Goal: Task Accomplishment & Management: Use online tool/utility

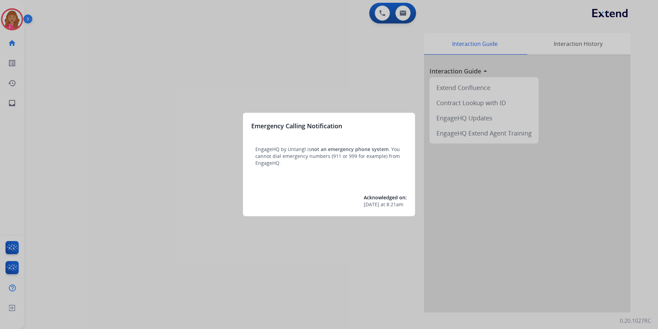
click at [209, 10] on div at bounding box center [329, 164] width 658 height 329
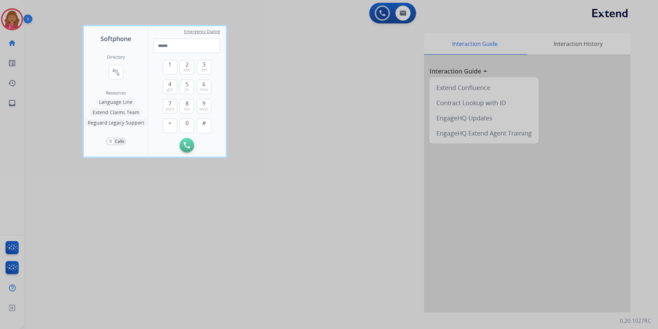
click at [30, 45] on div at bounding box center [329, 164] width 658 height 329
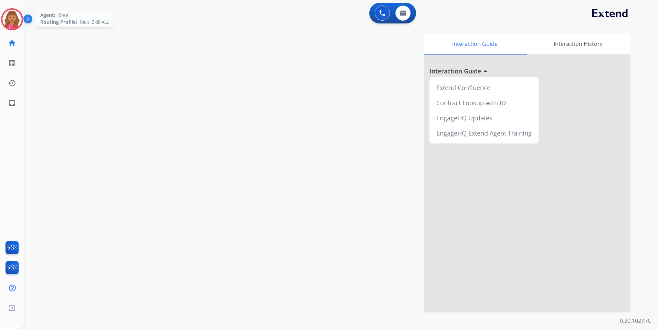
click at [13, 25] on img at bounding box center [11, 19] width 19 height 19
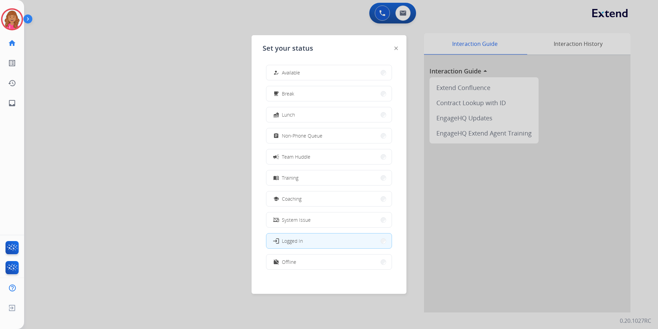
click at [356, 80] on div "how_to_reg Available free_breakfast Break fastfood Lunch assignment Non-Phone Q…" at bounding box center [329, 167] width 133 height 217
click at [162, 89] on div at bounding box center [329, 164] width 658 height 329
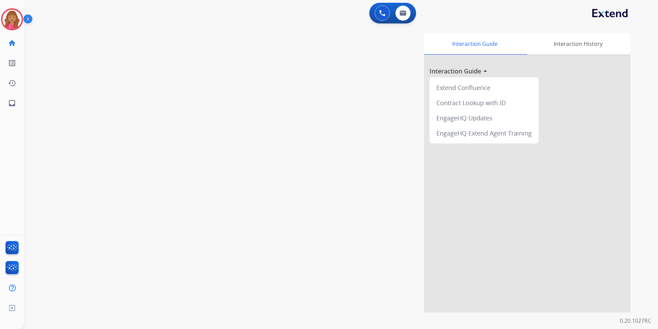
click at [10, 22] on img at bounding box center [11, 19] width 19 height 19
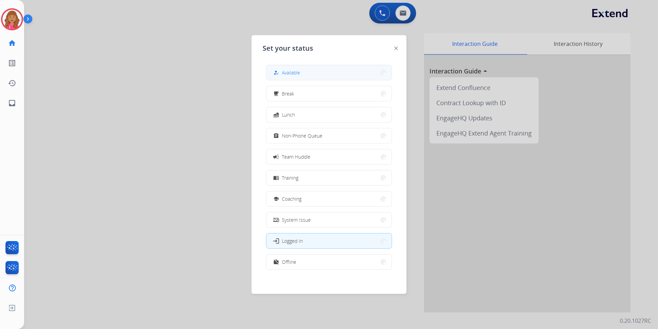
click at [340, 65] on div "how_to_reg Available" at bounding box center [329, 72] width 126 height 15
click at [18, 101] on link "inbox Emails" at bounding box center [11, 102] width 19 height 19
select select "**********"
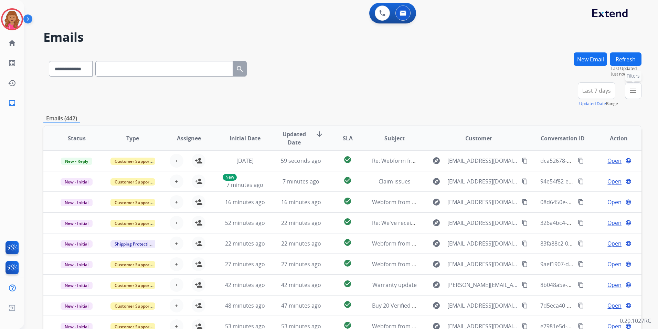
click at [629, 90] on button "menu Filters" at bounding box center [633, 90] width 17 height 17
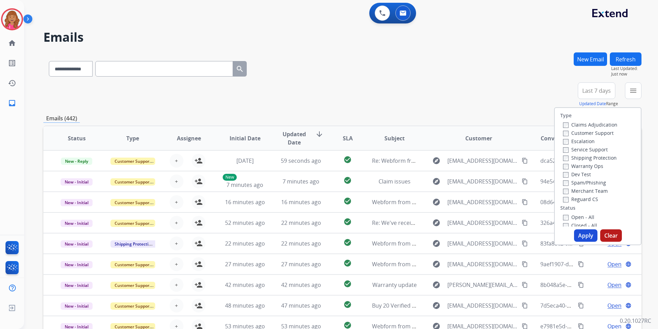
click at [581, 222] on label "Closed - All" at bounding box center [580, 225] width 34 height 7
click at [580, 219] on div "Closed - All" at bounding box center [599, 223] width 72 height 8
click at [580, 213] on label "Open - All" at bounding box center [578, 214] width 31 height 7
click at [586, 198] on label "Reguard CS" at bounding box center [580, 197] width 35 height 7
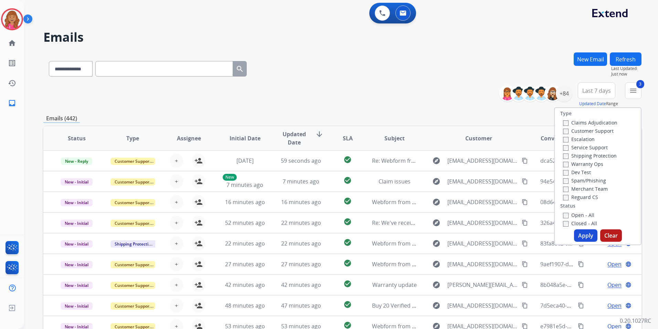
click at [581, 156] on label "Shipping Protection" at bounding box center [590, 155] width 54 height 7
click at [584, 131] on label "Customer Support" at bounding box center [588, 130] width 51 height 7
click at [577, 237] on button "Apply" at bounding box center [585, 235] width 23 height 12
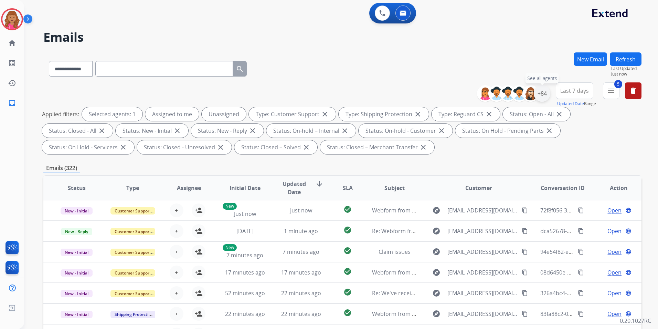
click at [544, 95] on div "+84" at bounding box center [542, 93] width 17 height 17
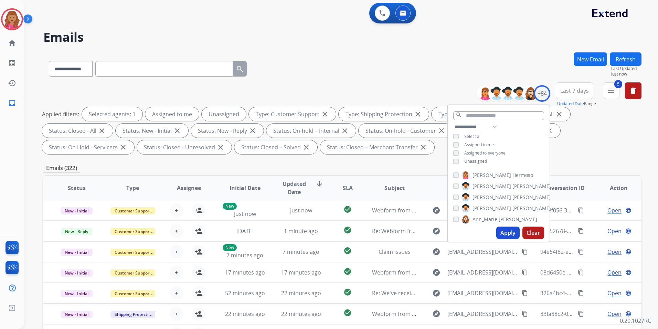
click at [467, 158] on span "Unassigned" at bounding box center [476, 161] width 23 height 6
click at [500, 232] on button "Apply" at bounding box center [508, 232] width 23 height 12
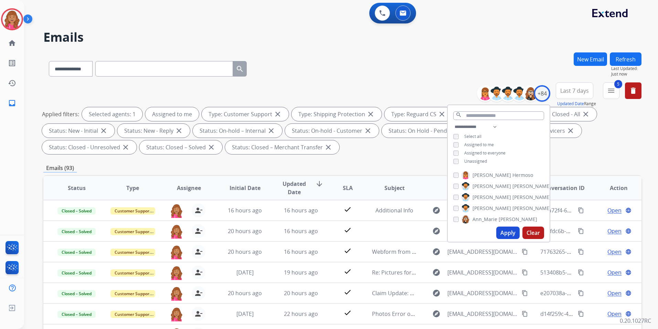
click at [363, 169] on div "Emails (93)" at bounding box center [342, 168] width 599 height 9
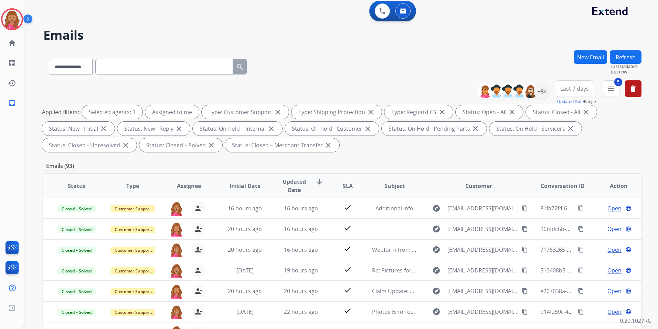
scroll to position [0, 0]
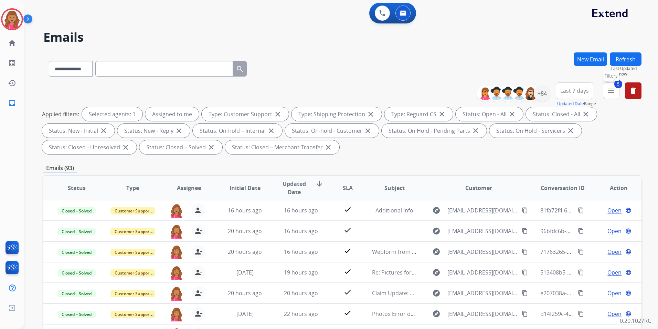
click at [616, 92] on button "5 menu Filters" at bounding box center [611, 90] width 17 height 17
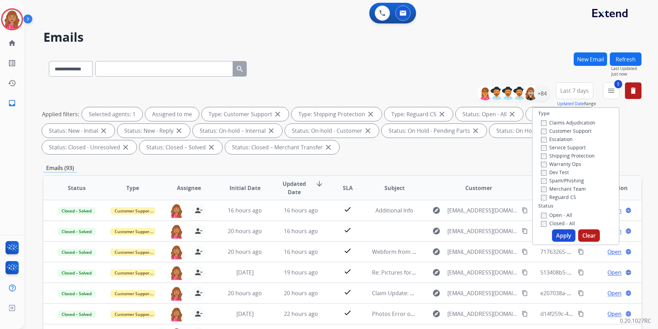
click at [565, 234] on button "Apply" at bounding box center [563, 235] width 23 height 12
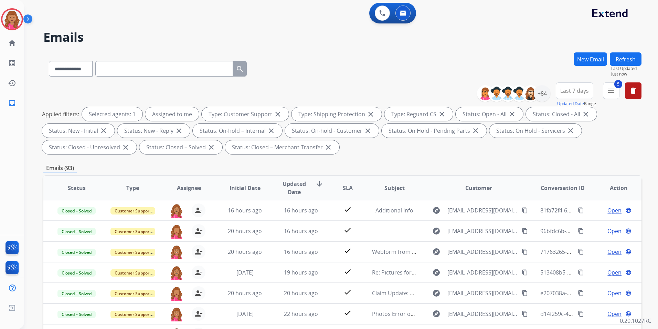
click at [610, 93] on mat-icon "menu" at bounding box center [611, 90] width 8 height 8
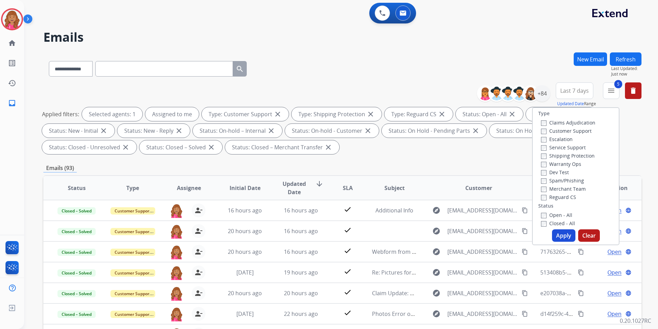
click at [554, 222] on label "Closed - All" at bounding box center [558, 223] width 34 height 7
click at [558, 235] on button "Apply" at bounding box center [563, 235] width 23 height 12
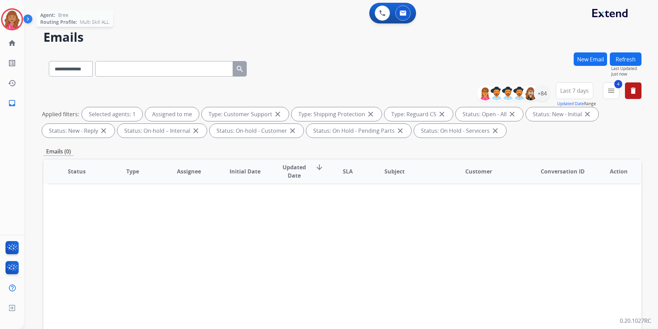
click at [17, 19] on img at bounding box center [11, 19] width 19 height 19
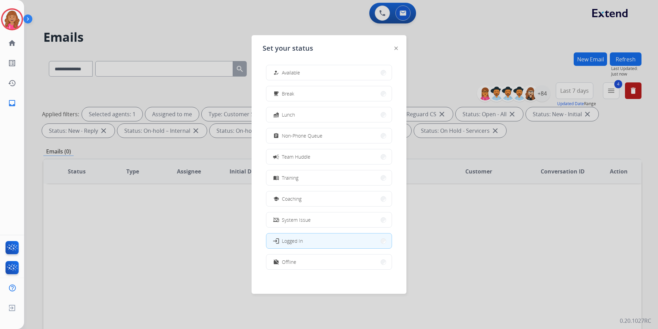
click at [323, 85] on div "how_to_reg Available free_breakfast Break fastfood Lunch assignment Non-Phone Q…" at bounding box center [329, 167] width 133 height 217
click at [324, 73] on button "how_to_reg Available" at bounding box center [329, 72] width 125 height 15
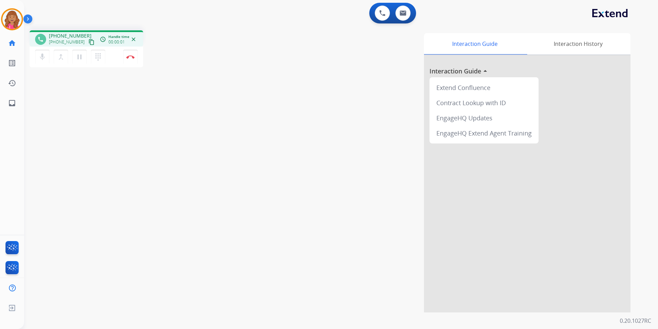
click at [89, 44] on mat-icon "content_copy" at bounding box center [92, 42] width 6 height 6
click at [138, 60] on div "mic Mute merge_type Bridge pause Hold dialpad Dialpad Disconnect" at bounding box center [87, 56] width 114 height 21
click at [131, 60] on button "Disconnect" at bounding box center [130, 57] width 14 height 14
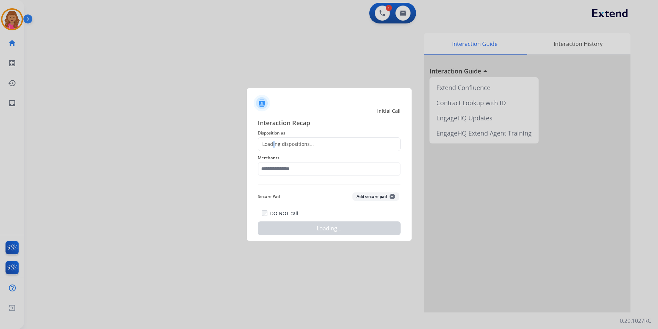
click at [274, 140] on div "Loading dispositions..." at bounding box center [329, 144] width 143 height 14
drag, startPoint x: 274, startPoint y: 140, endPoint x: 301, endPoint y: 144, distance: 27.5
click at [301, 144] on div "Loading dispositions..." at bounding box center [286, 144] width 56 height 7
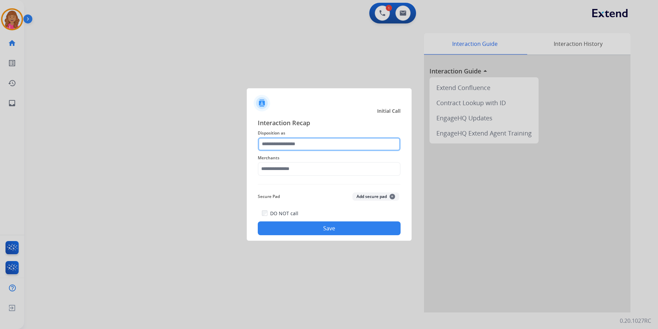
drag, startPoint x: 301, startPoint y: 144, endPoint x: 327, endPoint y: 149, distance: 26.4
click at [307, 144] on input "text" at bounding box center [329, 144] width 143 height 14
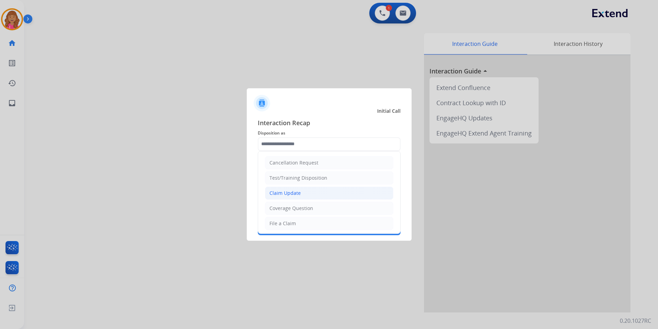
click at [284, 196] on div "Claim Update" at bounding box center [285, 192] width 31 height 7
type input "**********"
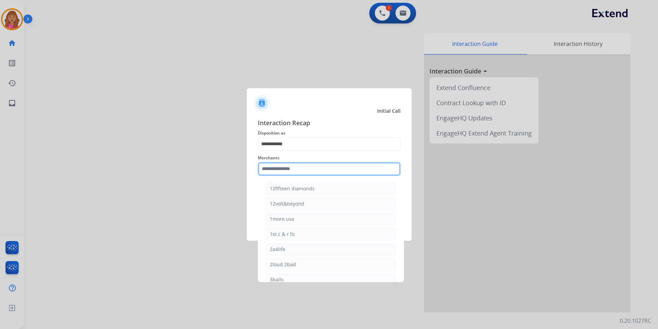
click at [288, 171] on input "text" at bounding box center [329, 169] width 143 height 14
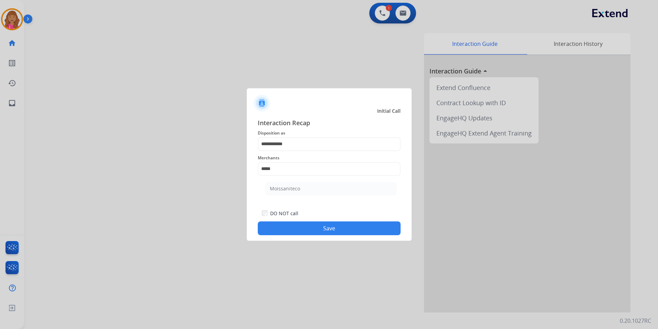
click at [320, 181] on ul "Moissaniteco" at bounding box center [330, 189] width 135 height 23
click at [314, 243] on div at bounding box center [329, 164] width 658 height 329
click at [321, 233] on button "Save" at bounding box center [329, 228] width 143 height 14
click at [346, 231] on button "Save" at bounding box center [329, 228] width 143 height 14
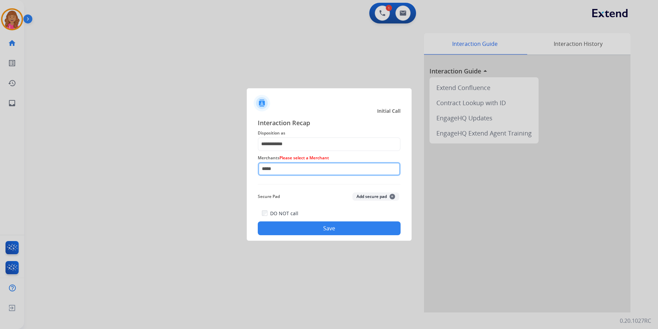
click at [301, 167] on input "*****" at bounding box center [329, 169] width 143 height 14
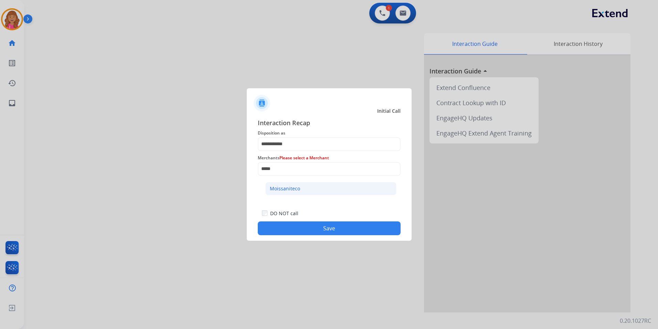
click at [300, 186] on li "Moissaniteco" at bounding box center [331, 188] width 131 height 13
type input "**********"
click at [321, 229] on button "Save" at bounding box center [329, 228] width 143 height 14
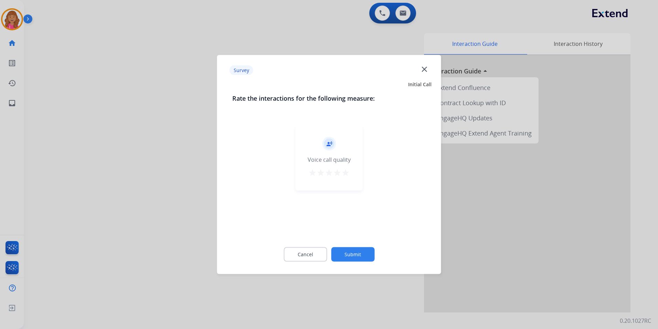
click at [299, 264] on div "Cancel Submit" at bounding box center [329, 254] width 194 height 31
click at [304, 259] on button "Cancel" at bounding box center [305, 254] width 43 height 14
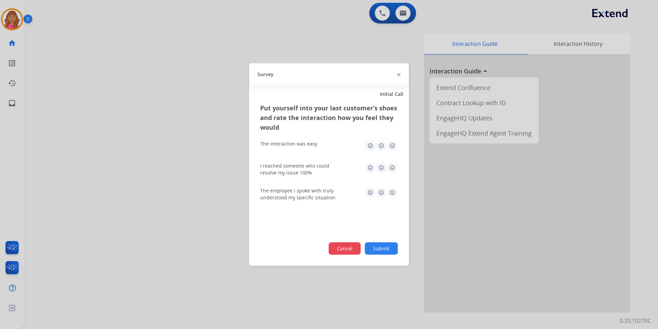
click at [339, 245] on button "Cancel" at bounding box center [345, 248] width 32 height 12
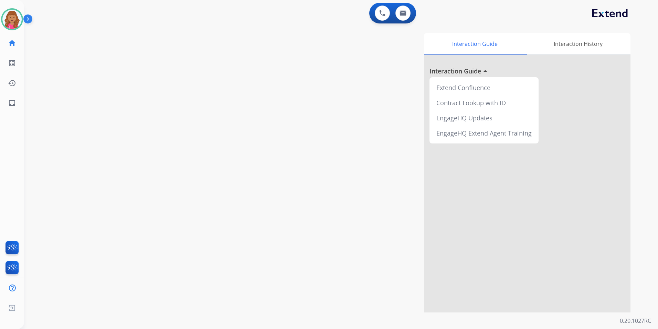
click at [389, 216] on div "Interaction Guide Interaction History Interaction Guide arrow_drop_up Extend Co…" at bounding box center [429, 172] width 403 height 279
click at [10, 95] on link "inbox Emails" at bounding box center [11, 102] width 19 height 19
select select "**********"
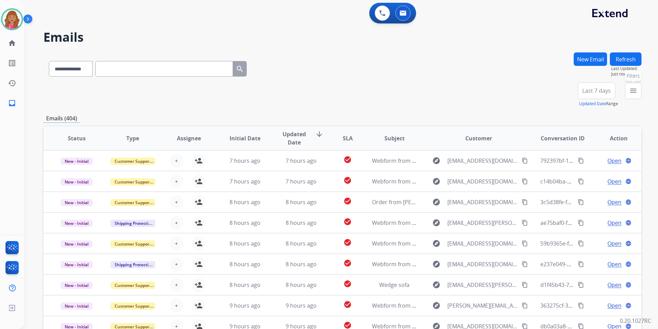
click at [636, 96] on button "menu Filters" at bounding box center [633, 90] width 17 height 17
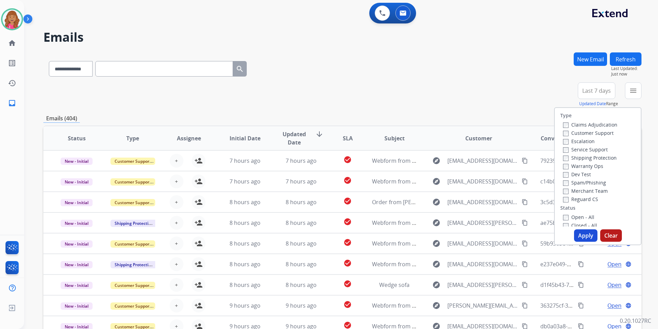
click at [581, 215] on label "Open - All" at bounding box center [578, 217] width 31 height 7
click at [585, 200] on label "Reguard CS" at bounding box center [580, 199] width 35 height 7
click at [601, 156] on label "Shipping Protection" at bounding box center [590, 157] width 54 height 7
click at [598, 133] on label "Customer Support" at bounding box center [588, 132] width 51 height 7
click at [584, 236] on button "Apply" at bounding box center [585, 235] width 23 height 12
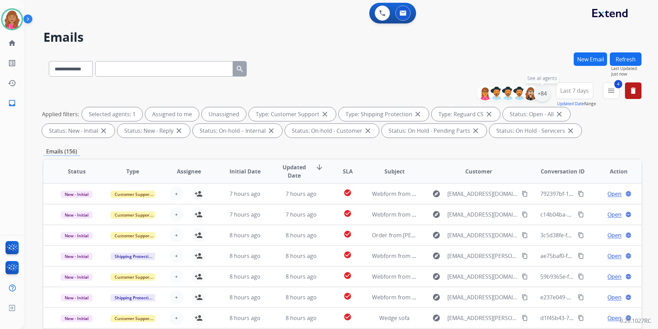
click at [544, 95] on div "+84" at bounding box center [542, 93] width 17 height 17
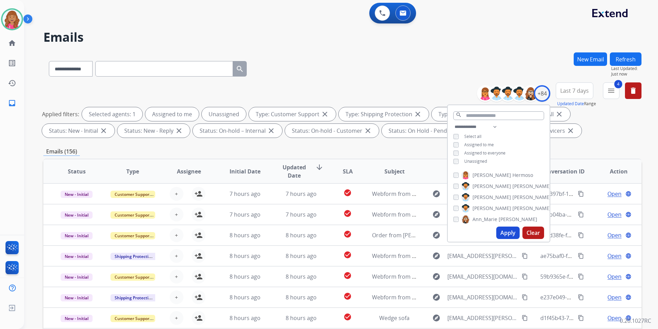
click at [485, 158] on span "Unassigned" at bounding box center [476, 161] width 23 height 6
click at [512, 237] on button "Apply" at bounding box center [508, 232] width 23 height 12
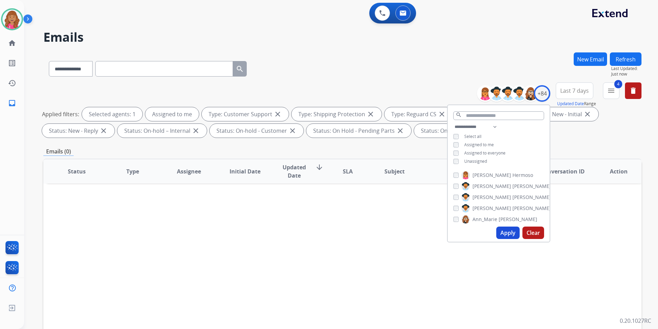
click at [302, 284] on div "Status Type Assignee Initial Date Updated Date arrow_downward SLA Subject Custo…" at bounding box center [342, 273] width 599 height 231
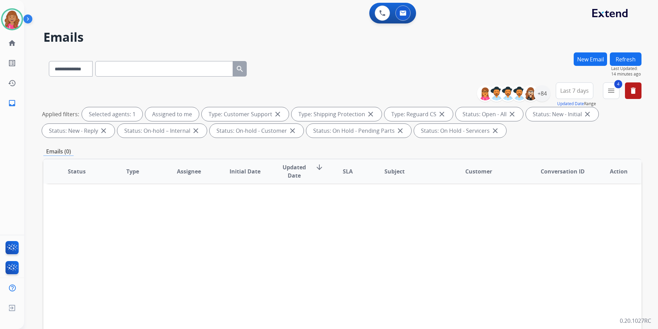
click at [627, 60] on button "Refresh" at bounding box center [626, 58] width 32 height 13
click at [591, 56] on button "New Email" at bounding box center [590, 58] width 33 height 13
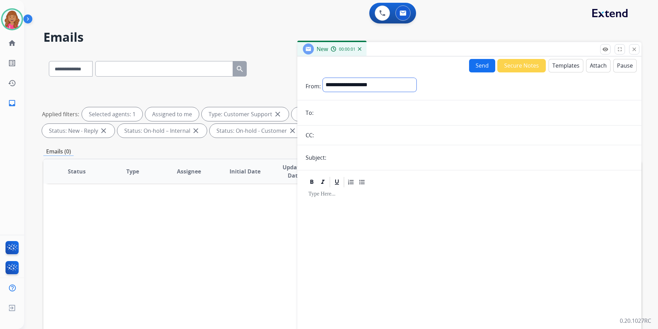
click at [360, 86] on select "**********" at bounding box center [370, 85] width 94 height 14
select select "**********"
click at [323, 78] on select "**********" at bounding box center [370, 85] width 94 height 14
click at [349, 116] on input "email" at bounding box center [475, 113] width 318 height 14
paste input "**********"
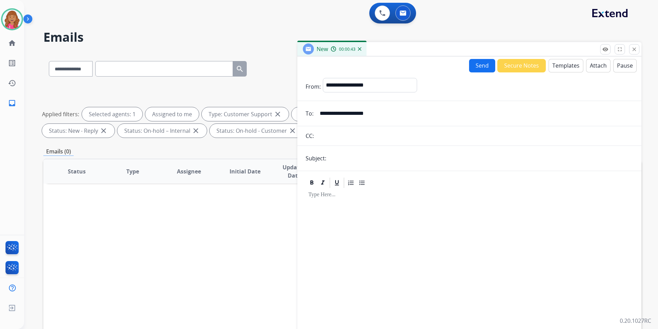
type input "**********"
click at [355, 149] on form "**********" at bounding box center [470, 204] width 344 height 265
click at [382, 165] on form "**********" at bounding box center [470, 204] width 344 height 265
click at [378, 160] on input "text" at bounding box center [481, 158] width 305 height 14
type input "**********"
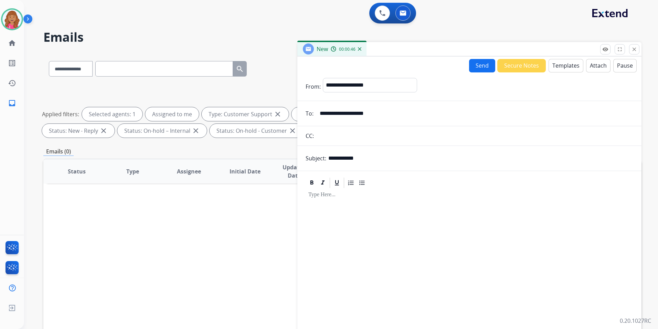
click at [559, 64] on button "Templates" at bounding box center [566, 65] width 35 height 13
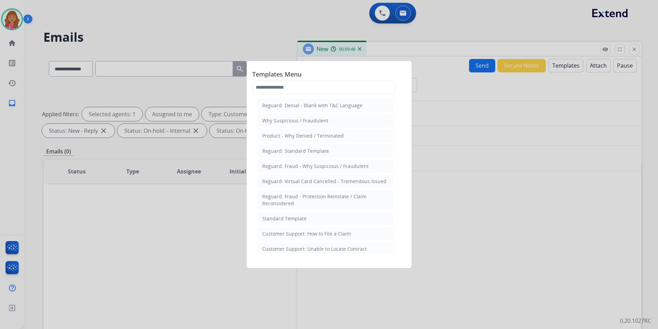
drag, startPoint x: 339, startPoint y: 217, endPoint x: 373, endPoint y: 280, distance: 71.8
click at [339, 217] on li "Standard Template" at bounding box center [325, 218] width 135 height 13
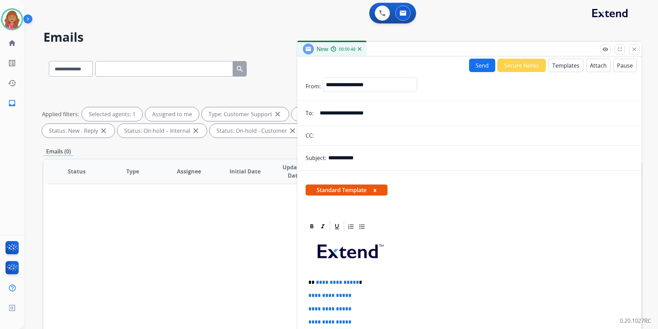
drag, startPoint x: 355, startPoint y: 283, endPoint x: 363, endPoint y: 320, distance: 37.4
click at [355, 283] on p "**********" at bounding box center [467, 282] width 317 height 6
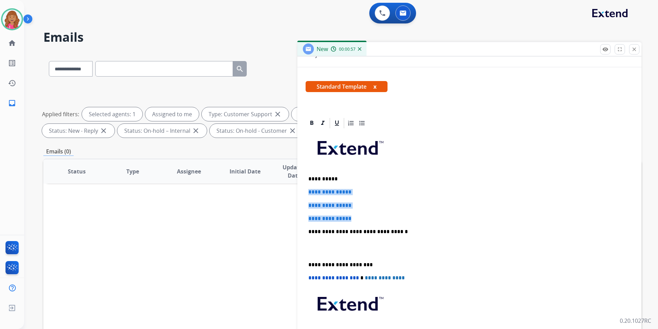
drag, startPoint x: 355, startPoint y: 215, endPoint x: 300, endPoint y: 185, distance: 62.4
click at [300, 185] on div "**********" at bounding box center [470, 241] width 344 height 248
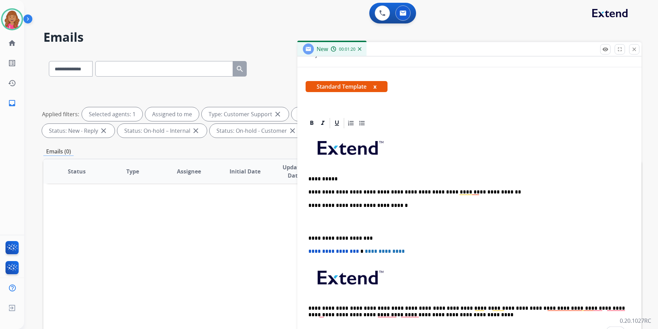
click at [315, 225] on p "To enrich screen reader interactions, please activate Accessibility in Grammarl…" at bounding box center [470, 221] width 322 height 13
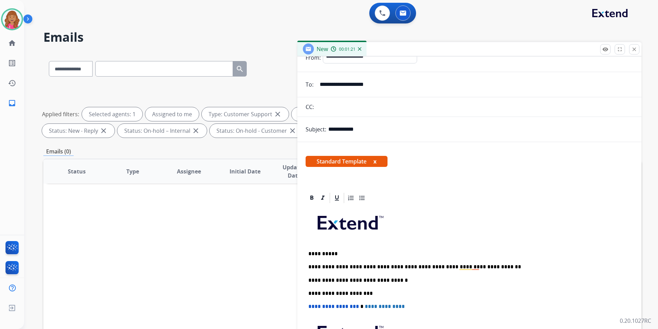
scroll to position [0, 0]
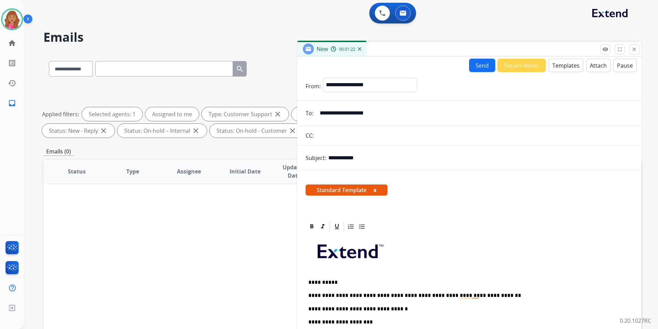
drag, startPoint x: 494, startPoint y: 63, endPoint x: 490, endPoint y: 64, distance: 3.9
click at [494, 63] on div "Send Secure Notes Templates Attach Pause" at bounding box center [553, 65] width 168 height 13
click at [485, 62] on button "Send" at bounding box center [482, 65] width 26 height 13
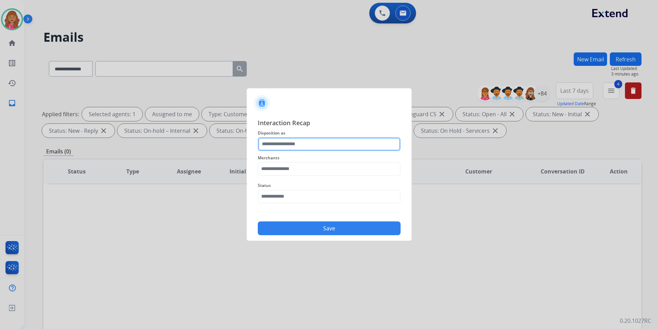
click at [312, 143] on input "text" at bounding box center [329, 144] width 143 height 14
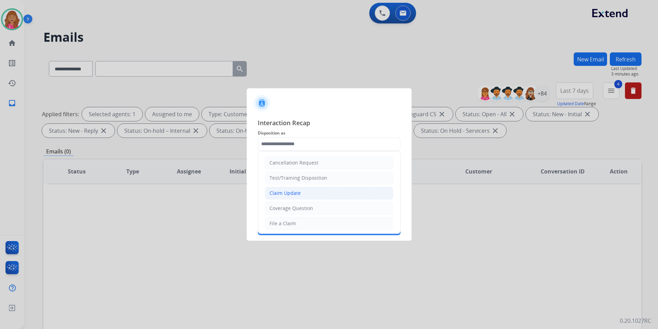
click at [319, 190] on li "Claim Update" at bounding box center [329, 192] width 128 height 13
type input "**********"
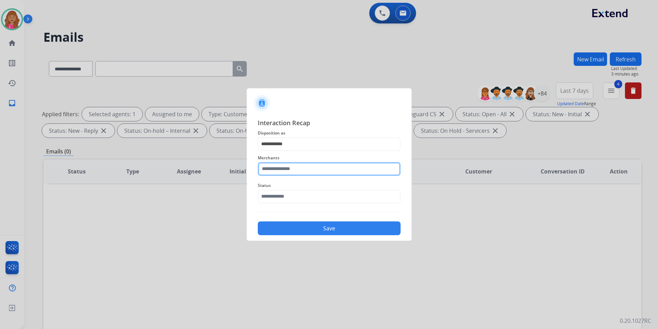
click at [323, 171] on input "text" at bounding box center [329, 169] width 143 height 14
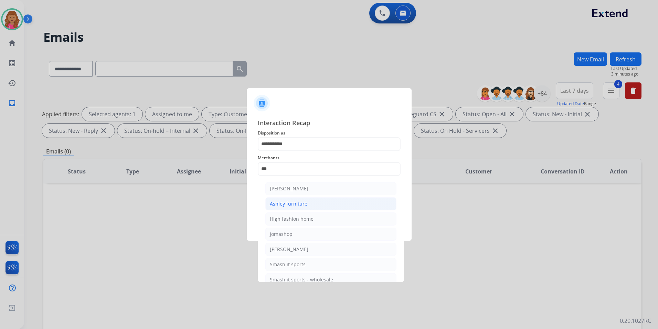
click at [311, 203] on li "Ashley furniture" at bounding box center [331, 203] width 131 height 13
type input "**********"
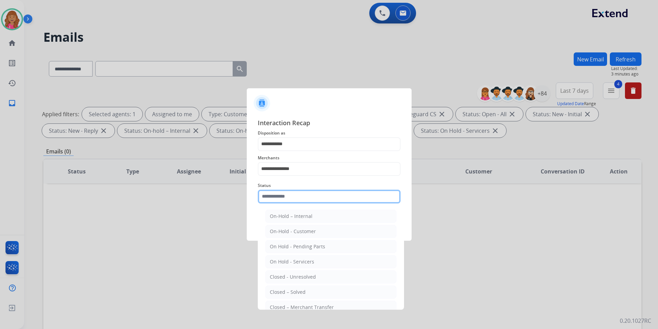
click at [308, 198] on input "text" at bounding box center [329, 196] width 143 height 14
click at [299, 288] on li "Closed – Solved" at bounding box center [331, 291] width 131 height 13
type input "**********"
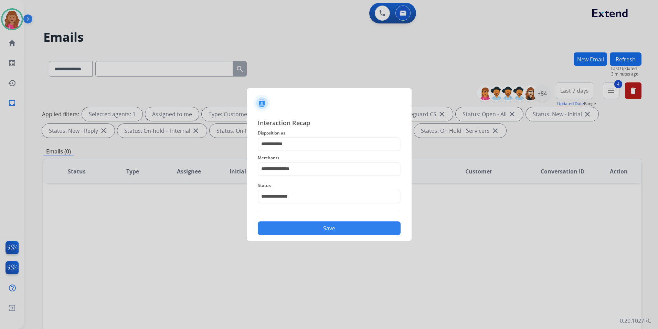
click at [302, 229] on button "Save" at bounding box center [329, 228] width 143 height 14
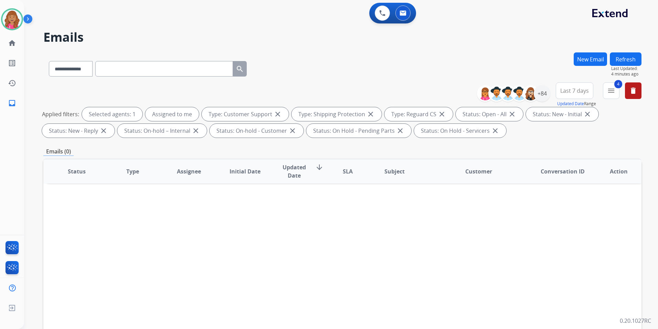
click at [528, 250] on div "Status Type Assignee Initial Date Updated Date arrow_downward SLA Subject Custo…" at bounding box center [342, 273] width 599 height 231
click at [597, 69] on div "New Email" at bounding box center [590, 67] width 33 height 30
click at [595, 58] on button "New Email" at bounding box center [590, 58] width 33 height 13
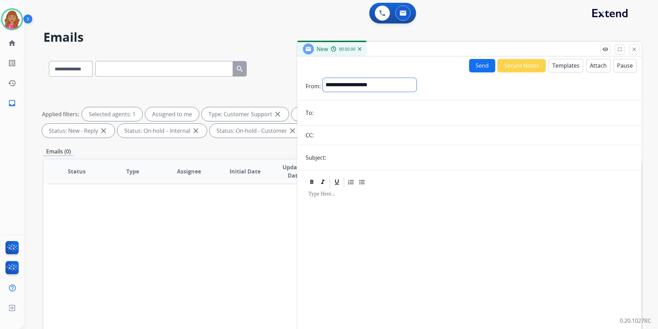
click at [355, 84] on select "**********" at bounding box center [370, 85] width 94 height 14
select select "**********"
click at [323, 78] on select "**********" at bounding box center [370, 85] width 94 height 14
click at [362, 108] on input "email" at bounding box center [475, 113] width 318 height 14
paste input "**********"
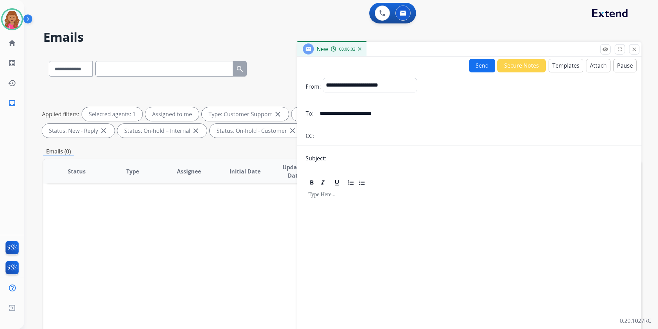
type input "**********"
click at [363, 169] on form "**********" at bounding box center [470, 204] width 344 height 265
click at [363, 166] on form "**********" at bounding box center [470, 204] width 344 height 265
click at [368, 162] on input "text" at bounding box center [481, 158] width 305 height 14
type input "**********"
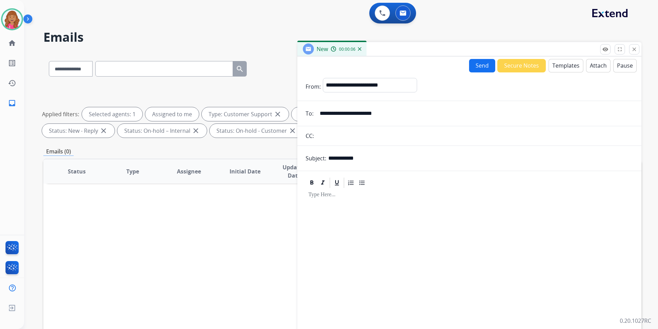
click at [552, 59] on div "Send Secure Notes Templates Attach Pause" at bounding box center [553, 65] width 168 height 13
click at [552, 71] on button "Templates" at bounding box center [566, 65] width 35 height 13
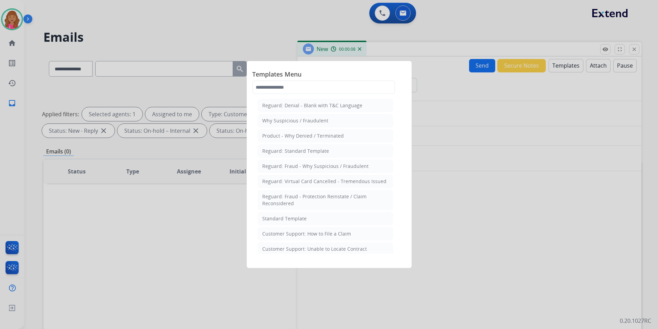
drag, startPoint x: 294, startPoint y: 222, endPoint x: 303, endPoint y: 227, distance: 11.1
click at [295, 222] on li "Standard Template" at bounding box center [325, 218] width 135 height 13
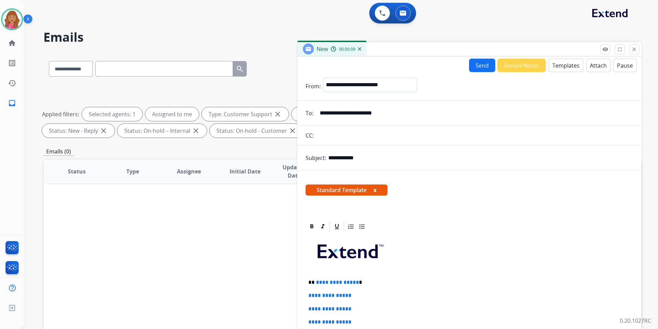
click at [355, 282] on p "**********" at bounding box center [467, 282] width 317 height 6
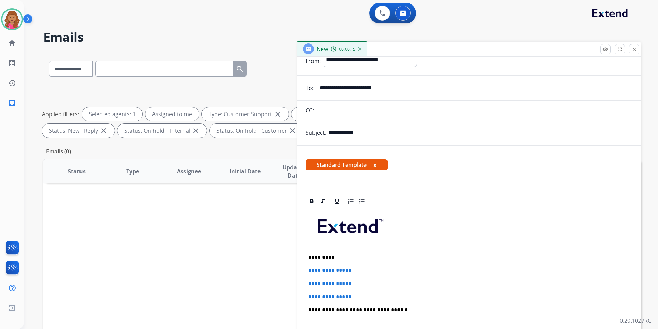
scroll to position [34, 0]
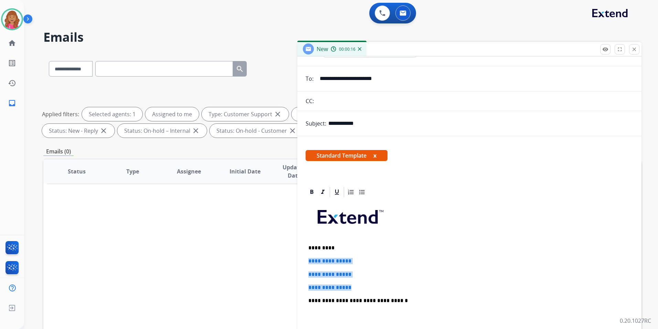
drag, startPoint x: 359, startPoint y: 282, endPoint x: 305, endPoint y: 261, distance: 58.1
click at [305, 261] on div "**********" at bounding box center [470, 310] width 344 height 248
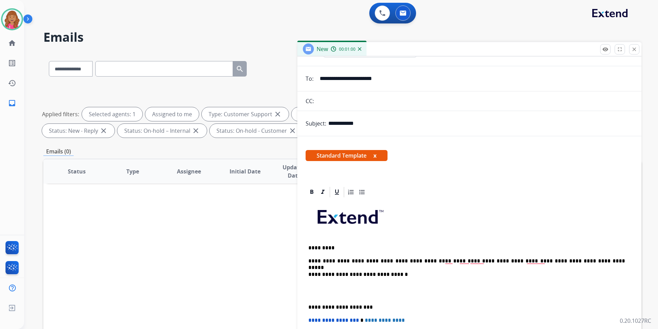
click at [580, 252] on div "**********" at bounding box center [470, 303] width 328 height 210
click at [333, 295] on p "To enrich screen reader interactions, please activate Accessibility in Grammarl…" at bounding box center [470, 290] width 322 height 13
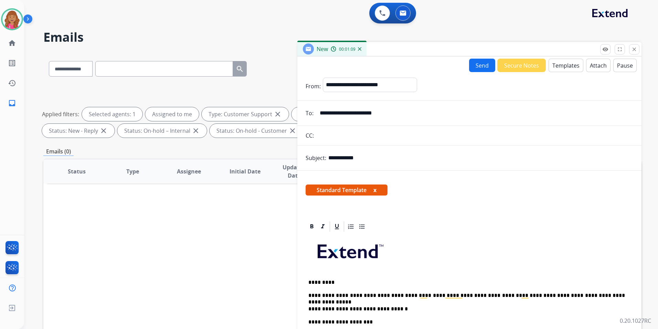
scroll to position [0, 0]
click at [471, 65] on button "Send" at bounding box center [482, 65] width 26 height 13
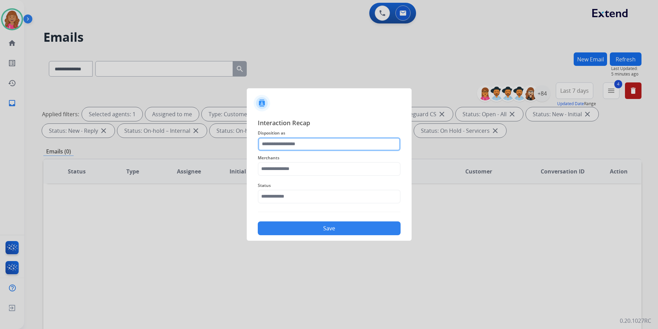
click at [298, 143] on input "text" at bounding box center [329, 144] width 143 height 14
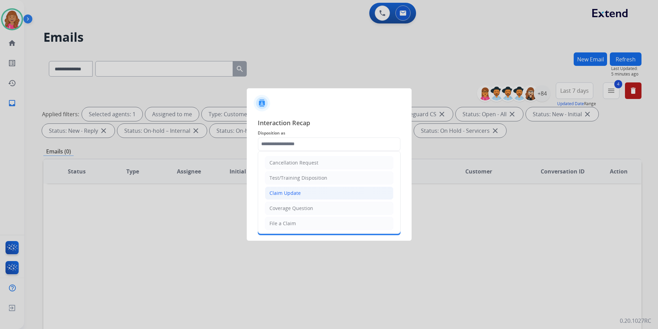
click at [311, 189] on li "Claim Update" at bounding box center [329, 192] width 128 height 13
type input "**********"
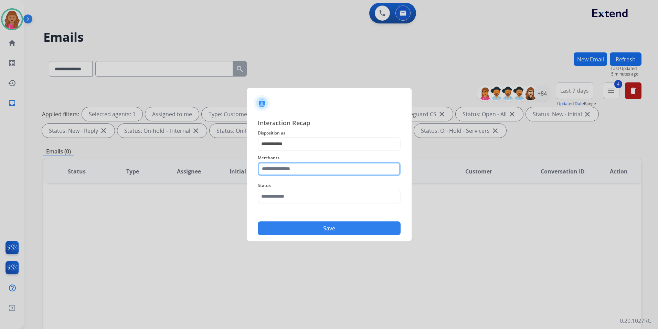
click at [308, 174] on input "text" at bounding box center [329, 169] width 143 height 14
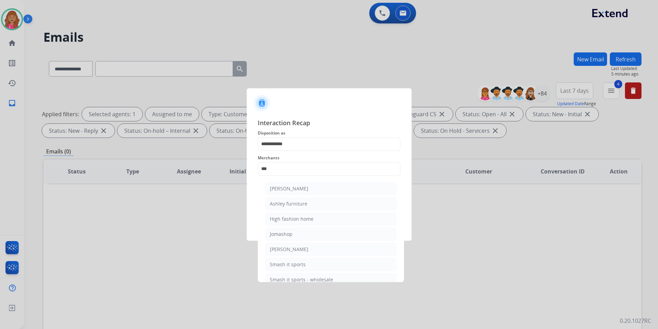
drag, startPoint x: 310, startPoint y: 202, endPoint x: 305, endPoint y: 200, distance: 5.2
click at [311, 202] on li "Ashley furniture" at bounding box center [331, 203] width 131 height 13
type input "**********"
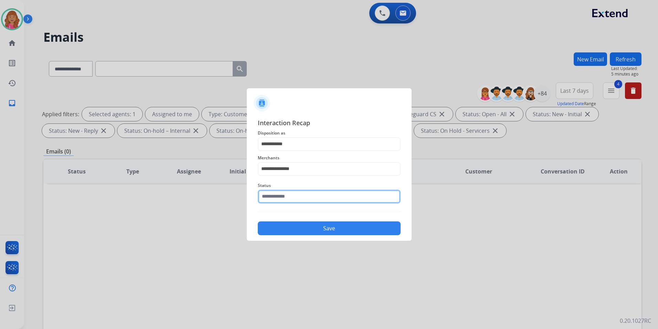
click at [302, 195] on input "text" at bounding box center [329, 196] width 143 height 14
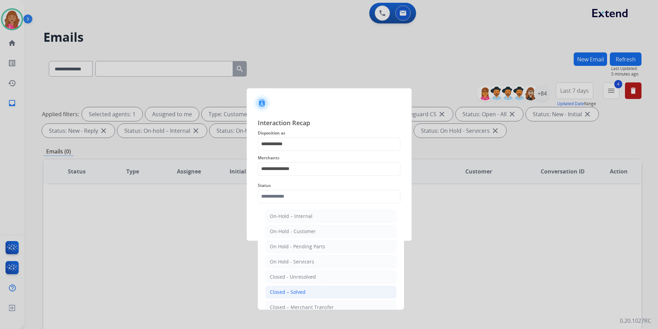
click at [326, 290] on li "Closed – Solved" at bounding box center [331, 291] width 131 height 13
type input "**********"
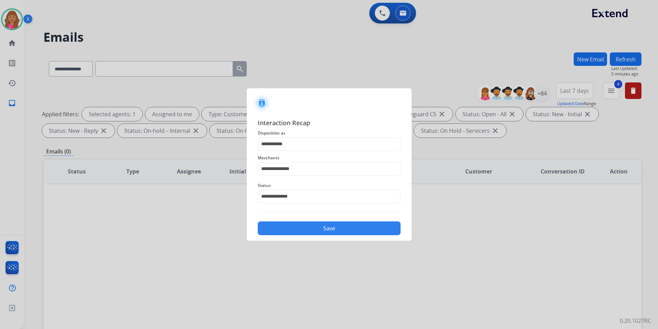
click at [312, 229] on button "Save" at bounding box center [329, 228] width 143 height 14
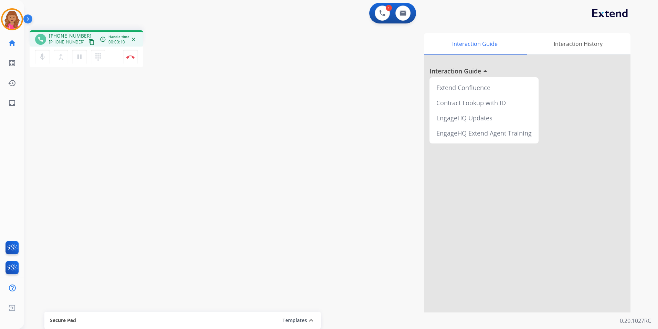
click at [89, 42] on mat-icon "content_copy" at bounding box center [92, 42] width 6 height 6
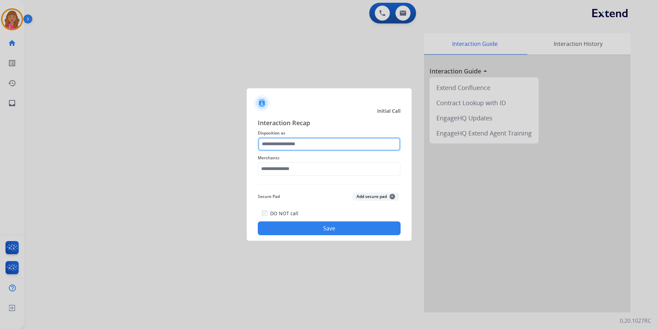
click at [301, 140] on input "text" at bounding box center [329, 144] width 143 height 14
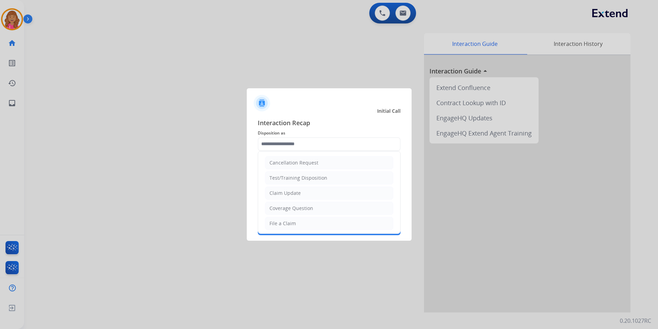
click at [311, 207] on div "Coverage Question" at bounding box center [292, 208] width 44 height 7
type input "**********"
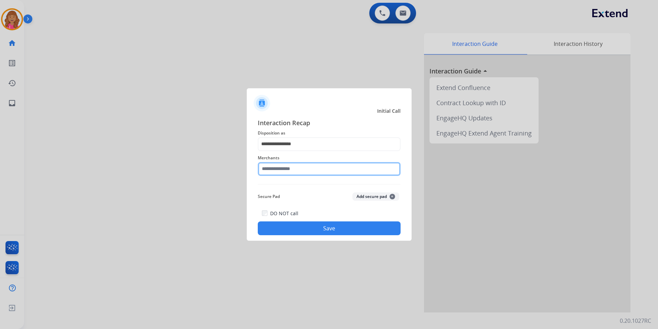
click at [289, 172] on input "text" at bounding box center [329, 169] width 143 height 14
click at [308, 187] on li "Partsdr" at bounding box center [331, 188] width 131 height 13
type input "*******"
click at [314, 236] on div "**********" at bounding box center [329, 176] width 165 height 128
click at [319, 229] on button "Save" at bounding box center [329, 228] width 143 height 14
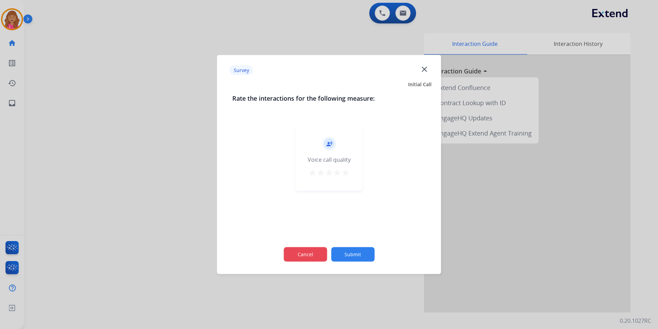
click at [307, 247] on div "Cancel Submit" at bounding box center [329, 254] width 194 height 31
click at [325, 247] on div "Cancel Submit" at bounding box center [329, 254] width 194 height 31
click at [324, 248] on button "Cancel" at bounding box center [305, 254] width 43 height 14
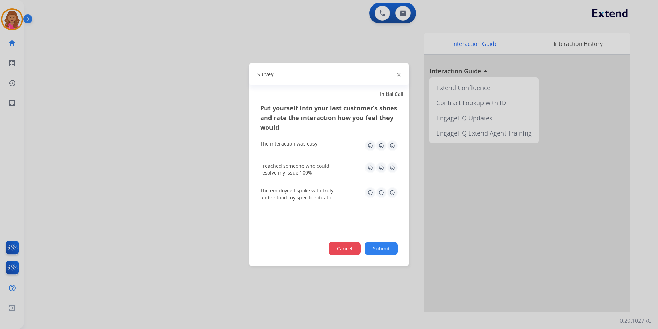
click at [360, 247] on button "Cancel" at bounding box center [345, 248] width 32 height 12
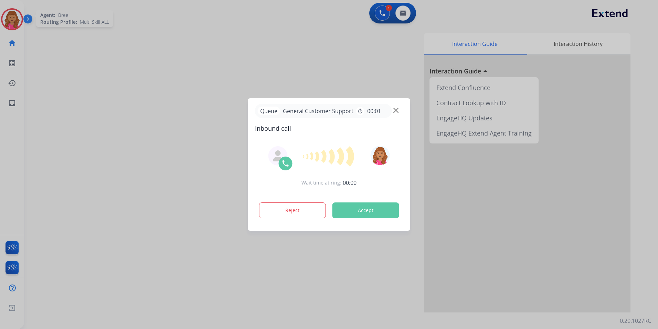
click at [20, 15] on div at bounding box center [329, 164] width 658 height 329
click at [401, 110] on div "Queue General Customer Support timer 00:01" at bounding box center [329, 111] width 148 height 14
click at [399, 111] on div "Queue General Customer Support timer 00:01" at bounding box center [329, 111] width 148 height 14
click at [398, 111] on div "Queue General Customer Support timer 00:01" at bounding box center [329, 111] width 148 height 14
click at [397, 110] on img at bounding box center [396, 110] width 5 height 5
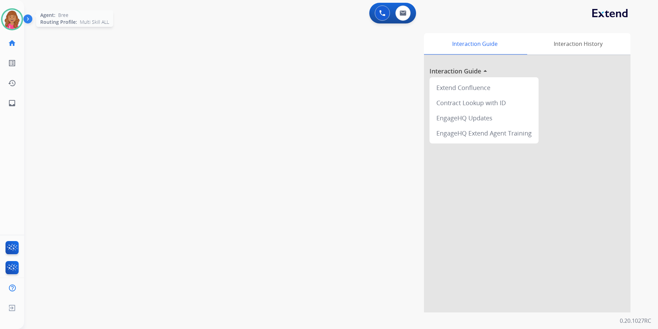
click at [11, 22] on img at bounding box center [11, 19] width 19 height 19
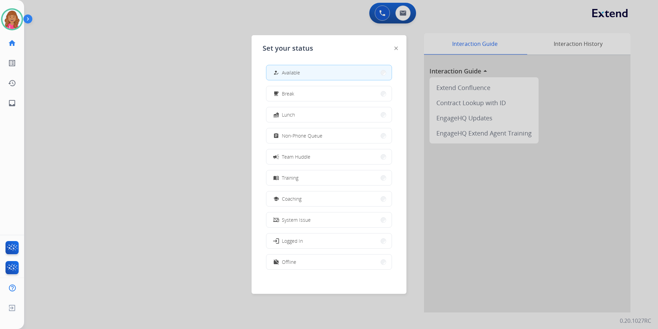
click at [332, 137] on button "assignment Non-Phone Queue" at bounding box center [329, 135] width 125 height 15
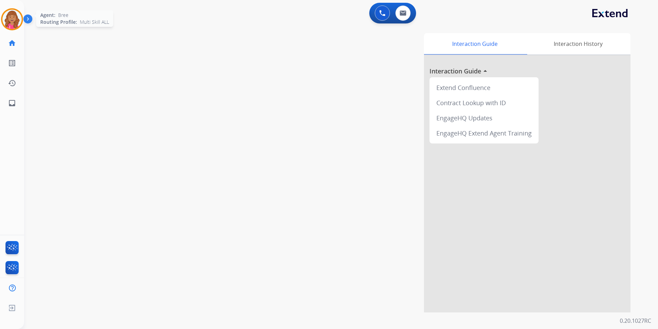
click at [16, 13] on img at bounding box center [11, 19] width 19 height 19
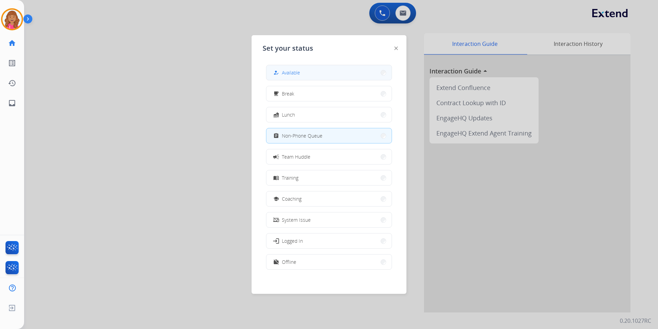
click at [316, 74] on button "how_to_reg Available" at bounding box center [329, 72] width 125 height 15
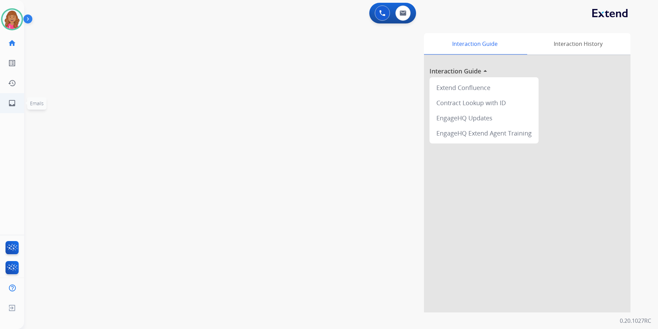
click at [10, 109] on link "inbox Emails" at bounding box center [11, 102] width 19 height 19
select select "**********"
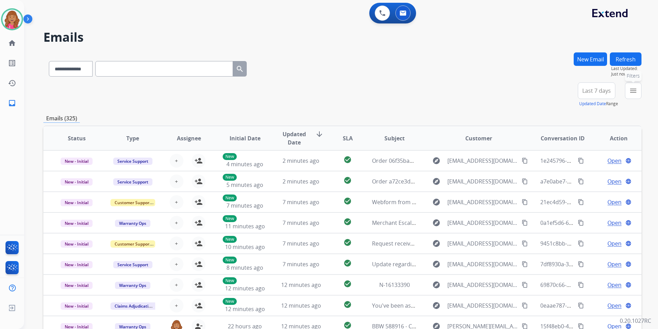
click at [631, 89] on mat-icon "menu" at bounding box center [634, 90] width 8 height 8
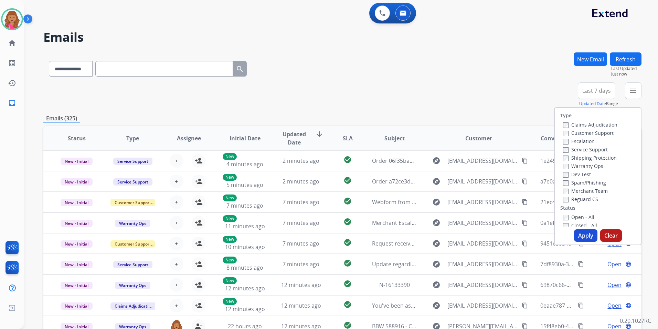
click at [576, 217] on label "Open - All" at bounding box center [578, 217] width 31 height 7
click at [588, 190] on label "Merchant Team" at bounding box center [585, 190] width 45 height 7
click at [588, 189] on label "Merchant Team" at bounding box center [585, 190] width 45 height 7
click at [582, 196] on label "Reguard CS" at bounding box center [580, 199] width 35 height 7
click at [602, 160] on label "Shipping Protection" at bounding box center [590, 157] width 54 height 7
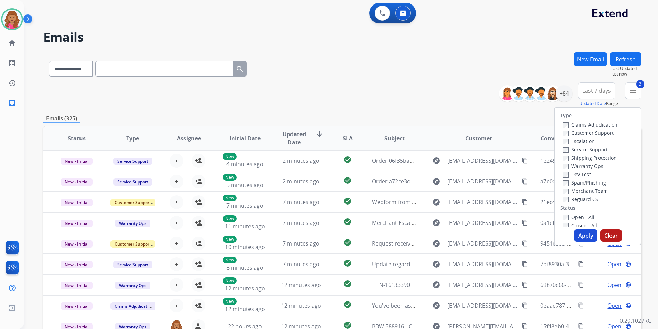
click at [603, 133] on label "Customer Support" at bounding box center [588, 132] width 51 height 7
click at [587, 230] on button "Apply" at bounding box center [585, 235] width 23 height 12
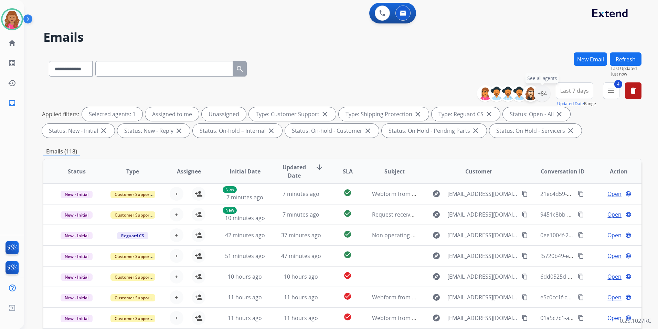
click at [533, 95] on img at bounding box center [531, 93] width 14 height 14
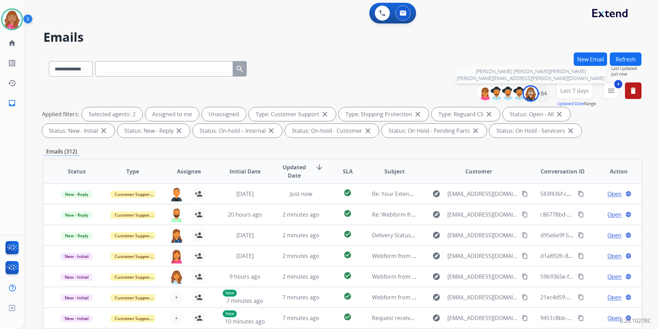
click at [528, 91] on img at bounding box center [531, 93] width 14 height 14
click at [547, 93] on div "+84" at bounding box center [542, 93] width 17 height 17
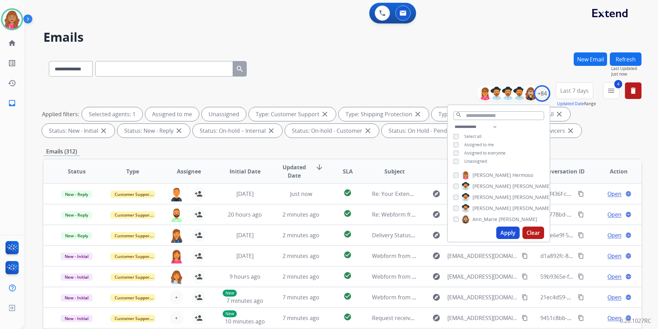
click at [474, 160] on span "Unassigned" at bounding box center [476, 161] width 23 height 6
click at [508, 232] on button "Apply" at bounding box center [508, 232] width 23 height 12
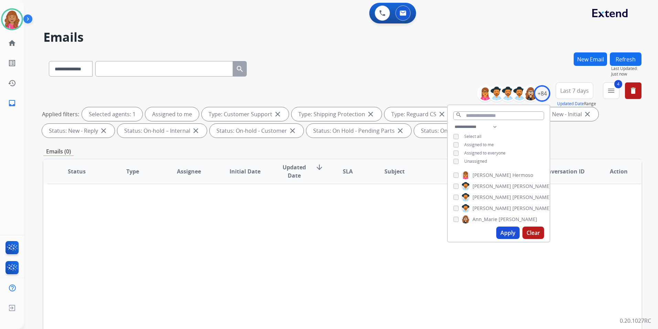
click at [371, 297] on div "Status Type Assignee Initial Date Updated Date arrow_downward SLA Subject Custo…" at bounding box center [342, 273] width 599 height 231
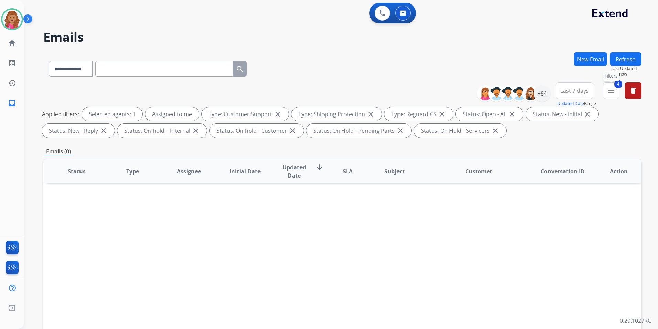
click at [609, 90] on mat-icon "menu" at bounding box center [611, 90] width 8 height 8
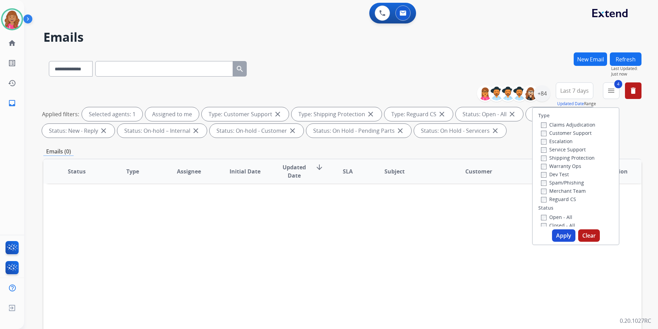
click at [559, 160] on label "Shipping Protection" at bounding box center [568, 157] width 54 height 7
click at [565, 155] on label "Shipping Protection" at bounding box center [568, 157] width 54 height 7
click at [567, 165] on label "Warranty Ops" at bounding box center [561, 166] width 40 height 7
click at [571, 234] on button "Apply" at bounding box center [563, 235] width 23 height 12
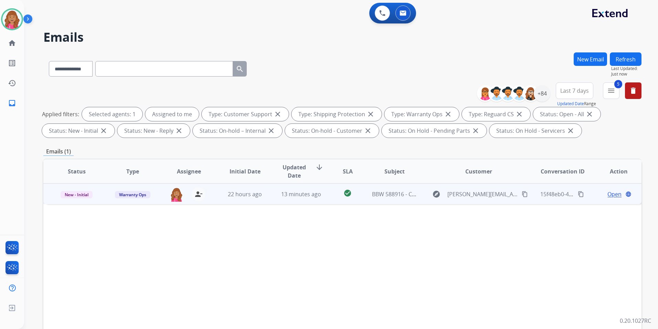
click at [612, 192] on span "Open" at bounding box center [615, 194] width 14 height 8
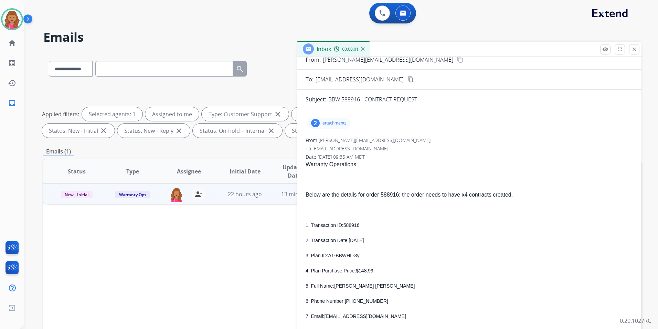
scroll to position [103, 0]
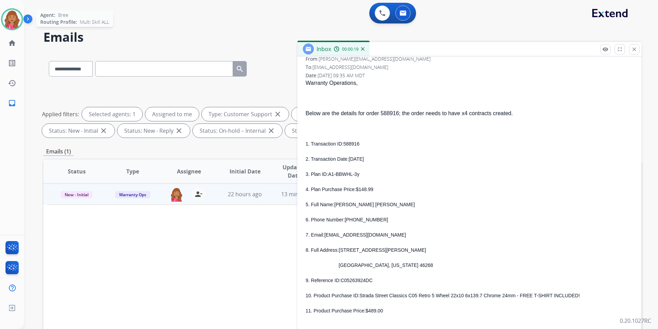
click at [20, 17] on img at bounding box center [11, 19] width 19 height 19
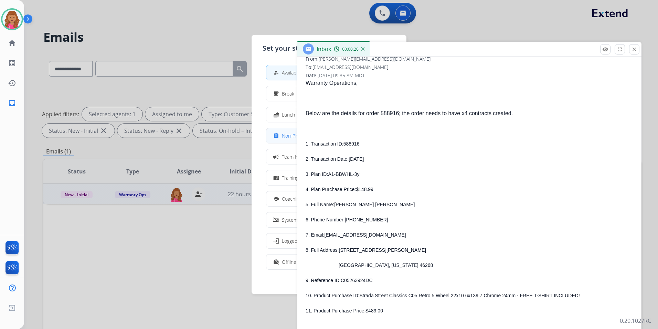
click at [280, 129] on button "assignment Non-Phone Queue" at bounding box center [329, 135] width 125 height 15
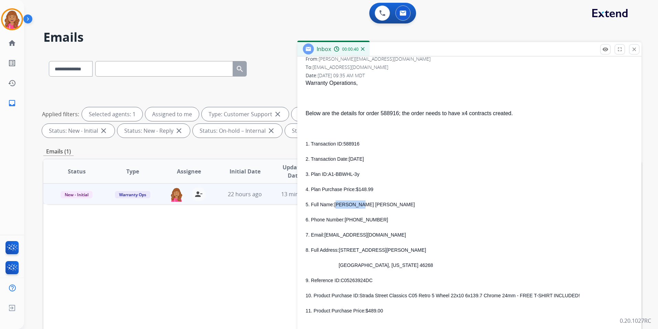
drag, startPoint x: 365, startPoint y: 203, endPoint x: 337, endPoint y: 204, distance: 27.9
click at [337, 204] on p "5. Full Name: LUIS LOPEZ" at bounding box center [470, 204] width 328 height 8
drag, startPoint x: 337, startPoint y: 204, endPoint x: 367, endPoint y: 210, distance: 30.7
click at [367, 210] on div "1. Transaction ID: 588916 2. Transaction Date: AUGUST 20, 2025 3. Plan ID: A1-B…" at bounding box center [470, 226] width 328 height 175
drag, startPoint x: 361, startPoint y: 206, endPoint x: 334, endPoint y: 207, distance: 27.2
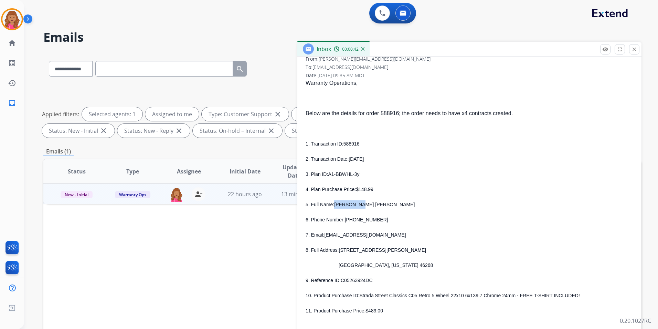
click at [334, 207] on p "5. Full Name: LUIS LOPEZ" at bounding box center [470, 204] width 328 height 8
copy span "LUIS LOPEZ"
drag, startPoint x: 365, startPoint y: 217, endPoint x: 349, endPoint y: 218, distance: 16.2
click at [349, 218] on span "317-551-3454" at bounding box center [366, 220] width 43 height 6
drag, startPoint x: 349, startPoint y: 218, endPoint x: 374, endPoint y: 221, distance: 24.9
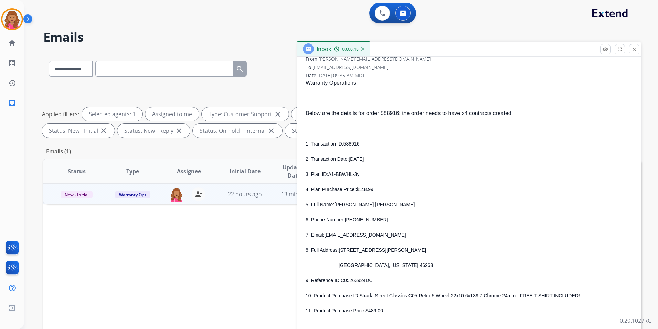
click at [374, 221] on p "6. Phone Number: 317-551-3454" at bounding box center [470, 219] width 328 height 8
drag, startPoint x: 374, startPoint y: 221, endPoint x: 348, endPoint y: 221, distance: 25.8
click at [348, 221] on p "6. Phone Number: 317-551-3454" at bounding box center [470, 219] width 328 height 8
copy div "317-551-3454"
drag, startPoint x: 377, startPoint y: 235, endPoint x: 325, endPoint y: 236, distance: 52.7
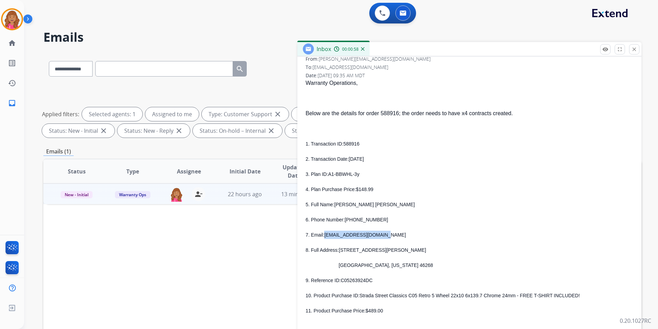
click at [325, 236] on p "7. Email: aluisitolopez@gmail.com" at bounding box center [470, 234] width 328 height 8
copy span "aluisitolopez@gmail.com"
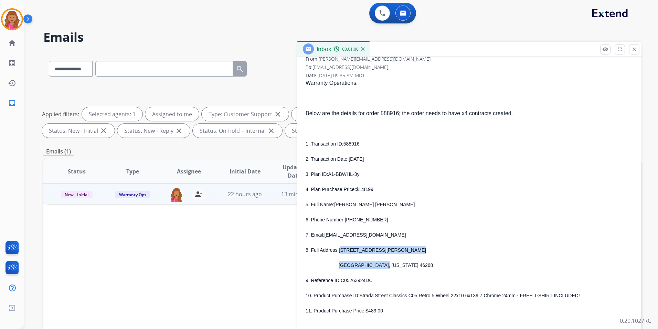
drag, startPoint x: 342, startPoint y: 250, endPoint x: 371, endPoint y: 254, distance: 29.3
click at [371, 254] on div "1. Transaction ID: 588916 2. Transaction Date: AUGUST 20, 2025 3. Plan ID: A1-B…" at bounding box center [470, 226] width 328 height 175
drag, startPoint x: 371, startPoint y: 254, endPoint x: 382, endPoint y: 251, distance: 11.9
click at [383, 251] on p "8. Full Address: 6650 Crestwell Ln" at bounding box center [470, 250] width 328 height 8
drag, startPoint x: 380, startPoint y: 250, endPoint x: 340, endPoint y: 250, distance: 40.6
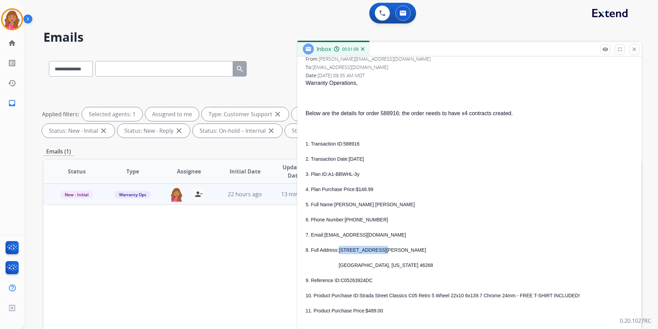
click at [340, 250] on p "8. Full Address: 6650 Crestwell Ln" at bounding box center [470, 250] width 328 height 8
copy span "6650 Crestwell Ln"
drag, startPoint x: 365, startPoint y: 265, endPoint x: 344, endPoint y: 266, distance: 21.0
click at [344, 266] on span "Indianapolis, Indiana 46268" at bounding box center [386, 265] width 94 height 6
click at [345, 266] on span "Indianapolis, Indiana 46268" at bounding box center [386, 265] width 94 height 6
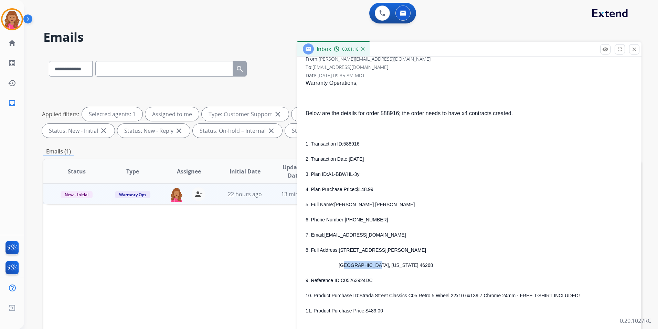
drag, startPoint x: 365, startPoint y: 264, endPoint x: 341, endPoint y: 263, distance: 24.1
click at [341, 263] on span "Indianapolis, Indiana 46268" at bounding box center [386, 265] width 94 height 6
copy span "Indianapolis"
drag, startPoint x: 383, startPoint y: 266, endPoint x: 367, endPoint y: 267, distance: 15.5
click at [367, 267] on span "Indianapolis, Indiana 46268" at bounding box center [386, 265] width 94 height 6
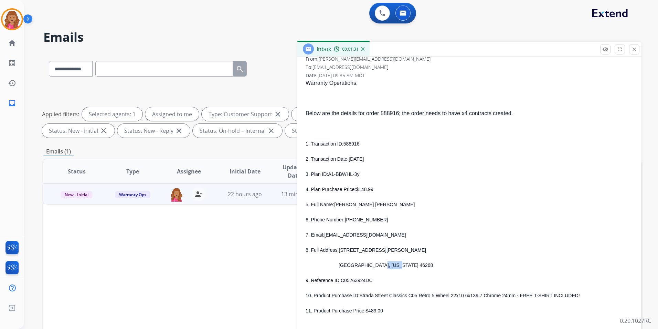
copy span "Indiana"
drag, startPoint x: 349, startPoint y: 146, endPoint x: 344, endPoint y: 145, distance: 5.5
click at [344, 145] on p "1. Transaction ID: 588916" at bounding box center [470, 143] width 328 height 8
copy span "588916"
drag, startPoint x: 357, startPoint y: 175, endPoint x: 329, endPoint y: 174, distance: 28.2
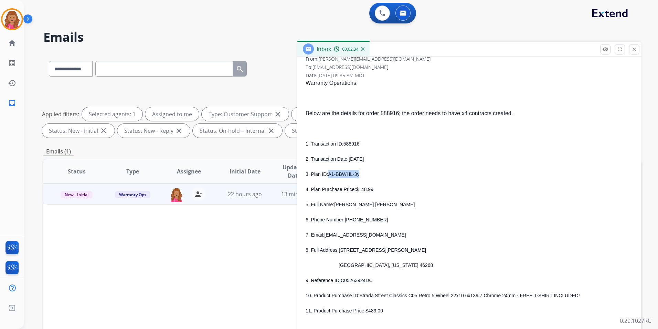
click at [329, 174] on p "3. Plan ID: A1-BBWHL-3y" at bounding box center [470, 174] width 328 height 8
copy span "A1-BBWHL-3y"
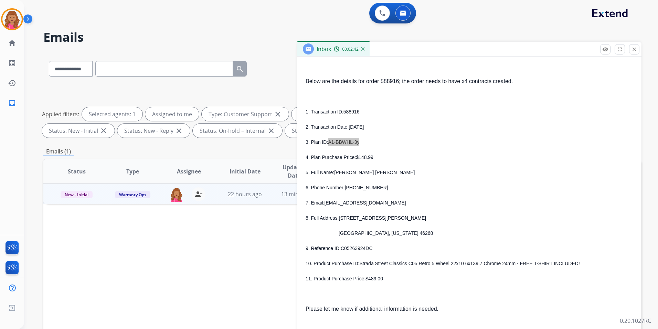
scroll to position [172, 0]
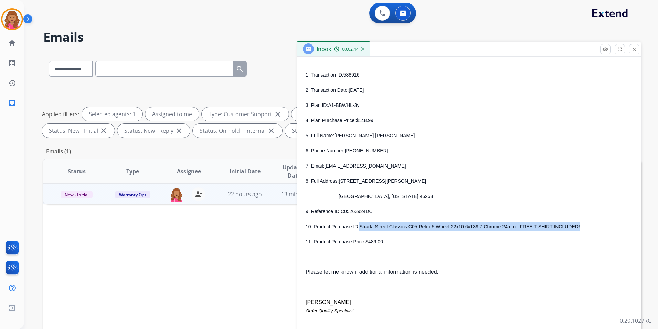
drag, startPoint x: 359, startPoint y: 226, endPoint x: 560, endPoint y: 227, distance: 200.8
click at [560, 227] on p "10. Product Purchase ID: Strada Street Classics C05 Retro 5 Wheel 22x10 6x139.7…" at bounding box center [470, 226] width 328 height 8
copy span "Strada Street Classics C05 Retro 5 Wheel 22x10 6x139.7 Chrome 24mm - FREE T-SHI…"
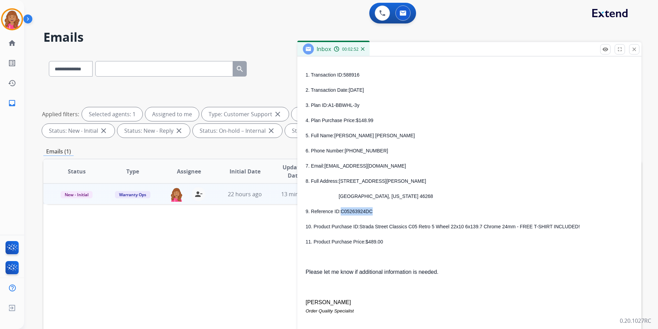
drag, startPoint x: 372, startPoint y: 214, endPoint x: 340, endPoint y: 212, distance: 31.7
click at [340, 212] on p "9. Reference ID: C05263924DC" at bounding box center [470, 211] width 328 height 8
copy span "C05263924DC"
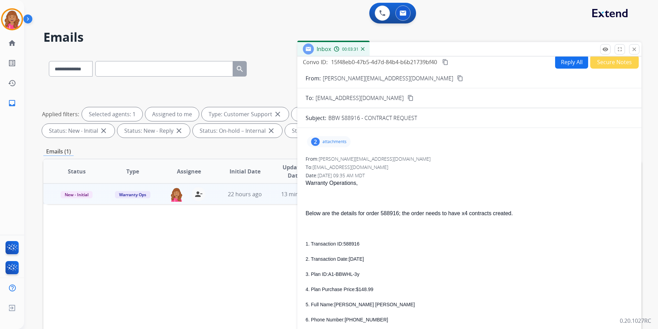
scroll to position [0, 0]
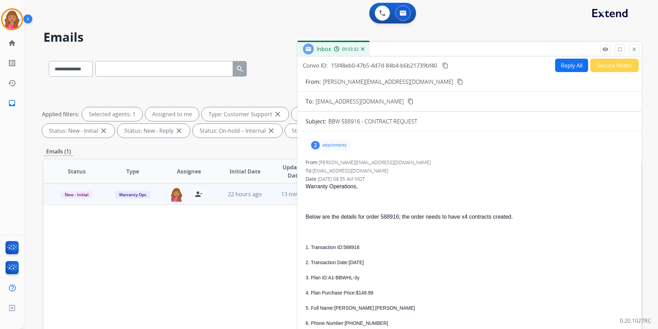
drag, startPoint x: 217, startPoint y: 227, endPoint x: 214, endPoint y: 225, distance: 4.3
click at [217, 227] on div "Status Type Assignee Initial Date Updated Date arrow_downward SLA Subject Custo…" at bounding box center [342, 273] width 599 height 231
click at [197, 193] on mat-icon "person_remove" at bounding box center [199, 194] width 8 height 8
click at [638, 50] on button "close Close" at bounding box center [635, 49] width 10 height 10
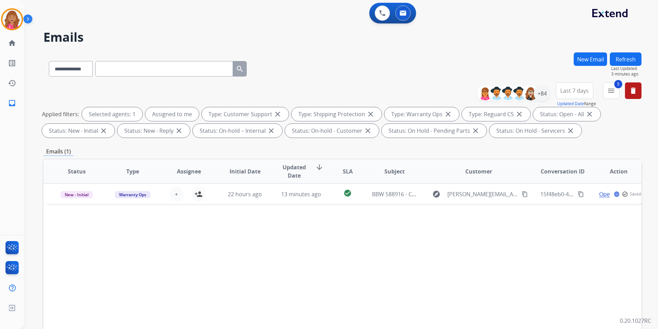
click at [636, 54] on button "Refresh" at bounding box center [626, 58] width 32 height 13
click at [614, 93] on mat-icon "menu" at bounding box center [611, 90] width 8 height 8
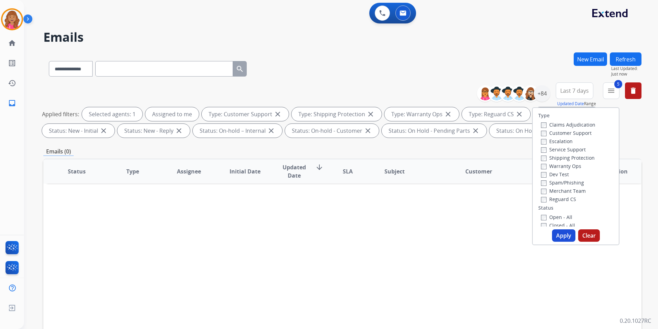
click at [563, 166] on label "Warranty Ops" at bounding box center [561, 166] width 40 height 7
click at [562, 236] on button "Apply" at bounding box center [563, 235] width 23 height 12
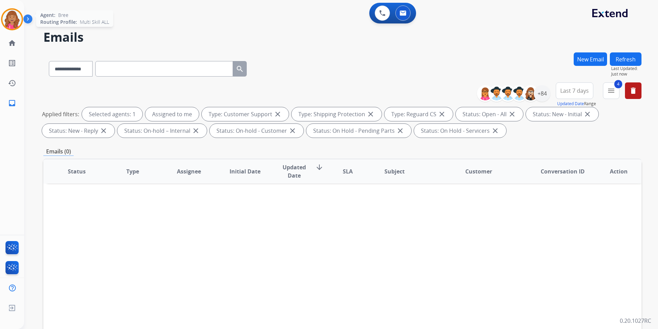
click at [11, 19] on img at bounding box center [11, 19] width 19 height 19
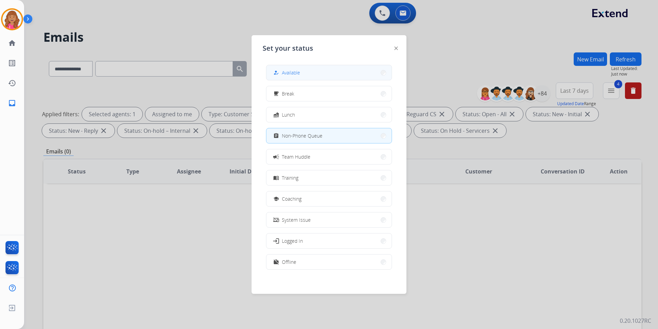
click at [329, 78] on button "how_to_reg Available" at bounding box center [329, 72] width 125 height 15
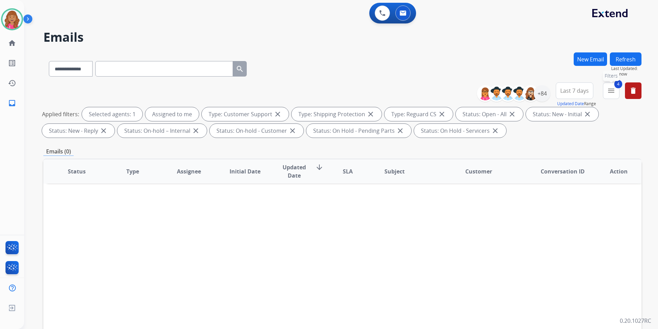
click at [612, 86] on button "4 menu Filters" at bounding box center [611, 90] width 17 height 17
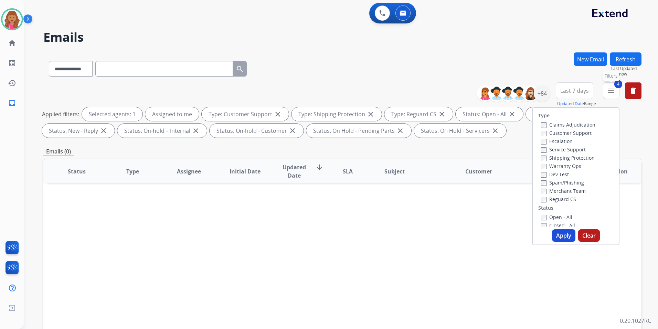
click at [611, 87] on mat-icon "menu" at bounding box center [611, 90] width 8 height 8
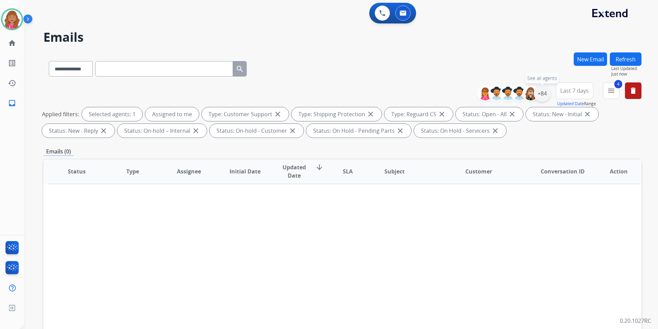
click at [543, 93] on div "+84" at bounding box center [542, 93] width 17 height 17
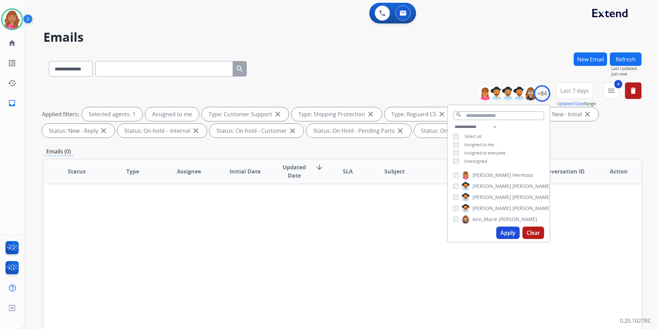
click at [481, 159] on span "Unassigned" at bounding box center [476, 161] width 23 height 6
click at [505, 234] on button "Apply" at bounding box center [508, 232] width 23 height 12
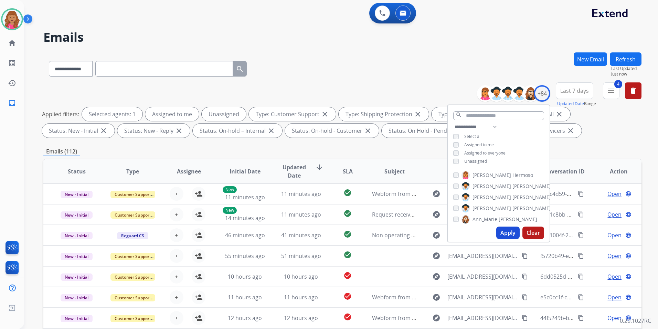
click at [368, 146] on div "**********" at bounding box center [342, 238] width 599 height 373
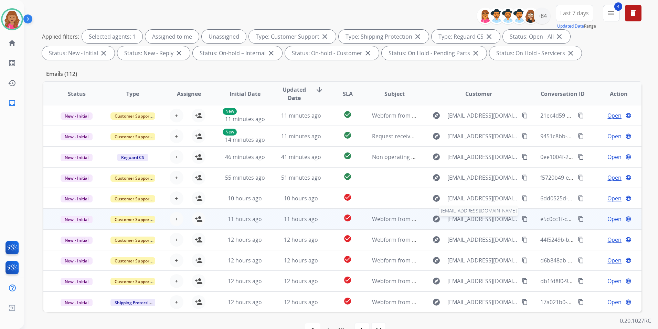
scroll to position [96, 0]
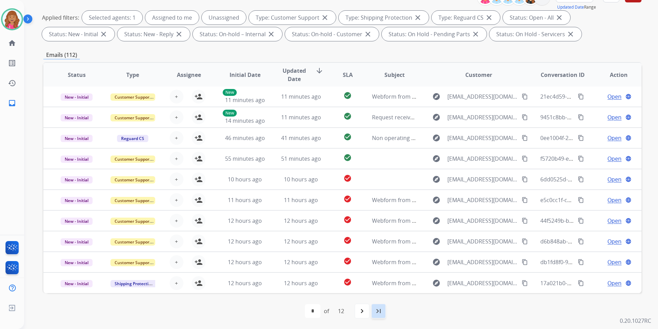
click at [381, 312] on mat-icon "last_page" at bounding box center [379, 310] width 8 height 8
select select "**"
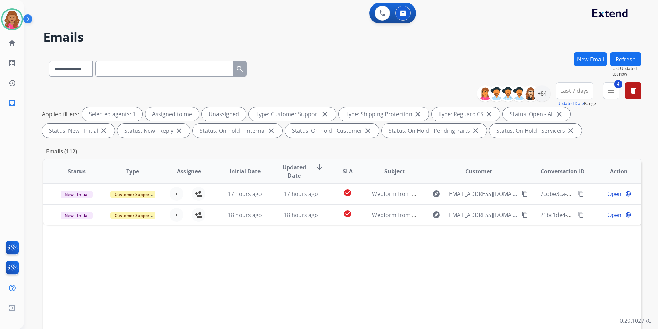
scroll to position [0, 0]
click at [634, 64] on button "Refresh" at bounding box center [626, 58] width 32 height 13
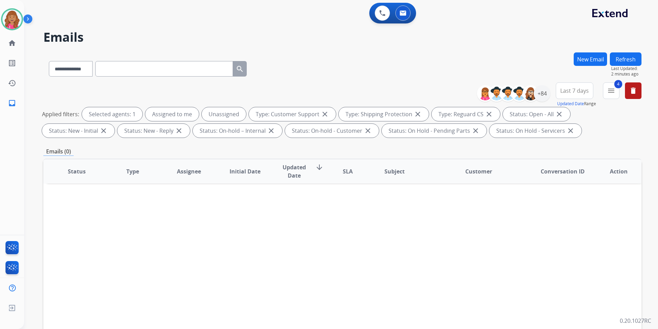
click at [369, 209] on div "Status Type Assignee Initial Date Updated Date arrow_downward SLA Subject Custo…" at bounding box center [342, 273] width 599 height 231
click at [544, 96] on div "+84" at bounding box center [542, 93] width 17 height 17
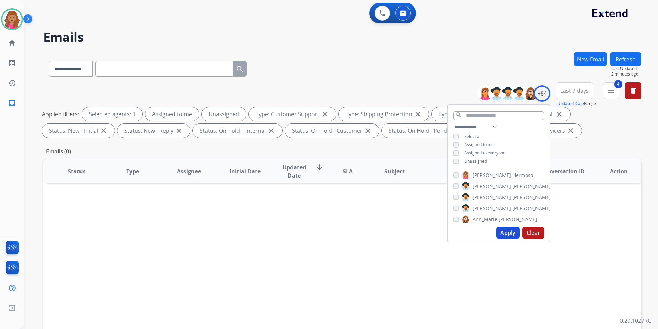
click at [507, 233] on button "Apply" at bounding box center [508, 232] width 23 height 12
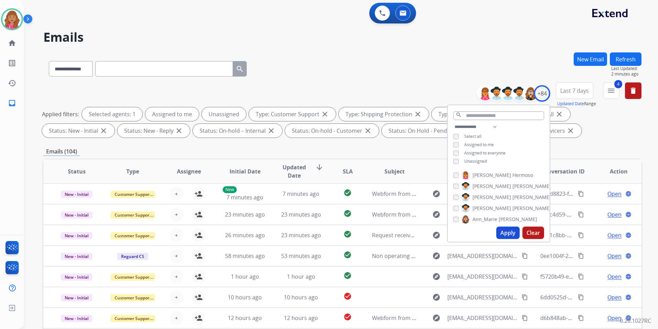
click at [339, 149] on div "Emails (104)" at bounding box center [342, 151] width 599 height 9
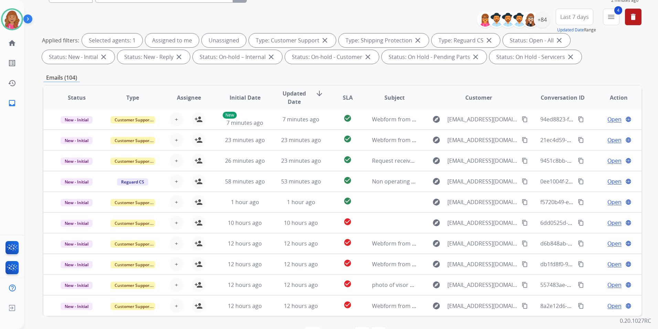
scroll to position [96, 0]
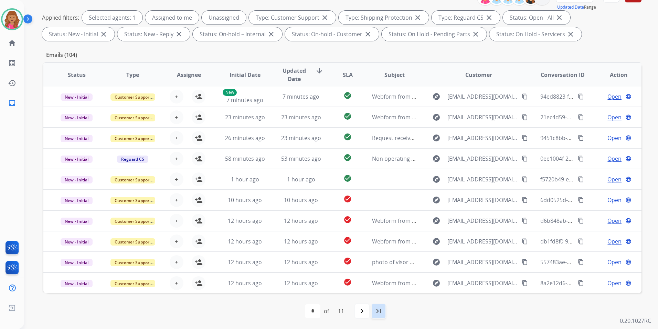
click at [386, 306] on div "last_page" at bounding box center [378, 310] width 15 height 15
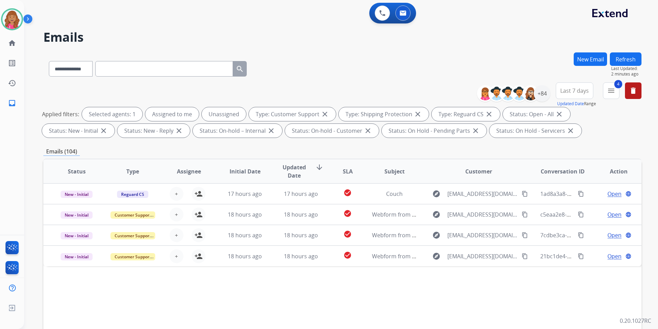
scroll to position [0, 0]
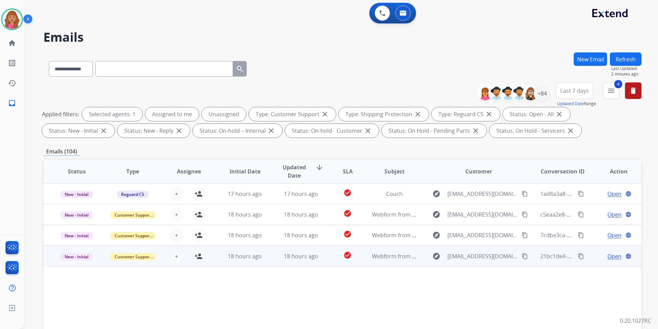
click at [608, 255] on span "Open" at bounding box center [615, 256] width 14 height 8
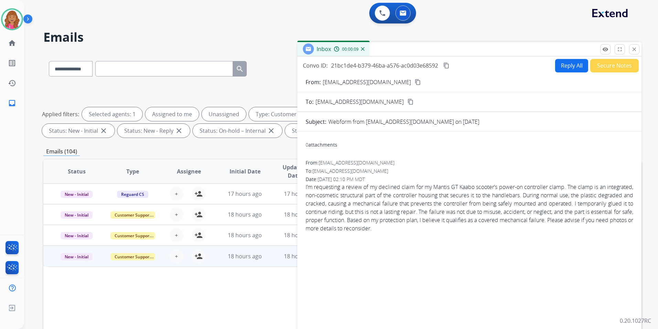
click at [414, 84] on button "content_copy" at bounding box center [418, 82] width 8 height 8
click at [569, 60] on button "Reply All" at bounding box center [571, 65] width 33 height 13
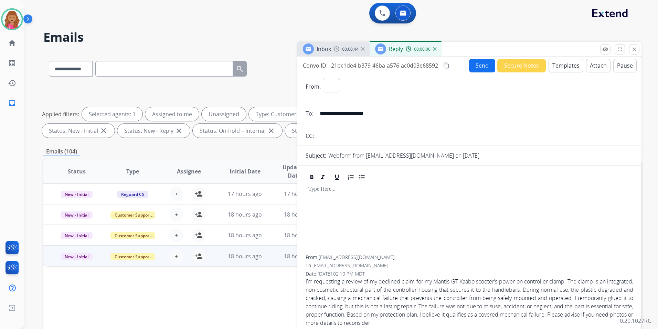
click at [569, 60] on button "Templates" at bounding box center [566, 65] width 35 height 13
select select "**********"
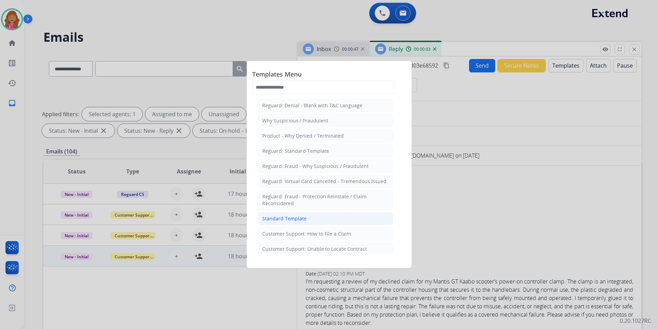
drag, startPoint x: 303, startPoint y: 217, endPoint x: 307, endPoint y: 227, distance: 10.8
click at [303, 217] on div "Standard Template" at bounding box center [284, 218] width 44 height 7
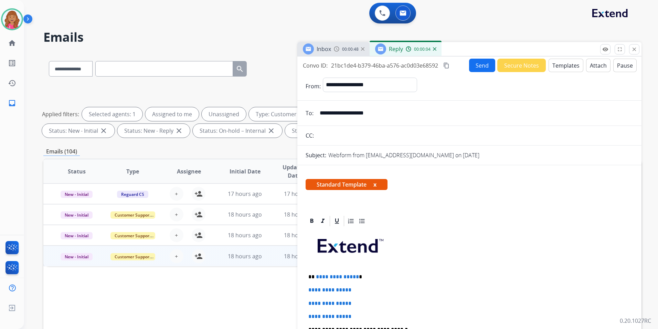
click at [355, 275] on p "**********" at bounding box center [467, 276] width 317 height 6
drag, startPoint x: 375, startPoint y: 309, endPoint x: 281, endPoint y: 296, distance: 94.6
click at [281, 296] on div "**********" at bounding box center [342, 238] width 599 height 373
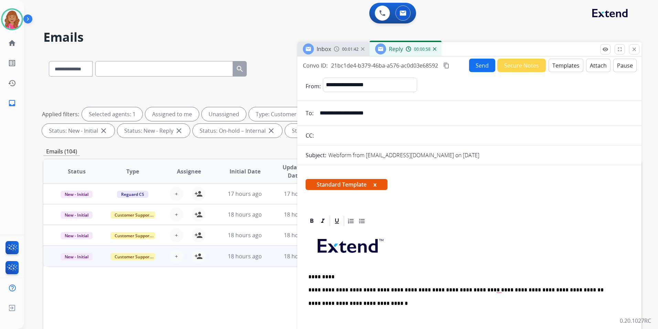
scroll to position [34, 0]
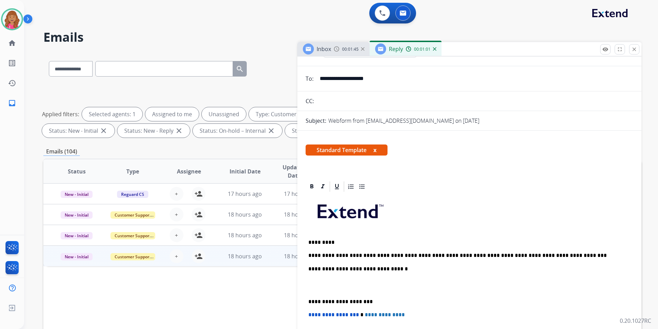
click at [340, 288] on p "To enrich screen reader interactions, please activate Accessibility in Grammarl…" at bounding box center [470, 285] width 322 height 13
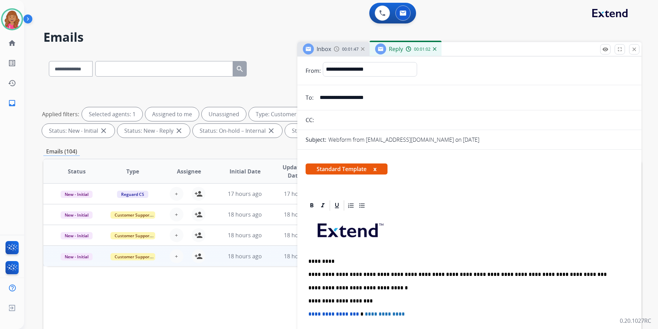
scroll to position [0, 0]
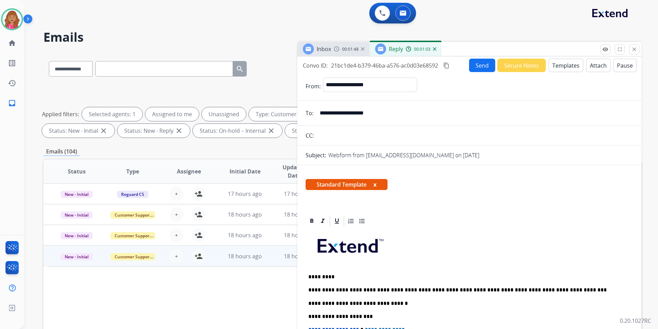
click at [446, 66] on mat-icon "content_copy" at bounding box center [447, 65] width 6 height 6
click at [470, 69] on button "Send" at bounding box center [483, 65] width 26 height 13
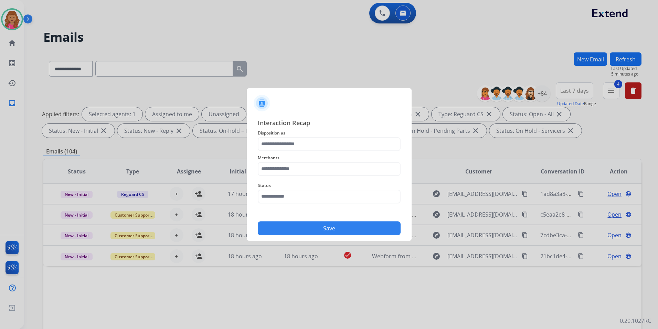
click at [385, 116] on div "Interaction Recap Disposition as Merchants Status Save" at bounding box center [329, 176] width 165 height 128
click at [316, 147] on input "text" at bounding box center [329, 144] width 143 height 14
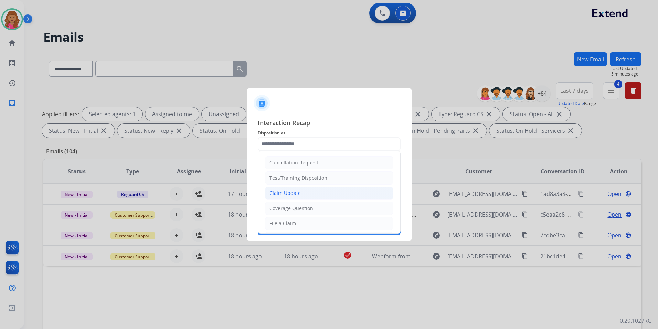
click at [304, 190] on li "Claim Update" at bounding box center [329, 192] width 128 height 13
type input "**********"
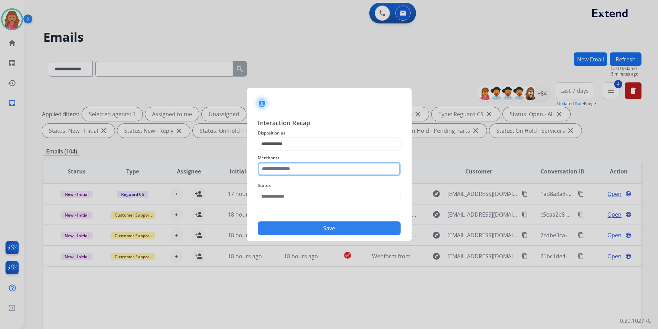
click at [290, 169] on input "text" at bounding box center [329, 169] width 143 height 14
click at [323, 189] on li "Voro motors" at bounding box center [331, 188] width 131 height 13
type input "**********"
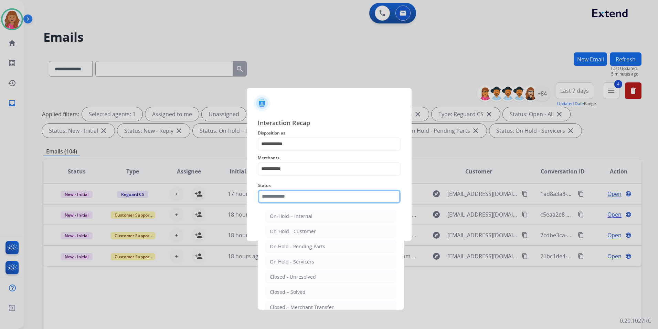
click at [318, 192] on input "text" at bounding box center [329, 196] width 143 height 14
click at [301, 292] on div "Closed – Solved" at bounding box center [288, 291] width 36 height 7
type input "**********"
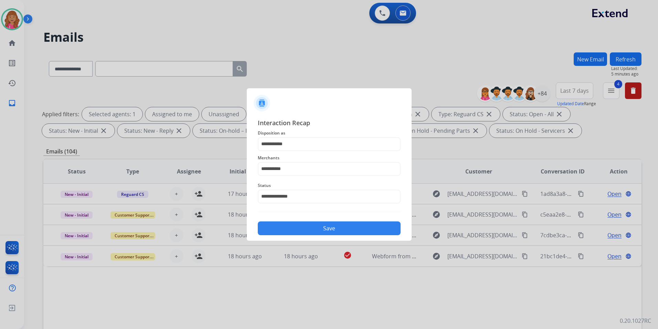
click at [305, 234] on button "Save" at bounding box center [329, 228] width 143 height 14
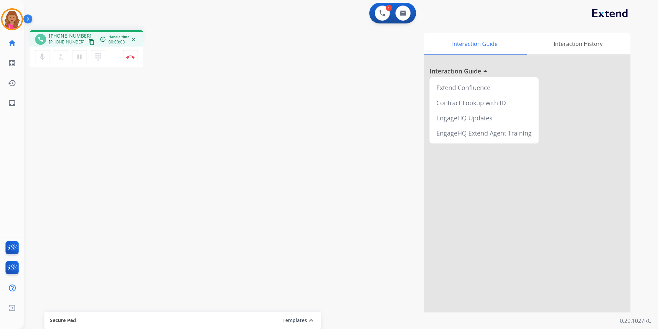
click at [89, 42] on mat-icon "content_copy" at bounding box center [92, 42] width 6 height 6
click at [131, 62] on button "Disconnect" at bounding box center [130, 57] width 14 height 14
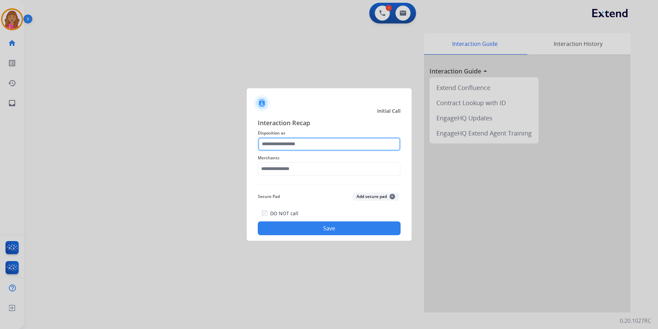
click at [276, 149] on input "text" at bounding box center [329, 144] width 143 height 14
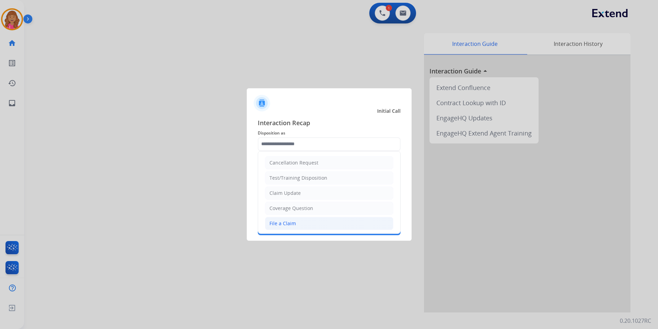
click at [284, 224] on div "File a Claim" at bounding box center [283, 223] width 27 height 7
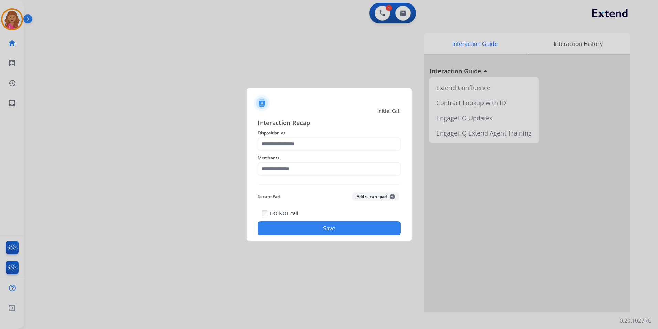
type input "**********"
click at [287, 181] on div "**********" at bounding box center [329, 176] width 143 height 117
drag, startPoint x: 287, startPoint y: 181, endPoint x: 287, endPoint y: 169, distance: 12.1
click at [290, 168] on input "text" at bounding box center [329, 169] width 143 height 14
click at [299, 189] on li "Rooms to go" at bounding box center [331, 188] width 131 height 13
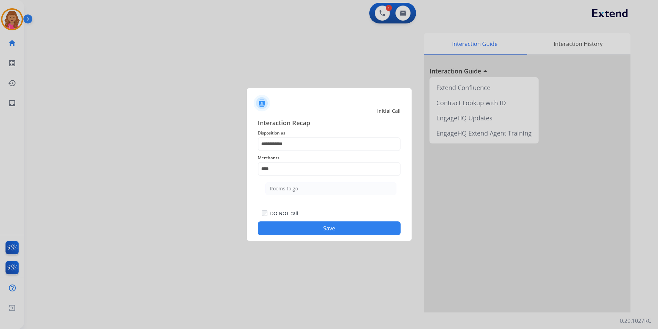
type input "**********"
click at [306, 231] on button "Save" at bounding box center [329, 228] width 143 height 14
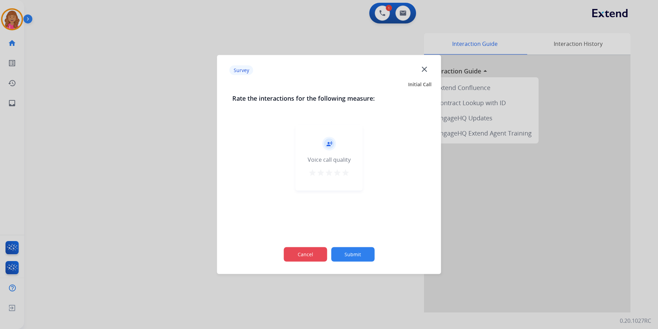
click at [312, 253] on button "Cancel" at bounding box center [305, 254] width 43 height 14
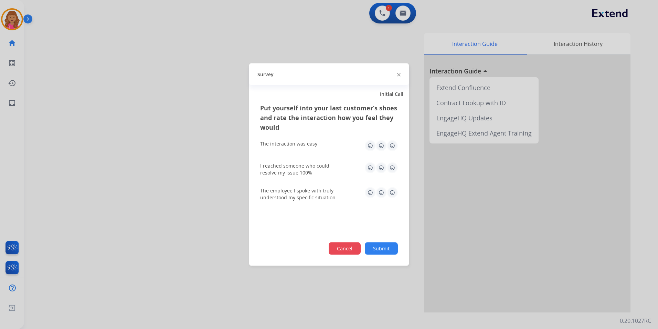
click at [343, 252] on button "Cancel" at bounding box center [345, 248] width 32 height 12
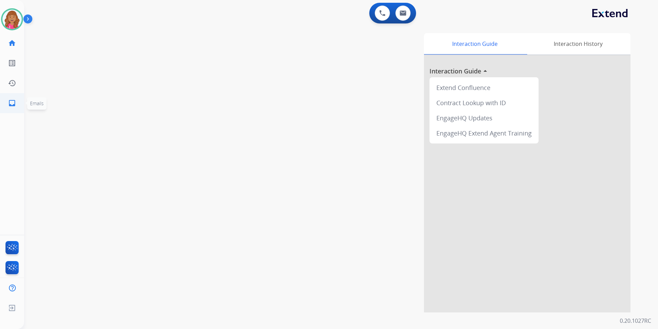
click at [22, 102] on ul "inbox Emails Emails" at bounding box center [12, 103] width 24 height 20
click at [18, 101] on link "inbox Emails" at bounding box center [11, 102] width 19 height 19
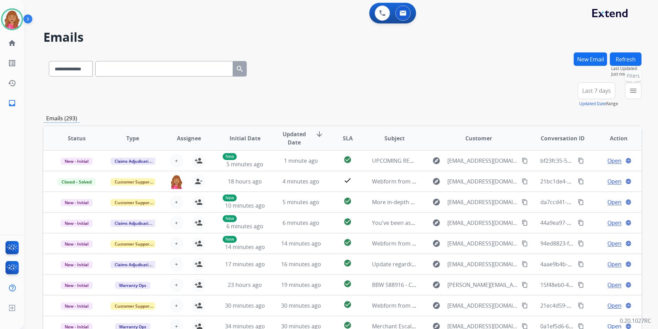
drag, startPoint x: 633, startPoint y: 90, endPoint x: 630, endPoint y: 99, distance: 9.6
click at [633, 90] on mat-icon "menu" at bounding box center [634, 90] width 8 height 8
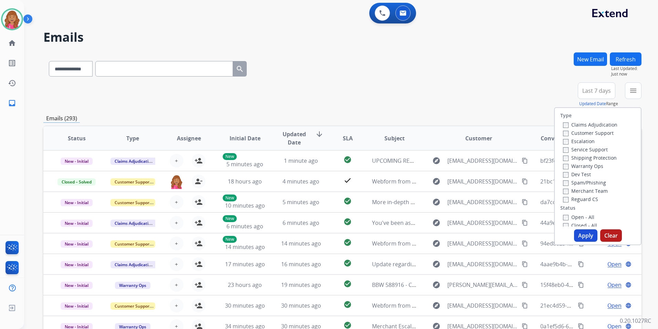
click at [578, 217] on label "Open - All" at bounding box center [578, 217] width 31 height 7
click at [593, 197] on label "Reguard CS" at bounding box center [580, 199] width 35 height 7
click at [608, 158] on label "Shipping Protection" at bounding box center [590, 157] width 54 height 7
click at [599, 133] on label "Customer Support" at bounding box center [588, 132] width 51 height 7
click at [579, 238] on button "Apply" at bounding box center [585, 235] width 23 height 12
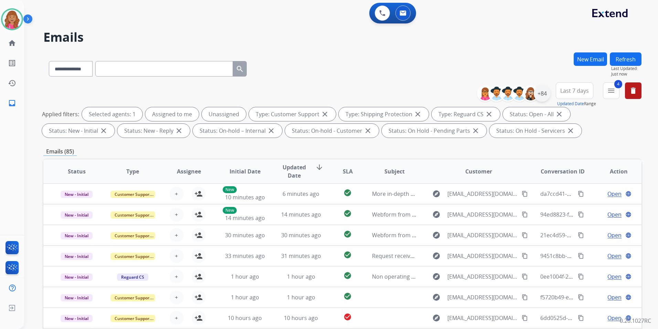
click at [543, 98] on div "+84" at bounding box center [542, 93] width 17 height 17
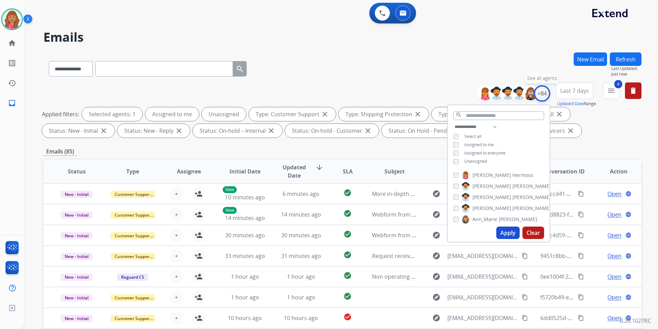
click at [543, 98] on div "+84" at bounding box center [542, 93] width 17 height 17
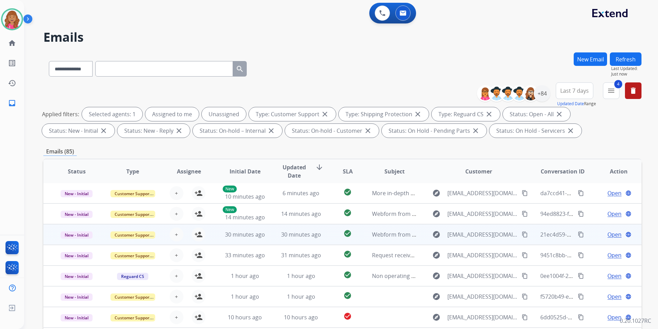
scroll to position [96, 0]
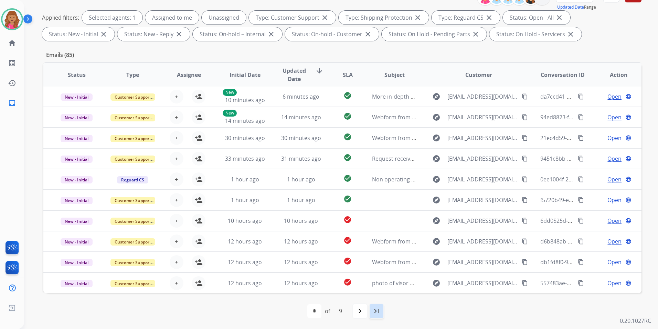
click at [378, 316] on div "last_page" at bounding box center [376, 310] width 15 height 15
select select "*"
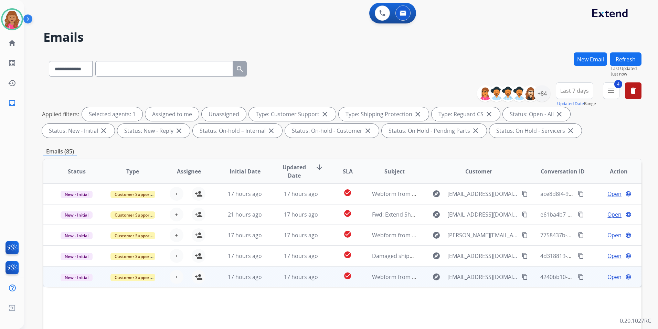
scroll to position [0, 0]
click at [610, 272] on span "Open" at bounding box center [615, 276] width 14 height 8
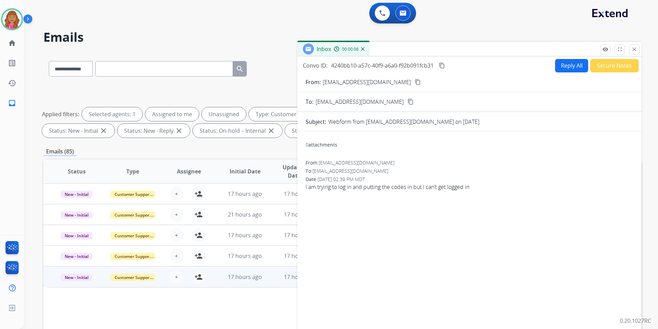
click at [415, 81] on mat-icon "content_copy" at bounding box center [418, 82] width 6 height 6
click at [566, 63] on button "Reply All" at bounding box center [571, 65] width 33 height 13
select select "**********"
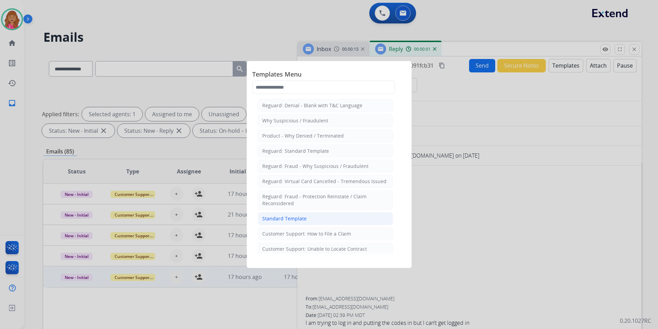
click at [312, 217] on li "Standard Template" at bounding box center [325, 218] width 135 height 13
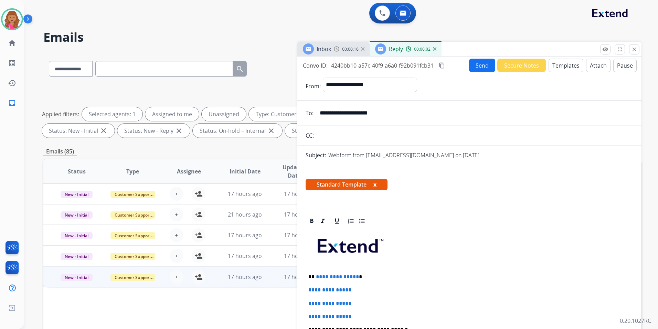
click at [355, 277] on span "**********" at bounding box center [337, 276] width 43 height 5
drag, startPoint x: 357, startPoint y: 314, endPoint x: 304, endPoint y: 290, distance: 58.0
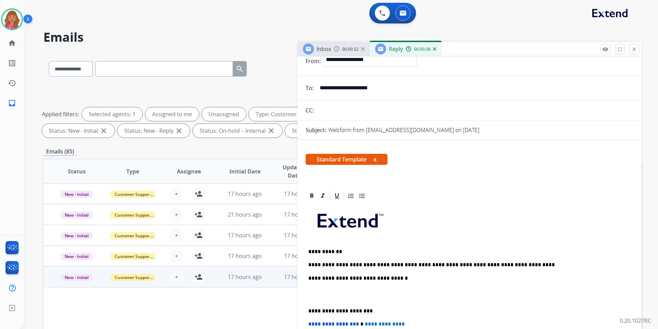
scroll to position [34, 0]
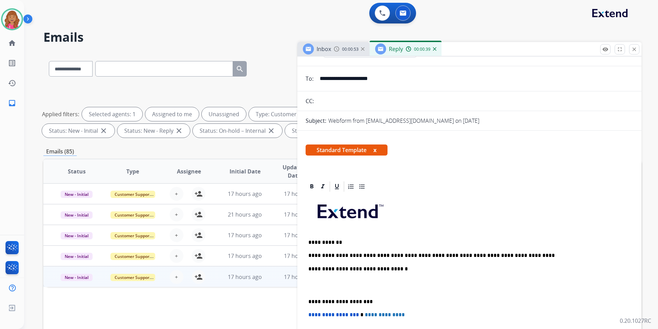
click at [326, 285] on p "To enrich screen reader interactions, please activate Accessibility in Grammarl…" at bounding box center [470, 285] width 322 height 13
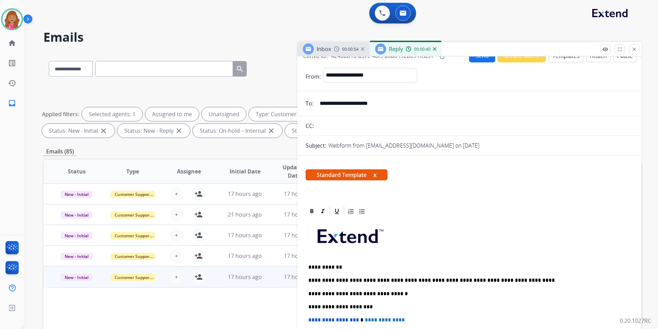
scroll to position [0, 0]
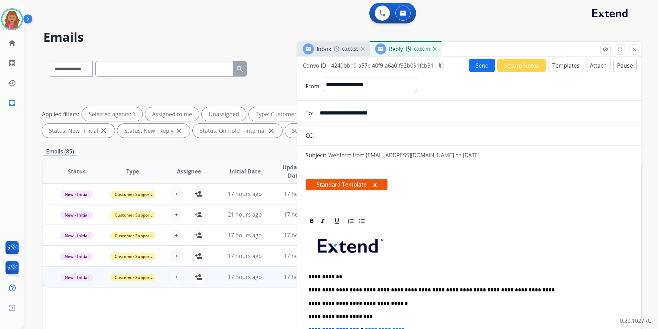
click at [445, 64] on mat-icon "content_copy" at bounding box center [442, 65] width 6 height 6
click at [473, 67] on button "Send" at bounding box center [482, 65] width 26 height 13
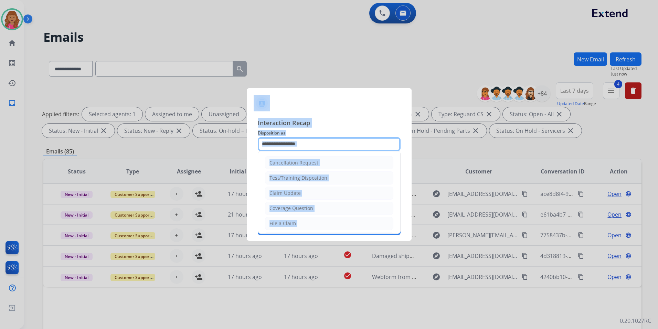
click at [356, 141] on input "text" at bounding box center [329, 144] width 143 height 14
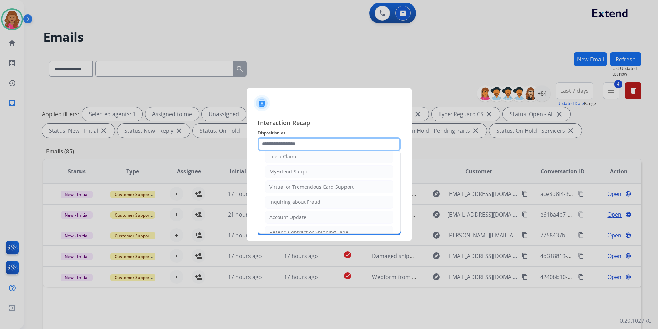
scroll to position [73, 0]
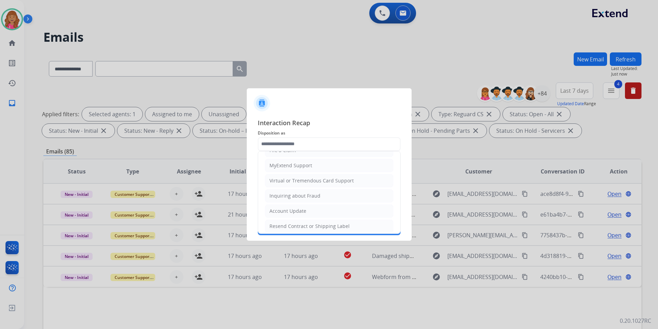
click at [298, 166] on div "MyExtend Support" at bounding box center [291, 165] width 43 height 7
type input "**********"
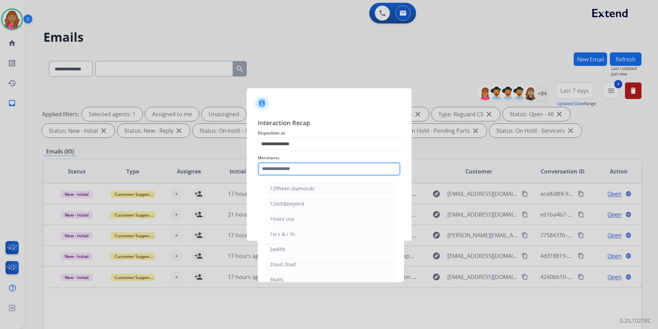
click at [299, 166] on input "text" at bounding box center [329, 169] width 143 height 14
click at [302, 173] on input "text" at bounding box center [329, 169] width 143 height 14
drag, startPoint x: 302, startPoint y: 203, endPoint x: 297, endPoint y: 197, distance: 7.3
click at [302, 202] on div "Ashley furniture" at bounding box center [289, 203] width 38 height 7
type input "**********"
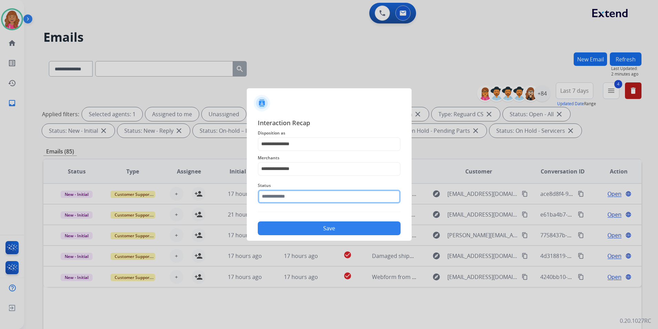
click at [297, 196] on input "text" at bounding box center [329, 196] width 143 height 14
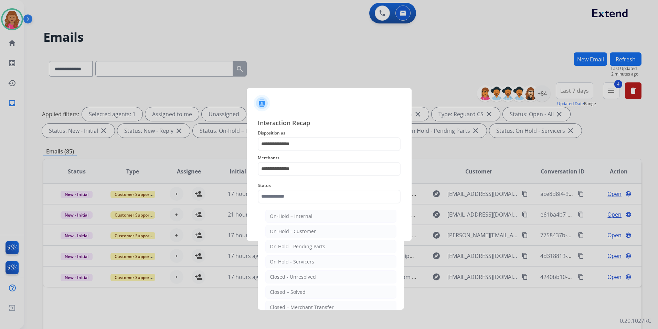
drag, startPoint x: 292, startPoint y: 289, endPoint x: 292, endPoint y: 281, distance: 7.9
click at [292, 288] on div "Closed – Solved" at bounding box center [288, 291] width 36 height 7
type input "**********"
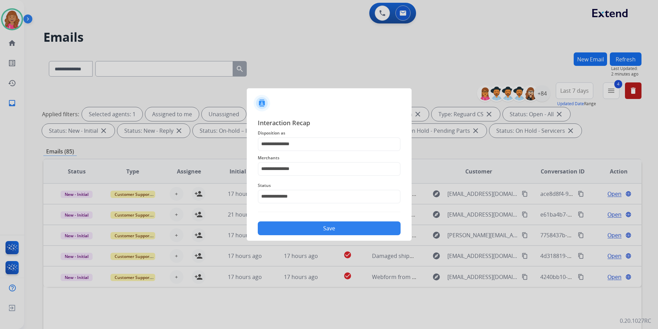
click at [294, 232] on button "Save" at bounding box center [329, 228] width 143 height 14
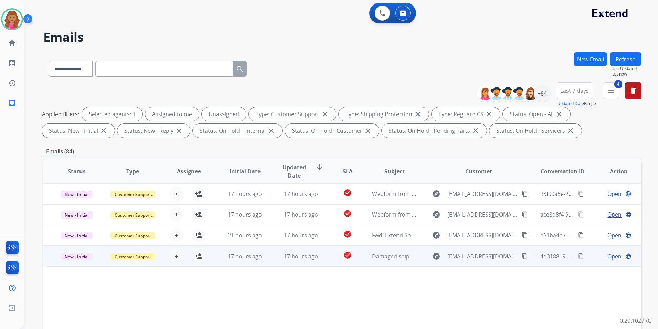
click at [611, 256] on span "Open" at bounding box center [615, 256] width 14 height 8
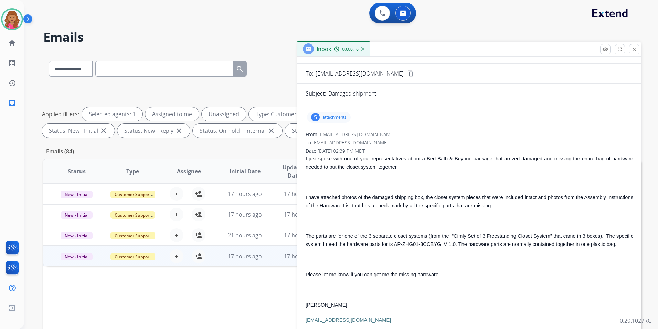
scroll to position [0, 0]
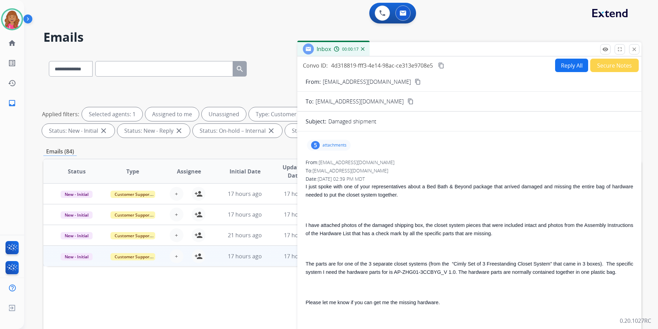
click at [415, 79] on mat-icon "content_copy" at bounding box center [418, 82] width 6 height 6
click at [328, 144] on p "attachments" at bounding box center [335, 145] width 24 height 6
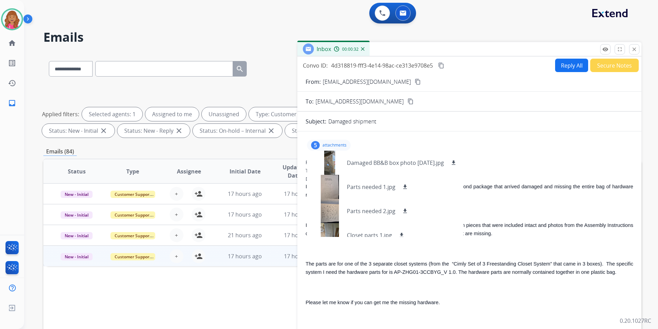
scroll to position [34, 0]
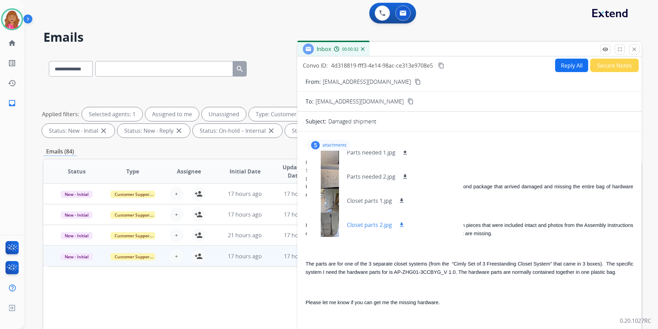
click at [330, 224] on div at bounding box center [330, 224] width 34 height 24
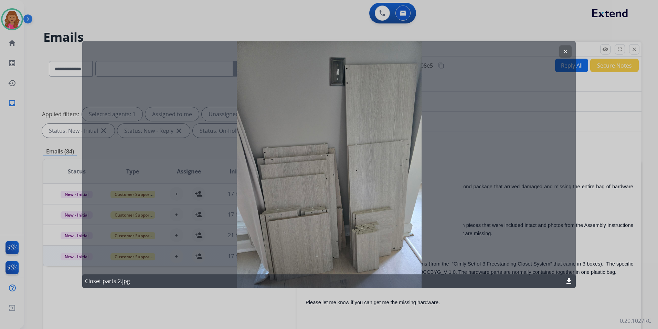
click at [564, 54] on button "clear" at bounding box center [566, 51] width 12 height 12
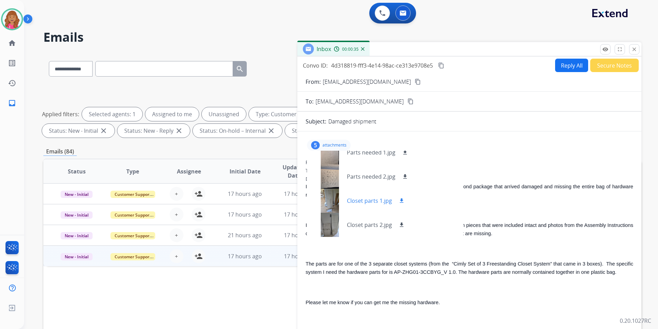
click at [367, 197] on p "Closet parts 1.jpg" at bounding box center [369, 200] width 45 height 8
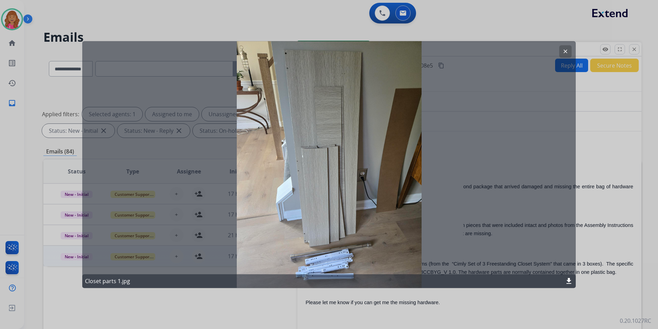
click at [563, 55] on button "clear" at bounding box center [566, 51] width 12 height 12
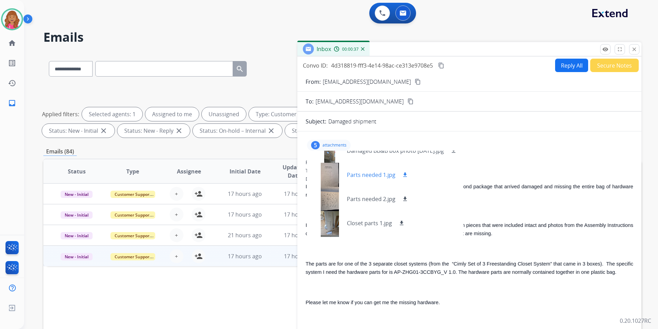
scroll to position [0, 0]
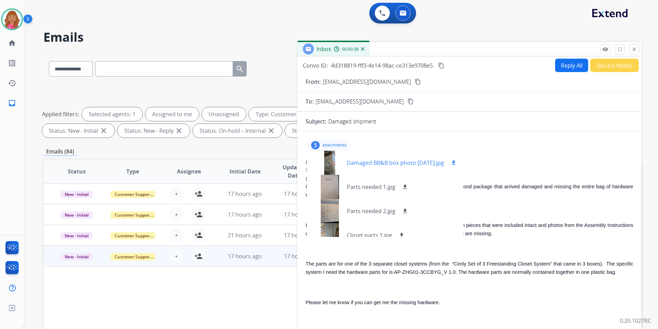
click at [325, 160] on div at bounding box center [330, 162] width 34 height 24
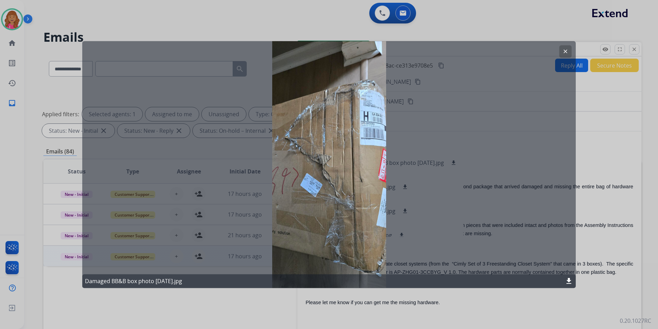
click at [566, 278] on mat-icon "download" at bounding box center [569, 281] width 8 height 8
click at [559, 300] on div at bounding box center [329, 164] width 658 height 329
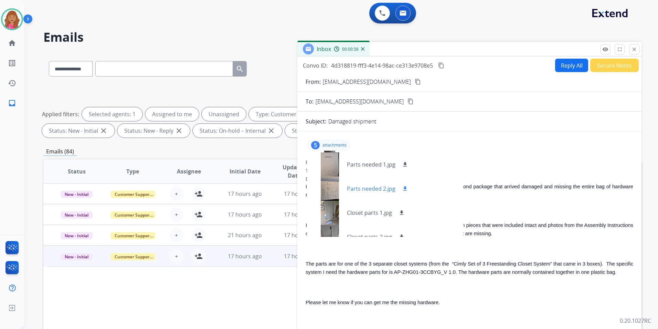
scroll to position [34, 0]
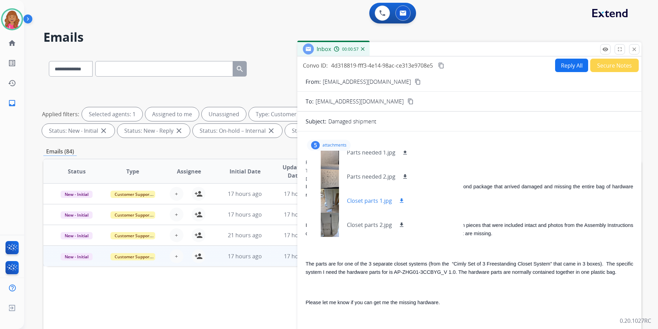
click at [327, 190] on div at bounding box center [330, 200] width 34 height 24
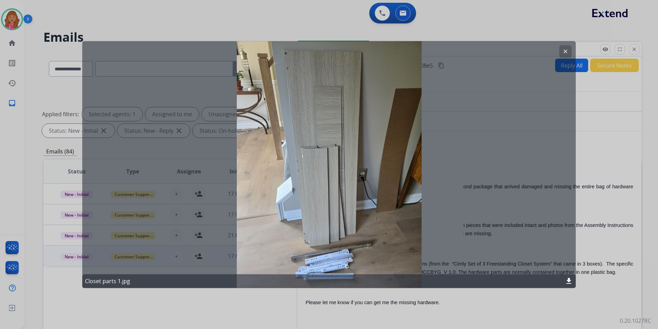
click at [569, 282] on mat-icon "download" at bounding box center [569, 281] width 8 height 8
click at [451, 302] on div at bounding box center [329, 164] width 658 height 329
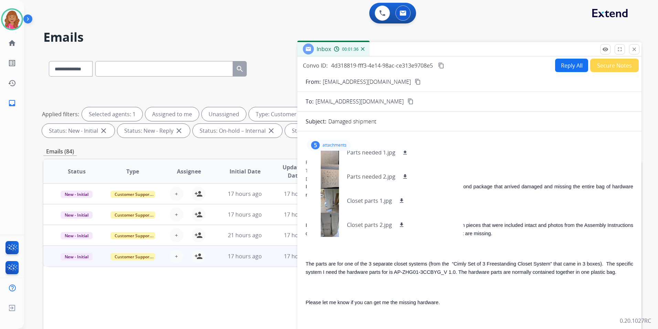
click at [571, 61] on button "Reply All" at bounding box center [571, 65] width 33 height 13
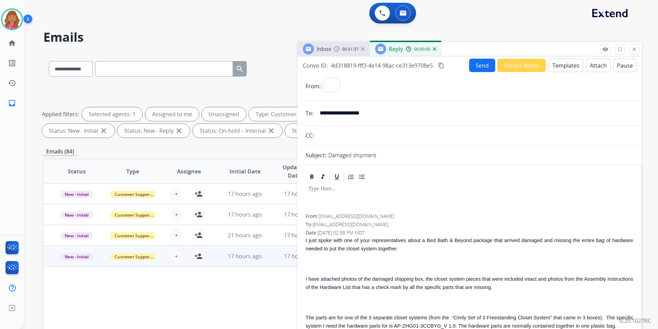
click at [571, 61] on button "Templates" at bounding box center [566, 65] width 35 height 13
select select "**********"
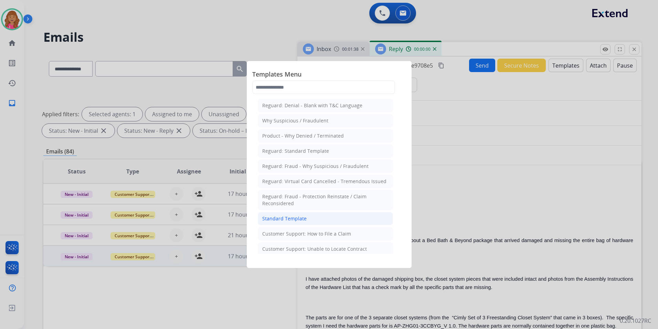
click at [322, 220] on li "Standard Template" at bounding box center [325, 218] width 135 height 13
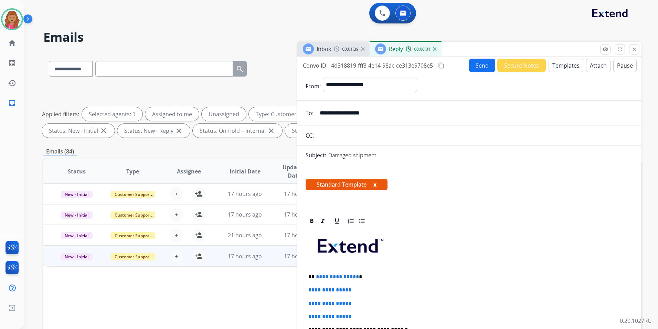
click at [356, 274] on p "**********" at bounding box center [467, 276] width 317 height 6
drag, startPoint x: 357, startPoint y: 315, endPoint x: 301, endPoint y: 289, distance: 62.1
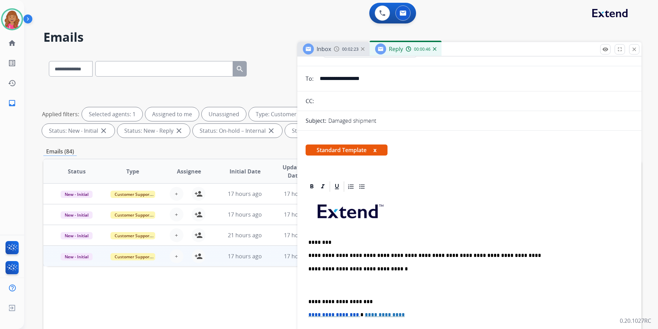
click at [319, 289] on p at bounding box center [470, 285] width 322 height 13
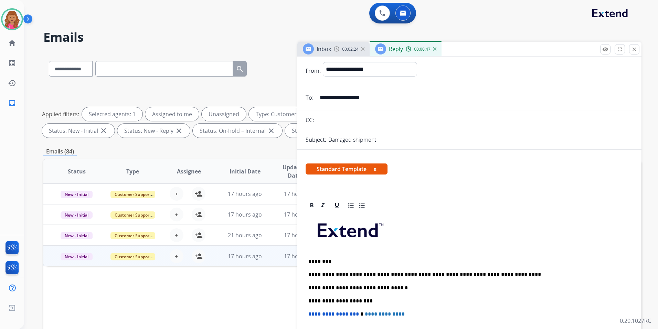
scroll to position [0, 0]
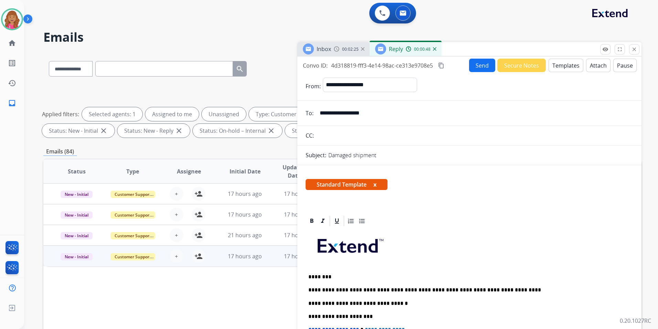
click at [445, 64] on mat-icon "content_copy" at bounding box center [441, 65] width 6 height 6
click at [478, 69] on button "Send" at bounding box center [482, 65] width 26 height 13
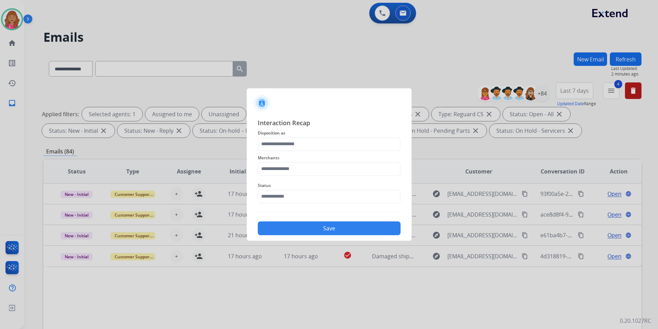
click at [370, 184] on span "Status" at bounding box center [329, 185] width 143 height 8
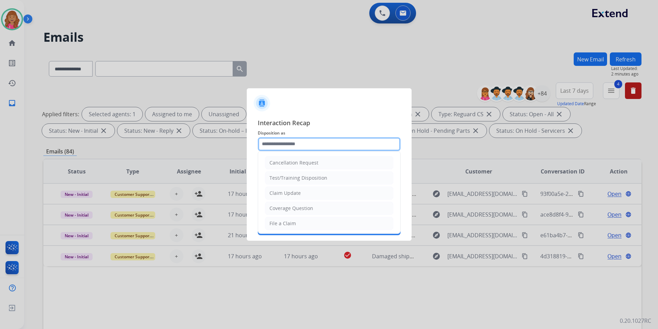
click at [329, 145] on input "text" at bounding box center [329, 144] width 143 height 14
click at [318, 194] on li "Claim Update" at bounding box center [329, 192] width 128 height 13
type input "**********"
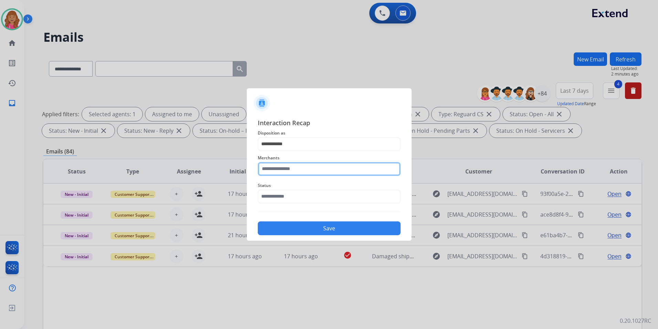
click at [312, 166] on input "text" at bounding box center [329, 169] width 143 height 14
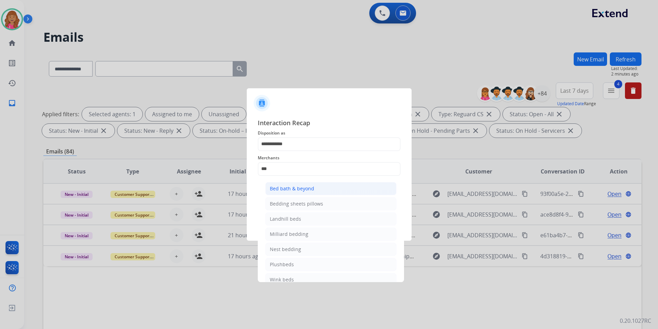
click at [311, 190] on div "Bed bath & beyond" at bounding box center [292, 188] width 44 height 7
type input "**********"
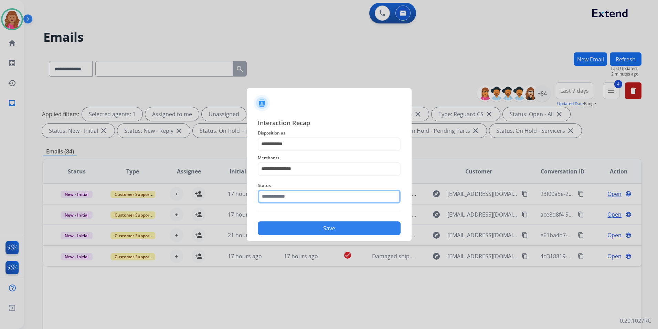
click at [302, 202] on input "text" at bounding box center [329, 196] width 143 height 14
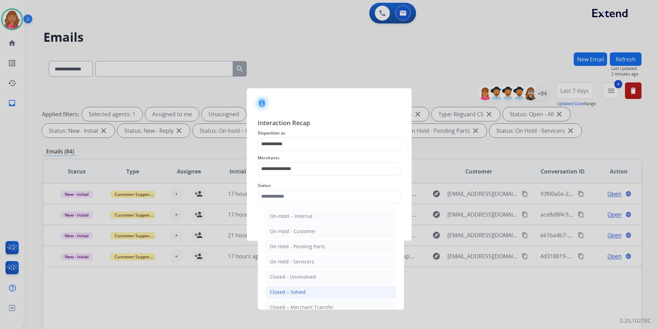
click at [301, 288] on div "Closed – Solved" at bounding box center [288, 291] width 36 height 7
type input "**********"
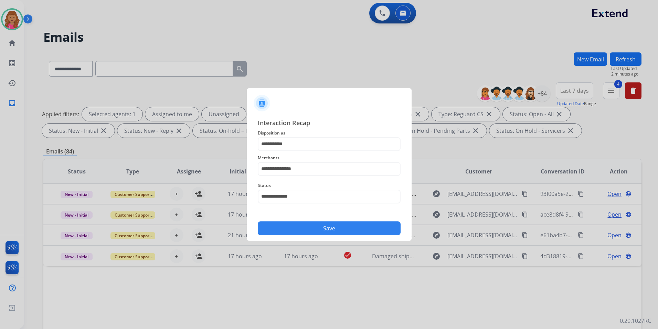
click at [307, 232] on button "Save" at bounding box center [329, 228] width 143 height 14
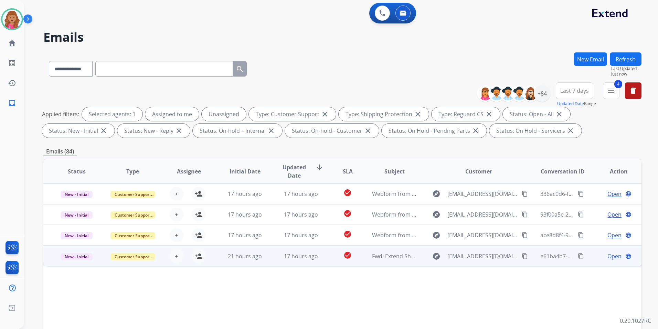
click at [608, 257] on span "Open" at bounding box center [615, 256] width 14 height 8
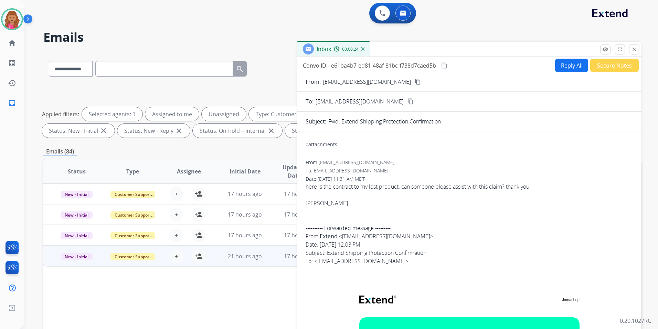
click at [415, 81] on mat-icon "content_copy" at bounding box center [418, 82] width 6 height 6
click at [571, 62] on button "Reply All" at bounding box center [571, 65] width 33 height 13
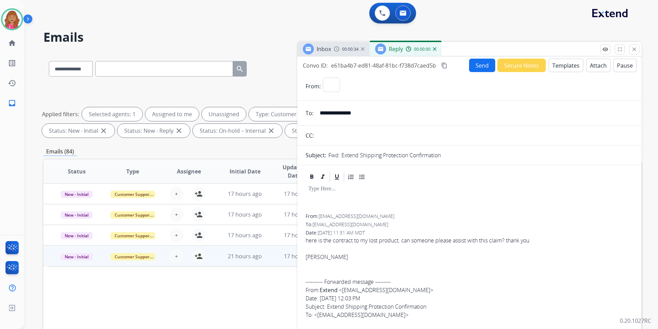
click at [571, 62] on button "Templates" at bounding box center [566, 65] width 35 height 13
select select "**********"
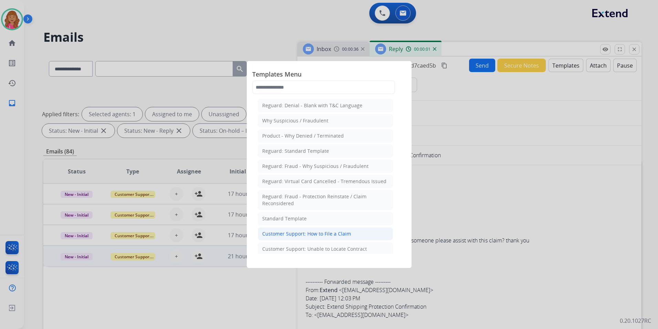
click at [354, 232] on li "Customer Support: How to File a Claim" at bounding box center [325, 233] width 135 height 13
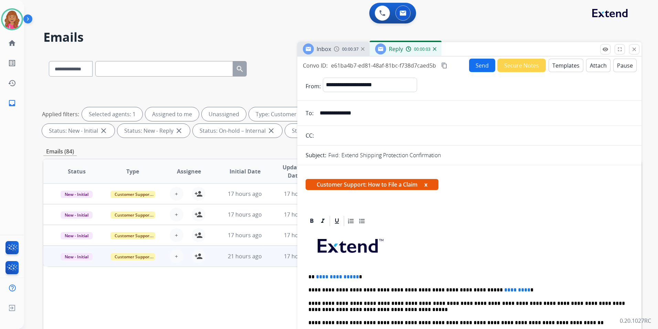
click at [355, 277] on p "**********" at bounding box center [467, 276] width 317 height 6
drag, startPoint x: 496, startPoint y: 289, endPoint x: 466, endPoint y: 289, distance: 30.7
click at [466, 289] on p "**********" at bounding box center [467, 290] width 317 height 6
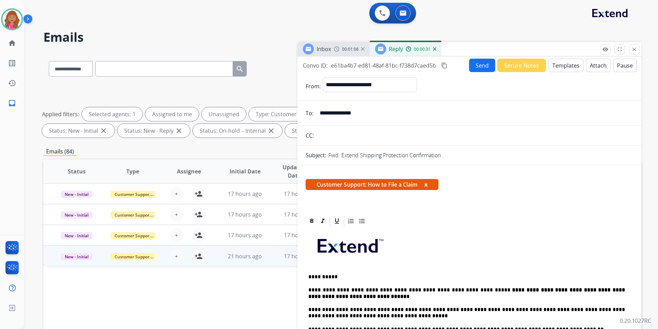
drag, startPoint x: 444, startPoint y: 63, endPoint x: 474, endPoint y: 67, distance: 29.5
click at [444, 63] on mat-icon "content_copy" at bounding box center [444, 65] width 6 height 6
click at [477, 67] on button "Send" at bounding box center [482, 65] width 26 height 13
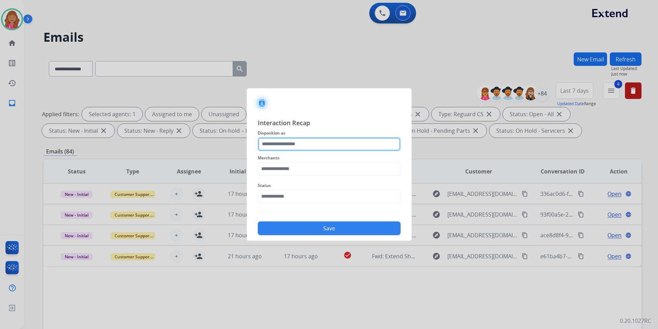
click at [299, 146] on input "text" at bounding box center [329, 144] width 143 height 14
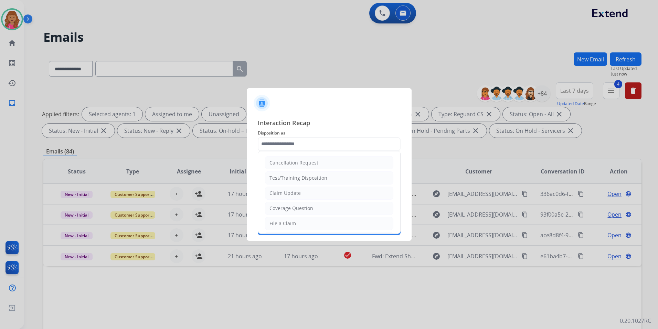
drag, startPoint x: 301, startPoint y: 225, endPoint x: 298, endPoint y: 200, distance: 25.0
click at [301, 225] on li "File a Claim" at bounding box center [329, 223] width 128 height 13
type input "**********"
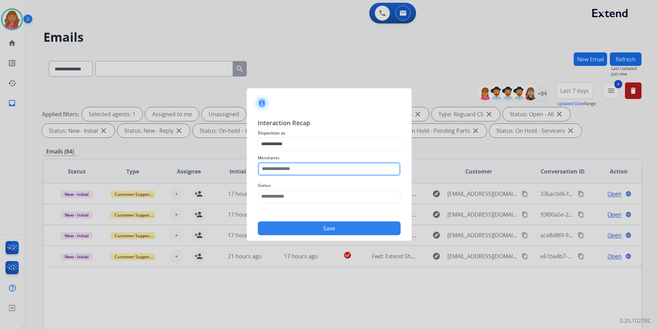
click at [293, 162] on input "text" at bounding box center [329, 169] width 143 height 14
click at [294, 197] on ul "Jomashop" at bounding box center [330, 189] width 135 height 23
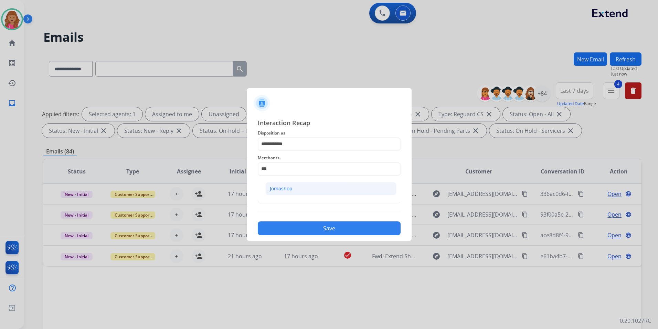
click at [290, 190] on div "Jomashop" at bounding box center [281, 188] width 23 height 7
type input "********"
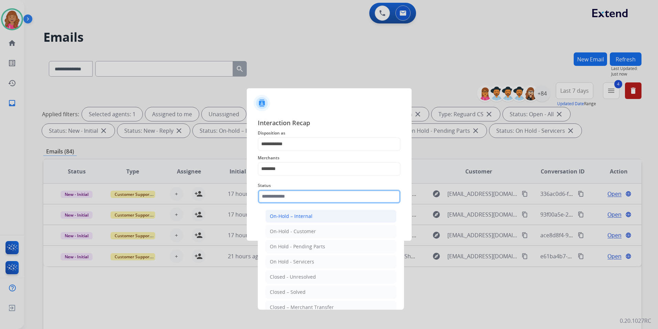
drag, startPoint x: 289, startPoint y: 200, endPoint x: 290, endPoint y: 217, distance: 17.6
click at [289, 199] on input "text" at bounding box center [329, 196] width 143 height 14
click at [283, 288] on div "Closed – Solved" at bounding box center [288, 291] width 36 height 7
type input "**********"
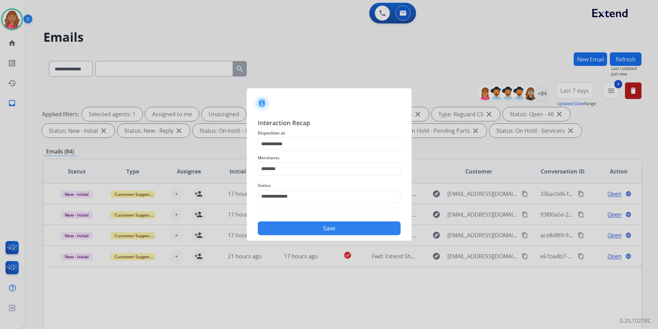
click at [299, 230] on button "Save" at bounding box center [329, 228] width 143 height 14
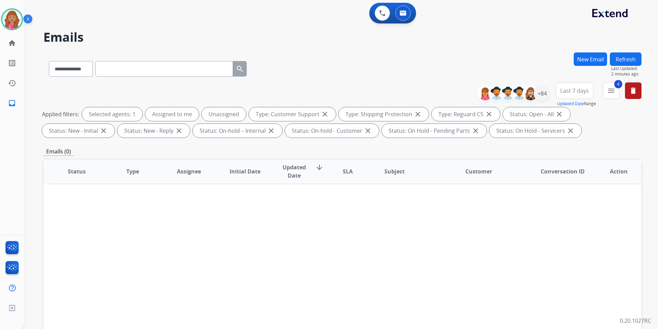
drag, startPoint x: 491, startPoint y: 236, endPoint x: 491, endPoint y: 206, distance: 29.6
click at [491, 236] on div "Status Type Assignee Initial Date Updated Date arrow_downward SLA Subject Custo…" at bounding box center [342, 273] width 599 height 231
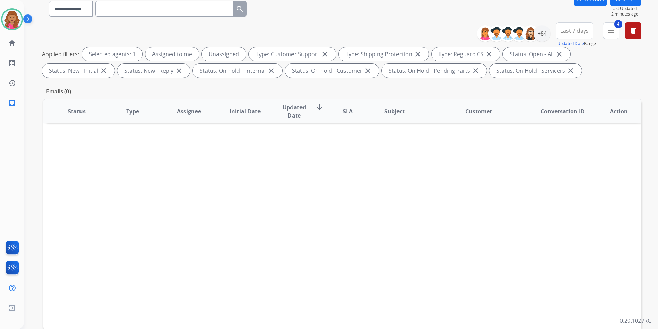
scroll to position [96, 0]
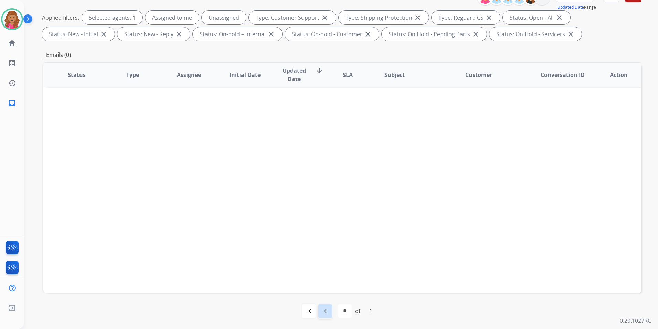
click at [321, 315] on div "navigate_before" at bounding box center [325, 310] width 15 height 15
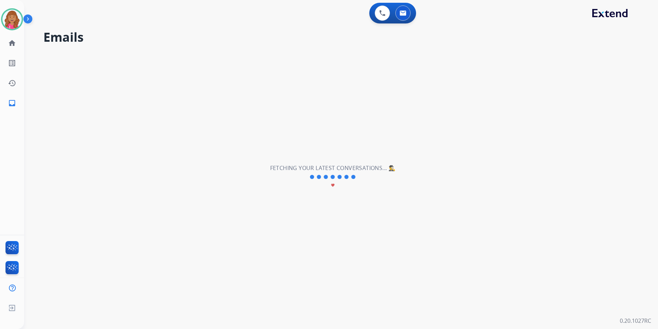
scroll to position [0, 0]
select select "*"
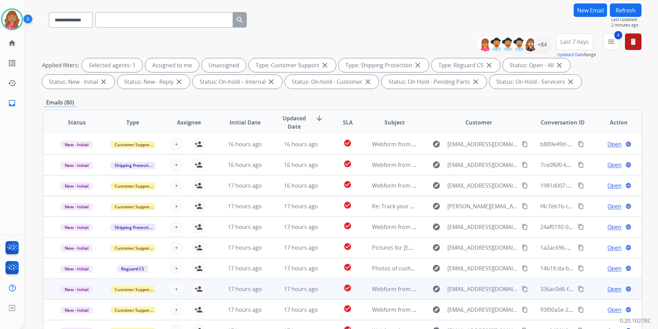
scroll to position [96, 0]
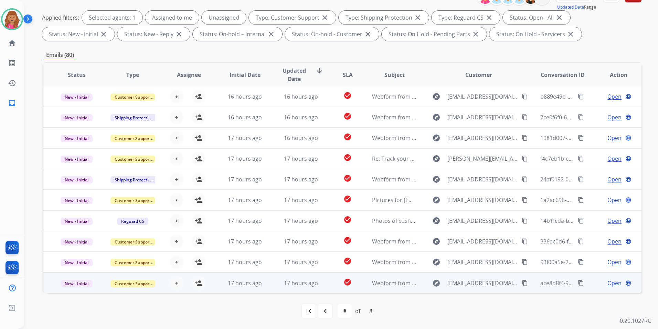
click at [608, 281] on span "Open" at bounding box center [615, 283] width 14 height 8
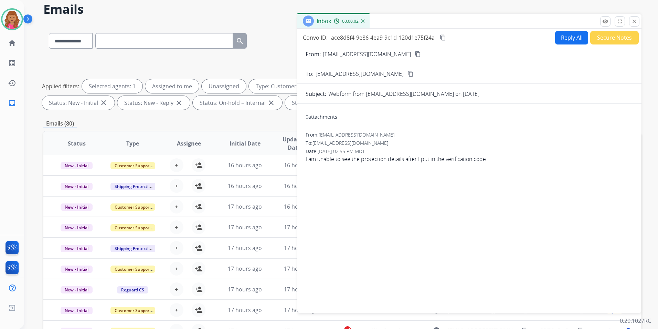
scroll to position [0, 0]
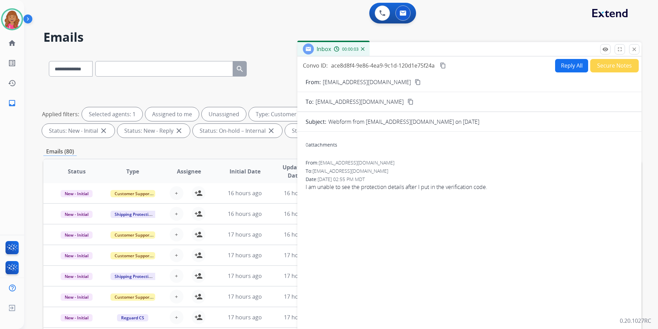
click at [415, 82] on mat-icon "content_copy" at bounding box center [418, 82] width 6 height 6
click at [561, 73] on form "From: plane@aznutritional.com content_copy To: support@extend.com content_copy …" at bounding box center [470, 204] width 344 height 265
click at [564, 70] on button "Reply All" at bounding box center [571, 65] width 33 height 13
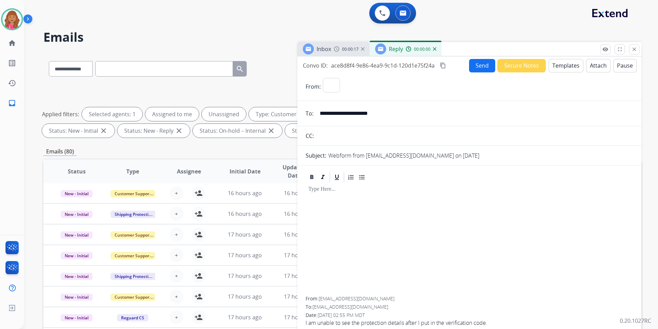
click at [564, 70] on button "Templates" at bounding box center [566, 65] width 35 height 13
select select "**********"
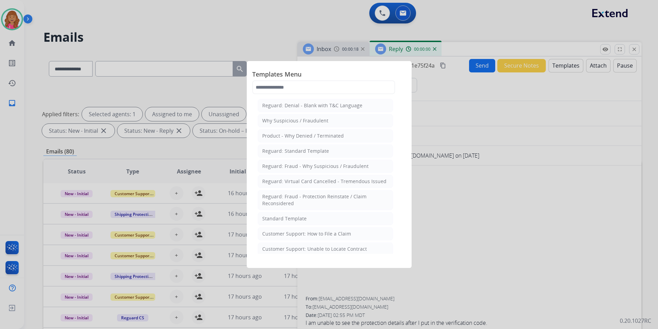
click at [303, 214] on li "Standard Template" at bounding box center [325, 218] width 135 height 13
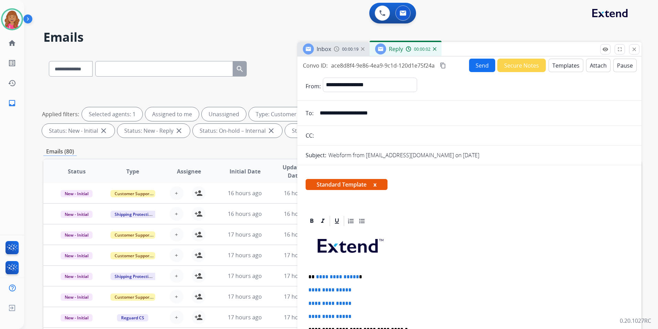
drag, startPoint x: 356, startPoint y: 276, endPoint x: 363, endPoint y: 297, distance: 21.7
click at [356, 277] on p "**********" at bounding box center [467, 276] width 317 height 6
drag, startPoint x: 357, startPoint y: 310, endPoint x: 300, endPoint y: 283, distance: 62.7
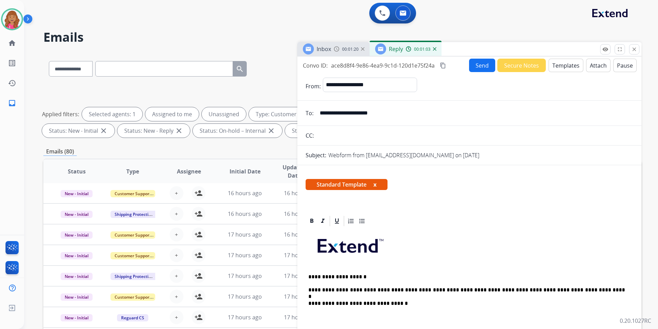
click at [595, 67] on button "Attach" at bounding box center [598, 65] width 24 height 13
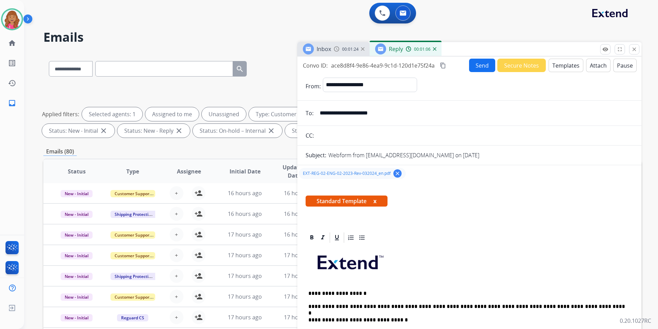
click at [445, 63] on mat-icon "content_copy" at bounding box center [443, 65] width 6 height 6
click at [457, 214] on div "Standard Template x" at bounding box center [470, 203] width 344 height 33
click at [476, 63] on button "Send" at bounding box center [482, 65] width 26 height 13
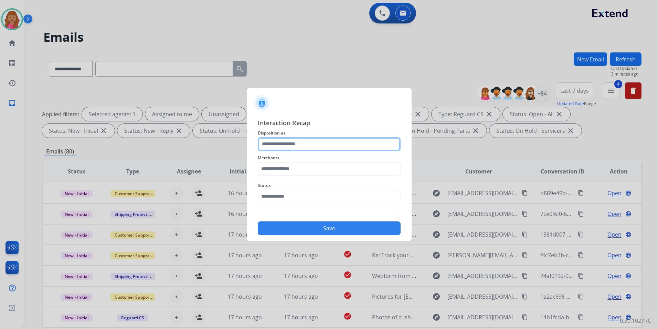
click at [349, 146] on input "text" at bounding box center [329, 144] width 143 height 14
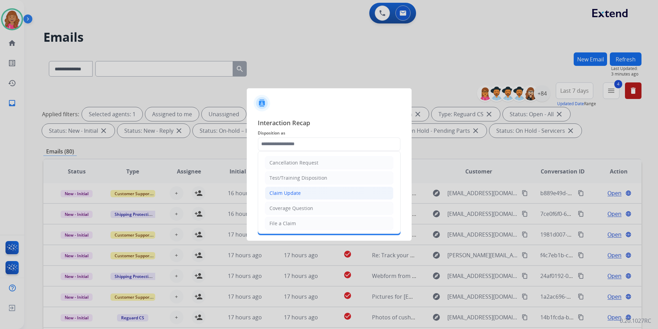
click at [318, 195] on li "Claim Update" at bounding box center [329, 192] width 128 height 13
type input "**********"
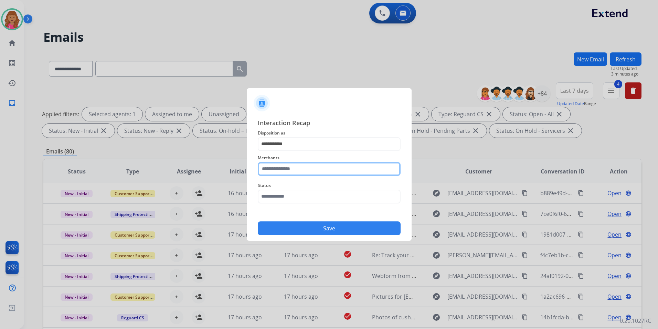
click at [312, 171] on input "text" at bounding box center [329, 169] width 143 height 14
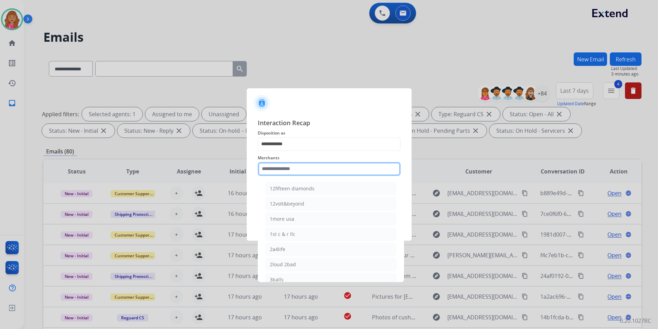
type input "*"
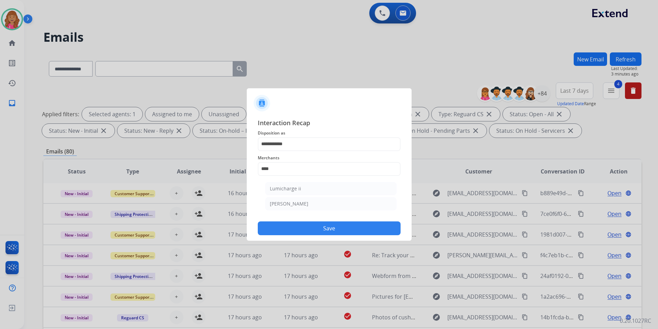
click at [309, 206] on li "[PERSON_NAME]" at bounding box center [331, 203] width 131 height 13
type input "********"
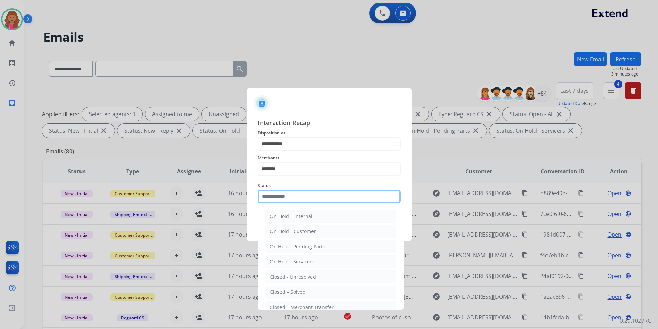
click at [304, 197] on input "text" at bounding box center [329, 196] width 143 height 14
click at [295, 291] on div "Closed – Solved" at bounding box center [288, 291] width 36 height 7
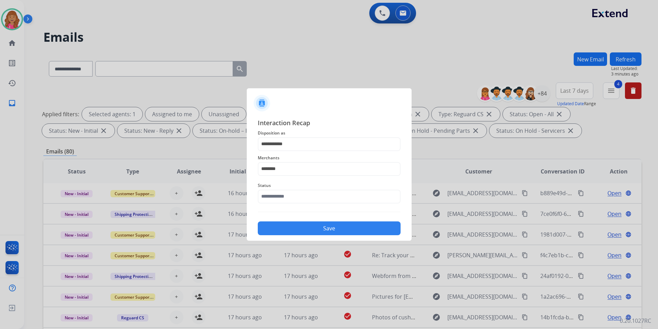
type input "**********"
click at [304, 228] on button "Save" at bounding box center [329, 228] width 143 height 14
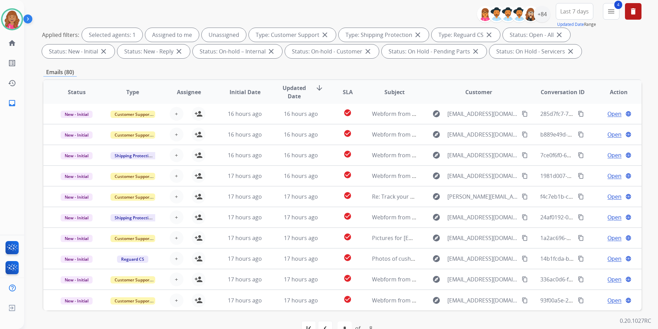
scroll to position [96, 0]
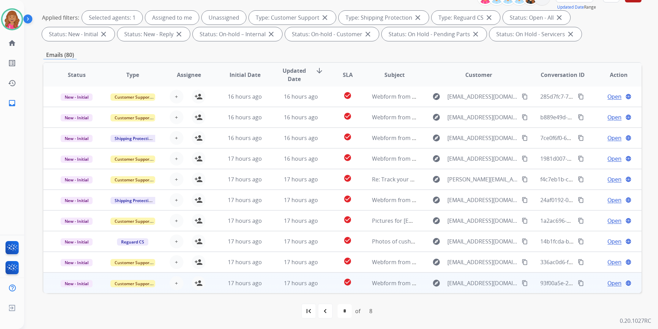
click at [608, 279] on span "Open" at bounding box center [615, 283] width 14 height 8
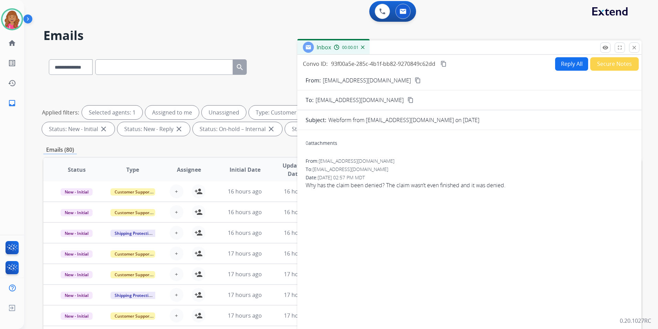
scroll to position [0, 0]
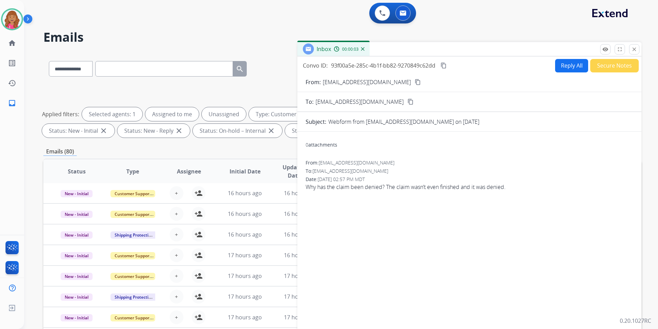
click at [414, 79] on button "content_copy" at bounding box center [418, 82] width 8 height 8
click at [562, 63] on button "Reply All" at bounding box center [571, 65] width 33 height 13
select select "**********"
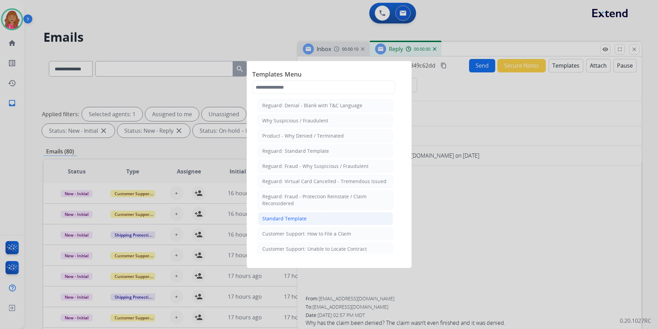
click at [333, 214] on li "Standard Template" at bounding box center [325, 218] width 135 height 13
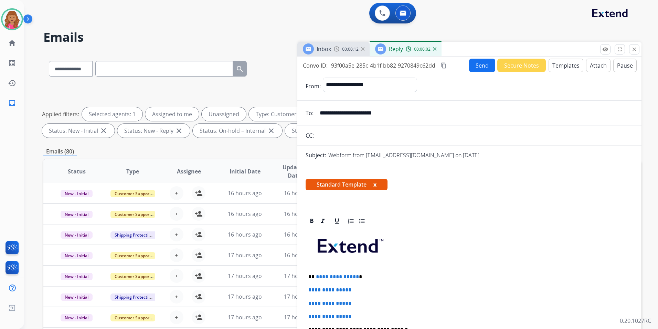
click at [355, 276] on span "**********" at bounding box center [337, 276] width 43 height 5
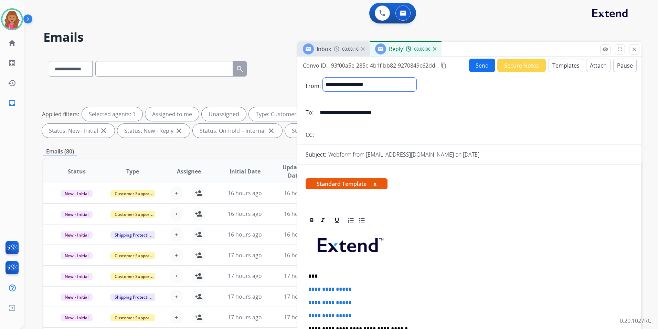
click at [401, 79] on select "**********" at bounding box center [370, 84] width 94 height 14
select select "**********"
click at [323, 77] on select "**********" at bounding box center [370, 84] width 94 height 14
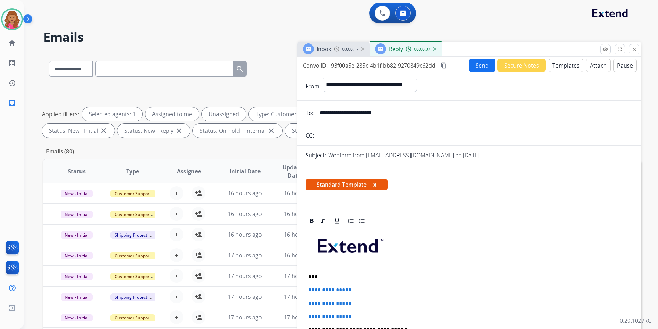
click at [559, 63] on button "Templates" at bounding box center [566, 65] width 35 height 13
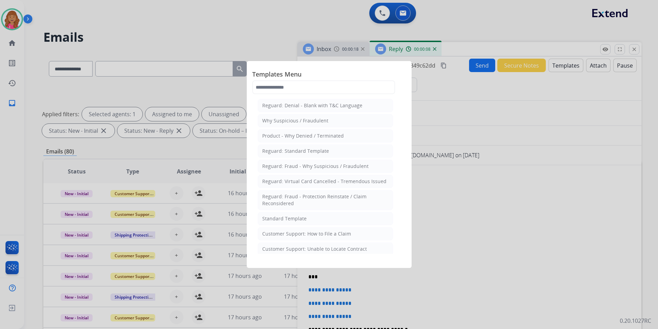
click at [322, 155] on li "Reguard: Standard Template" at bounding box center [325, 150] width 135 height 13
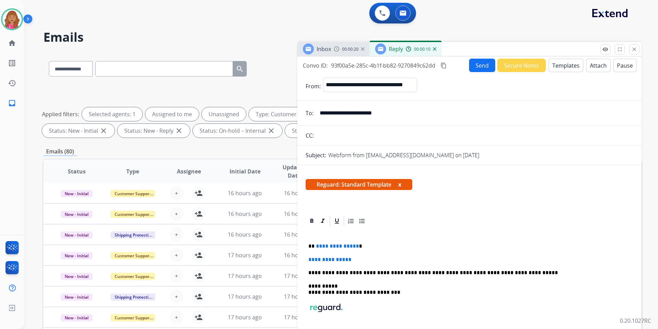
click at [356, 247] on p "**********" at bounding box center [467, 246] width 317 height 6
click at [81, 138] on div "**********" at bounding box center [342, 111] width 599 height 58
drag, startPoint x: 314, startPoint y: 245, endPoint x: 328, endPoint y: 255, distance: 17.2
click at [316, 245] on p "****" at bounding box center [467, 246] width 317 height 6
drag, startPoint x: 372, startPoint y: 260, endPoint x: 295, endPoint y: 254, distance: 76.7
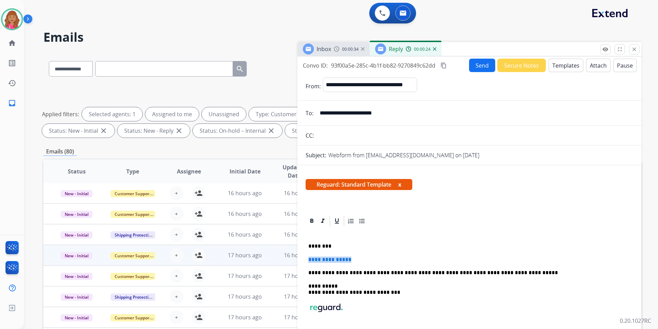
click at [295, 254] on div "**********" at bounding box center [342, 238] width 599 height 373
click at [398, 254] on div "**********" at bounding box center [470, 295] width 328 height 136
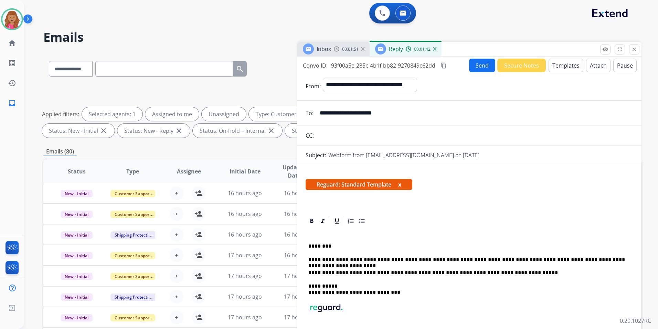
click at [528, 261] on p "**********" at bounding box center [467, 259] width 317 height 6
click at [524, 258] on p "**********" at bounding box center [467, 259] width 317 height 6
click at [449, 65] on div "Convo ID: 93f00a5e-285c-4b1f-bb82-9270849c62dd content_copy Send Secure Notes T…" at bounding box center [470, 65] width 344 height 13
click at [470, 68] on button "Send" at bounding box center [482, 65] width 26 height 13
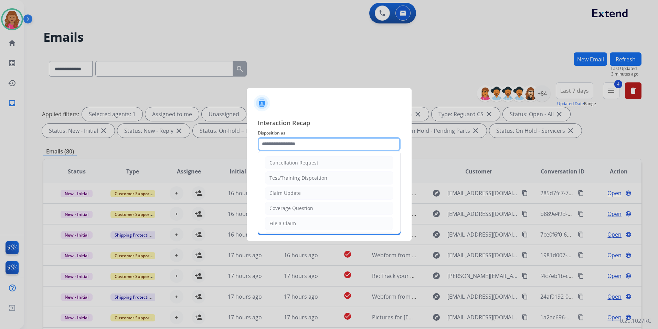
click at [295, 142] on input "text" at bounding box center [329, 144] width 143 height 14
drag, startPoint x: 291, startPoint y: 195, endPoint x: 288, endPoint y: 187, distance: 8.5
click at [291, 195] on div "Claim Update" at bounding box center [285, 192] width 31 height 7
type input "**********"
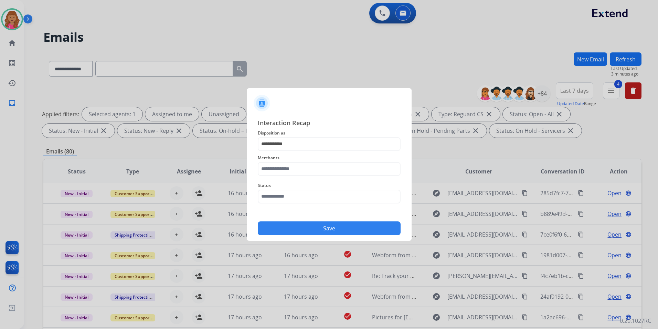
click at [287, 181] on span "Status" at bounding box center [329, 185] width 143 height 8
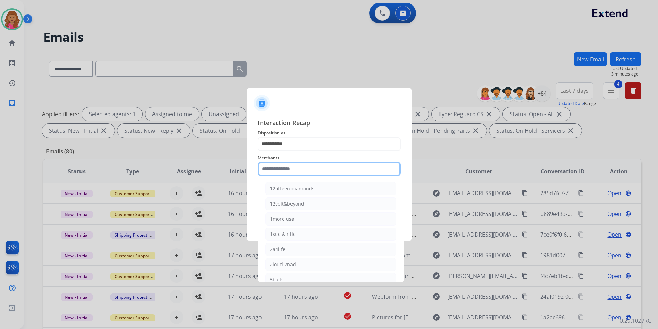
click at [287, 168] on input "text" at bounding box center [329, 169] width 143 height 14
click at [298, 188] on div "[PERSON_NAME]" at bounding box center [289, 188] width 39 height 7
type input "**********"
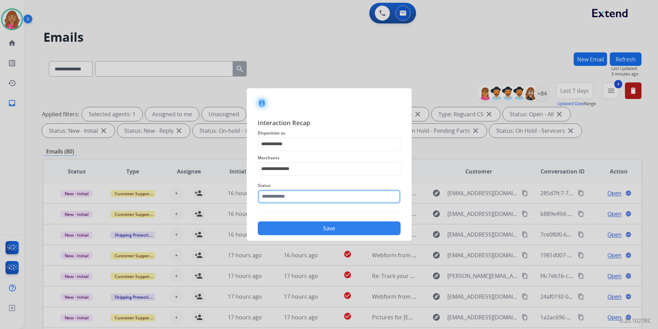
click at [300, 195] on input "text" at bounding box center [329, 196] width 143 height 14
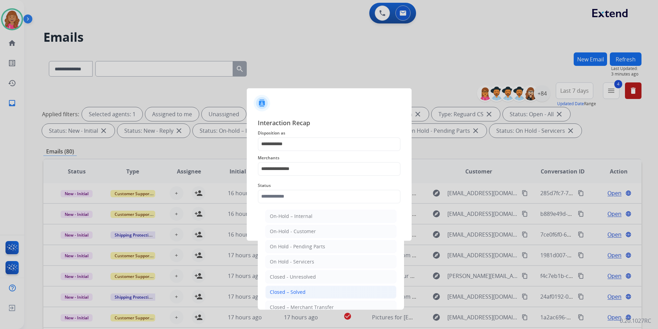
click at [303, 285] on li "Closed – Solved" at bounding box center [331, 291] width 131 height 13
type input "**********"
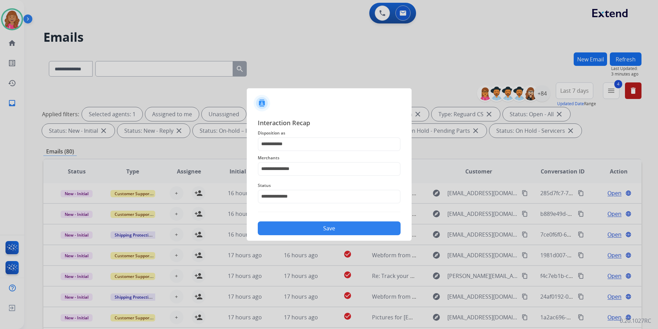
click at [306, 231] on button "Save" at bounding box center [329, 228] width 143 height 14
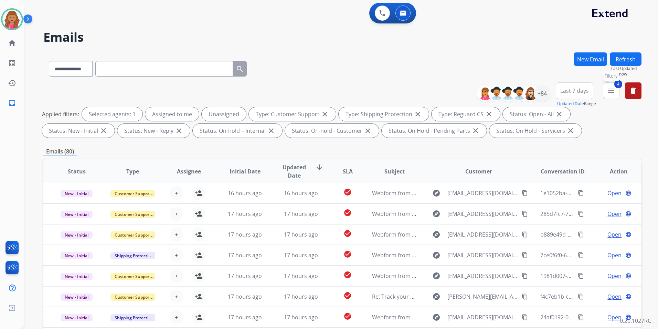
click at [617, 87] on span "4" at bounding box center [619, 84] width 8 height 8
click at [610, 95] on button "4 menu Filters" at bounding box center [611, 90] width 17 height 17
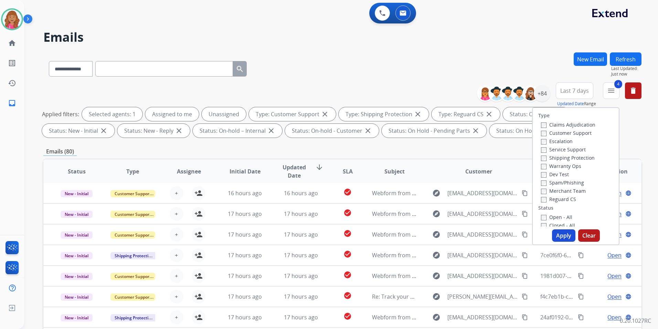
click at [553, 217] on label "Open - All" at bounding box center [556, 217] width 31 height 7
click at [557, 232] on button "Apply" at bounding box center [563, 235] width 23 height 12
select select "*"
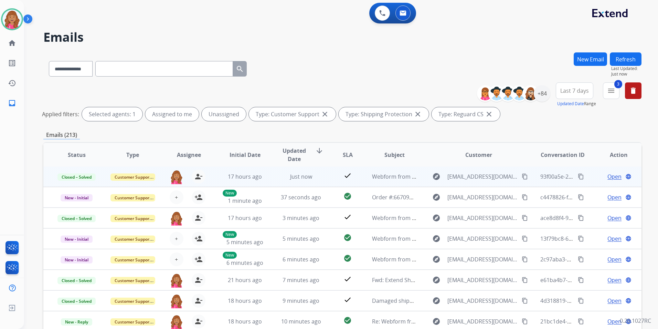
click at [578, 175] on mat-icon "content_copy" at bounding box center [581, 176] width 6 height 6
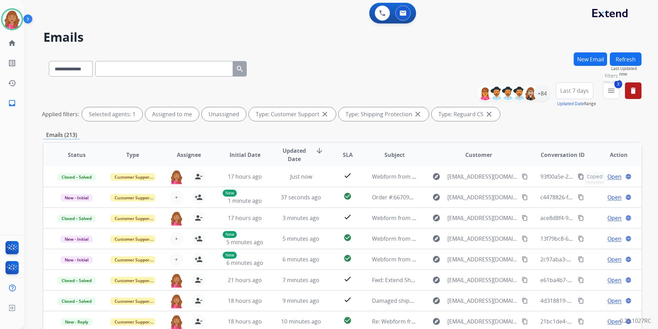
click at [613, 90] on mat-icon "menu" at bounding box center [611, 90] width 8 height 8
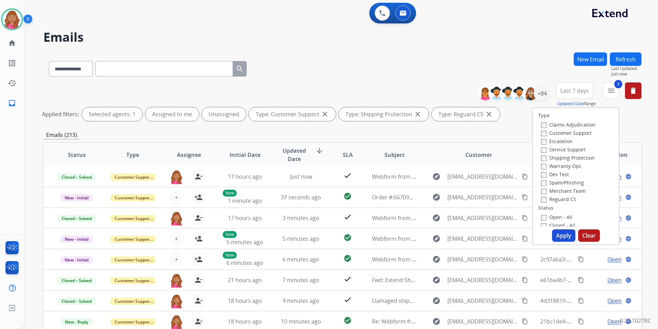
click at [555, 217] on label "Open - All" at bounding box center [556, 217] width 31 height 7
click at [559, 234] on button "Apply" at bounding box center [563, 235] width 23 height 12
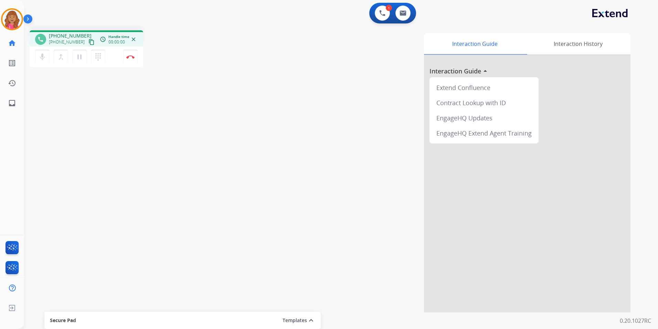
click at [89, 39] on mat-icon "content_copy" at bounding box center [92, 42] width 6 height 6
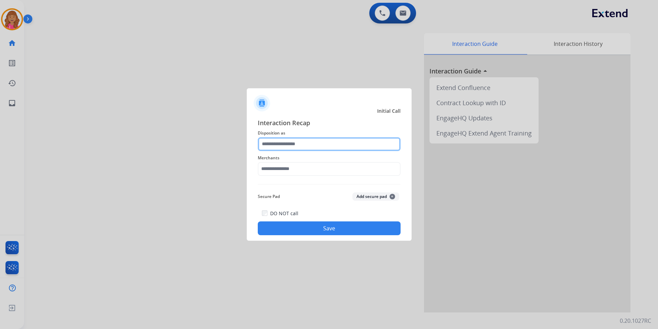
click at [345, 148] on input "text" at bounding box center [329, 144] width 143 height 14
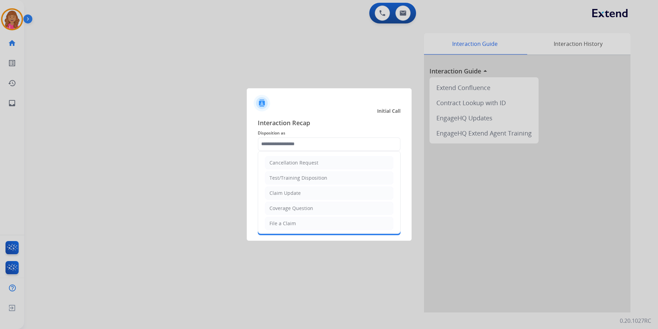
click at [304, 209] on div "Coverage Question" at bounding box center [292, 208] width 44 height 7
type input "**********"
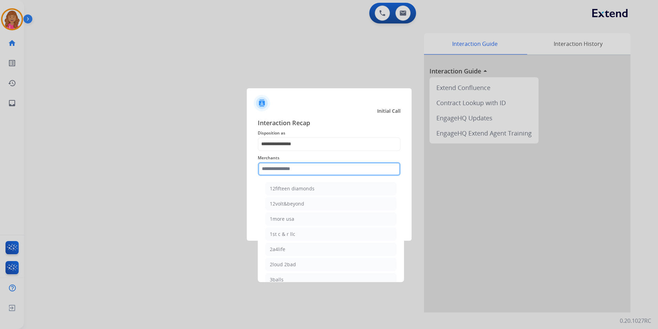
click at [290, 167] on input "text" at bounding box center [329, 169] width 143 height 14
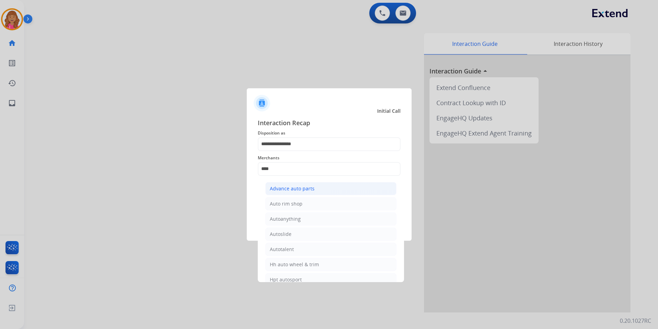
click at [326, 184] on li "Advance auto parts" at bounding box center [331, 188] width 131 height 13
type input "**********"
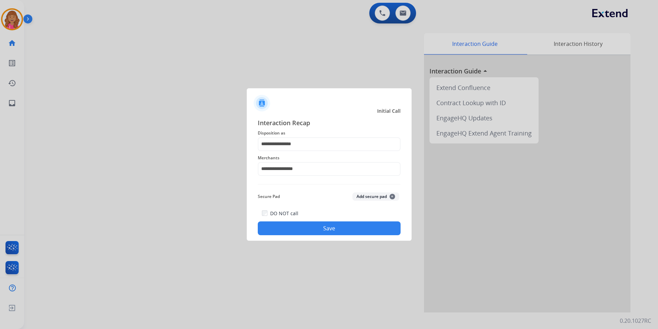
click at [308, 227] on button "Save" at bounding box center [329, 228] width 143 height 14
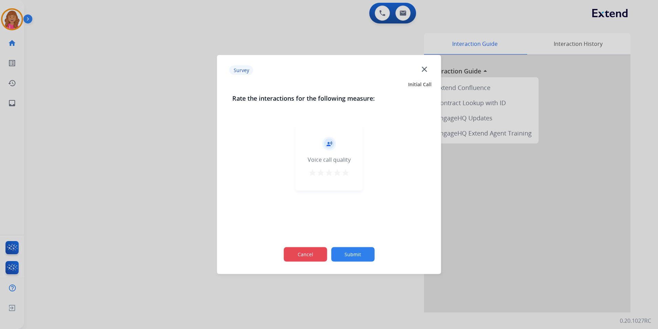
click at [295, 259] on button "Cancel" at bounding box center [305, 254] width 43 height 14
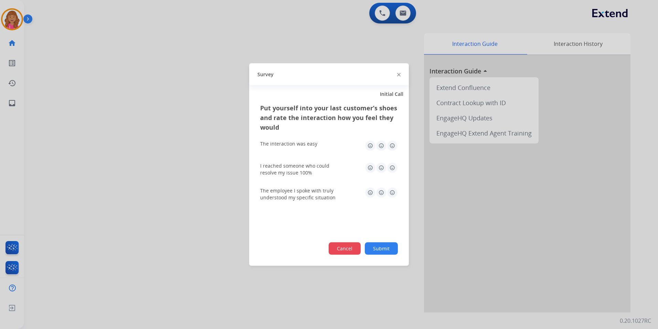
click at [357, 247] on button "Cancel" at bounding box center [345, 248] width 32 height 12
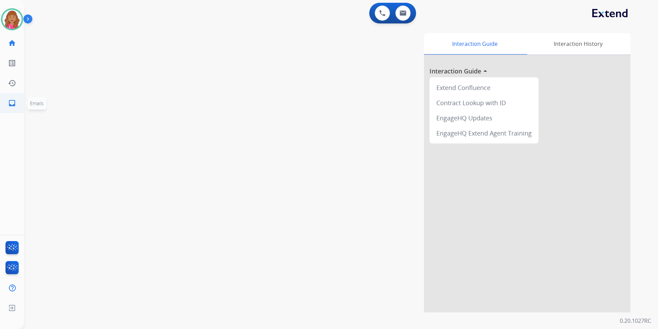
click at [17, 101] on link "inbox Emails" at bounding box center [11, 102] width 19 height 19
select select "**********"
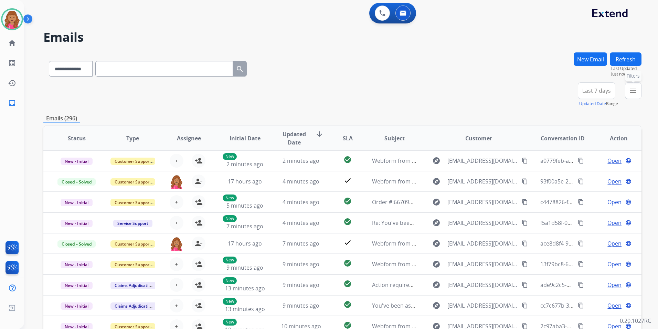
click at [628, 88] on button "menu Filters" at bounding box center [633, 90] width 17 height 17
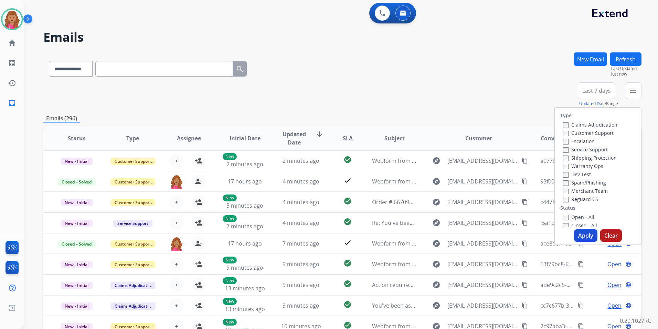
click at [581, 215] on label "Open - All" at bounding box center [578, 217] width 31 height 7
click at [590, 159] on label "Shipping Protection" at bounding box center [590, 157] width 54 height 7
click at [599, 131] on label "Customer Support" at bounding box center [588, 132] width 51 height 7
click at [592, 199] on label "Reguard CS" at bounding box center [580, 199] width 35 height 7
click at [582, 243] on div "Type Claims Adjudication Customer Support Escalation Service Support Shipping P…" at bounding box center [597, 176] width 87 height 138
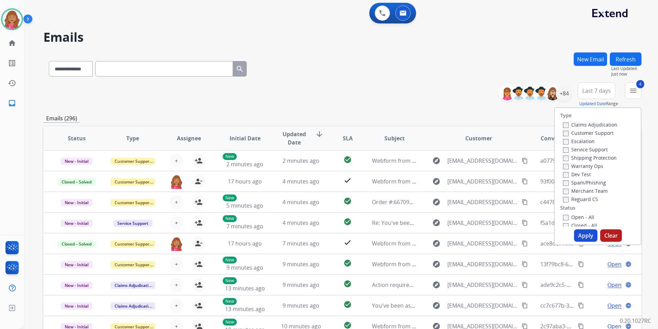
click at [582, 238] on button "Apply" at bounding box center [585, 235] width 23 height 12
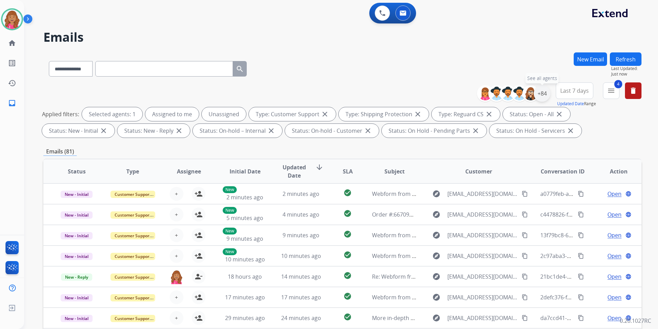
click at [542, 93] on div "+84" at bounding box center [542, 93] width 17 height 17
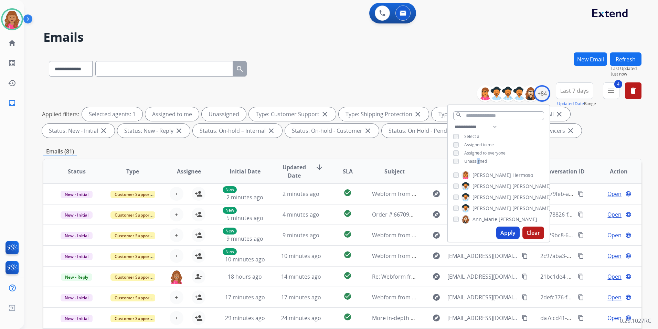
click at [478, 160] on span "Unassigned" at bounding box center [476, 161] width 23 height 6
click at [509, 234] on button "Apply" at bounding box center [508, 232] width 23 height 12
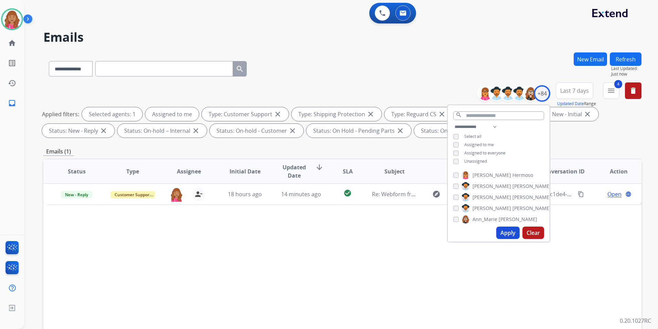
click at [368, 259] on div "Status Type Assignee Initial Date Updated Date arrow_downward SLA Subject Custo…" at bounding box center [342, 273] width 599 height 231
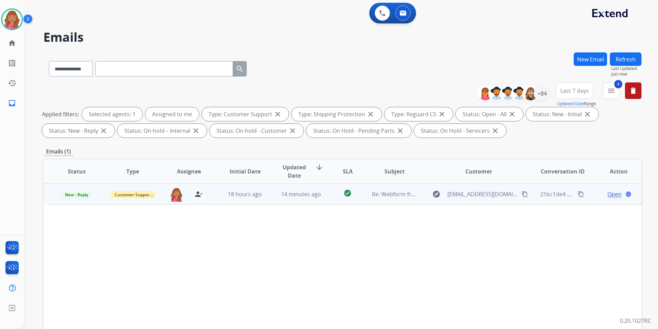
click at [610, 193] on span "Open" at bounding box center [615, 194] width 14 height 8
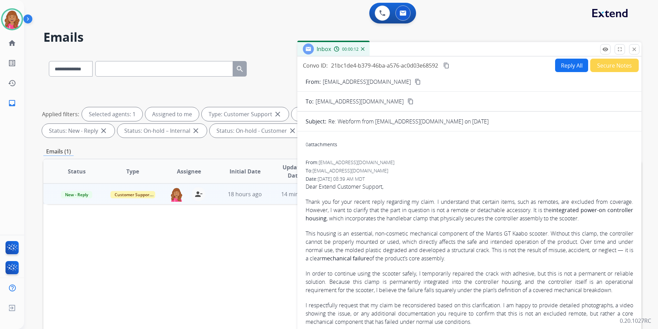
click at [573, 65] on button "Reply All" at bounding box center [571, 65] width 33 height 13
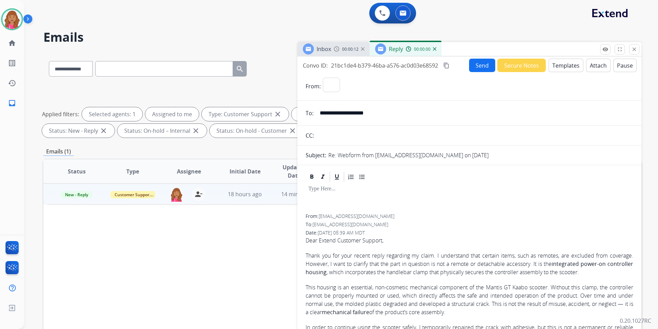
click at [573, 65] on button "Templates" at bounding box center [566, 65] width 35 height 13
select select "**********"
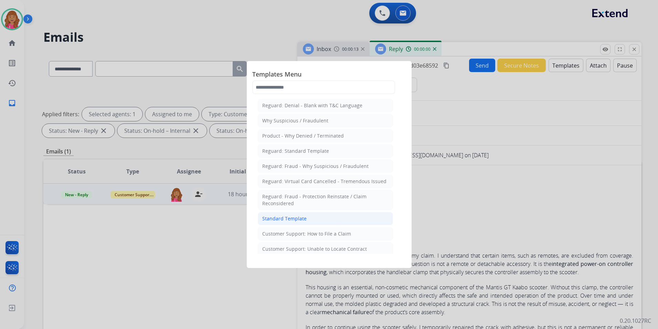
click at [348, 216] on li "Standard Template" at bounding box center [325, 218] width 135 height 13
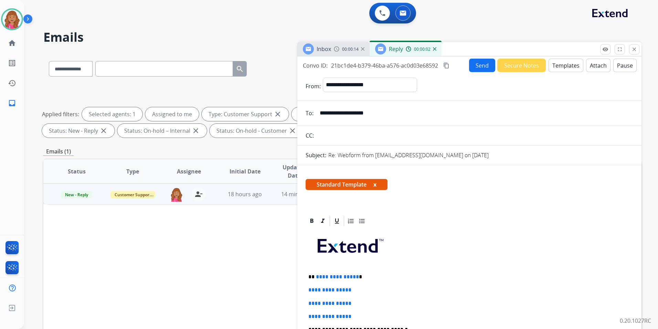
click at [354, 274] on span "**********" at bounding box center [337, 276] width 43 height 5
drag, startPoint x: 370, startPoint y: 311, endPoint x: 294, endPoint y: 288, distance: 79.2
click at [294, 288] on div "**********" at bounding box center [342, 238] width 599 height 373
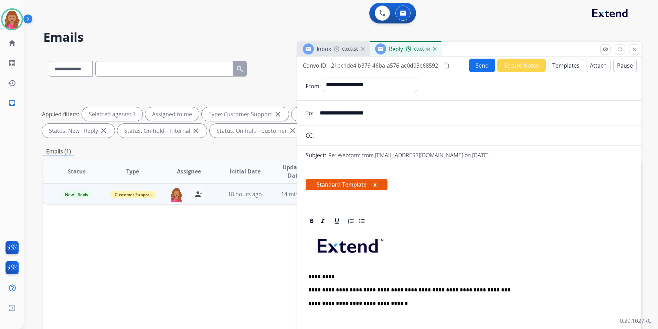
scroll to position [103, 0]
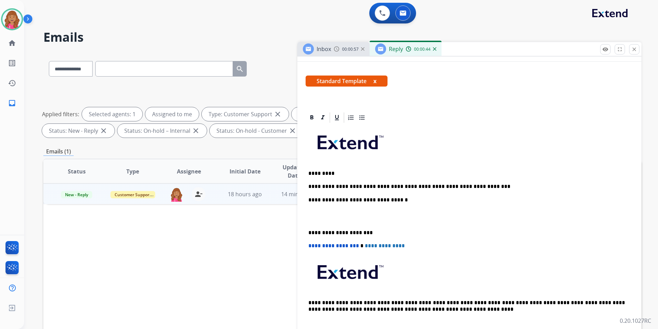
click at [340, 219] on p at bounding box center [470, 216] width 322 height 13
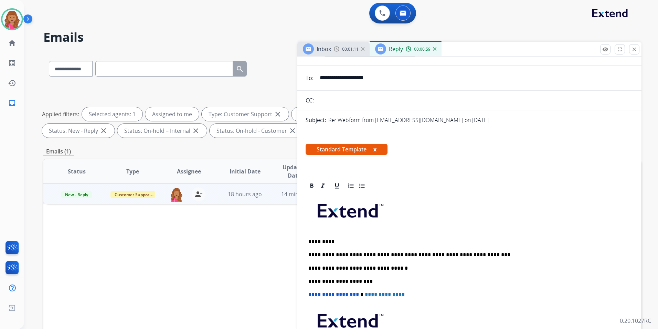
scroll to position [0, 0]
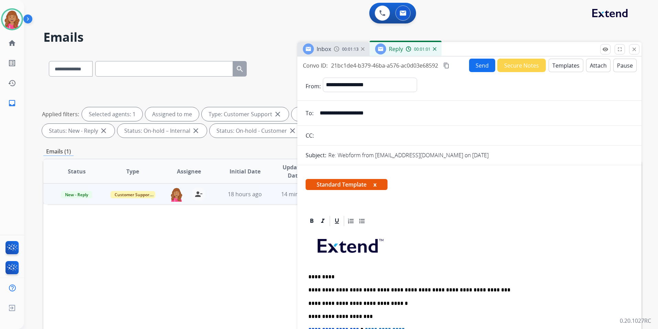
click at [489, 288] on p "**********" at bounding box center [467, 290] width 317 height 6
click at [479, 64] on button "Send" at bounding box center [482, 65] width 26 height 13
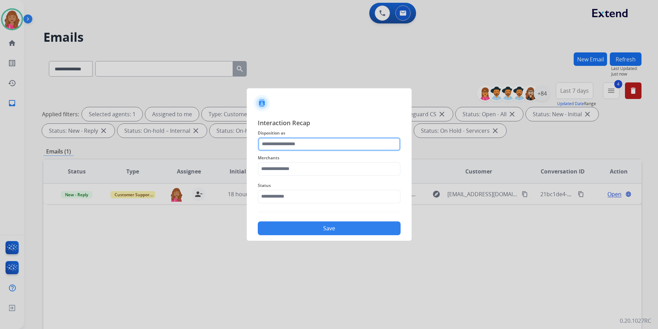
drag, startPoint x: 335, startPoint y: 153, endPoint x: 316, endPoint y: 150, distance: 19.8
click at [315, 147] on input "text" at bounding box center [329, 144] width 143 height 14
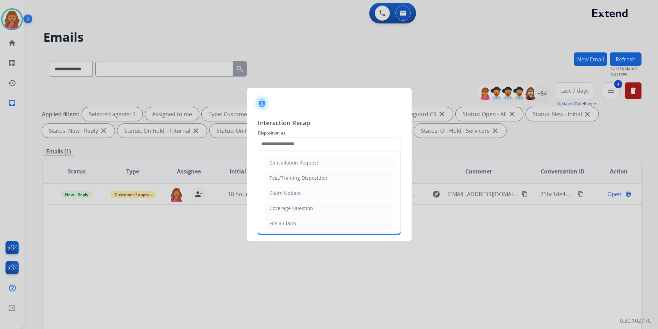
drag, startPoint x: 306, startPoint y: 189, endPoint x: 304, endPoint y: 180, distance: 9.8
click at [306, 189] on li "Claim Update" at bounding box center [329, 192] width 128 height 13
type input "**********"
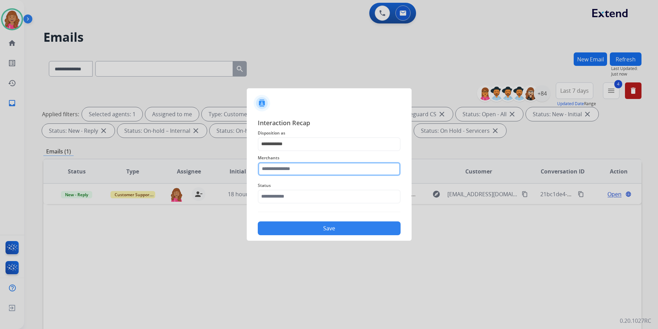
click at [305, 170] on input "text" at bounding box center [329, 169] width 143 height 14
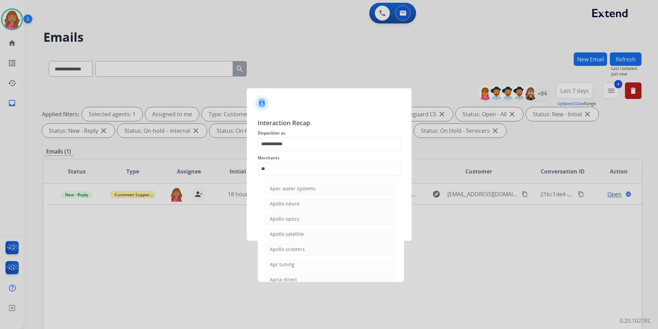
drag, startPoint x: 304, startPoint y: 249, endPoint x: 302, endPoint y: 246, distance: 4.0
click at [304, 249] on div "Apollo scooters" at bounding box center [287, 249] width 35 height 7
type input "**********"
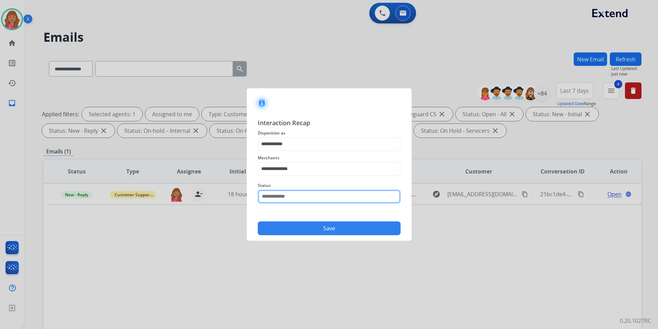
click at [293, 196] on input "text" at bounding box center [329, 196] width 143 height 14
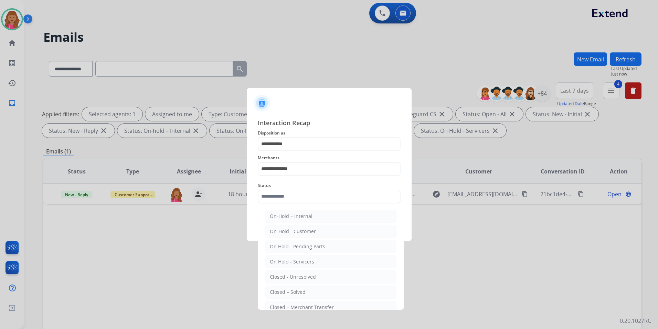
click at [293, 291] on div "Closed – Solved" at bounding box center [288, 291] width 36 height 7
type input "**********"
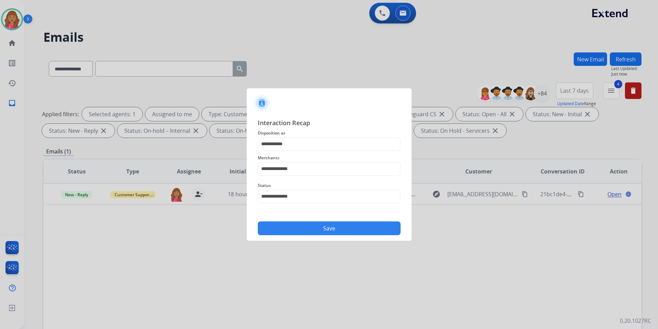
click at [304, 229] on button "Save" at bounding box center [329, 228] width 143 height 14
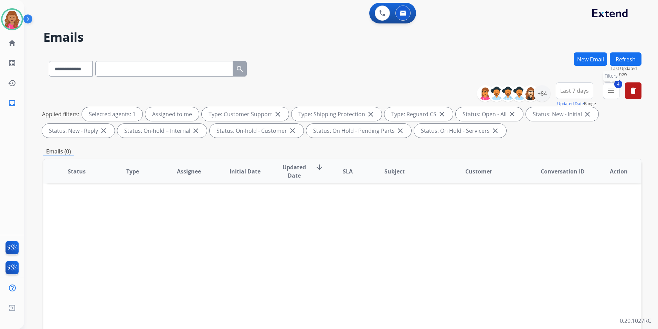
click at [607, 89] on button "4 menu Filters" at bounding box center [611, 90] width 17 height 17
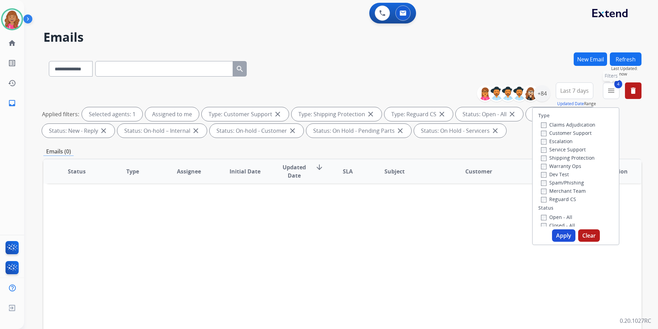
click at [607, 89] on button "4 menu Filters" at bounding box center [611, 90] width 17 height 17
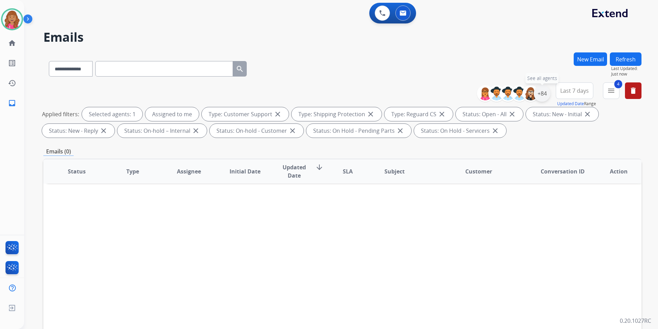
click at [540, 94] on div "+84" at bounding box center [542, 93] width 17 height 17
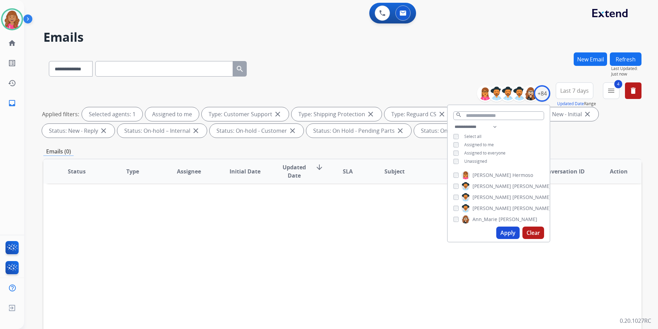
click at [476, 158] on span "Unassigned" at bounding box center [476, 161] width 23 height 6
click at [507, 232] on button "Apply" at bounding box center [508, 232] width 23 height 12
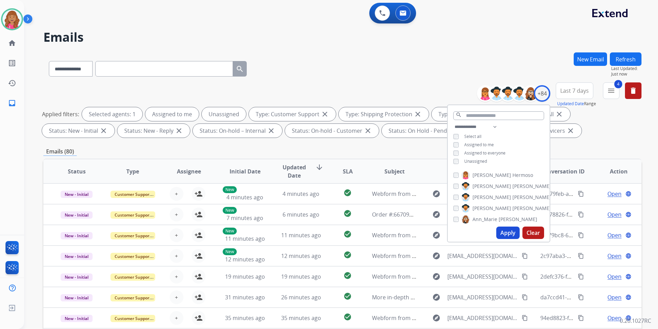
click at [425, 71] on div "**********" at bounding box center [342, 67] width 599 height 30
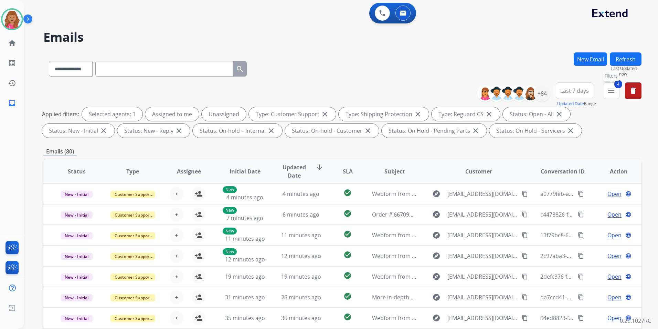
click at [609, 94] on mat-icon "menu" at bounding box center [611, 90] width 8 height 8
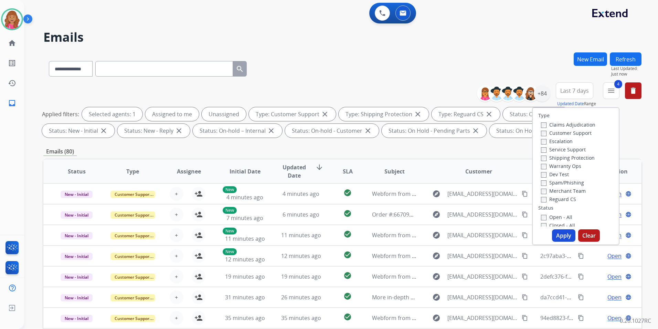
click at [570, 232] on button "Apply" at bounding box center [563, 235] width 23 height 12
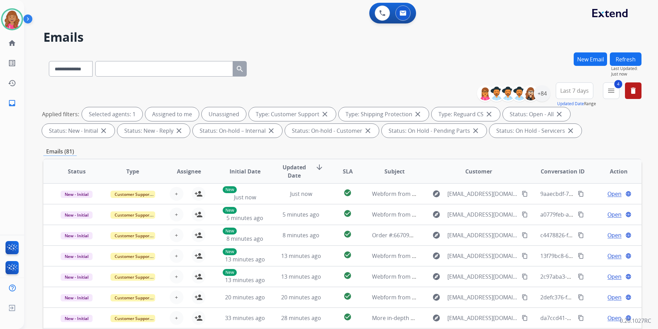
drag, startPoint x: 357, startPoint y: 77, endPoint x: 387, endPoint y: 122, distance: 53.8
click at [357, 77] on div "**********" at bounding box center [342, 67] width 599 height 30
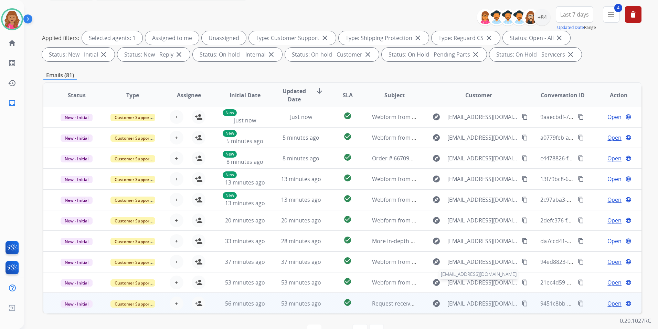
scroll to position [96, 0]
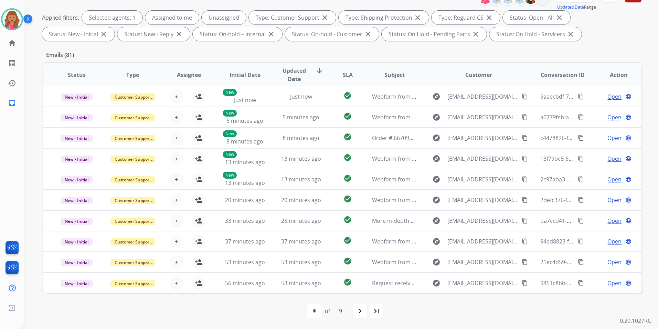
drag, startPoint x: 378, startPoint y: 310, endPoint x: 381, endPoint y: 318, distance: 8.3
click at [378, 310] on mat-icon "last_page" at bounding box center [377, 310] width 8 height 8
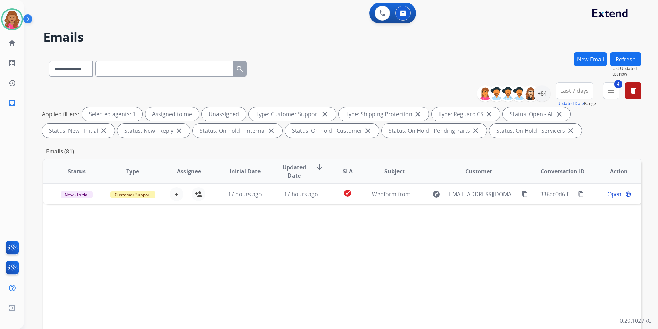
scroll to position [0, 0]
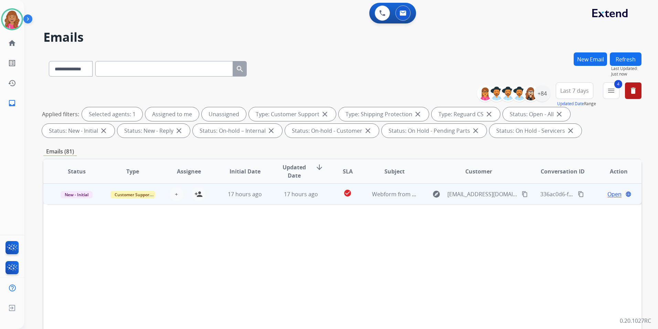
click at [610, 191] on span "Open" at bounding box center [615, 194] width 14 height 8
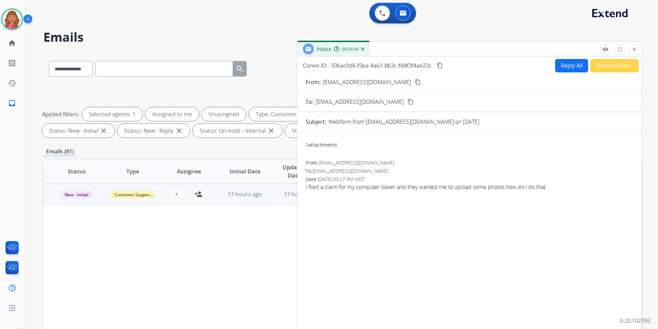
click at [415, 80] on mat-icon "content_copy" at bounding box center [418, 82] width 6 height 6
click at [562, 65] on button "Reply All" at bounding box center [571, 65] width 33 height 13
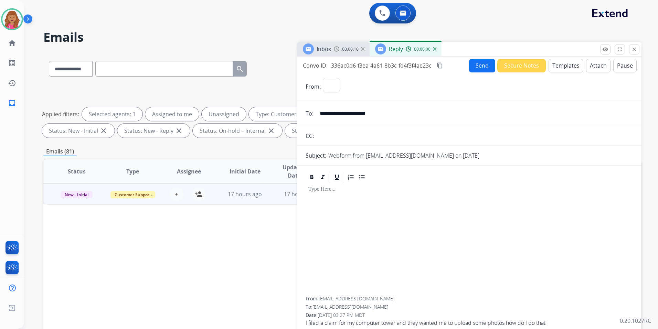
click at [562, 65] on button "Templates" at bounding box center [566, 65] width 35 height 13
select select "**********"
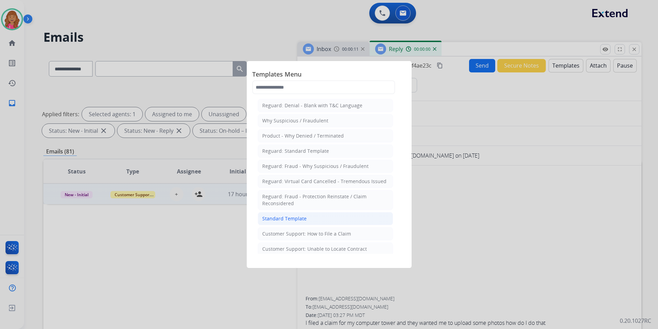
click at [290, 216] on div "Standard Template" at bounding box center [284, 218] width 44 height 7
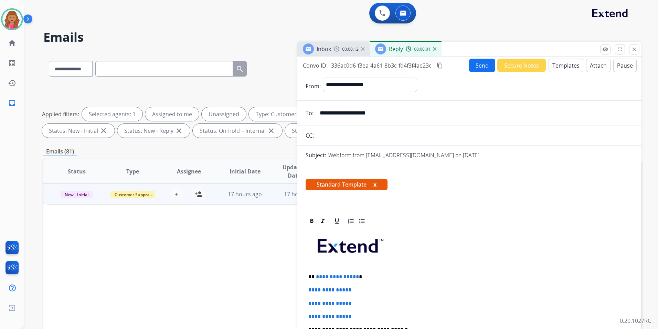
drag, startPoint x: 355, startPoint y: 275, endPoint x: 358, endPoint y: 278, distance: 4.9
click at [355, 274] on span "**********" at bounding box center [337, 276] width 43 height 5
drag, startPoint x: 355, startPoint y: 312, endPoint x: 290, endPoint y: 282, distance: 72.1
click at [290, 282] on div "**********" at bounding box center [342, 238] width 599 height 373
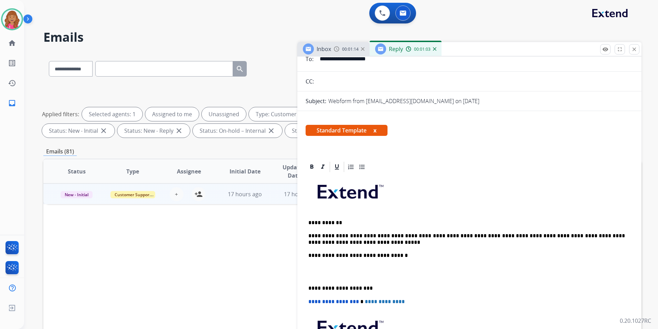
scroll to position [69, 0]
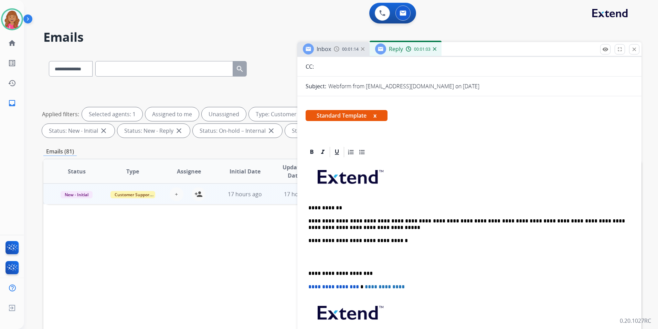
click at [328, 252] on p at bounding box center [470, 256] width 322 height 13
click at [322, 259] on p at bounding box center [470, 256] width 322 height 13
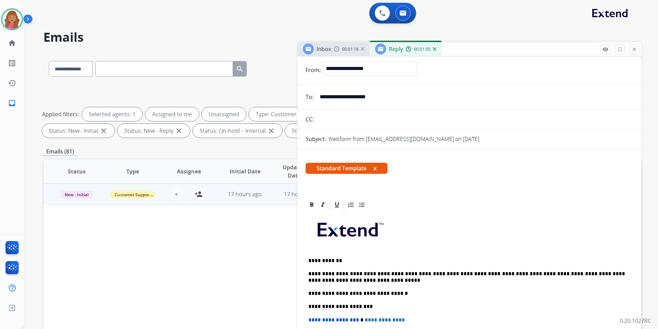
scroll to position [0, 0]
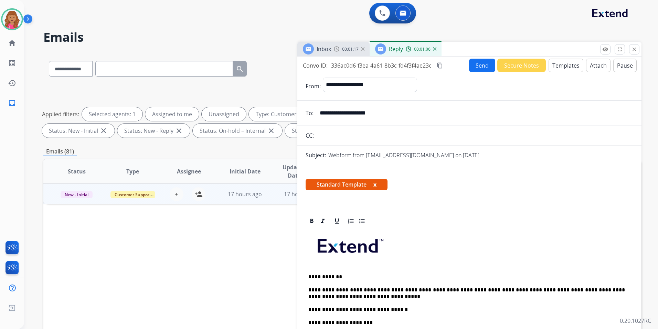
click at [438, 67] on mat-icon "content_copy" at bounding box center [440, 65] width 6 height 6
click at [529, 210] on div "**********" at bounding box center [470, 315] width 344 height 301
click at [471, 69] on button "Send" at bounding box center [482, 65] width 26 height 13
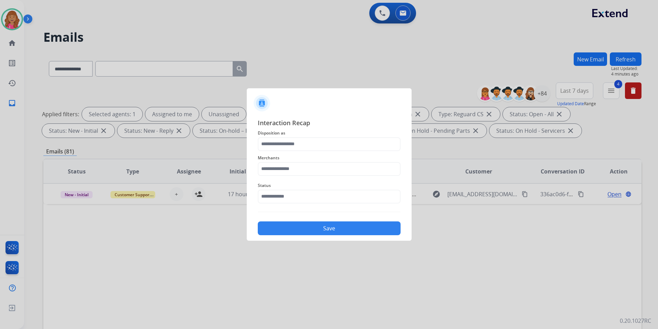
click at [336, 135] on span "Disposition as" at bounding box center [329, 133] width 143 height 8
click at [319, 142] on input "text" at bounding box center [329, 144] width 143 height 14
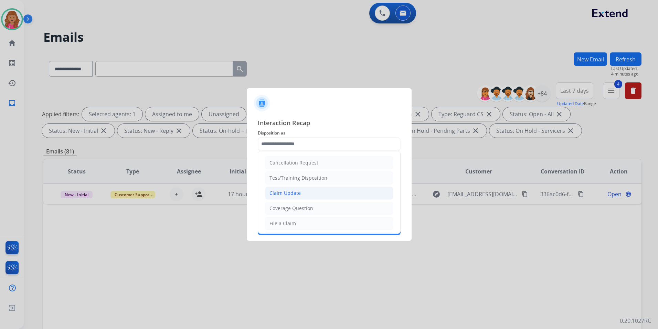
click at [308, 194] on li "Claim Update" at bounding box center [329, 192] width 128 height 13
type input "**********"
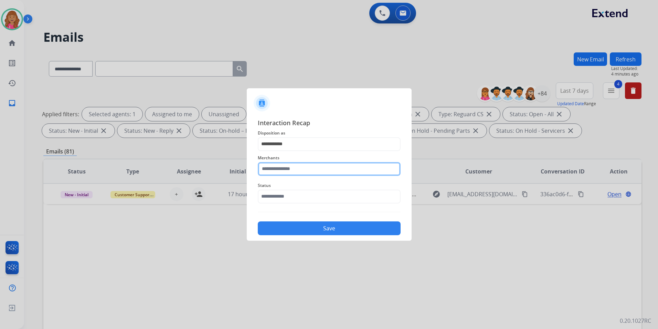
click at [298, 167] on input "text" at bounding box center [329, 169] width 143 height 14
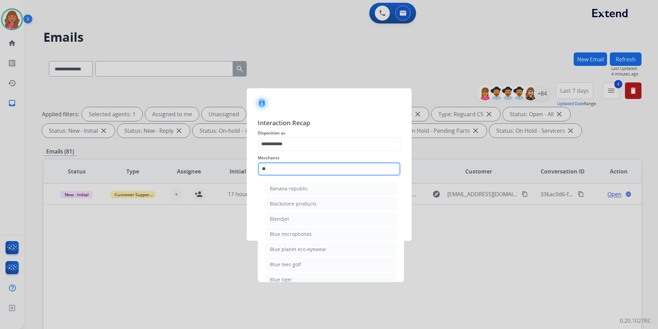
type input "*"
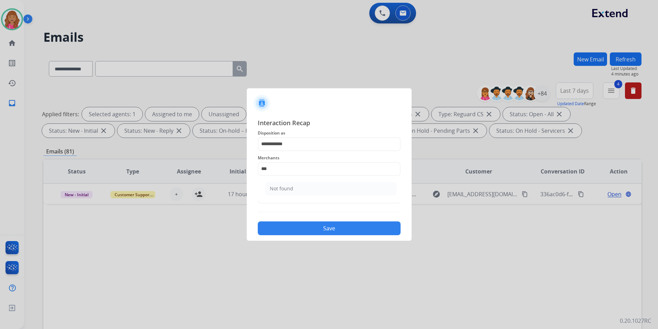
click at [339, 187] on li "Not found" at bounding box center [331, 188] width 131 height 13
type input "*********"
click at [322, 190] on input "text" at bounding box center [329, 196] width 143 height 14
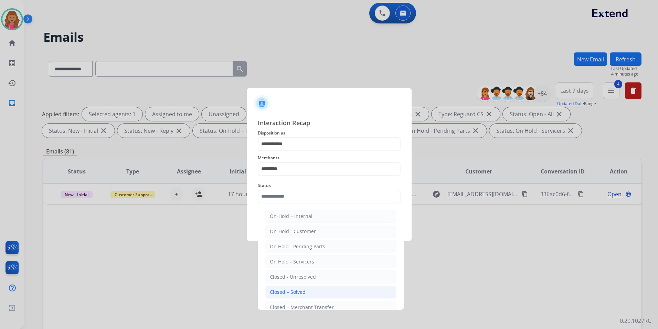
click at [304, 289] on div "Closed – Solved" at bounding box center [288, 291] width 36 height 7
type input "**********"
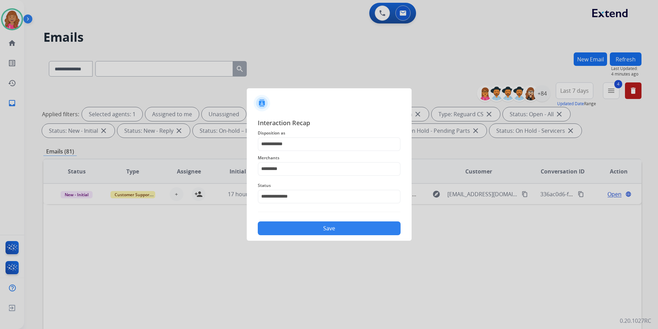
click at [305, 211] on img at bounding box center [329, 211] width 143 height 0
click at [318, 231] on button "Save" at bounding box center [329, 228] width 143 height 14
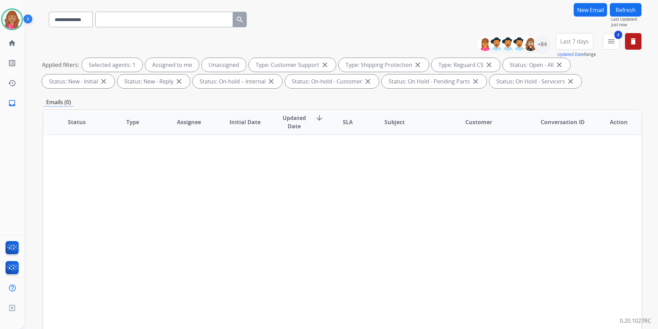
scroll to position [96, 0]
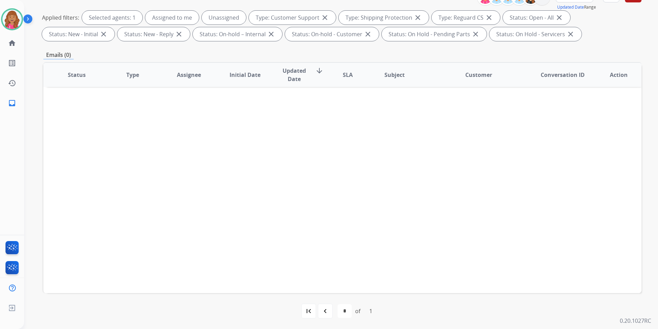
click at [326, 304] on div "navigate_before" at bounding box center [325, 310] width 15 height 15
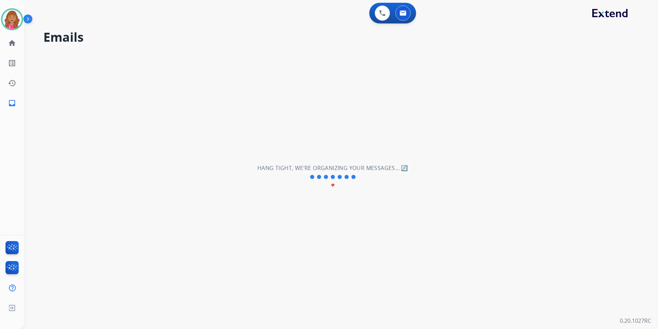
select select "*"
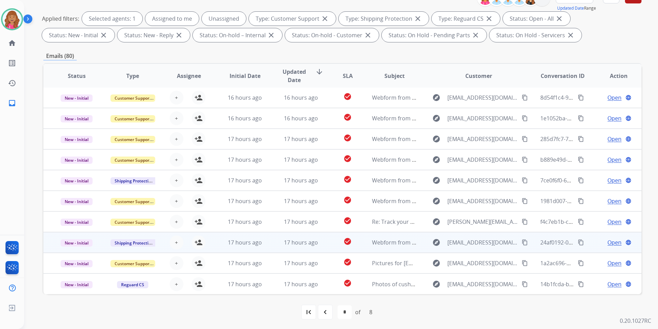
scroll to position [96, 0]
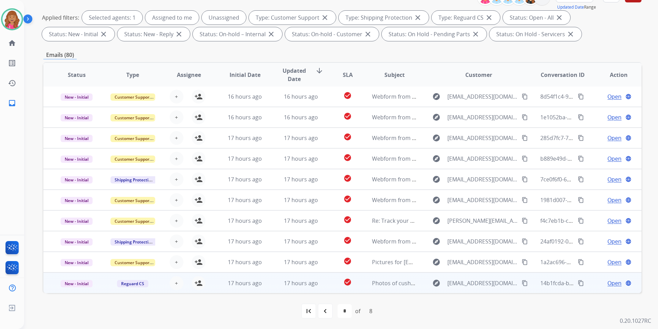
click at [611, 279] on span "Open" at bounding box center [615, 283] width 14 height 8
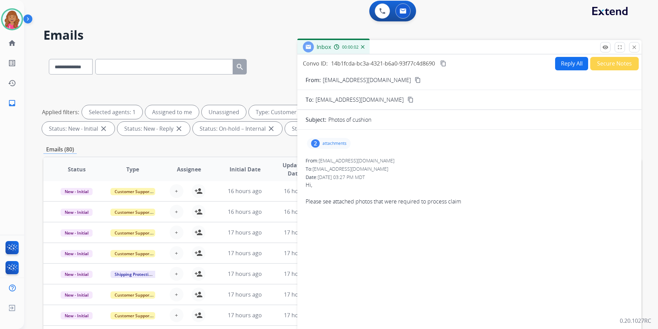
scroll to position [0, 0]
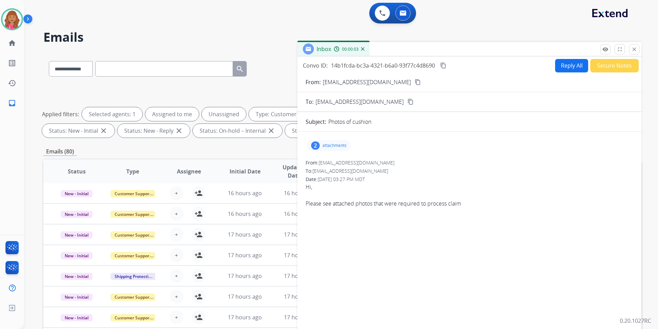
click at [414, 81] on button "content_copy" at bounding box center [418, 82] width 8 height 8
click at [346, 143] on p "attachments" at bounding box center [335, 146] width 24 height 6
click at [340, 161] on p "couch 1.pdf" at bounding box center [328, 163] width 30 height 8
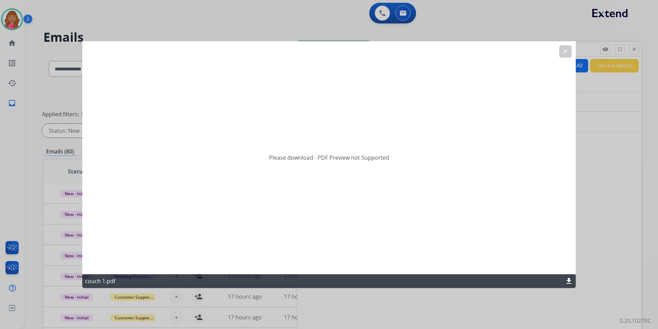
click at [571, 278] on mat-icon "download" at bounding box center [569, 281] width 8 height 8
click at [568, 48] on button "clear" at bounding box center [566, 51] width 12 height 12
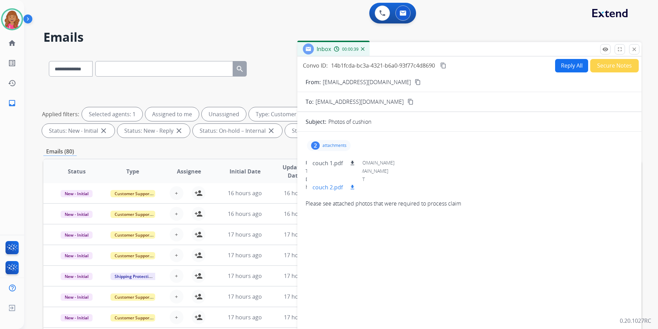
click at [326, 185] on p "couch 2.pdf" at bounding box center [328, 187] width 30 height 8
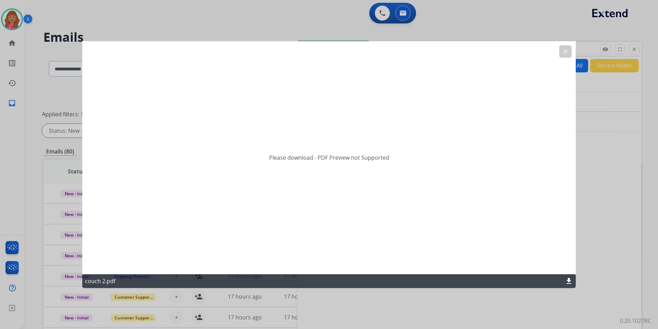
click at [568, 278] on mat-icon "download" at bounding box center [569, 281] width 8 height 8
click at [632, 142] on div at bounding box center [329, 164] width 658 height 329
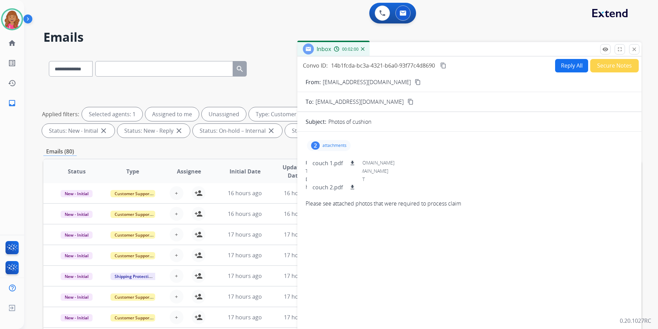
click at [568, 64] on button "Reply All" at bounding box center [571, 65] width 33 height 13
select select "**********"
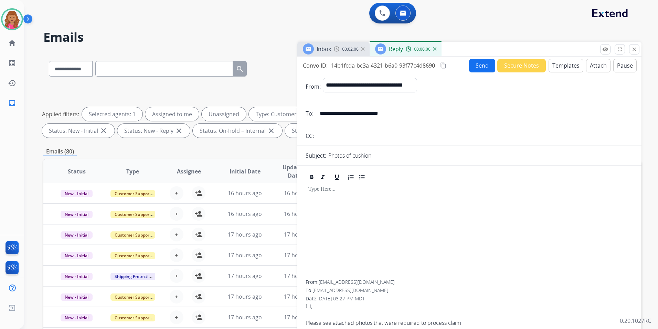
click at [568, 64] on button "Templates" at bounding box center [566, 65] width 35 height 13
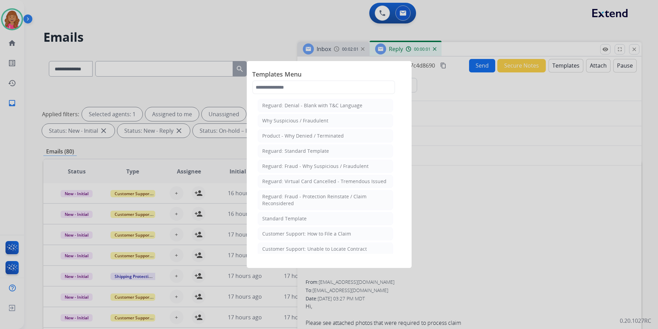
drag, startPoint x: 316, startPoint y: 214, endPoint x: 320, endPoint y: 218, distance: 6.1
click at [316, 214] on li "Standard Template" at bounding box center [325, 218] width 135 height 13
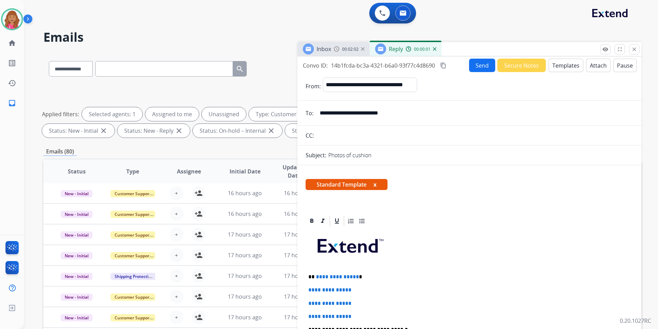
drag, startPoint x: 356, startPoint y: 277, endPoint x: 371, endPoint y: 298, distance: 25.9
click at [356, 277] on p "**********" at bounding box center [467, 276] width 317 height 6
click at [337, 49] on img at bounding box center [337, 49] width 6 height 6
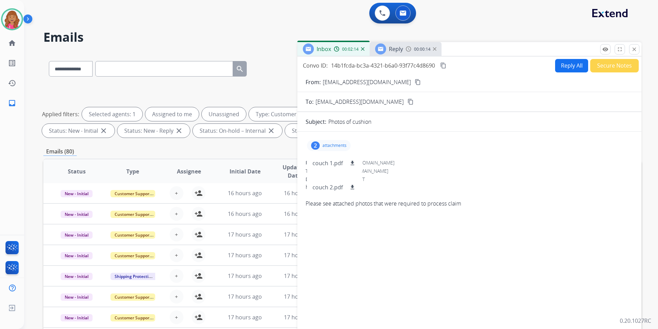
click at [398, 40] on h2 "Emails" at bounding box center [342, 37] width 599 height 14
click at [396, 55] on div "Reply 00:00:15" at bounding box center [406, 49] width 72 height 14
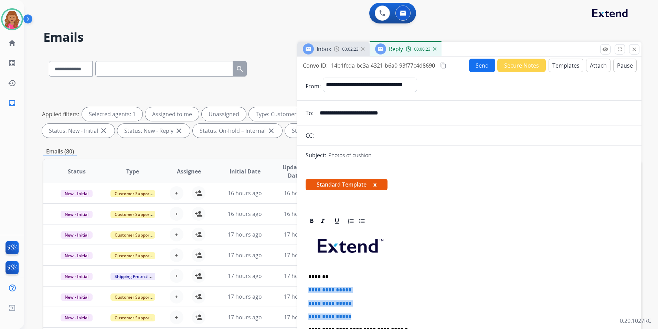
drag, startPoint x: 358, startPoint y: 311, endPoint x: 302, endPoint y: 289, distance: 60.2
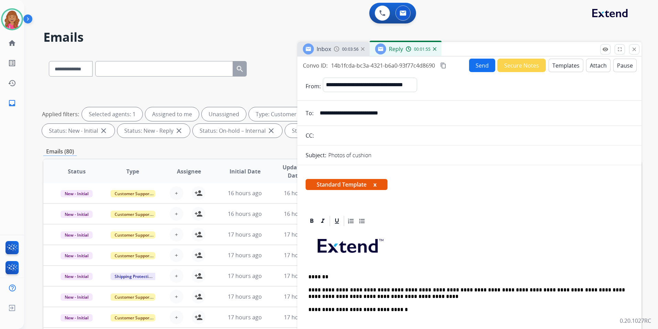
click at [448, 63] on button "content_copy" at bounding box center [443, 65] width 8 height 8
click at [476, 63] on button "Send" at bounding box center [482, 65] width 26 height 13
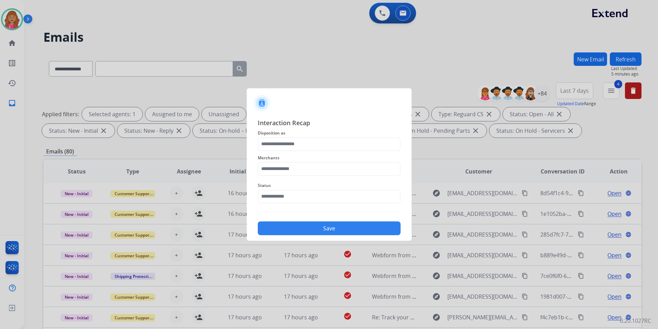
click at [409, 86] on div at bounding box center [329, 164] width 658 height 329
click at [364, 136] on span "Disposition as" at bounding box center [329, 133] width 143 height 8
click at [346, 151] on div "Merchants" at bounding box center [329, 165] width 143 height 28
click at [301, 143] on input "text" at bounding box center [329, 144] width 143 height 14
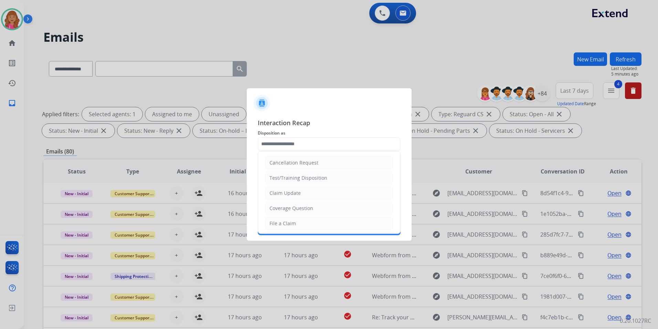
click at [300, 185] on ul "Cancellation Request Test/Training Disposition Claim Update Coverage Question F…" at bounding box center [329, 245] width 142 height 189
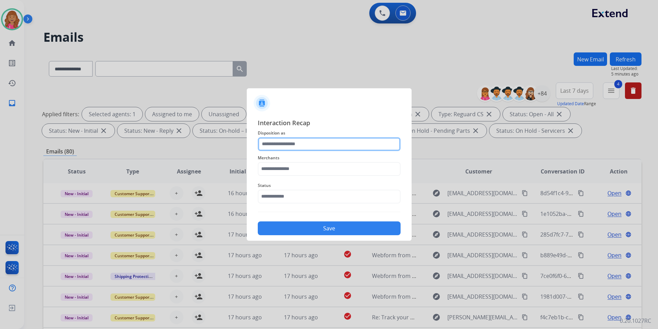
click at [326, 145] on input "text" at bounding box center [329, 144] width 143 height 14
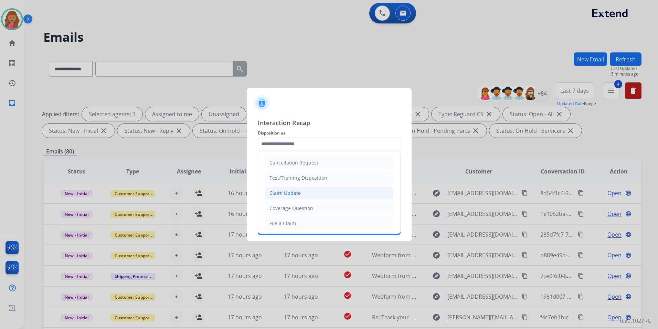
click at [302, 190] on li "Claim Update" at bounding box center [329, 192] width 128 height 13
type input "**********"
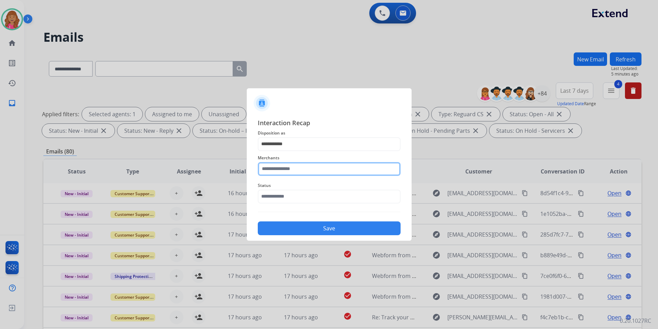
click at [297, 175] on input "text" at bounding box center [329, 169] width 143 height 14
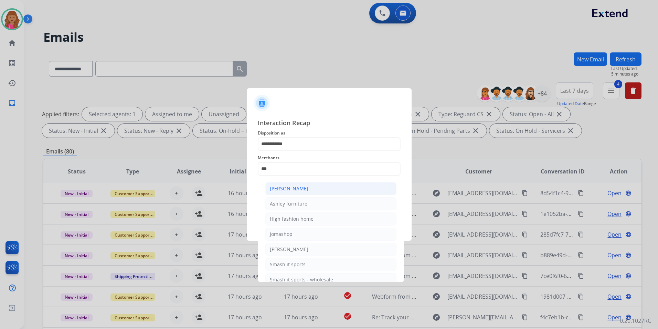
click at [309, 189] on li "[PERSON_NAME]" at bounding box center [331, 188] width 131 height 13
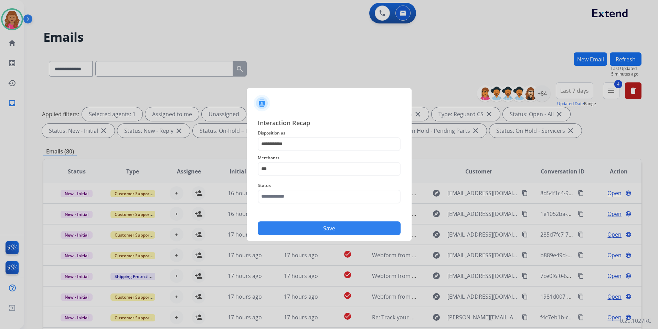
type input "**********"
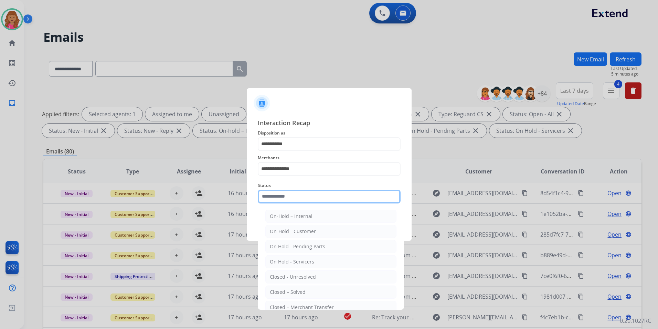
click at [300, 195] on input "text" at bounding box center [329, 196] width 143 height 14
drag, startPoint x: 288, startPoint y: 285, endPoint x: 288, endPoint y: 276, distance: 9.3
click at [288, 285] on li "Closed – Solved" at bounding box center [331, 291] width 131 height 13
type input "**********"
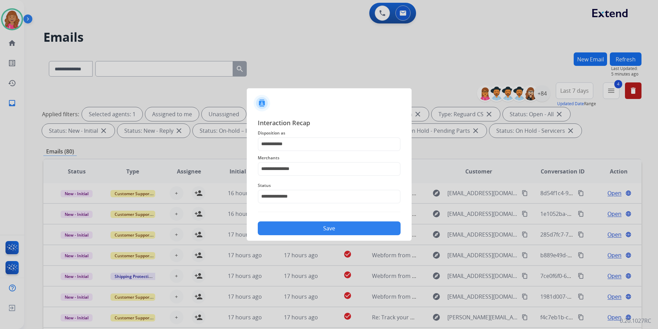
click at [295, 236] on div "**********" at bounding box center [329, 176] width 165 height 128
click at [295, 221] on button "Save" at bounding box center [329, 228] width 143 height 14
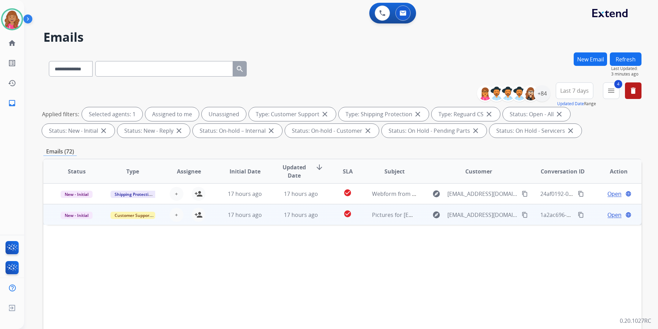
click at [610, 215] on span "Open" at bounding box center [615, 214] width 14 height 8
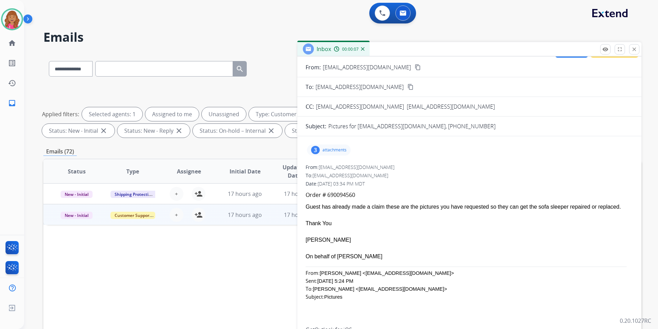
scroll to position [19, 0]
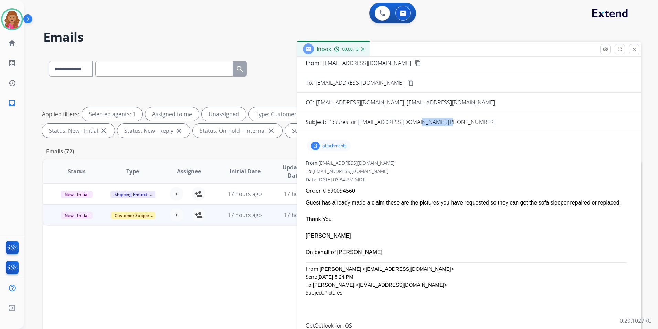
drag, startPoint x: 452, startPoint y: 123, endPoint x: 412, endPoint y: 120, distance: 40.7
click at [412, 120] on div "Pictures for dbldsup@gmail.com, 801-318-1100" at bounding box center [481, 122] width 305 height 8
drag, startPoint x: 408, startPoint y: 121, endPoint x: 358, endPoint y: 123, distance: 50.0
click at [358, 123] on p "Pictures for dbldsup@gmail.com, 801-318-1100" at bounding box center [412, 122] width 167 height 8
click at [342, 145] on p "attachments" at bounding box center [335, 146] width 24 height 6
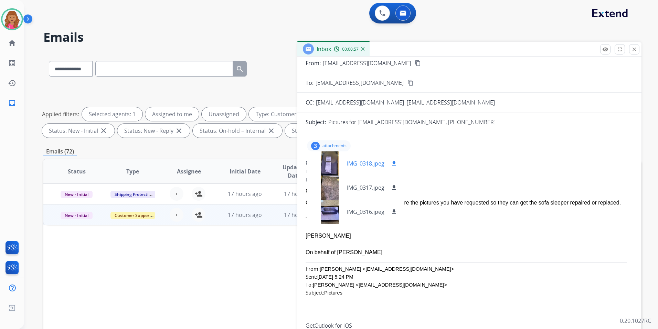
click at [331, 164] on div at bounding box center [330, 163] width 34 height 24
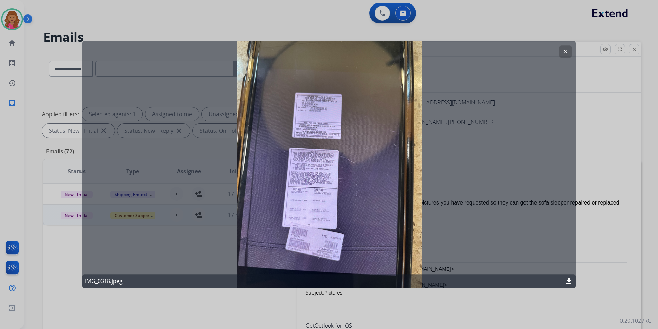
click at [570, 278] on mat-icon "download" at bounding box center [569, 281] width 8 height 8
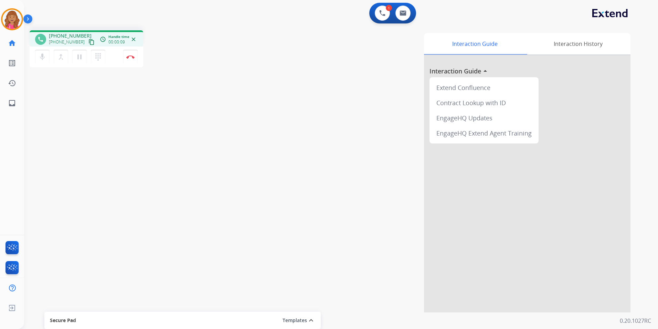
click at [89, 40] on mat-icon "content_copy" at bounding box center [92, 42] width 6 height 6
click at [133, 53] on button "Disconnect" at bounding box center [130, 57] width 14 height 14
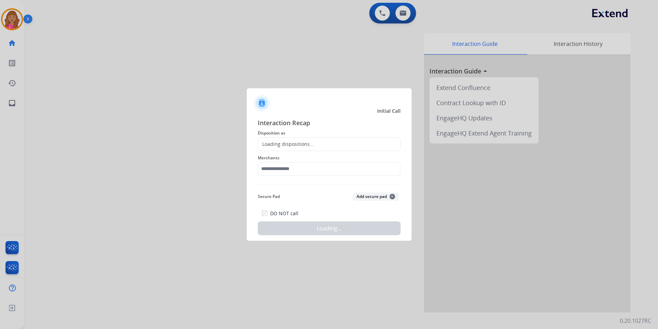
click at [356, 144] on div "Loading dispositions..." at bounding box center [329, 144] width 143 height 14
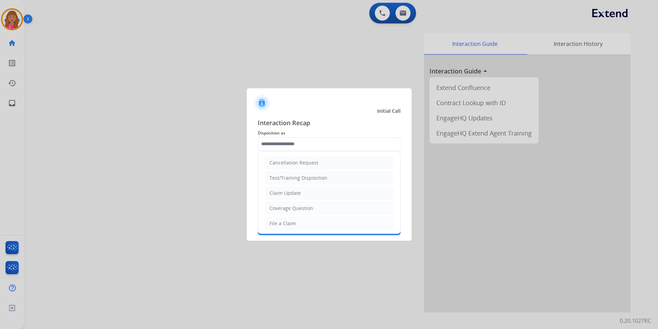
click at [289, 197] on li "Claim Update" at bounding box center [329, 192] width 128 height 13
type input "**********"
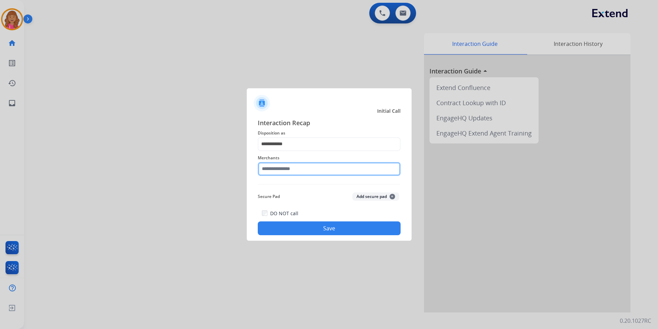
click at [284, 164] on input "text" at bounding box center [329, 169] width 143 height 14
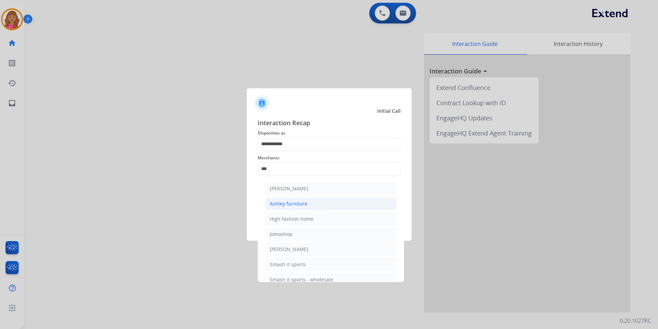
click at [346, 201] on li "Ashley furniture" at bounding box center [331, 203] width 131 height 13
type input "**********"
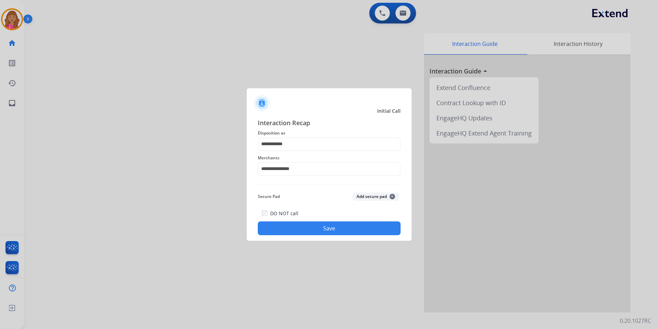
click at [290, 222] on button "Save" at bounding box center [329, 228] width 143 height 14
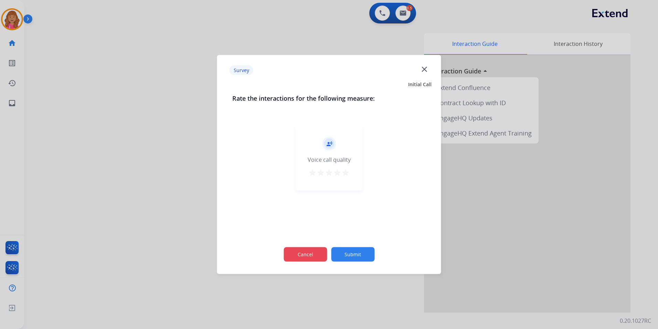
click at [307, 249] on button "Cancel" at bounding box center [305, 254] width 43 height 14
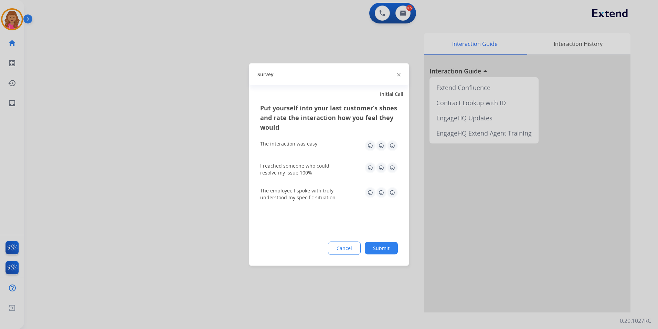
click at [346, 250] on button "Cancel" at bounding box center [344, 247] width 33 height 13
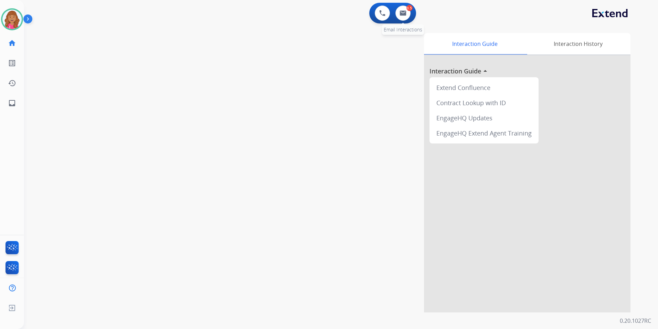
click at [409, 10] on div "0.5" at bounding box center [410, 8] width 6 height 6
click at [400, 15] on img at bounding box center [403, 13] width 7 height 6
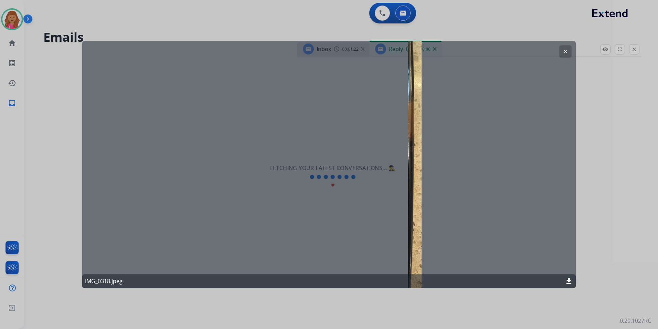
select select "**********"
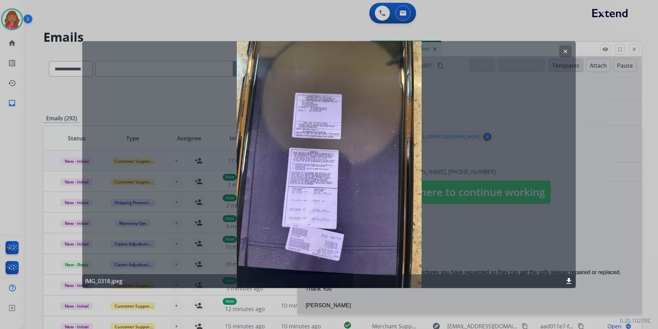
click at [568, 50] on mat-icon "clear" at bounding box center [566, 51] width 6 height 6
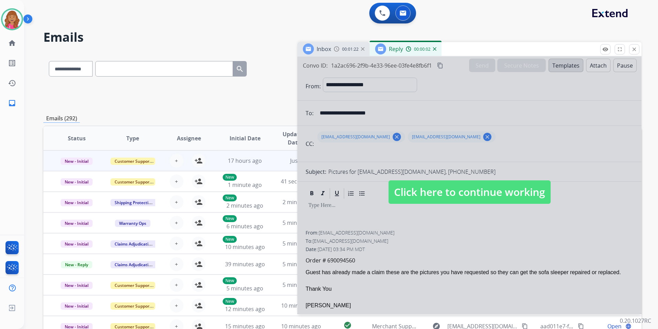
click at [468, 193] on span "Click here to continue working" at bounding box center [470, 191] width 162 height 23
select select
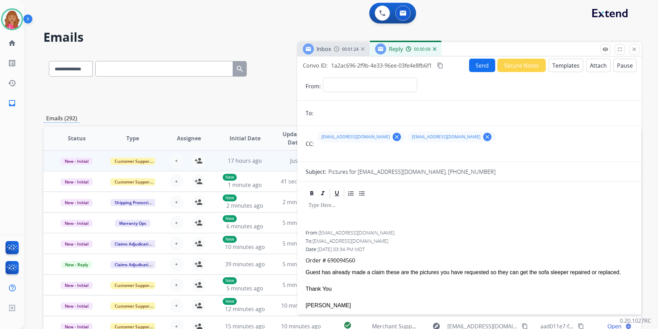
click at [341, 51] on div "00:01:24" at bounding box center [349, 49] width 30 height 6
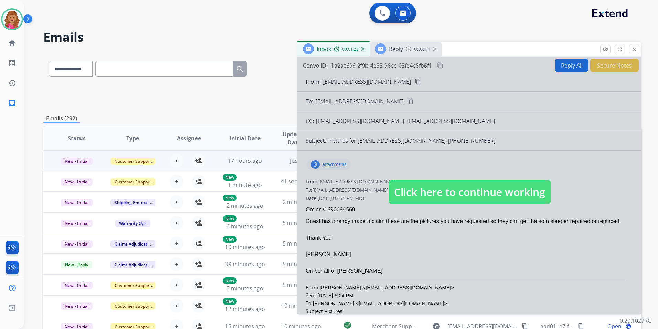
click at [438, 187] on span "Click here to continue working" at bounding box center [470, 191] width 162 height 23
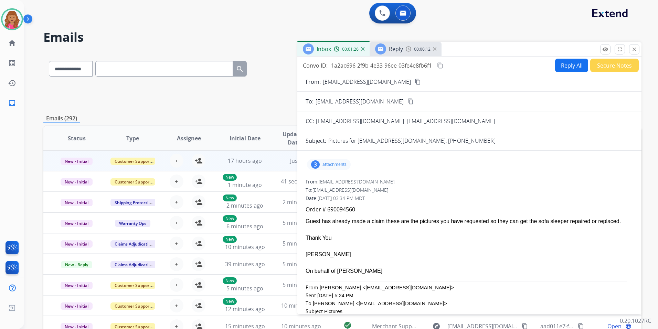
click at [334, 168] on div "3 attachments" at bounding box center [329, 164] width 44 height 11
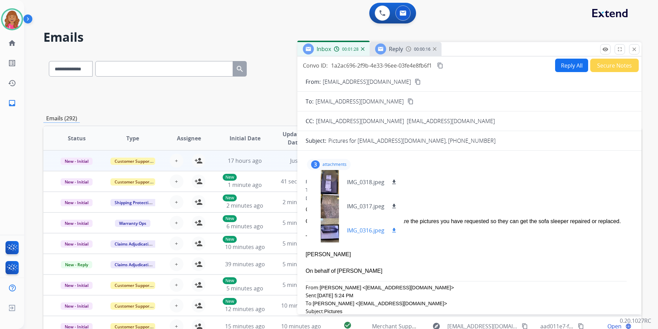
click at [396, 229] on mat-icon "download" at bounding box center [394, 230] width 6 height 6
click at [633, 21] on div "0 Voice Interactions 0 Email Interactions" at bounding box center [337, 14] width 610 height 22
click at [561, 65] on button "Reply All" at bounding box center [571, 65] width 33 height 13
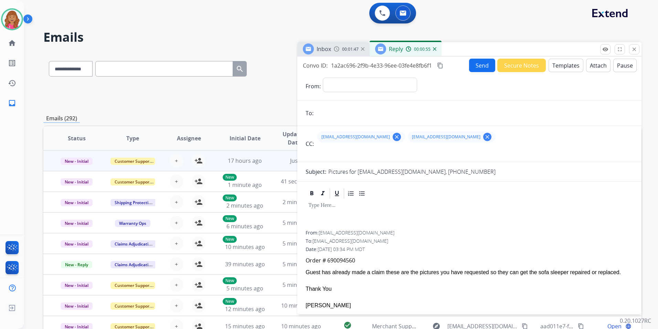
click at [561, 65] on button "Templates" at bounding box center [566, 65] width 35 height 13
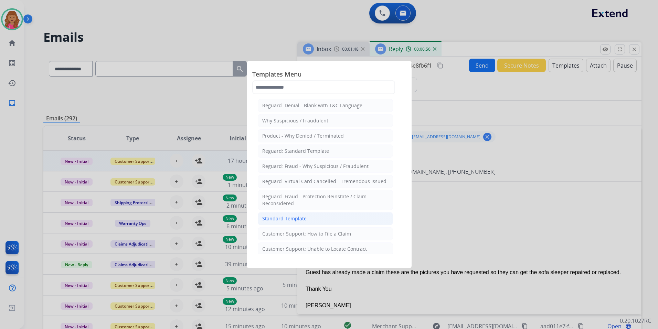
click at [309, 215] on li "Standard Template" at bounding box center [325, 218] width 135 height 13
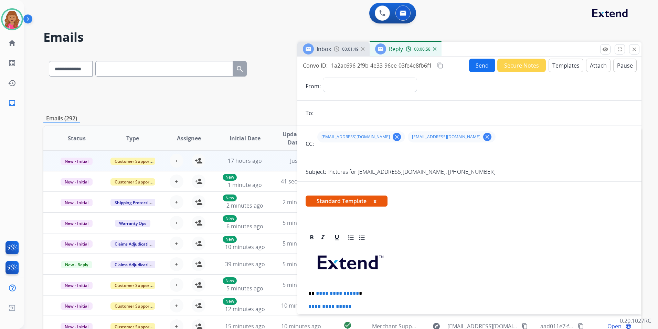
click at [355, 294] on p "**********" at bounding box center [467, 293] width 317 height 6
click at [432, 48] on div "00:01:06" at bounding box center [421, 49] width 30 height 6
click at [433, 48] on img at bounding box center [434, 48] width 3 height 3
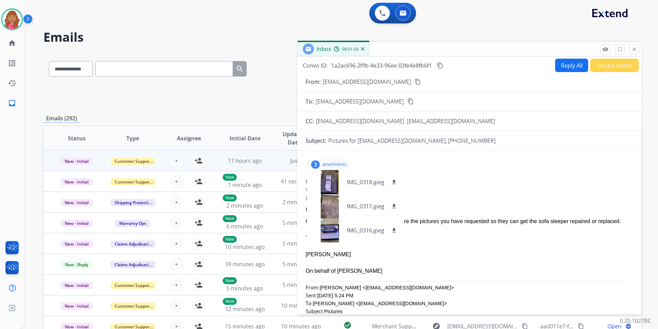
click at [576, 66] on button "Reply All" at bounding box center [571, 65] width 33 height 13
select select "**********"
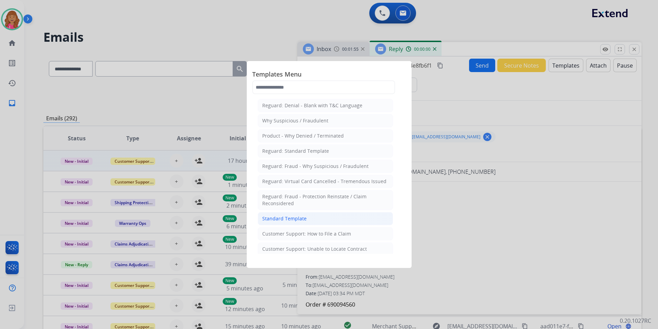
click at [334, 222] on li "Standard Template" at bounding box center [325, 218] width 135 height 13
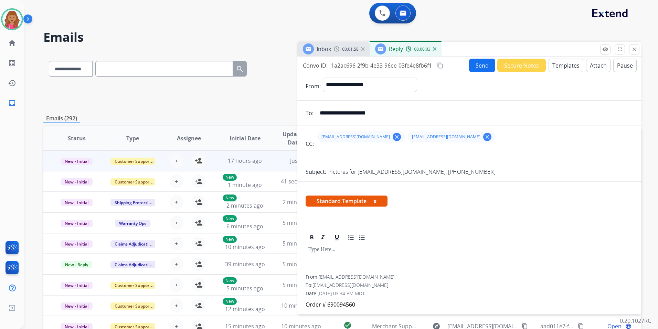
click at [375, 201] on button "x" at bounding box center [375, 201] width 3 height 8
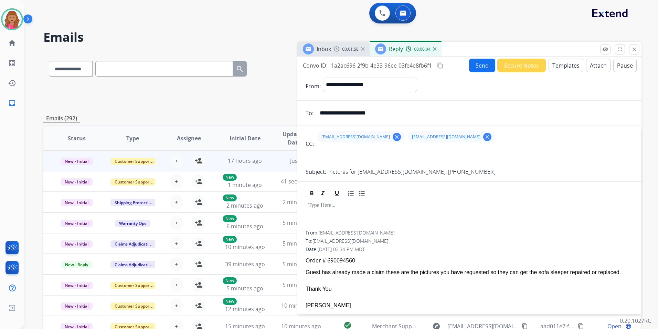
click at [567, 68] on button "Templates" at bounding box center [566, 65] width 35 height 13
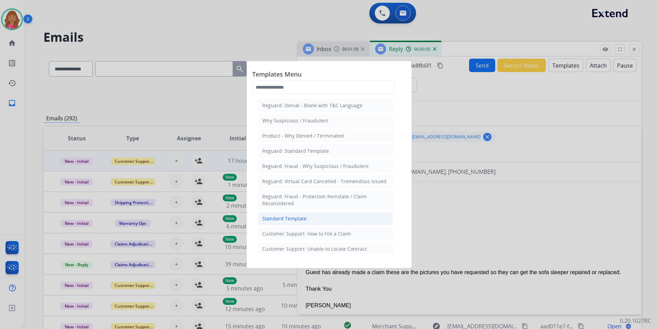
click at [292, 214] on li "Standard Template" at bounding box center [325, 218] width 135 height 13
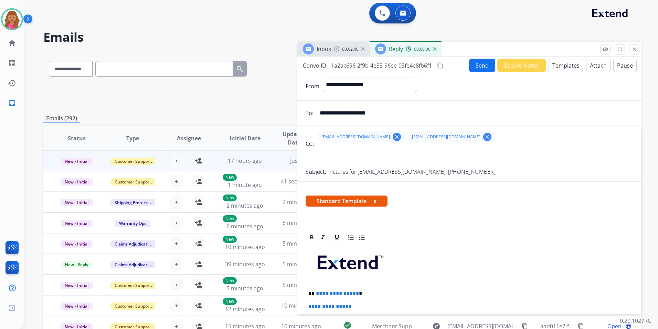
click at [355, 293] on p "**********" at bounding box center [467, 293] width 317 height 6
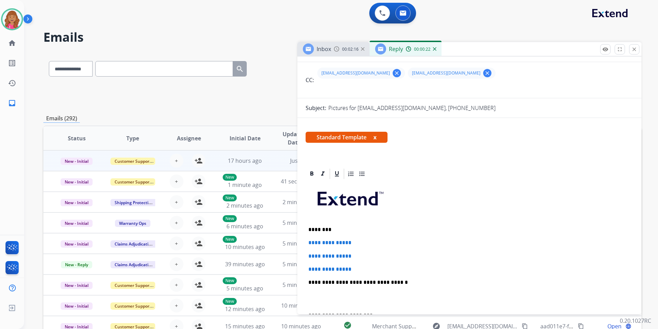
scroll to position [69, 0]
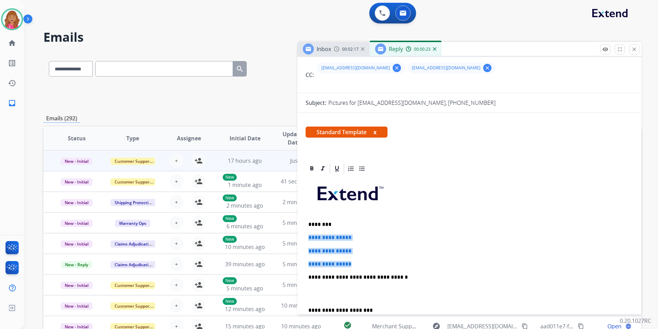
drag, startPoint x: 360, startPoint y: 262, endPoint x: 302, endPoint y: 235, distance: 64.1
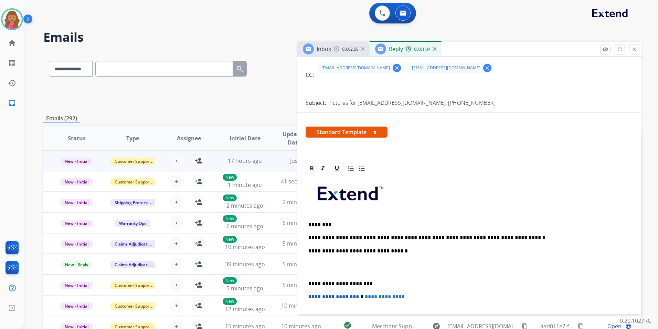
click at [533, 232] on div "**********" at bounding box center [470, 280] width 328 height 210
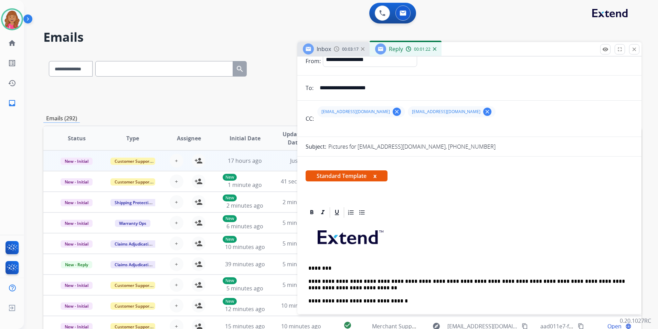
scroll to position [0, 0]
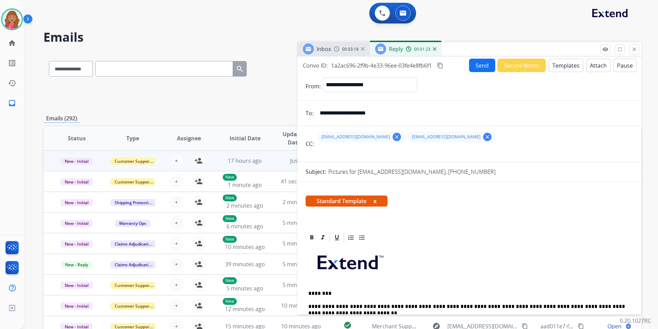
click at [443, 65] on mat-icon "content_copy" at bounding box center [440, 65] width 6 height 6
click at [484, 66] on button "Send" at bounding box center [482, 65] width 26 height 13
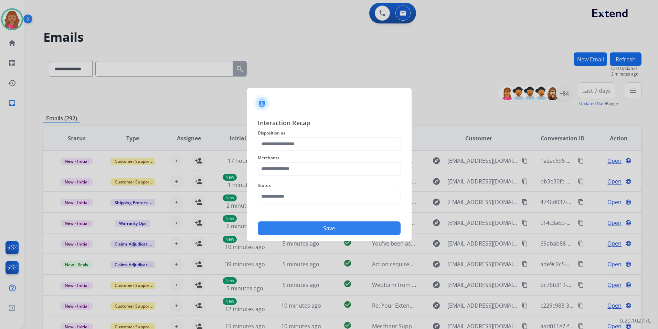
click at [411, 105] on div at bounding box center [329, 100] width 165 height 24
click at [346, 141] on input "text" at bounding box center [329, 144] width 143 height 14
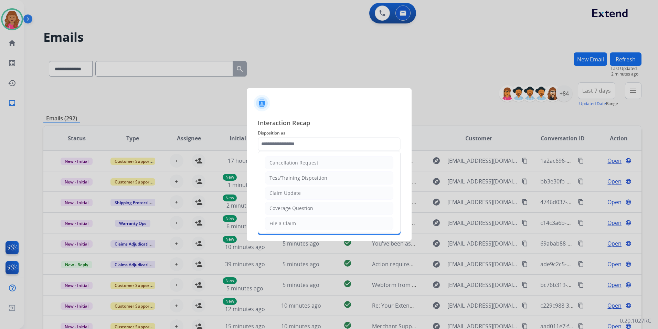
click at [296, 188] on li "Claim Update" at bounding box center [329, 192] width 128 height 13
type input "**********"
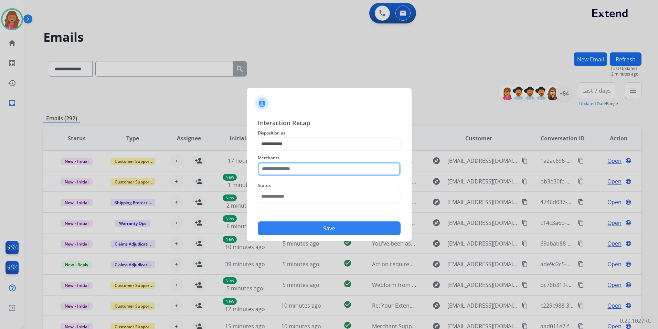
click at [305, 164] on input "text" at bounding box center [329, 169] width 143 height 14
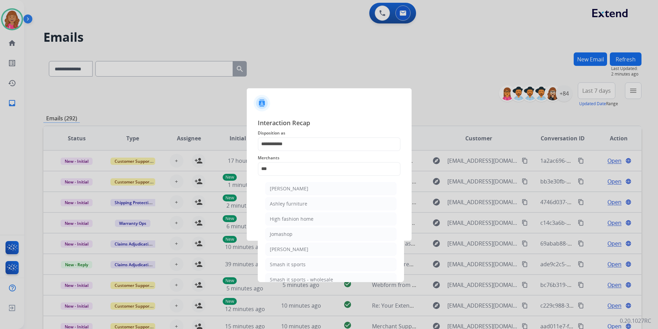
click at [326, 188] on li "[PERSON_NAME]" at bounding box center [331, 188] width 131 height 13
type input "**********"
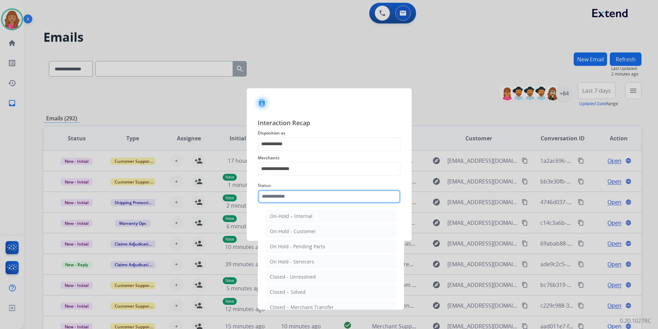
click at [313, 193] on input "text" at bounding box center [329, 196] width 143 height 14
click at [293, 289] on div "Closed – Solved" at bounding box center [288, 291] width 36 height 7
type input "**********"
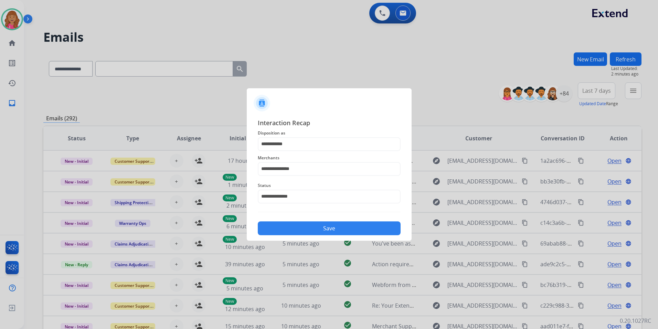
click at [308, 229] on button "Save" at bounding box center [329, 228] width 143 height 14
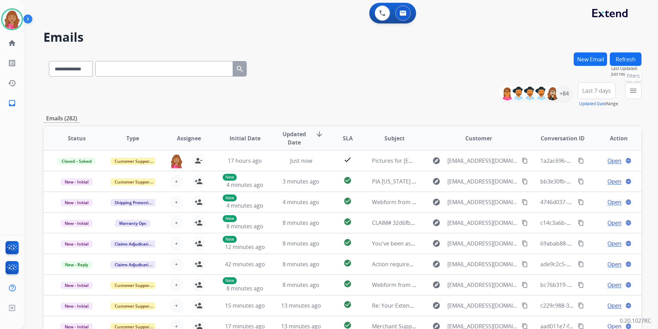
drag, startPoint x: 633, startPoint y: 92, endPoint x: 633, endPoint y: 108, distance: 16.5
click at [633, 92] on mat-icon "menu" at bounding box center [634, 90] width 8 height 8
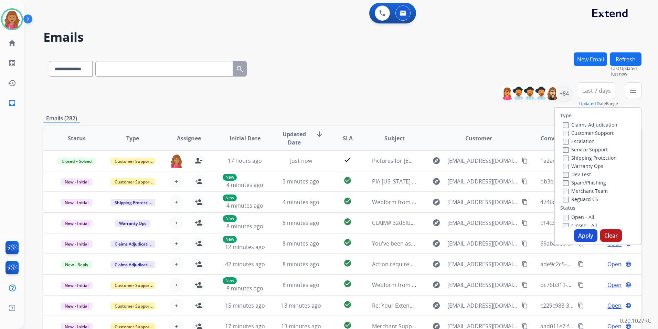
click at [577, 216] on label "Open - All" at bounding box center [578, 217] width 31 height 7
click at [590, 195] on div "Reguard CS" at bounding box center [590, 199] width 54 height 8
click at [577, 200] on label "Reguard CS" at bounding box center [580, 199] width 35 height 7
click at [602, 159] on label "Shipping Protection" at bounding box center [590, 157] width 54 height 7
click at [602, 129] on div "Customer Support" at bounding box center [590, 132] width 54 height 8
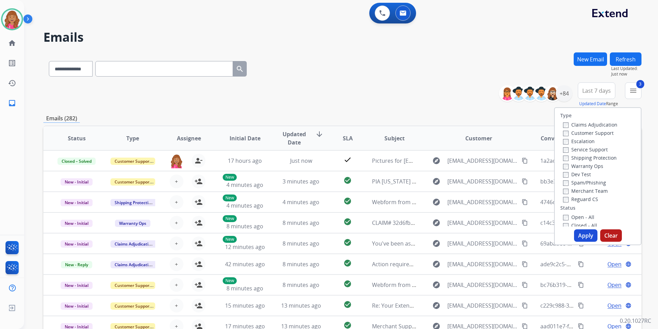
click at [602, 132] on label "Customer Support" at bounding box center [588, 132] width 51 height 7
click at [584, 235] on button "Apply" at bounding box center [585, 235] width 23 height 12
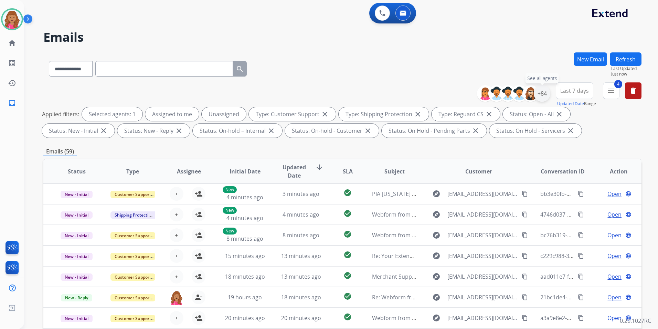
click at [540, 98] on div "+84" at bounding box center [542, 93] width 17 height 17
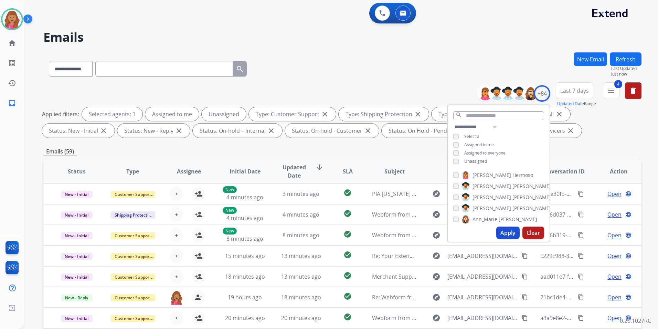
drag, startPoint x: 470, startPoint y: 159, endPoint x: 476, endPoint y: 170, distance: 13.4
click at [470, 159] on span "Unassigned" at bounding box center [476, 161] width 23 height 6
click at [502, 233] on button "Apply" at bounding box center [508, 232] width 23 height 12
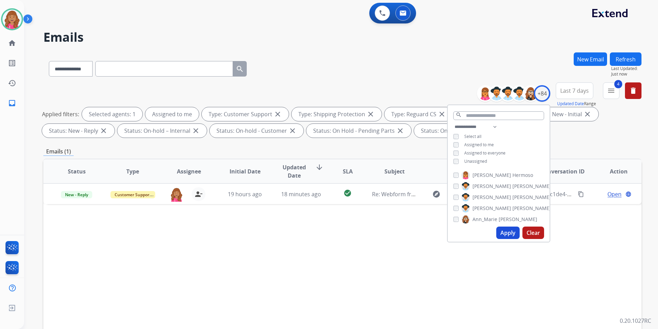
click at [375, 281] on div "Status Type Assignee Initial Date Updated Date arrow_downward SLA Subject Custo…" at bounding box center [342, 273] width 599 height 231
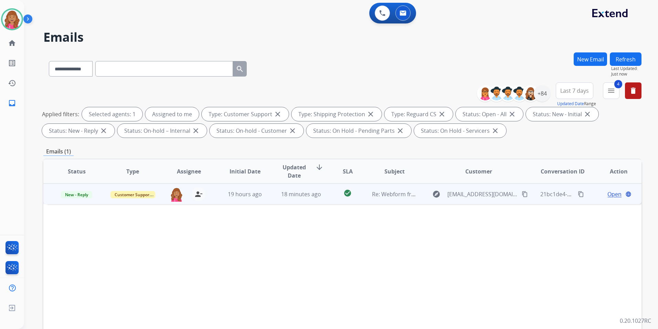
click at [610, 194] on span "Open" at bounding box center [615, 194] width 14 height 8
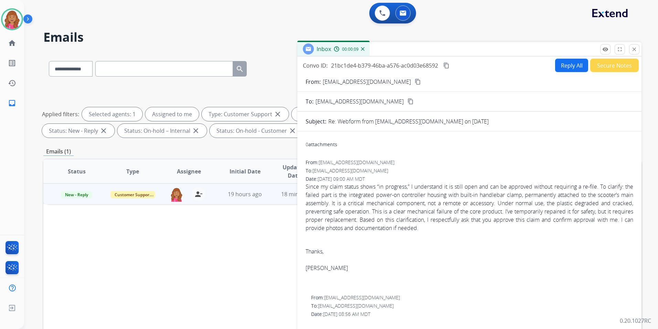
click at [415, 80] on mat-icon "content_copy" at bounding box center [418, 82] width 6 height 6
click at [561, 64] on button "Reply All" at bounding box center [571, 65] width 33 height 13
select select "**********"
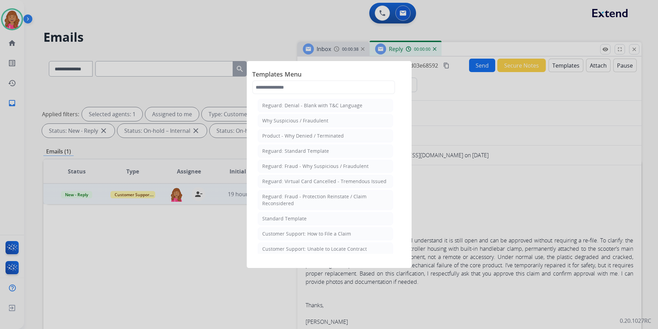
click at [316, 221] on li "Standard Template" at bounding box center [325, 218] width 135 height 13
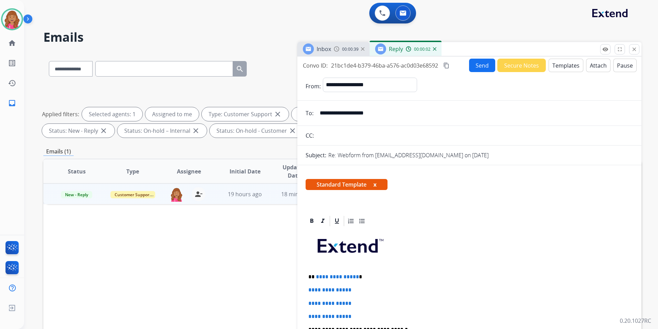
drag, startPoint x: 354, startPoint y: 276, endPoint x: 356, endPoint y: 281, distance: 5.8
click at [354, 277] on span "**********" at bounding box center [337, 276] width 43 height 5
drag, startPoint x: 362, startPoint y: 307, endPoint x: 371, endPoint y: 309, distance: 8.9
drag, startPoint x: 364, startPoint y: 316, endPoint x: 303, endPoint y: 291, distance: 65.5
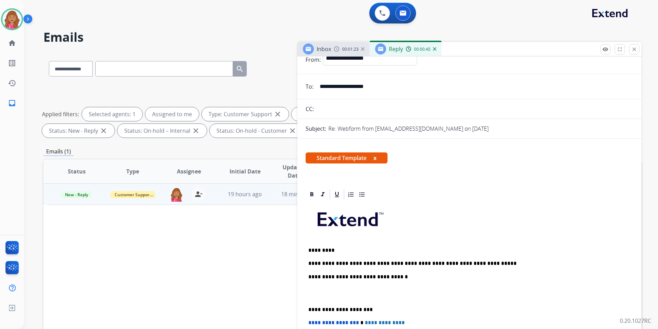
scroll to position [34, 0]
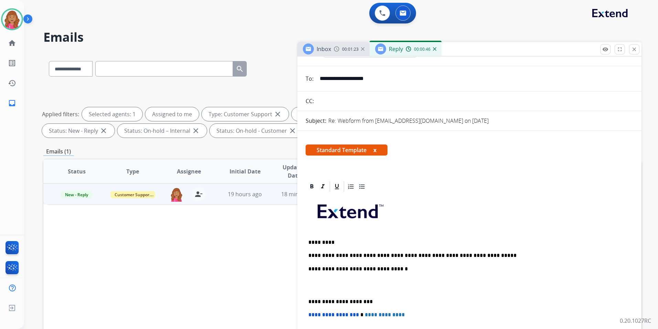
click at [313, 289] on p at bounding box center [470, 285] width 322 height 13
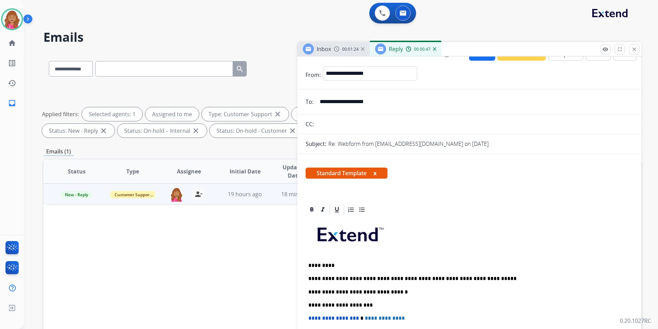
scroll to position [0, 0]
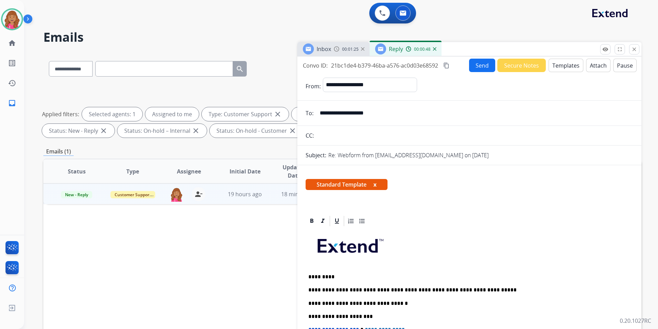
click at [479, 66] on button "Send" at bounding box center [482, 65] width 26 height 13
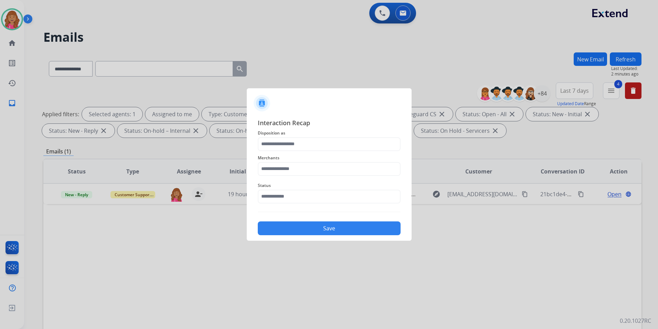
click at [306, 152] on div "Merchants" at bounding box center [329, 165] width 143 height 28
click at [307, 150] on input "text" at bounding box center [329, 144] width 143 height 14
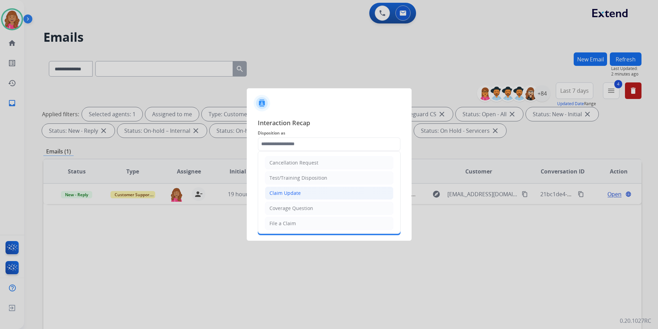
click at [304, 197] on li "Claim Update" at bounding box center [329, 192] width 128 height 13
type input "**********"
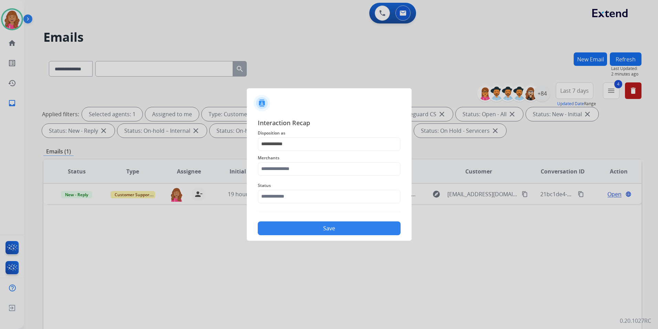
click at [310, 159] on span "Merchants" at bounding box center [329, 158] width 143 height 8
click at [309, 168] on input "text" at bounding box center [329, 169] width 143 height 14
click at [308, 191] on li "Voro motors" at bounding box center [331, 188] width 131 height 13
type input "**********"
click at [304, 202] on input "text" at bounding box center [329, 196] width 143 height 14
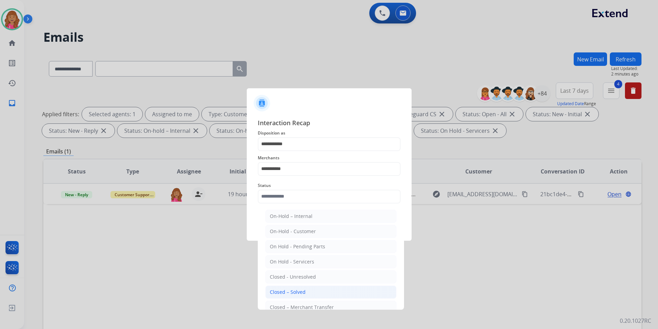
drag, startPoint x: 297, startPoint y: 289, endPoint x: 304, endPoint y: 275, distance: 15.3
click at [297, 288] on div "Closed – Solved" at bounding box center [288, 291] width 36 height 7
type input "**********"
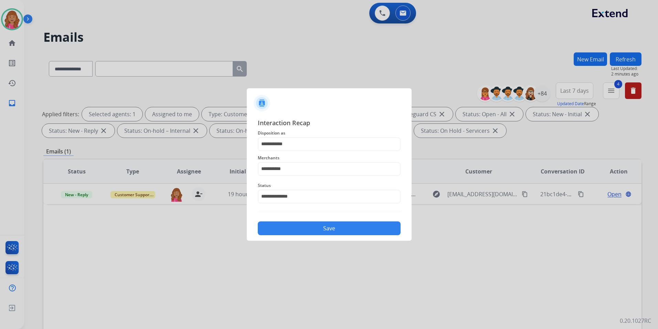
click at [319, 234] on button "Save" at bounding box center [329, 228] width 143 height 14
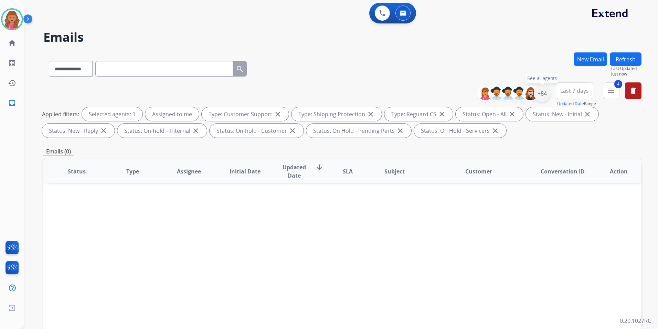
click at [543, 95] on div "+84" at bounding box center [542, 93] width 17 height 17
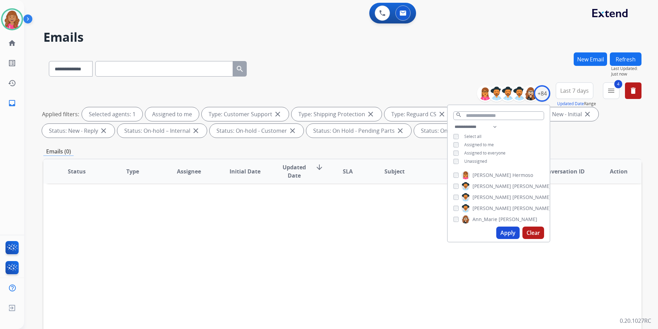
click at [477, 157] on div "**********" at bounding box center [499, 145] width 102 height 44
click at [474, 160] on span "Unassigned" at bounding box center [476, 161] width 23 height 6
click at [508, 232] on button "Apply" at bounding box center [508, 232] width 23 height 12
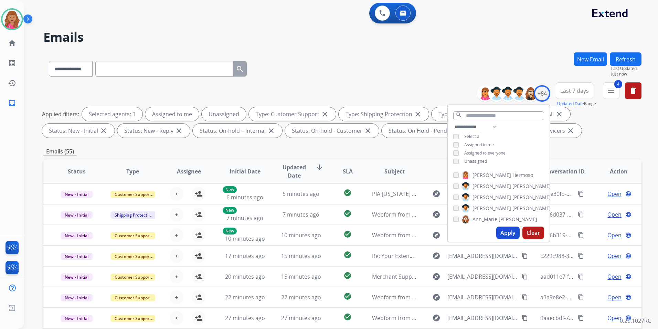
click at [510, 230] on button "Apply" at bounding box center [508, 232] width 23 height 12
click at [613, 143] on div "**********" at bounding box center [342, 238] width 599 height 373
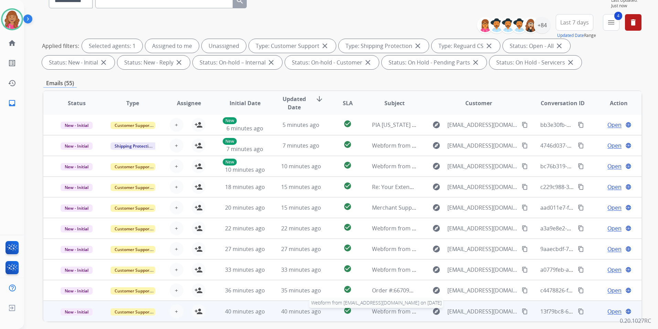
scroll to position [96, 0]
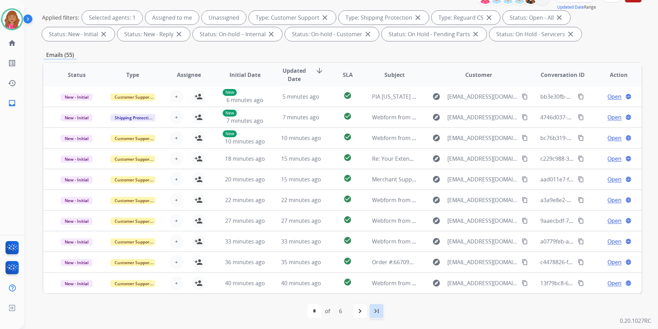
click at [376, 306] on div "last_page" at bounding box center [376, 310] width 15 height 15
select select "*"
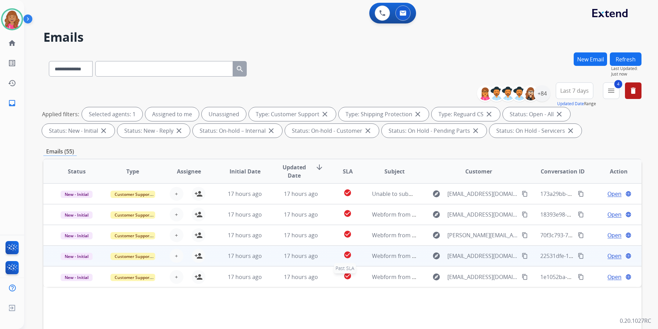
scroll to position [0, 0]
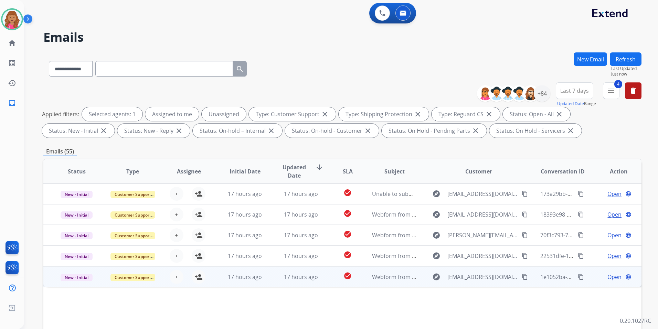
click at [612, 276] on span "Open" at bounding box center [615, 276] width 14 height 8
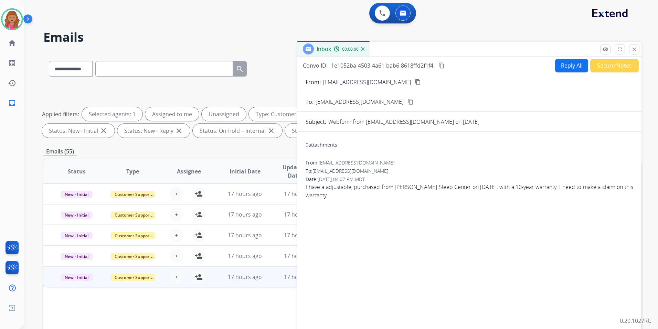
click at [415, 81] on mat-icon "content_copy" at bounding box center [418, 82] width 6 height 6
click at [555, 64] on button "Reply All" at bounding box center [571, 65] width 33 height 13
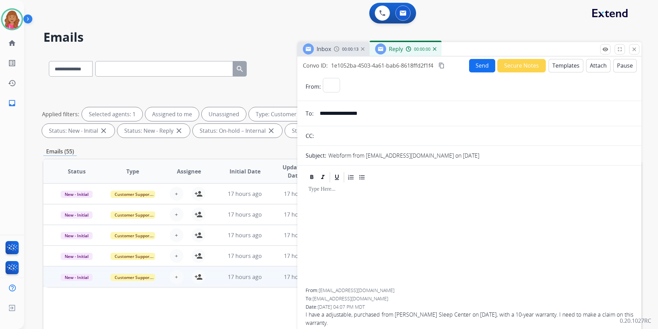
click at [552, 64] on button "Templates" at bounding box center [566, 65] width 35 height 13
select select "**********"
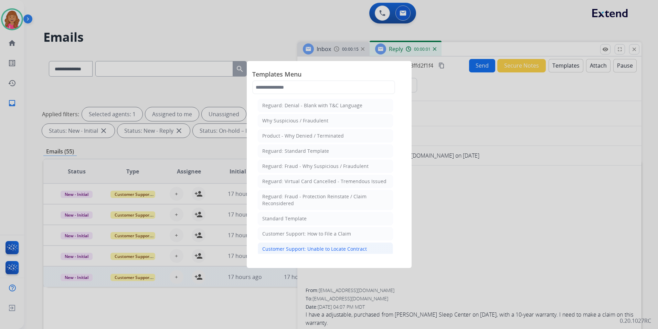
click at [326, 250] on div "Customer Support: Unable to Locate Contract" at bounding box center [314, 248] width 105 height 7
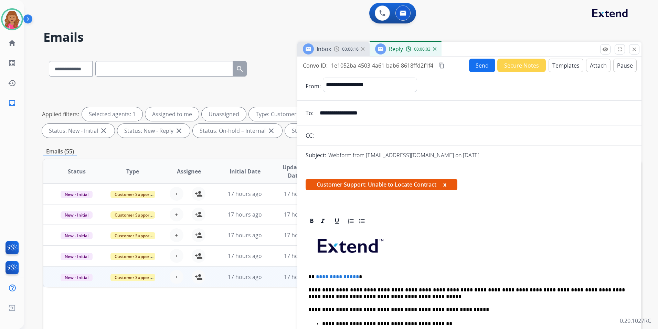
drag, startPoint x: 356, startPoint y: 275, endPoint x: 359, endPoint y: 293, distance: 18.5
click at [356, 274] on p "**********" at bounding box center [467, 276] width 317 height 6
click at [477, 58] on div "**********" at bounding box center [470, 196] width 344 height 281
click at [476, 65] on button "Send" at bounding box center [482, 65] width 26 height 13
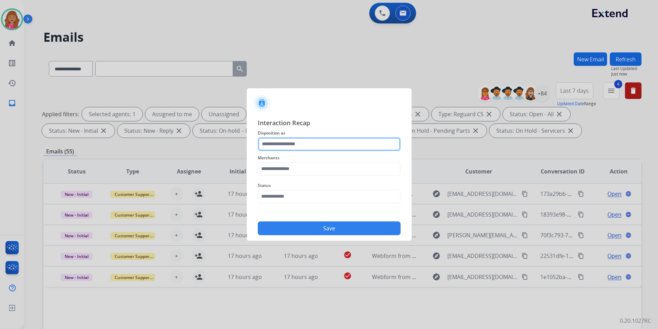
click at [330, 147] on input "text" at bounding box center [329, 144] width 143 height 14
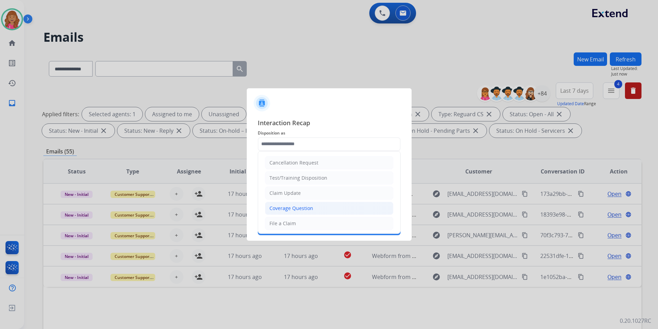
click at [323, 211] on li "Coverage Question" at bounding box center [329, 207] width 128 height 13
type input "**********"
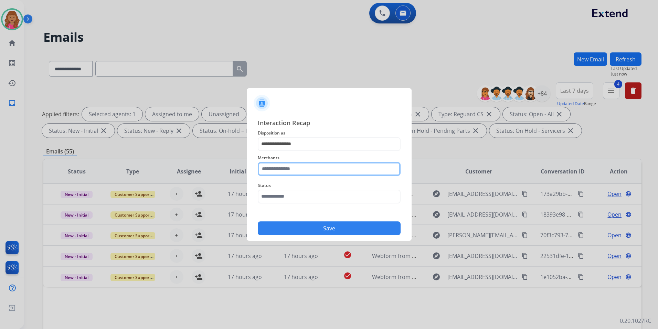
click at [325, 167] on input "text" at bounding box center [329, 169] width 143 height 14
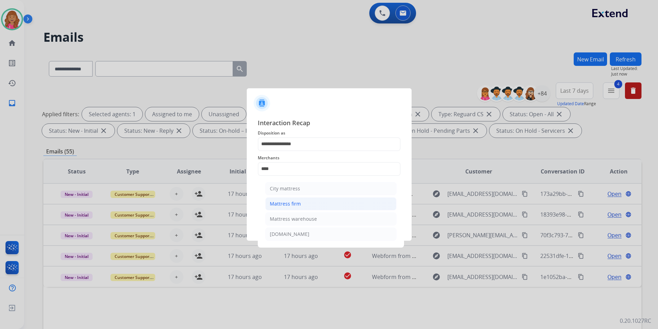
click at [280, 204] on div "Mattress firm" at bounding box center [285, 203] width 31 height 7
type input "**********"
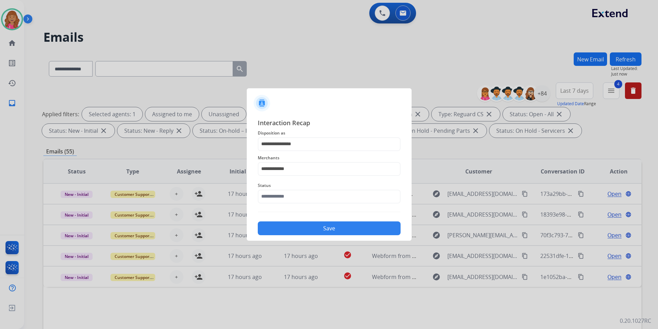
drag, startPoint x: 280, startPoint y: 205, endPoint x: 280, endPoint y: 200, distance: 5.2
click at [280, 205] on div "Status" at bounding box center [329, 192] width 143 height 28
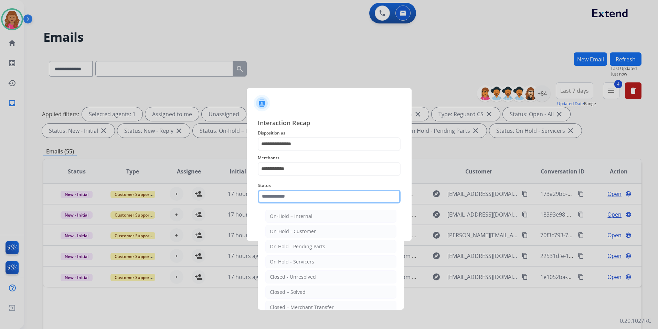
click at [280, 199] on input "text" at bounding box center [329, 196] width 143 height 14
click at [308, 287] on li "Closed – Solved" at bounding box center [331, 291] width 131 height 13
type input "**********"
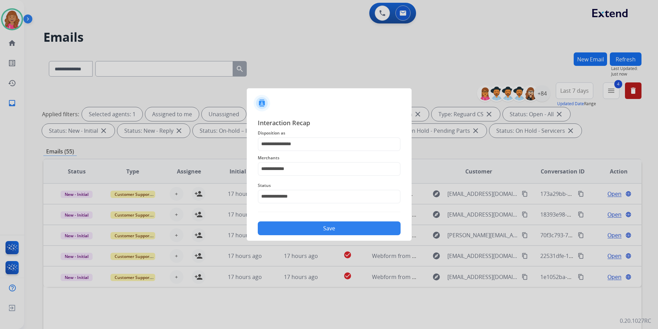
click at [303, 233] on button "Save" at bounding box center [329, 228] width 143 height 14
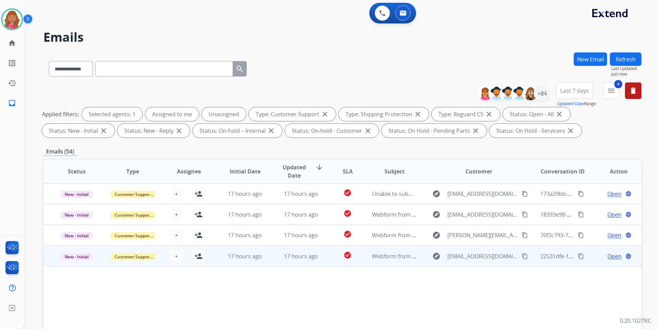
click at [613, 254] on span "Open" at bounding box center [615, 256] width 14 height 8
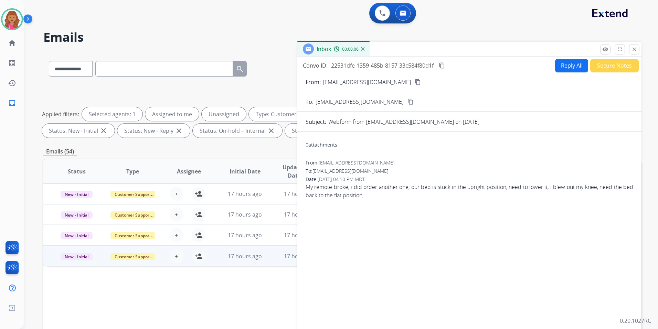
click at [415, 82] on mat-icon "content_copy" at bounding box center [418, 82] width 6 height 6
click at [582, 64] on button "Reply All" at bounding box center [571, 65] width 33 height 13
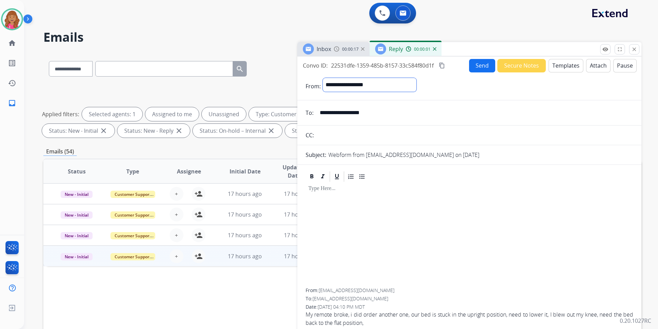
click at [364, 88] on select "**********" at bounding box center [370, 85] width 94 height 14
select select "**********"
click at [323, 78] on select "**********" at bounding box center [370, 85] width 94 height 14
click at [564, 68] on button "Templates" at bounding box center [566, 65] width 35 height 13
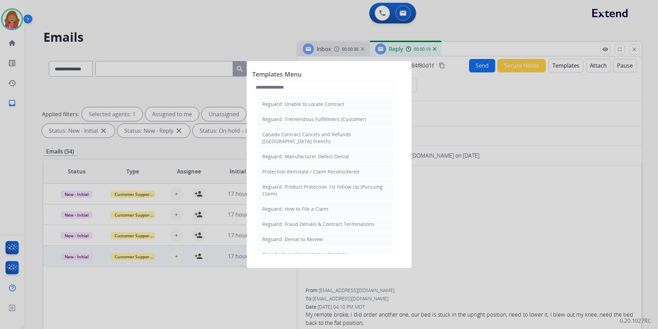
scroll to position [654, 0]
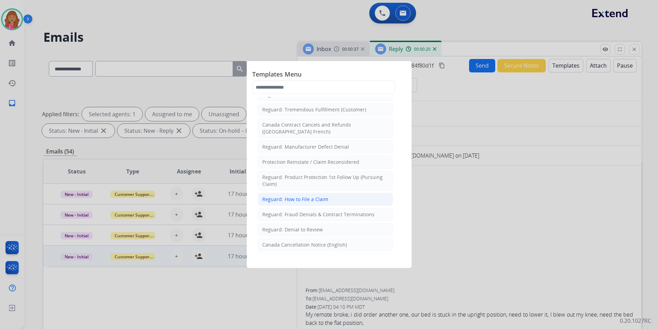
click at [314, 196] on div "Reguard: How to File a Claim" at bounding box center [295, 199] width 66 height 7
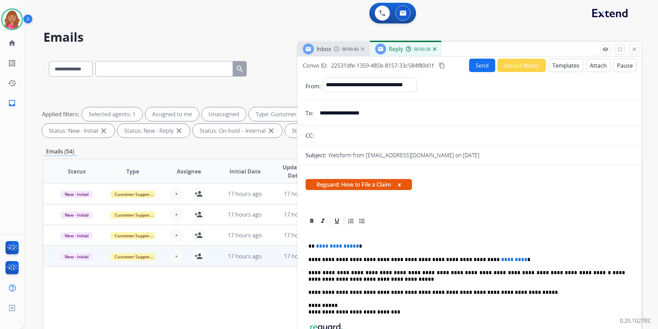
click at [354, 246] on span "**********" at bounding box center [337, 245] width 43 height 5
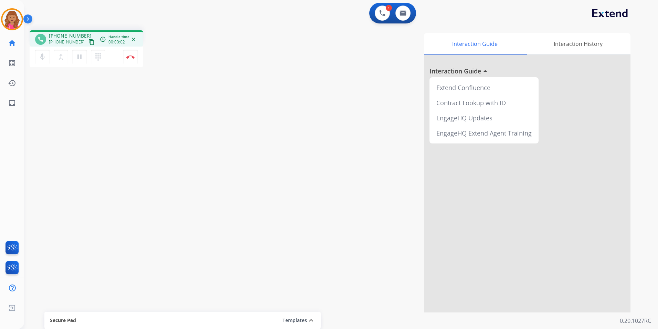
click at [87, 43] on button "content_copy" at bounding box center [91, 42] width 8 height 8
click at [132, 58] on img at bounding box center [130, 56] width 8 height 3
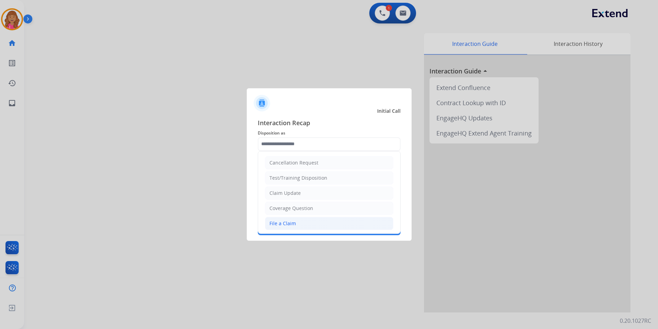
click at [300, 224] on li "File a Claim" at bounding box center [329, 223] width 128 height 13
type input "**********"
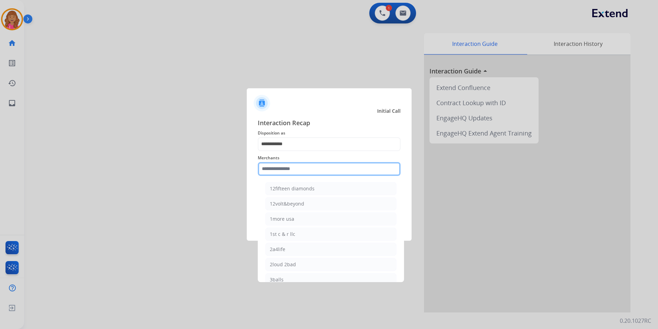
click at [295, 172] on input "text" at bounding box center [329, 169] width 143 height 14
click at [322, 206] on li "Ashley furniture" at bounding box center [331, 203] width 131 height 13
type input "**********"
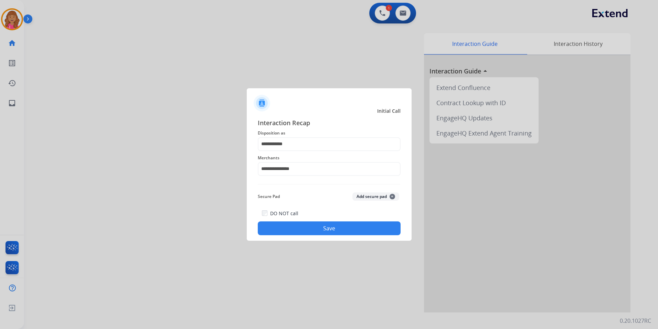
click at [307, 231] on button "Save" at bounding box center [329, 228] width 143 height 14
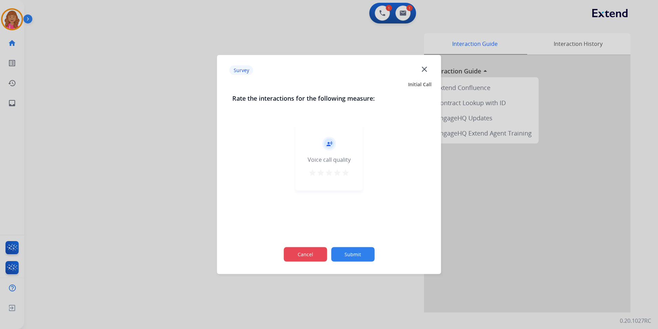
click at [319, 257] on button "Cancel" at bounding box center [305, 254] width 43 height 14
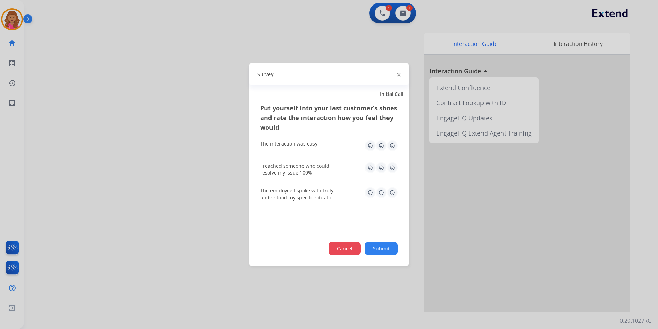
click at [348, 253] on button "Cancel" at bounding box center [345, 248] width 32 height 12
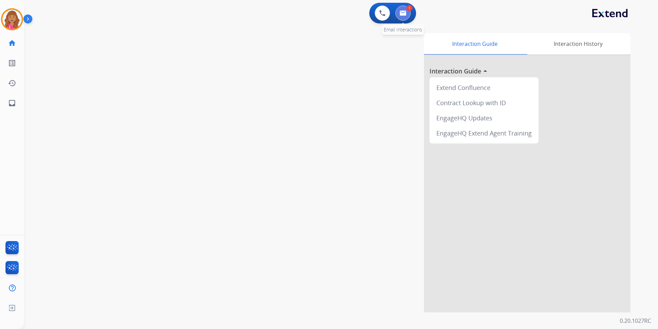
click at [403, 12] on img at bounding box center [403, 13] width 7 height 6
select select "**********"
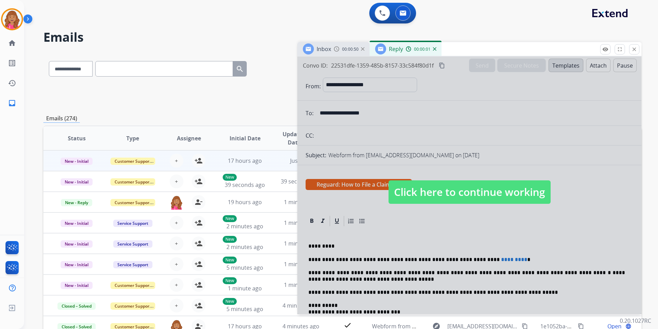
click at [431, 192] on span "Click here to continue working" at bounding box center [470, 191] width 162 height 23
select select "**********"
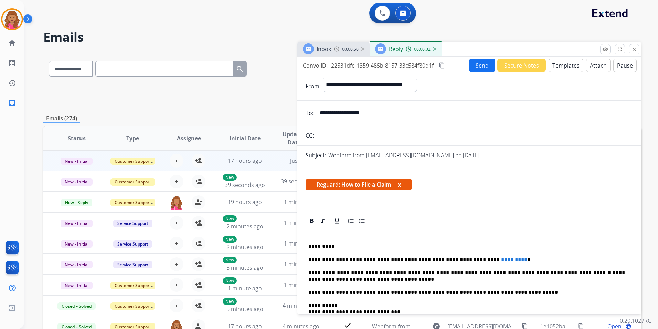
click at [497, 258] on p "**********" at bounding box center [467, 259] width 317 height 6
click at [473, 255] on div "**********" at bounding box center [470, 305] width 328 height 156
drag, startPoint x: 443, startPoint y: 64, endPoint x: 469, endPoint y: 71, distance: 26.7
click at [443, 64] on mat-icon "content_copy" at bounding box center [442, 65] width 6 height 6
click at [486, 72] on button "Send" at bounding box center [482, 65] width 26 height 13
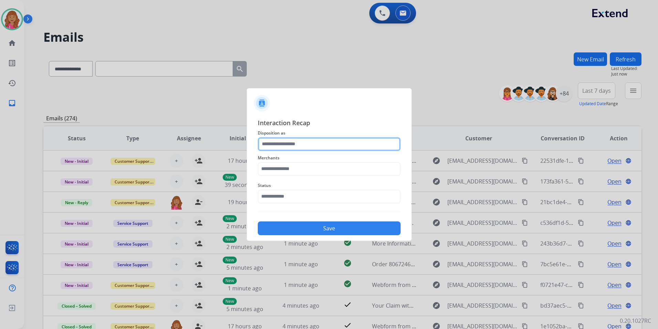
click at [295, 143] on input "text" at bounding box center [329, 144] width 143 height 14
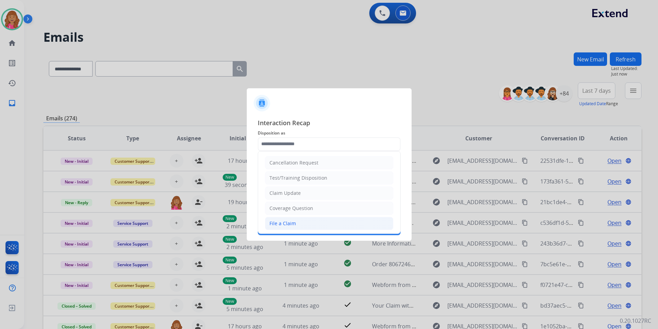
click at [285, 225] on div "File a Claim" at bounding box center [283, 223] width 27 height 7
type input "**********"
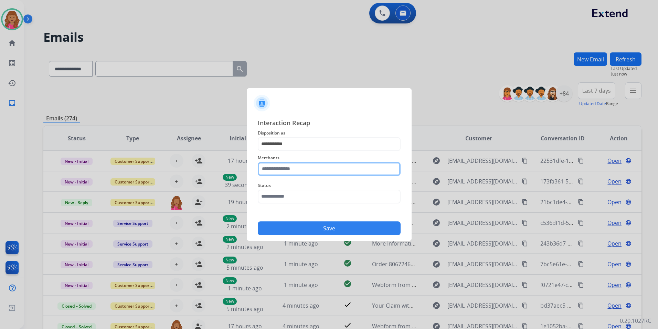
click at [289, 174] on input "text" at bounding box center [329, 169] width 143 height 14
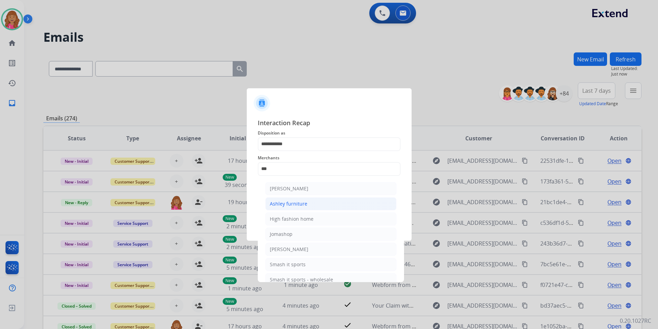
click at [293, 198] on ul "Ashley - Reguard Ashley furniture High fashion home Jomashop Sam ash Smash it s…" at bounding box center [330, 235] width 135 height 114
click at [299, 187] on div "[PERSON_NAME]" at bounding box center [289, 188] width 39 height 7
type input "**********"
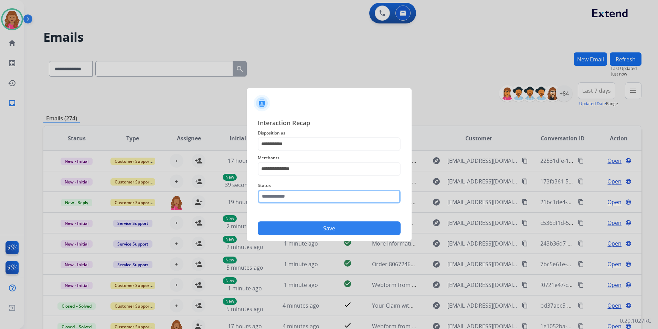
click at [308, 198] on input "text" at bounding box center [329, 196] width 143 height 14
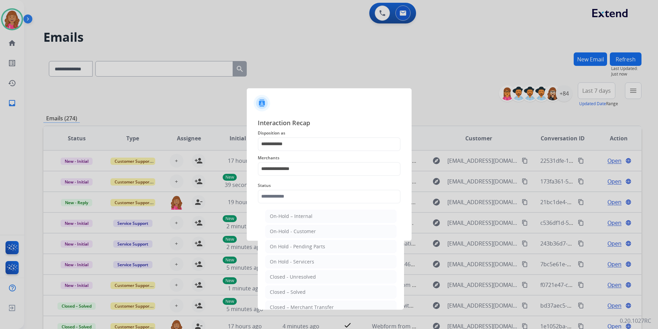
drag, startPoint x: 323, startPoint y: 293, endPoint x: 324, endPoint y: 288, distance: 4.8
click at [324, 293] on li "Closed – Solved" at bounding box center [331, 291] width 131 height 13
type input "**********"
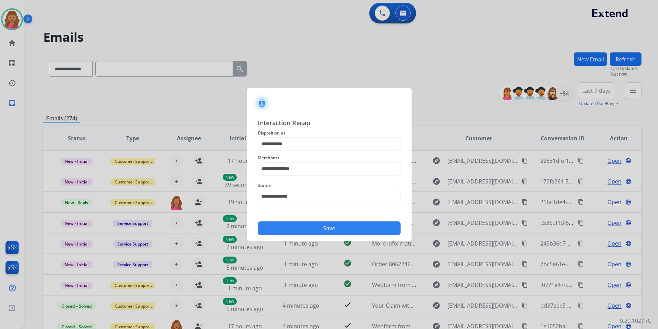
click at [318, 239] on div "**********" at bounding box center [329, 176] width 165 height 128
click at [317, 225] on button "Save" at bounding box center [329, 228] width 143 height 14
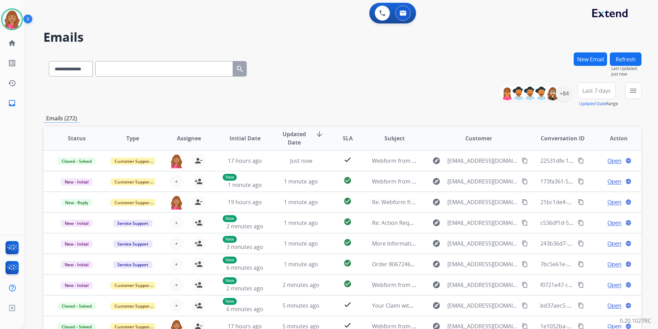
click at [623, 91] on div "**********" at bounding box center [573, 94] width 137 height 25
click at [631, 94] on mat-icon "menu" at bounding box center [634, 90] width 8 height 8
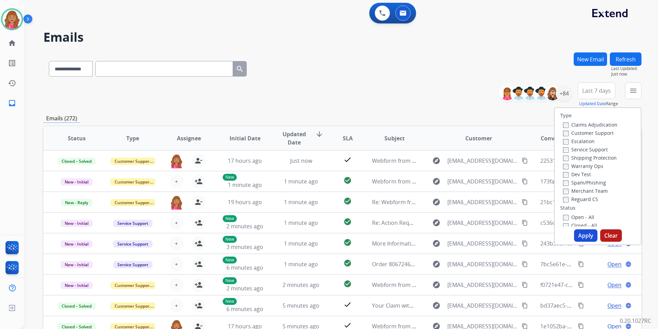
click at [574, 219] on label "Open - All" at bounding box center [578, 217] width 31 height 7
click at [584, 198] on label "Reguard CS" at bounding box center [580, 199] width 35 height 7
click at [607, 159] on label "Shipping Protection" at bounding box center [590, 157] width 54 height 7
click at [596, 131] on label "Customer Support" at bounding box center [588, 132] width 51 height 7
click at [588, 233] on button "Apply" at bounding box center [585, 235] width 23 height 12
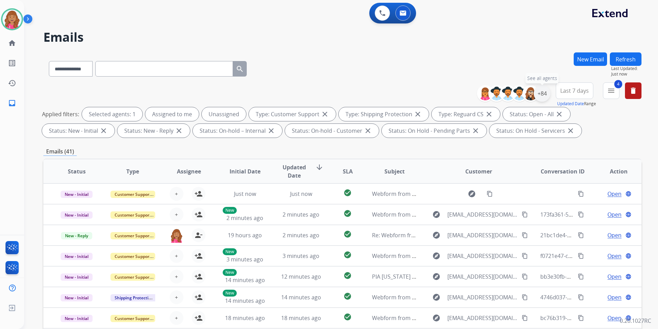
click at [540, 95] on div "+84" at bounding box center [542, 93] width 17 height 17
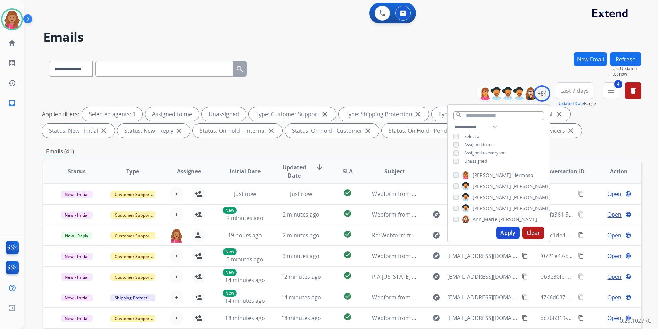
click at [473, 159] on span "Unassigned" at bounding box center [476, 161] width 23 height 6
click at [503, 229] on button "Apply" at bounding box center [508, 232] width 23 height 12
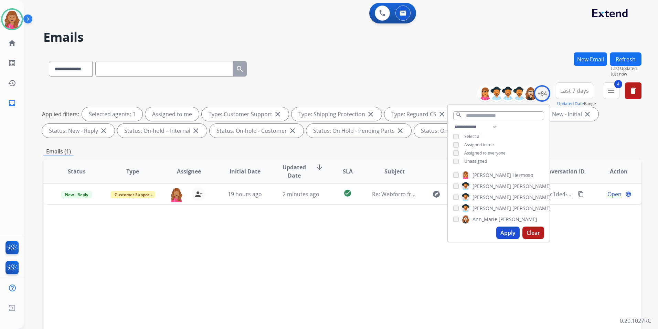
drag, startPoint x: 517, startPoint y: 288, endPoint x: 554, endPoint y: 273, distance: 39.4
click at [517, 288] on div "Status Type Assignee Initial Date Updated Date arrow_downward SLA Subject Custo…" at bounding box center [342, 273] width 599 height 231
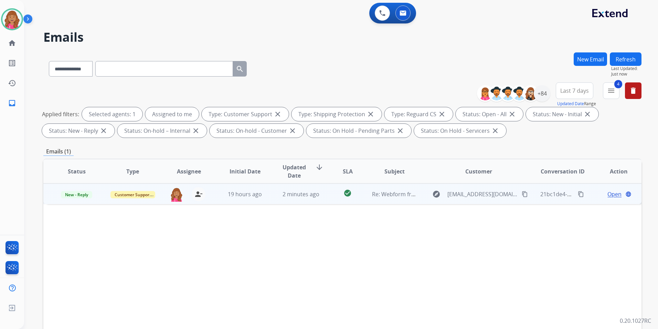
click at [612, 195] on span "Open" at bounding box center [615, 194] width 14 height 8
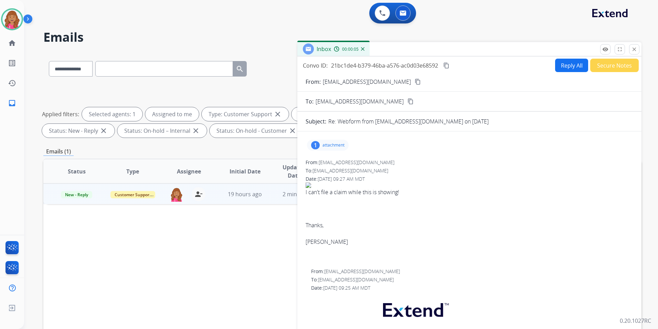
click at [329, 142] on p "attachment" at bounding box center [334, 145] width 22 height 6
click at [332, 160] on div at bounding box center [330, 162] width 34 height 24
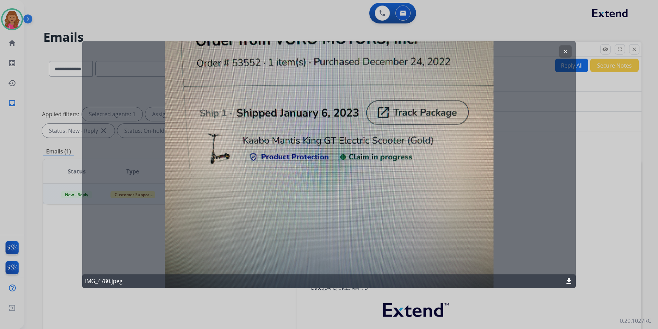
click at [555, 51] on div "clear IMG_4780.jpeg download" at bounding box center [329, 164] width 494 height 247
click at [558, 51] on div "clear IMG_4780.jpeg download" at bounding box center [329, 164] width 494 height 247
click at [562, 52] on button "clear" at bounding box center [566, 51] width 12 height 12
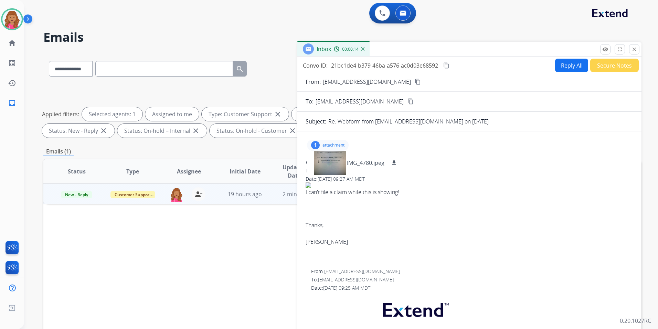
click at [559, 70] on button "Reply All" at bounding box center [571, 65] width 33 height 13
select select "**********"
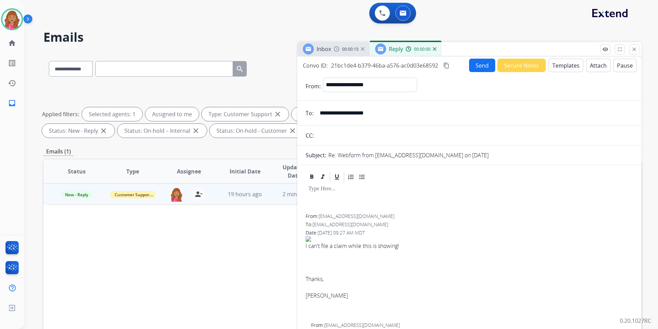
click at [559, 70] on button "Templates" at bounding box center [566, 65] width 35 height 13
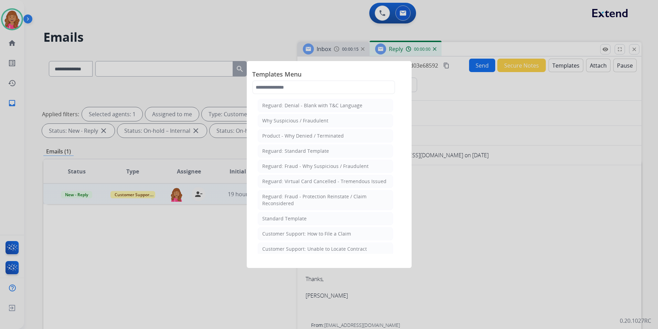
click at [282, 222] on li "Standard Template" at bounding box center [325, 218] width 135 height 13
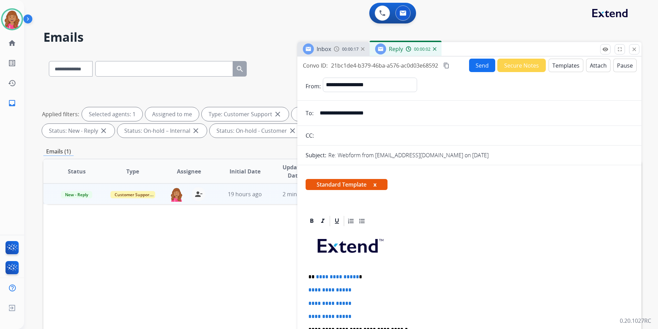
click at [355, 273] on p "**********" at bounding box center [467, 276] width 317 height 6
drag, startPoint x: 358, startPoint y: 310, endPoint x: 308, endPoint y: 288, distance: 55.0
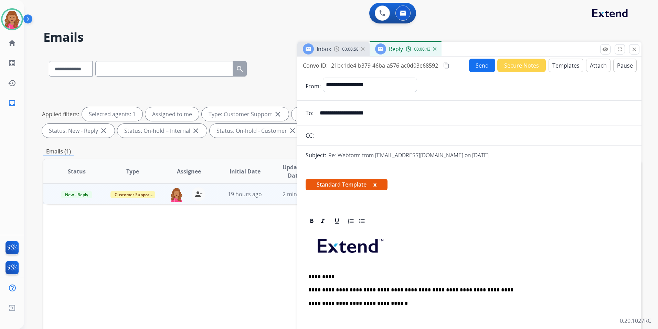
click at [342, 319] on p at bounding box center [470, 319] width 322 height 13
drag, startPoint x: 381, startPoint y: 112, endPoint x: 301, endPoint y: 122, distance: 80.6
click at [445, 64] on mat-icon "content_copy" at bounding box center [447, 65] width 6 height 6
click at [475, 67] on button "Send" at bounding box center [482, 65] width 26 height 13
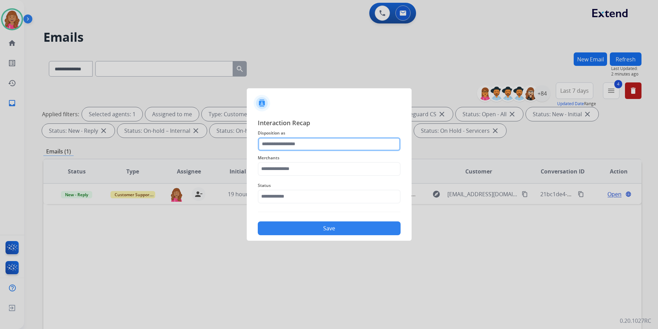
click at [383, 142] on input "text" at bounding box center [329, 144] width 143 height 14
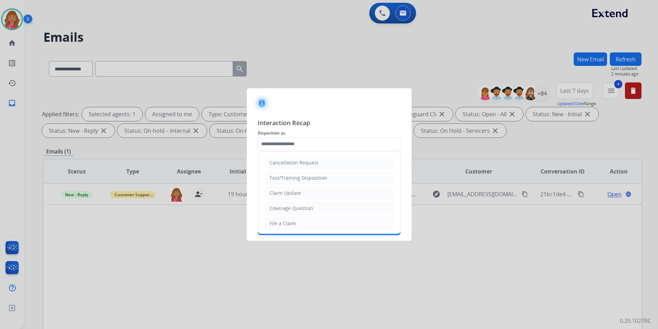
drag, startPoint x: 295, startPoint y: 196, endPoint x: 298, endPoint y: 189, distance: 6.8
click at [295, 195] on div "Claim Update" at bounding box center [285, 192] width 31 height 7
type input "**********"
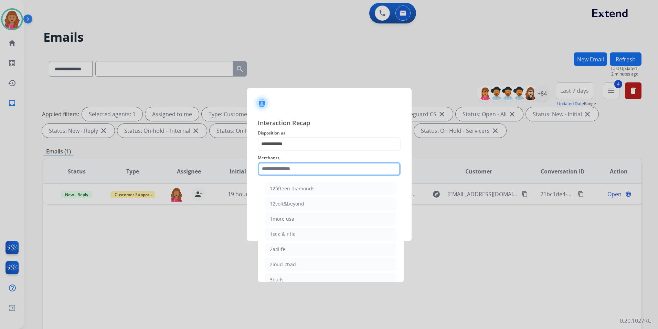
click at [303, 175] on input "text" at bounding box center [329, 169] width 143 height 14
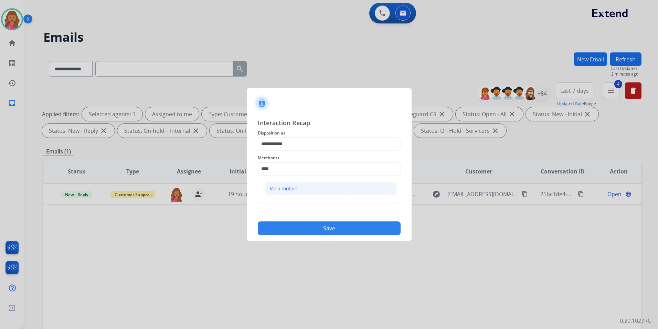
click at [290, 191] on div "Voro motors" at bounding box center [284, 188] width 28 height 7
type input "**********"
click at [291, 191] on input "text" at bounding box center [329, 196] width 143 height 14
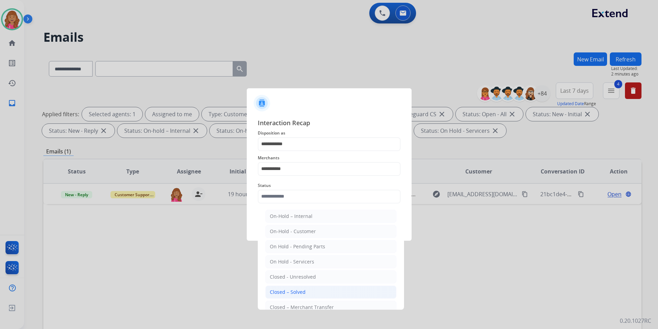
click at [296, 285] on li "Closed – Solved" at bounding box center [331, 291] width 131 height 13
type input "**********"
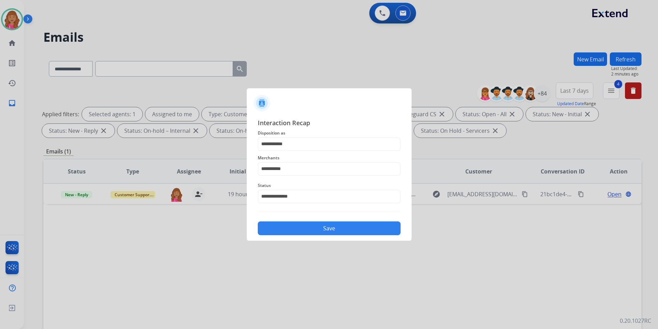
click at [298, 233] on button "Save" at bounding box center [329, 228] width 143 height 14
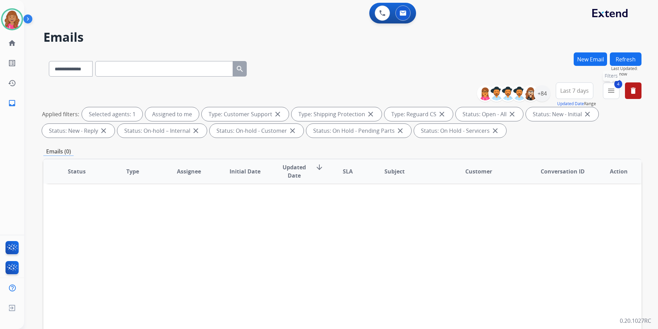
click at [605, 89] on button "4 menu Filters" at bounding box center [611, 90] width 17 height 17
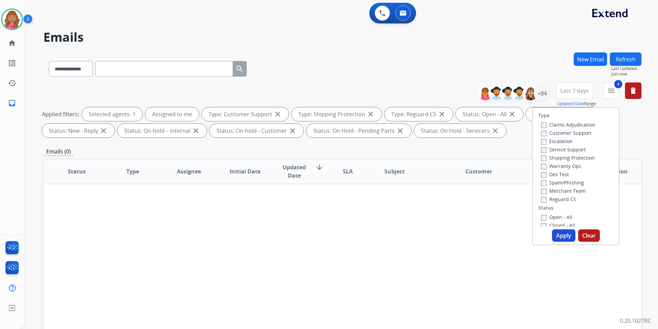
click at [494, 233] on div "Status Type Assignee Initial Date Updated Date arrow_downward SLA Subject Custo…" at bounding box center [342, 273] width 599 height 231
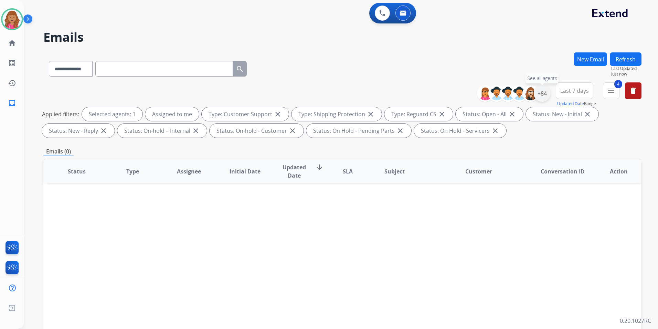
click at [538, 94] on div "+84" at bounding box center [542, 93] width 17 height 17
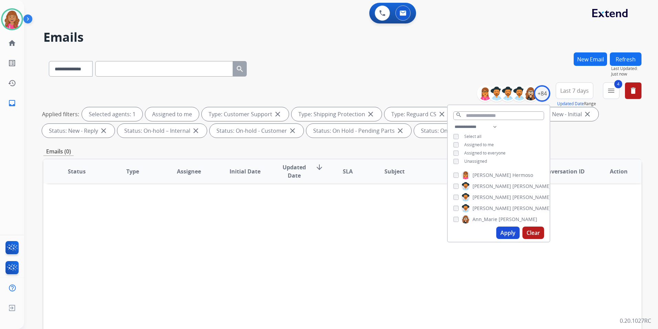
click at [475, 158] on span "Unassigned" at bounding box center [476, 161] width 23 height 6
click at [513, 229] on button "Apply" at bounding box center [508, 232] width 23 height 12
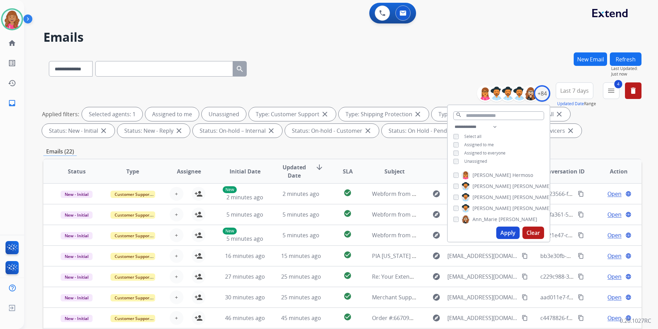
click at [509, 228] on button "Apply" at bounding box center [508, 232] width 23 height 12
drag, startPoint x: 616, startPoint y: 131, endPoint x: 553, endPoint y: 163, distance: 70.5
click at [616, 131] on div "Applied filters: Selected agents: 1 Assigned to me Unassigned Type: Customer Su…" at bounding box center [341, 122] width 599 height 30
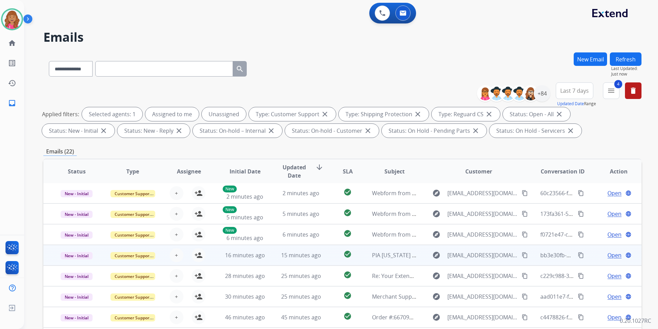
scroll to position [96, 0]
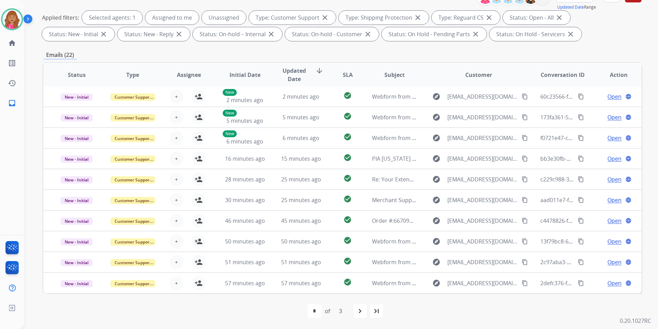
drag, startPoint x: 377, startPoint y: 314, endPoint x: 379, endPoint y: 318, distance: 4.2
click at [379, 317] on div "last_page" at bounding box center [376, 310] width 15 height 15
select select "*"
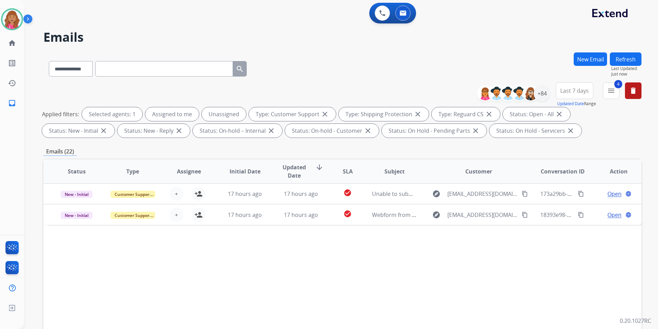
scroll to position [0, 0]
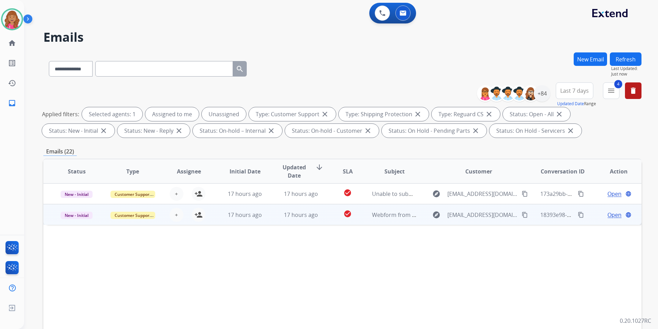
click at [611, 212] on span "Open" at bounding box center [615, 214] width 14 height 8
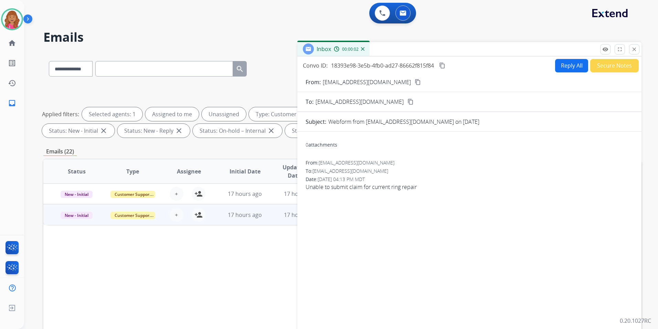
click at [387, 75] on form "From: jamestamrat@gmail.com content_copy To: support@extend.com content_copy Su…" at bounding box center [470, 204] width 344 height 265
click at [415, 81] on mat-icon "content_copy" at bounding box center [418, 82] width 6 height 6
click at [444, 65] on mat-icon "content_copy" at bounding box center [442, 65] width 6 height 6
click at [565, 64] on button "Reply All" at bounding box center [571, 65] width 33 height 13
select select "**********"
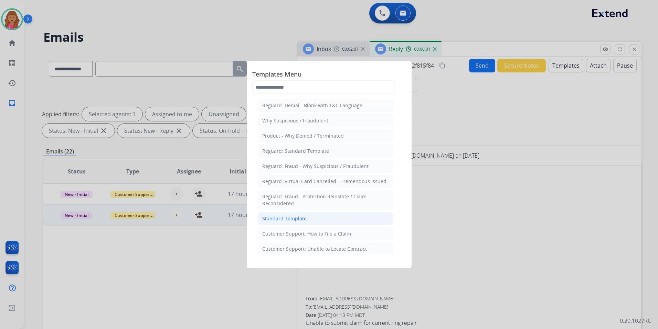
drag, startPoint x: 323, startPoint y: 224, endPoint x: 329, endPoint y: 229, distance: 8.0
click at [323, 223] on li "Standard Template" at bounding box center [325, 218] width 135 height 13
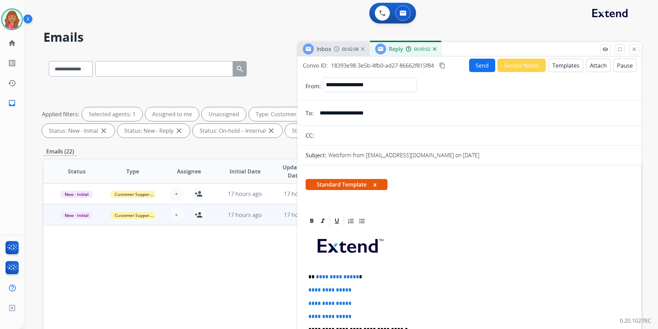
click at [356, 278] on p "**********" at bounding box center [467, 276] width 317 height 6
drag, startPoint x: 335, startPoint y: 305, endPoint x: 279, endPoint y: 277, distance: 62.7
click at [279, 277] on div "**********" at bounding box center [342, 238] width 599 height 373
drag, startPoint x: 368, startPoint y: 316, endPoint x: 291, endPoint y: 280, distance: 85.2
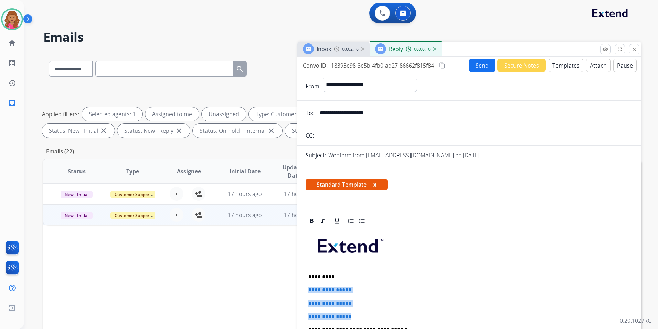
click at [291, 280] on div "**********" at bounding box center [342, 238] width 599 height 373
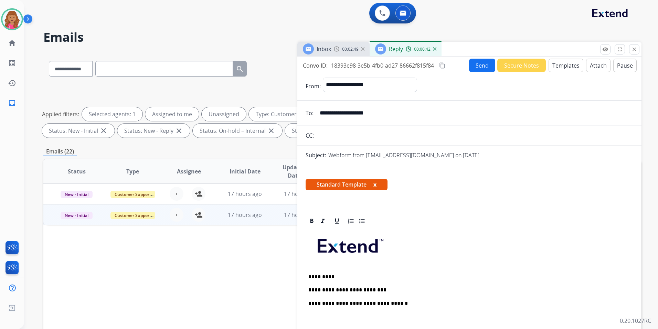
click at [377, 288] on p "**********" at bounding box center [467, 290] width 317 height 6
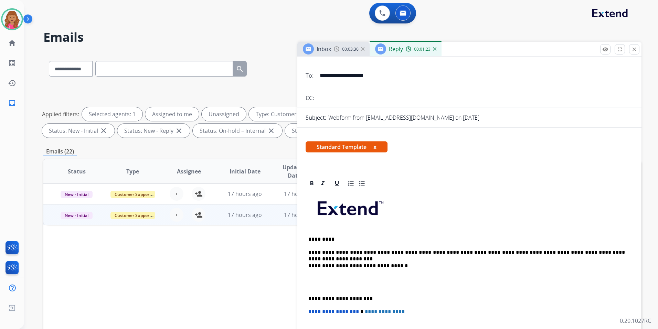
scroll to position [69, 0]
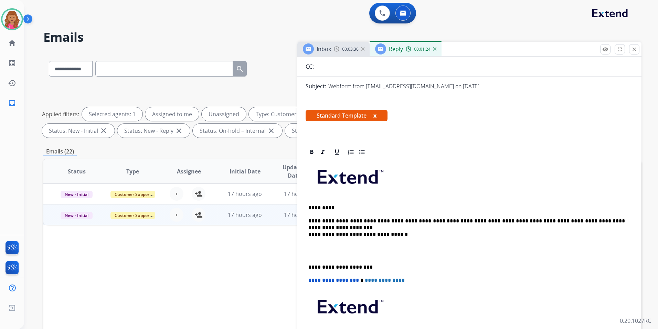
click at [343, 250] on p at bounding box center [470, 250] width 322 height 13
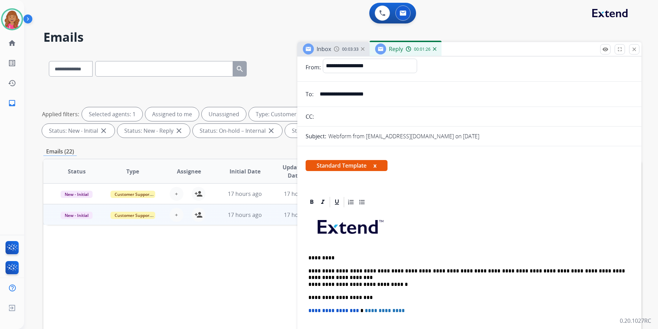
scroll to position [0, 0]
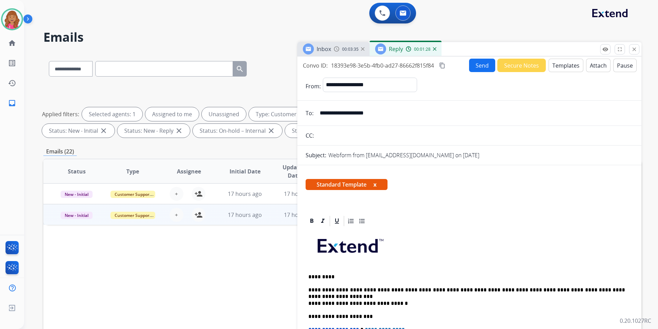
click at [446, 63] on mat-icon "content_copy" at bounding box center [442, 65] width 6 height 6
click at [471, 67] on button "Send" at bounding box center [482, 65] width 26 height 13
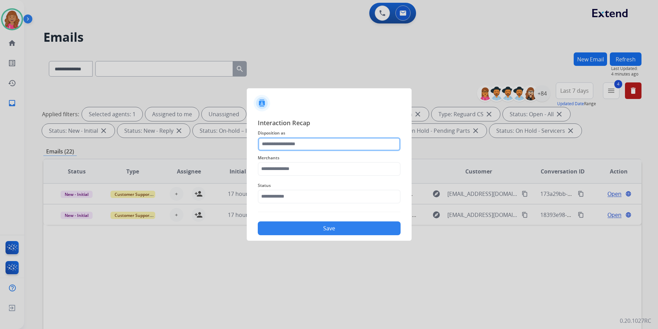
click at [299, 144] on input "text" at bounding box center [329, 144] width 143 height 14
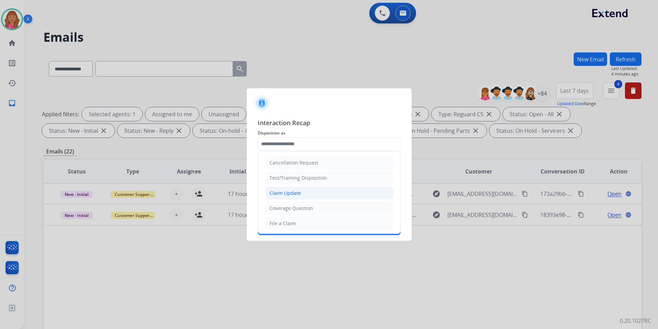
click at [300, 189] on li "Claim Update" at bounding box center [329, 192] width 128 height 13
type input "**********"
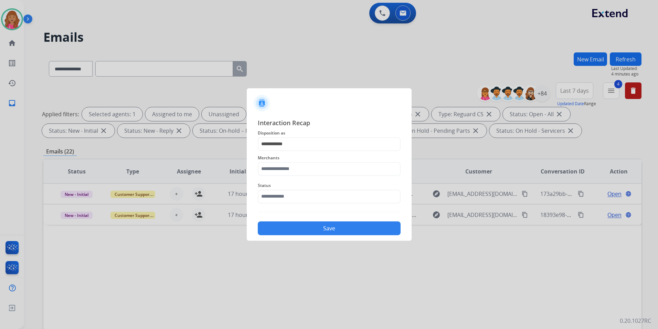
click at [302, 175] on div "Merchants" at bounding box center [329, 165] width 143 height 28
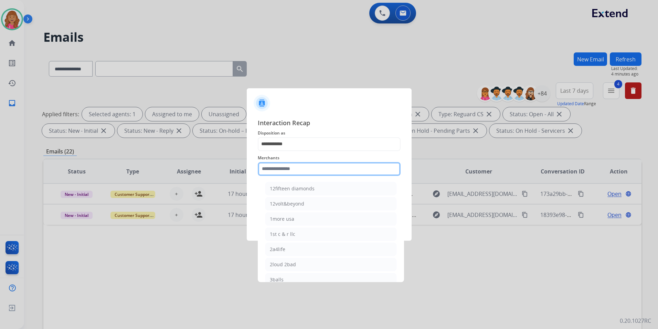
click at [301, 171] on input "text" at bounding box center [329, 169] width 143 height 14
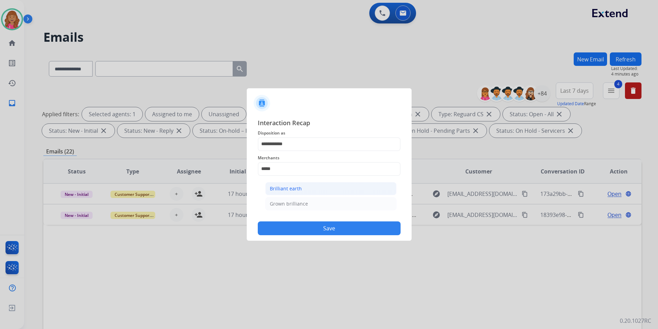
click at [298, 193] on li "Brilliant earth" at bounding box center [331, 188] width 131 height 13
type input "**********"
click at [295, 201] on input "text" at bounding box center [329, 196] width 143 height 14
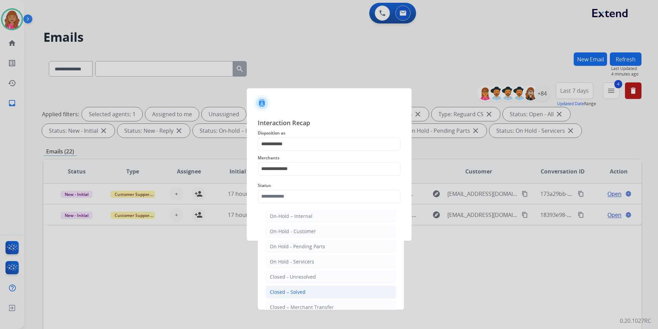
click at [275, 288] on div "Closed – Solved" at bounding box center [288, 291] width 36 height 7
type input "**********"
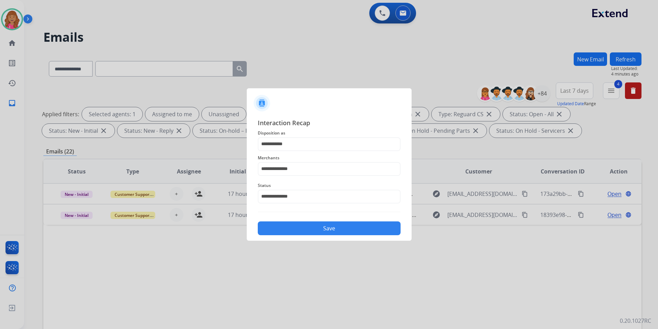
click at [303, 228] on button "Save" at bounding box center [329, 228] width 143 height 14
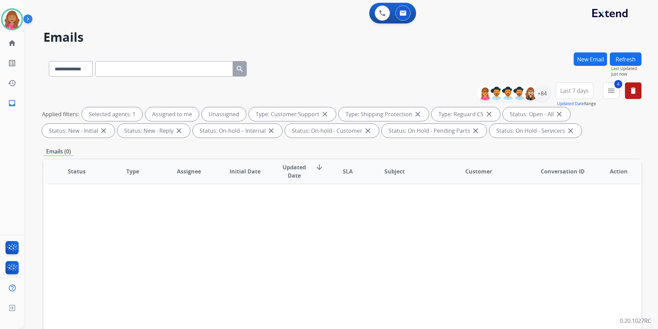
scroll to position [96, 0]
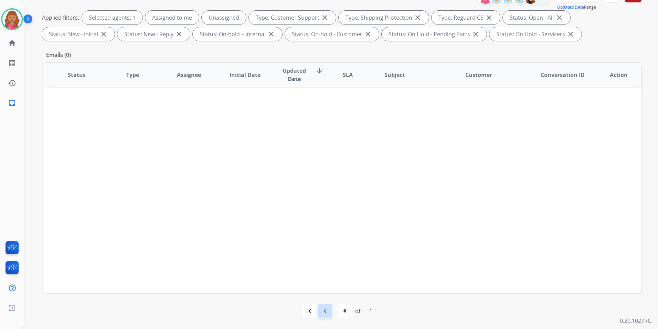
click at [326, 311] on mat-icon "navigate_before" at bounding box center [325, 310] width 8 height 8
select select
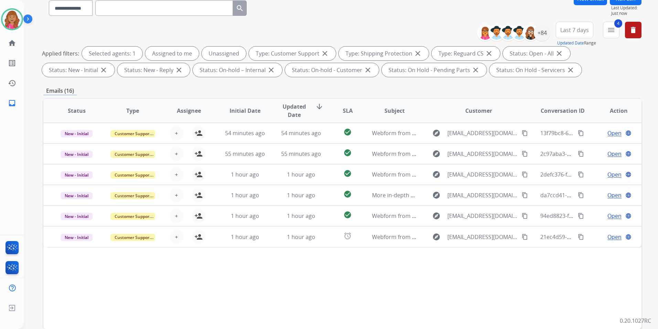
scroll to position [0, 0]
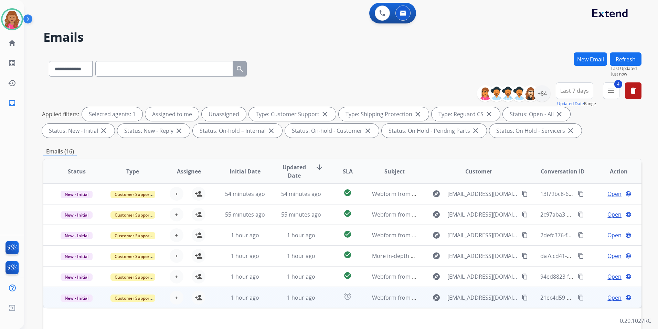
click at [611, 294] on span "Open" at bounding box center [615, 297] width 14 height 8
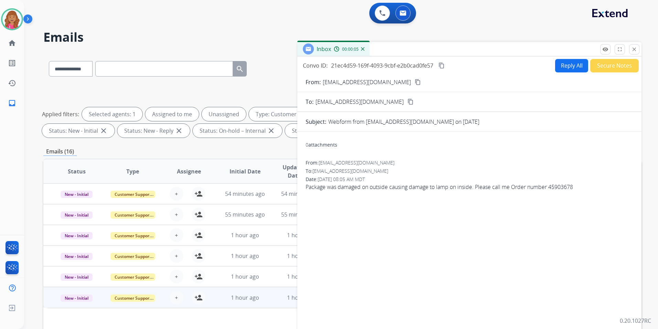
click at [415, 81] on mat-icon "content_copy" at bounding box center [418, 82] width 6 height 6
click at [574, 65] on button "Reply All" at bounding box center [571, 65] width 33 height 13
select select "**********"
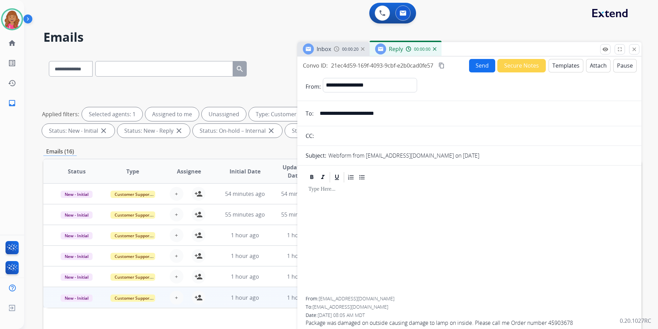
click at [574, 65] on button "Templates" at bounding box center [566, 65] width 35 height 13
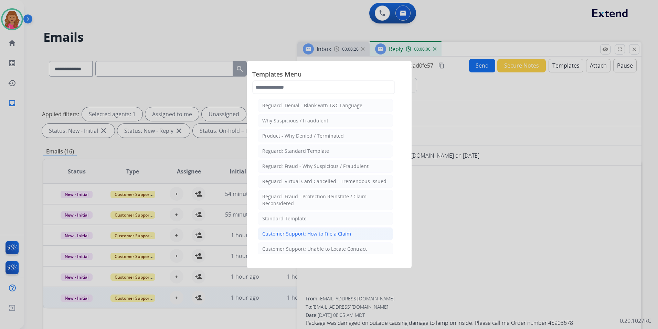
click at [352, 230] on li "Customer Support: How to File a Claim" at bounding box center [325, 233] width 135 height 13
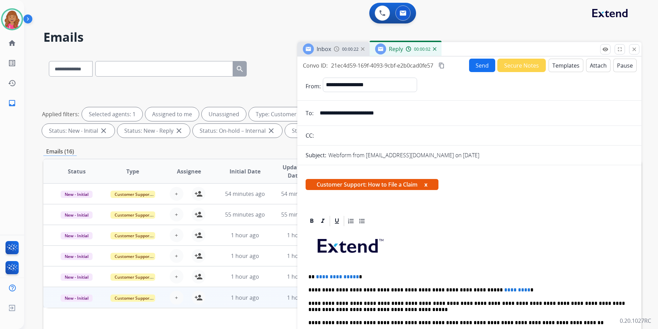
click at [354, 274] on span "**********" at bounding box center [337, 276] width 43 height 5
click at [496, 287] on p "**********" at bounding box center [467, 290] width 317 height 6
drag, startPoint x: 467, startPoint y: 289, endPoint x: 474, endPoint y: 297, distance: 9.8
click at [468, 289] on p "**********" at bounding box center [467, 290] width 317 height 6
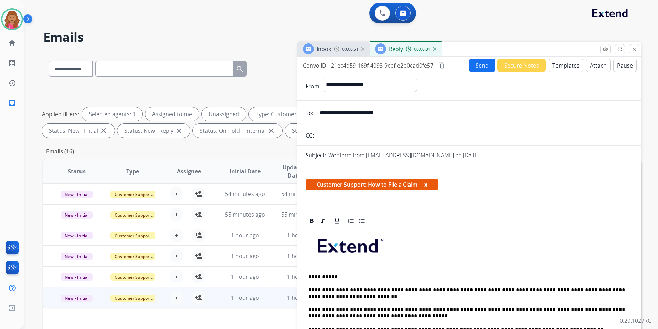
click at [441, 64] on mat-icon "content_copy" at bounding box center [442, 65] width 6 height 6
click at [480, 67] on button "Send" at bounding box center [482, 65] width 26 height 13
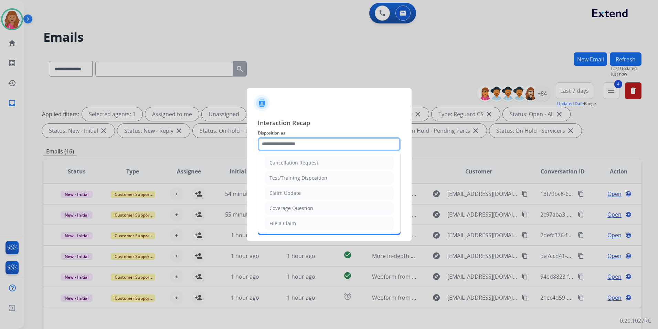
drag, startPoint x: 297, startPoint y: 143, endPoint x: 296, endPoint y: 150, distance: 6.6
click at [297, 142] on input "text" at bounding box center [329, 144] width 143 height 14
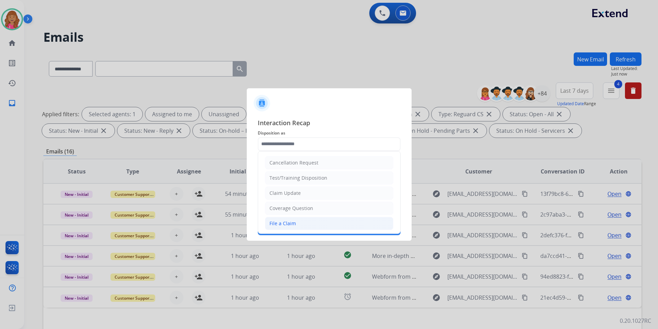
click at [295, 224] on li "File a Claim" at bounding box center [329, 223] width 128 height 13
type input "**********"
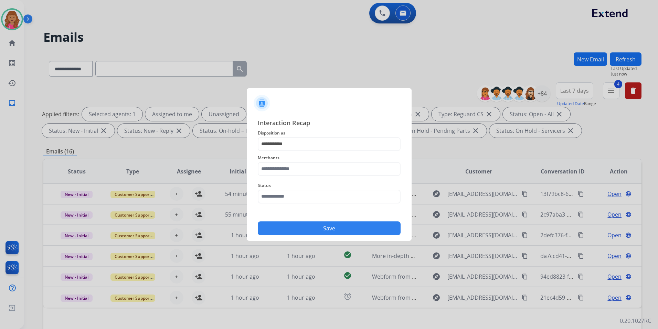
click at [306, 180] on div "Status" at bounding box center [329, 192] width 143 height 28
click at [309, 173] on input "text" at bounding box center [329, 169] width 143 height 14
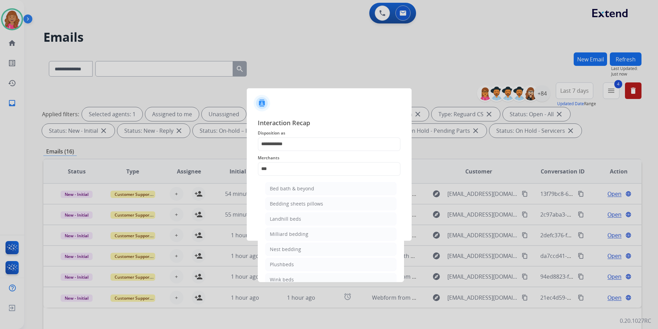
click at [341, 186] on li "Bed bath & beyond" at bounding box center [331, 188] width 131 height 13
type input "**********"
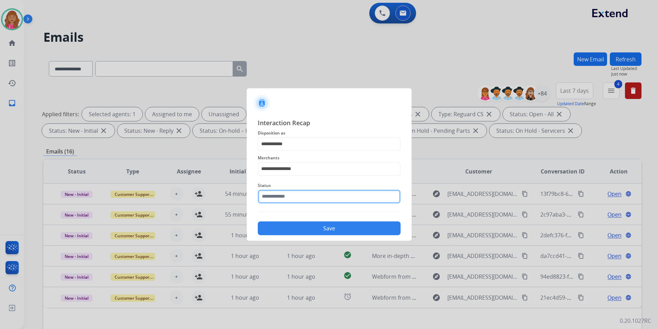
click at [330, 197] on input "text" at bounding box center [329, 196] width 143 height 14
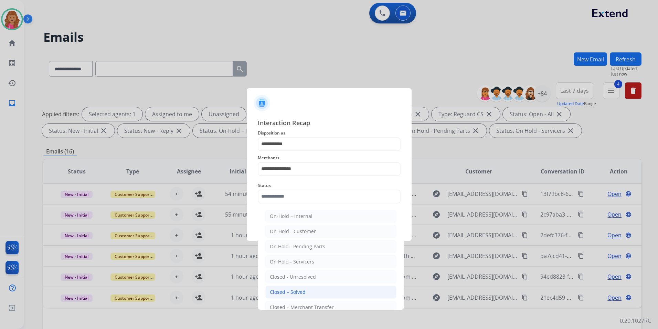
click at [311, 285] on li "Closed – Solved" at bounding box center [331, 291] width 131 height 13
type input "**********"
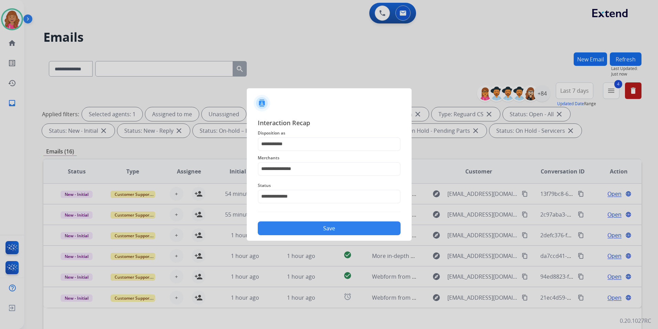
click at [322, 232] on button "Save" at bounding box center [329, 228] width 143 height 14
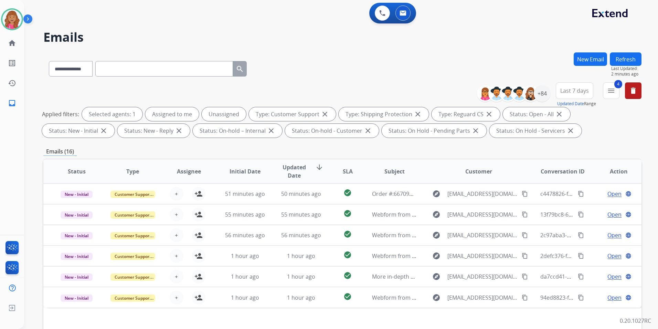
click at [408, 150] on div "Emails (16)" at bounding box center [342, 151] width 599 height 9
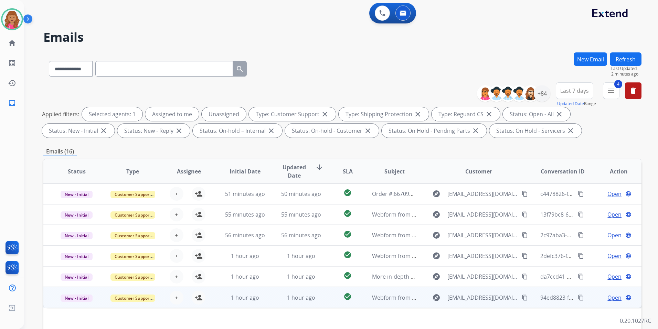
click at [608, 295] on span "Open" at bounding box center [615, 297] width 14 height 8
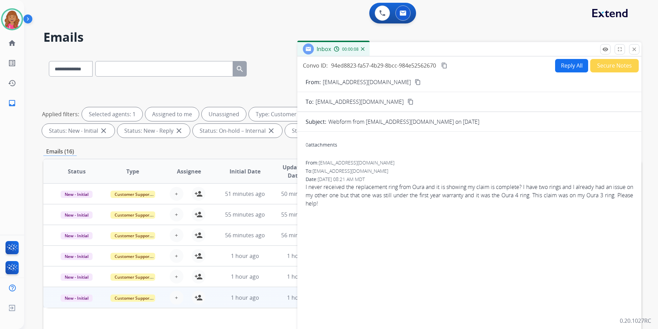
click at [415, 81] on mat-icon "content_copy" at bounding box center [418, 82] width 6 height 6
click at [11, 19] on img at bounding box center [11, 19] width 19 height 19
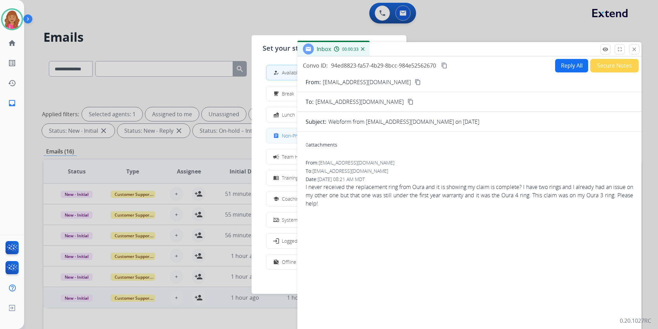
click at [277, 134] on mat-icon "assignment" at bounding box center [276, 136] width 6 height 6
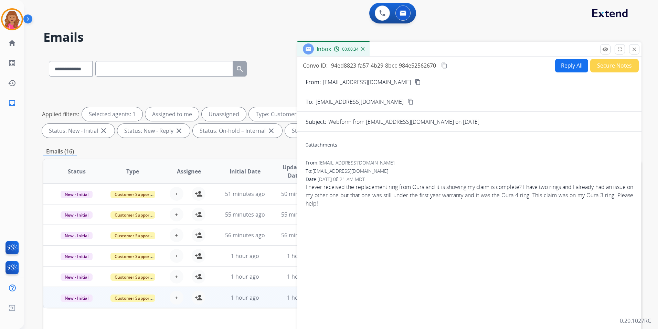
click at [629, 46] on div "remove_red_eye Logs fullscreen Expand close Close" at bounding box center [620, 49] width 39 height 10
click at [631, 48] on button "close Close" at bounding box center [635, 49] width 10 height 10
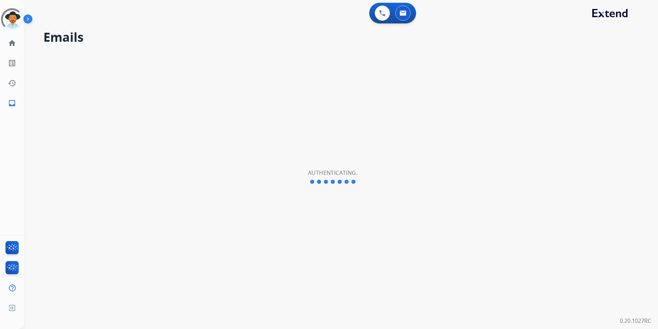
select select "**********"
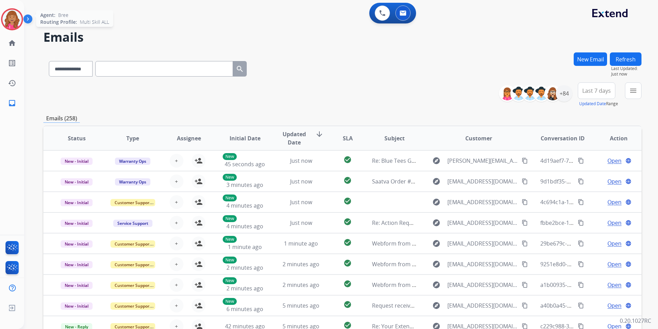
click at [7, 13] on img at bounding box center [11, 19] width 19 height 19
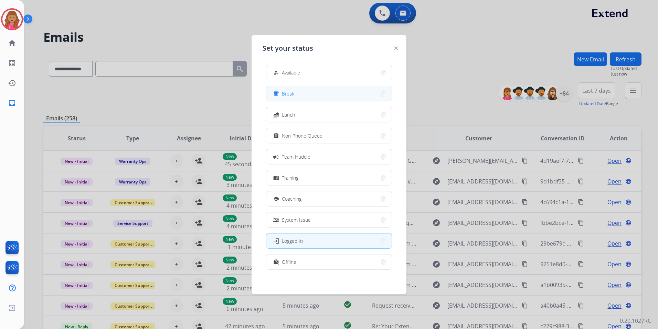
click at [301, 96] on button "free_breakfast Break" at bounding box center [329, 93] width 125 height 15
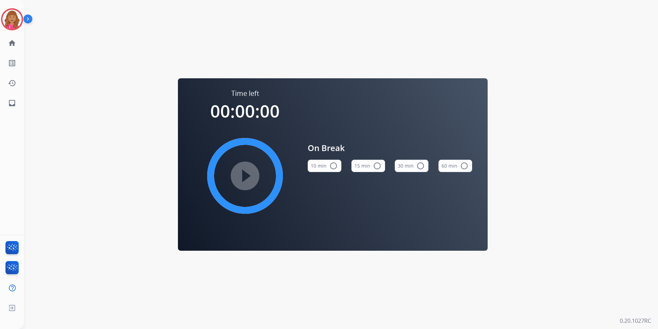
click at [378, 167] on mat-icon "radio_button_unchecked" at bounding box center [377, 166] width 8 height 8
click at [249, 180] on mat-icon "play_circle_filled" at bounding box center [245, 175] width 8 height 8
click at [19, 22] on img at bounding box center [11, 19] width 19 height 19
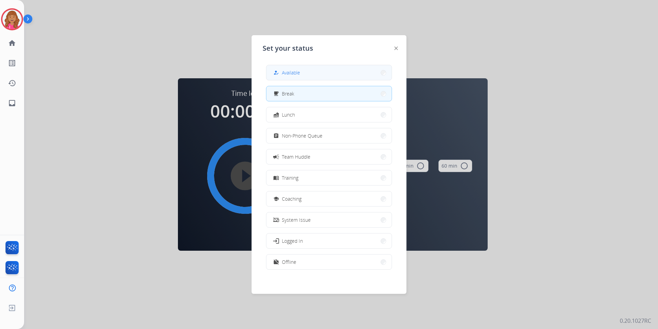
click at [314, 73] on button "how_to_reg Available" at bounding box center [329, 72] width 125 height 15
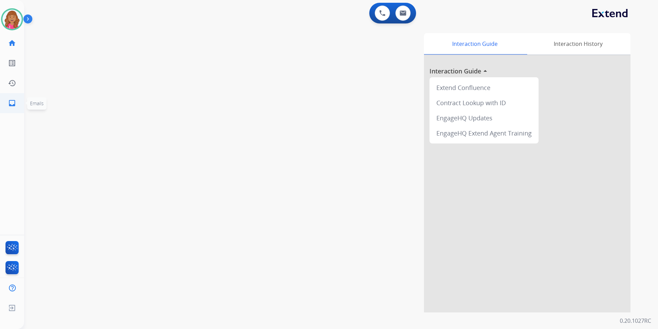
click at [15, 110] on link "inbox Emails" at bounding box center [11, 102] width 19 height 19
select select "**********"
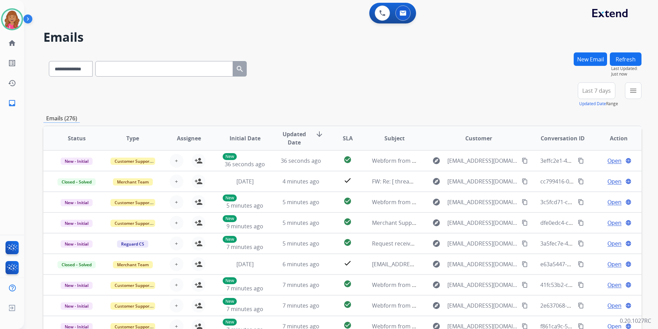
click at [639, 87] on button "menu" at bounding box center [633, 90] width 17 height 17
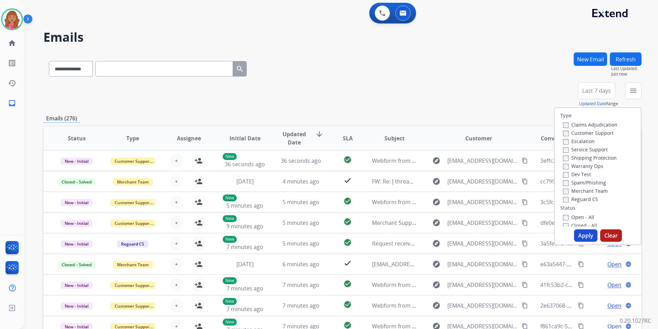
click at [579, 217] on label "Open - All" at bounding box center [578, 217] width 31 height 7
click at [580, 201] on label "Reguard CS" at bounding box center [580, 199] width 35 height 7
click at [592, 160] on label "Shipping Protection" at bounding box center [590, 157] width 54 height 7
click at [597, 135] on label "Customer Support" at bounding box center [588, 132] width 51 height 7
drag, startPoint x: 580, startPoint y: 236, endPoint x: 573, endPoint y: 237, distance: 7.8
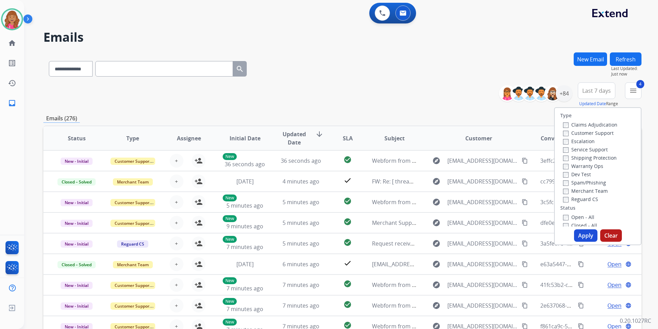
click at [580, 236] on button "Apply" at bounding box center [585, 235] width 23 height 12
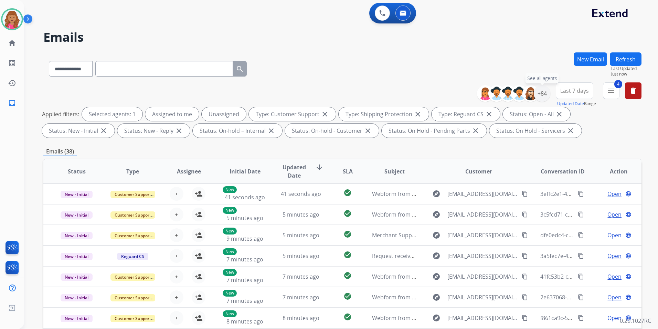
drag, startPoint x: 544, startPoint y: 97, endPoint x: 545, endPoint y: 102, distance: 4.1
click at [545, 101] on div "+84" at bounding box center [542, 93] width 17 height 17
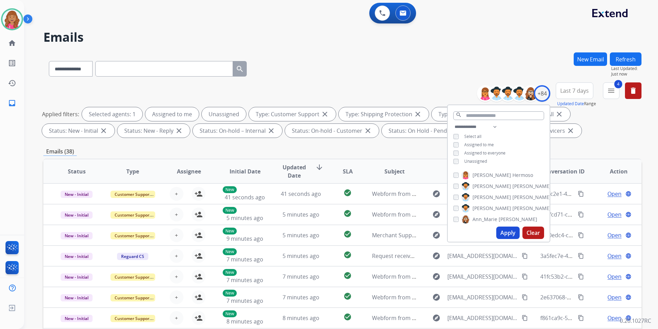
click at [471, 158] on span "Unassigned" at bounding box center [476, 161] width 23 height 6
click at [508, 232] on button "Apply" at bounding box center [508, 232] width 23 height 12
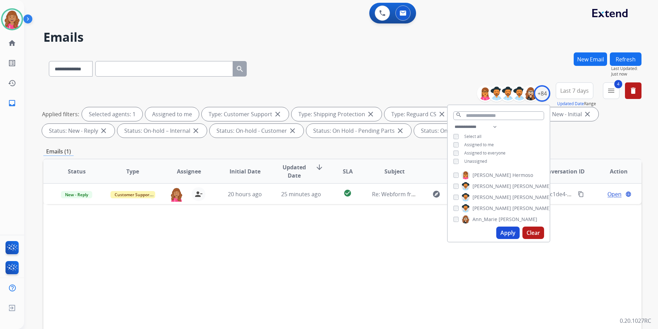
click at [377, 285] on div "Status Type Assignee Initial Date Updated Date arrow_downward SLA Subject Custo…" at bounding box center [342, 273] width 599 height 231
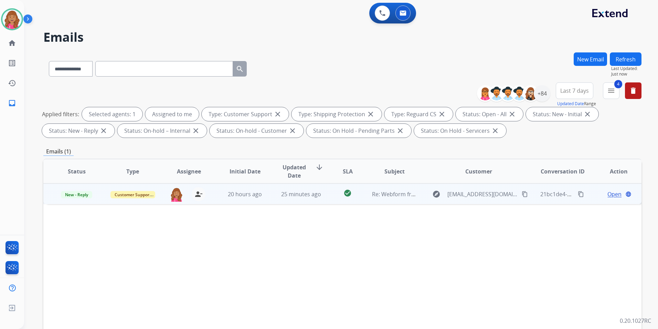
click at [613, 193] on span "Open" at bounding box center [615, 194] width 14 height 8
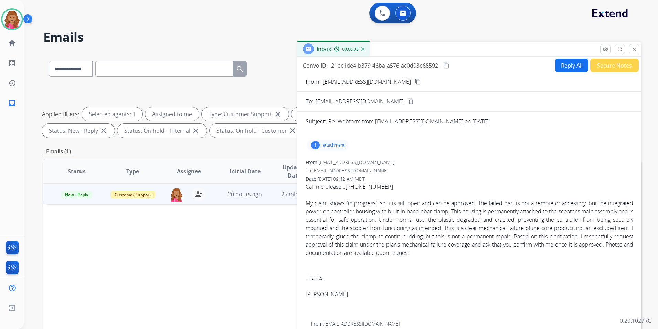
click at [331, 148] on div "1 attachment" at bounding box center [328, 144] width 42 height 11
click at [490, 201] on div "My claim shows “in progress,” so it is still open and can be approved. The fail…" at bounding box center [470, 228] width 328 height 58
click at [458, 190] on div at bounding box center [470, 194] width 328 height 8
click at [460, 287] on div "Thanks, [PERSON_NAME]" at bounding box center [470, 277] width 328 height 41
click at [374, 290] on div "Thanks, [PERSON_NAME]" at bounding box center [470, 277] width 328 height 41
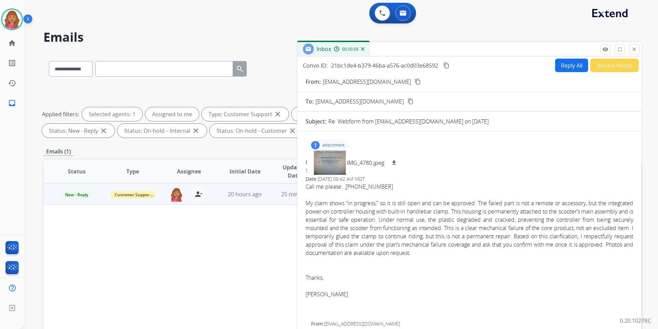
click at [329, 144] on p "attachment" at bounding box center [334, 145] width 22 height 6
click at [631, 42] on p "Close" at bounding box center [634, 39] width 15 height 10
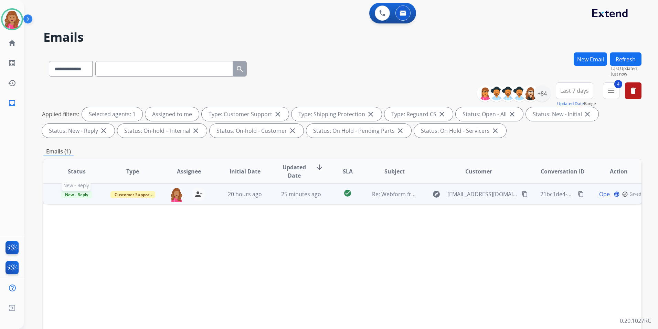
click at [89, 194] on span "New - Reply" at bounding box center [76, 194] width 31 height 7
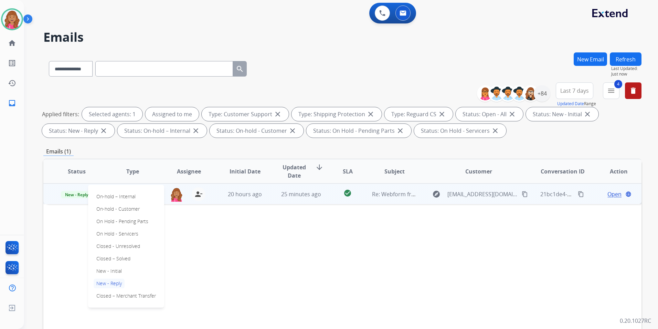
click at [135, 260] on div "On-hold – Internal On-hold - Customer On Hold - Pending Parts On Hold - Service…" at bounding box center [126, 246] width 76 height 123
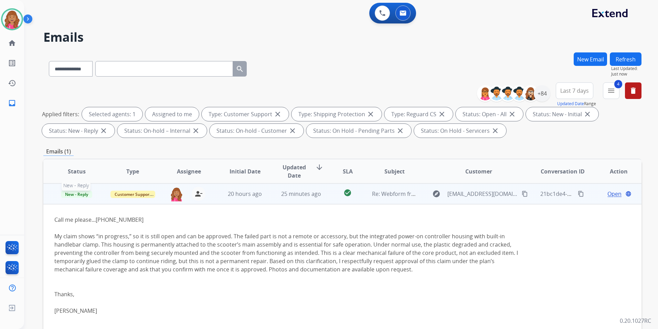
click at [85, 190] on p "New - Reply" at bounding box center [76, 193] width 45 height 8
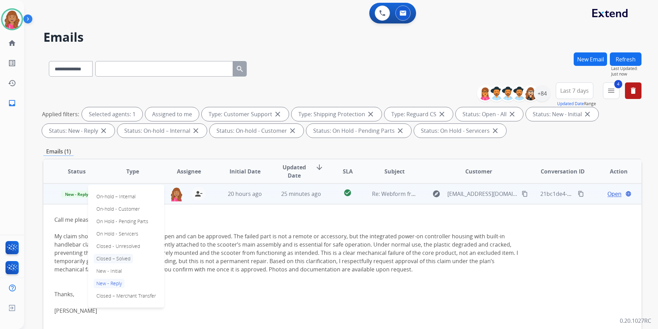
click at [114, 260] on p "Closed – Solved" at bounding box center [114, 258] width 40 height 10
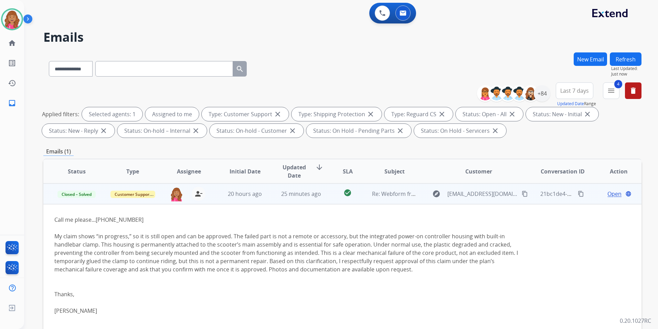
click at [621, 51] on div "**********" at bounding box center [333, 189] width 618 height 329
click at [621, 58] on button "Refresh" at bounding box center [626, 58] width 32 height 13
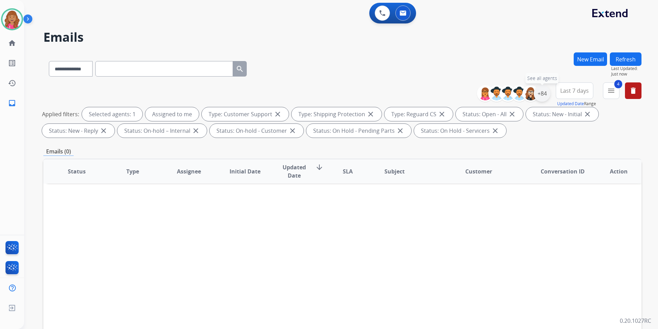
click at [539, 94] on div "+84" at bounding box center [542, 93] width 17 height 17
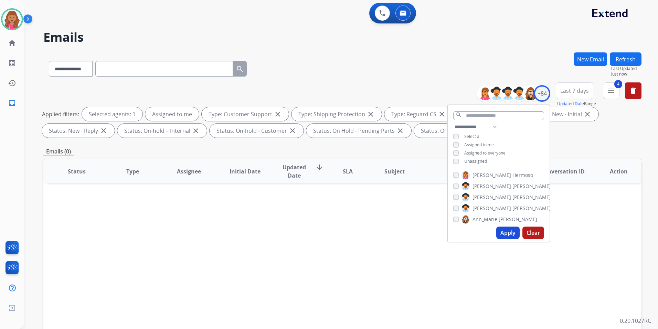
click at [479, 158] on span "Unassigned" at bounding box center [476, 161] width 23 height 6
click at [509, 228] on button "Apply" at bounding box center [508, 232] width 23 height 12
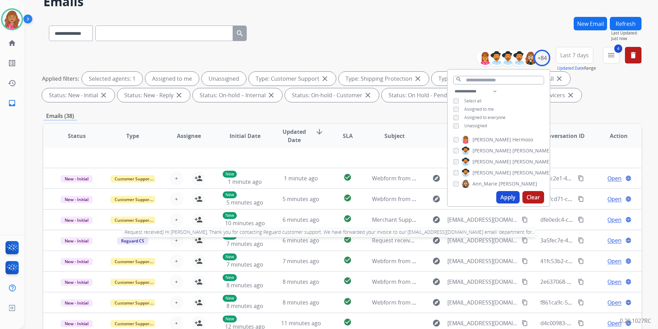
scroll to position [96, 0]
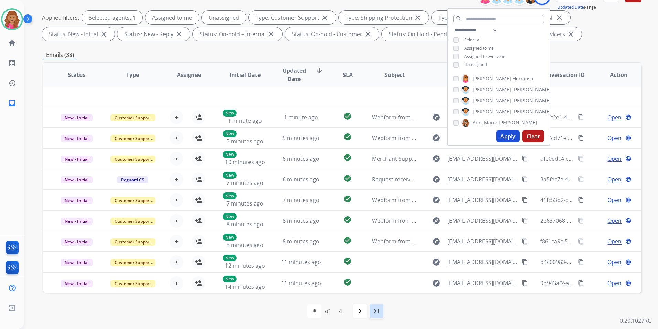
click at [381, 312] on mat-icon "last_page" at bounding box center [377, 310] width 8 height 8
select select "*"
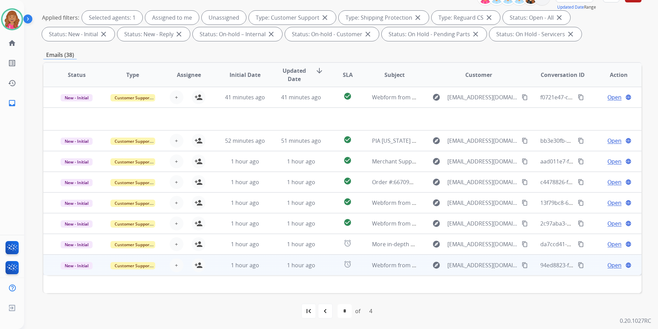
click at [612, 264] on span "Open" at bounding box center [615, 265] width 14 height 8
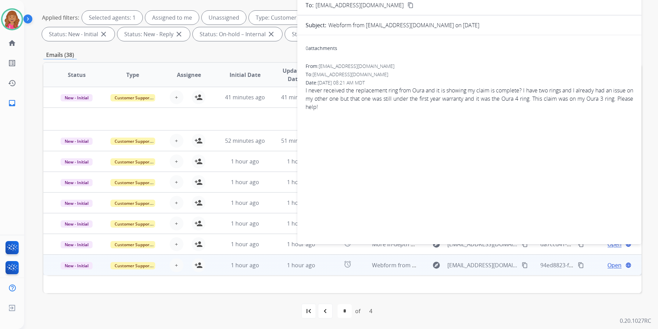
scroll to position [0, 0]
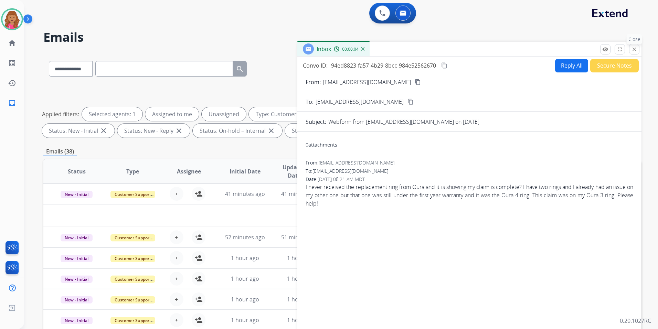
click at [637, 48] on mat-icon "close" at bounding box center [635, 49] width 6 height 6
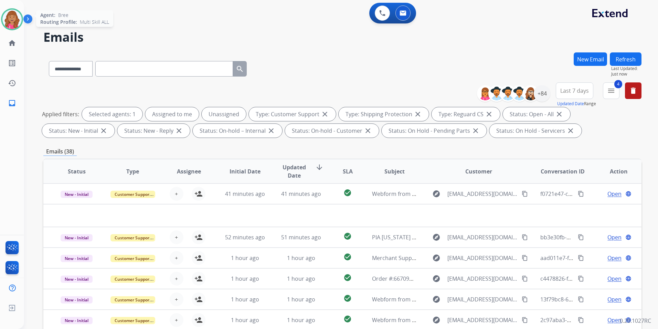
click at [11, 16] on img at bounding box center [11, 19] width 19 height 19
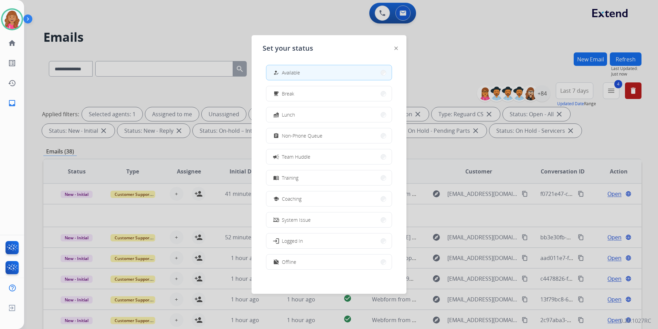
click at [184, 42] on div at bounding box center [329, 164] width 658 height 329
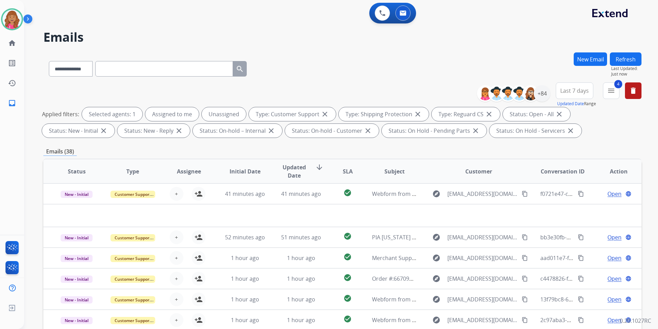
click at [624, 58] on button "Refresh" at bounding box center [626, 58] width 32 height 13
click at [634, 58] on button "Refresh" at bounding box center [626, 58] width 32 height 13
click at [12, 44] on mat-icon "home" at bounding box center [12, 43] width 8 height 8
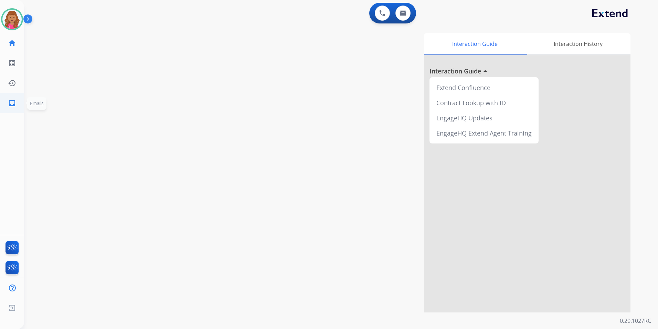
click at [9, 100] on mat-icon "inbox" at bounding box center [12, 103] width 8 height 8
select select "**********"
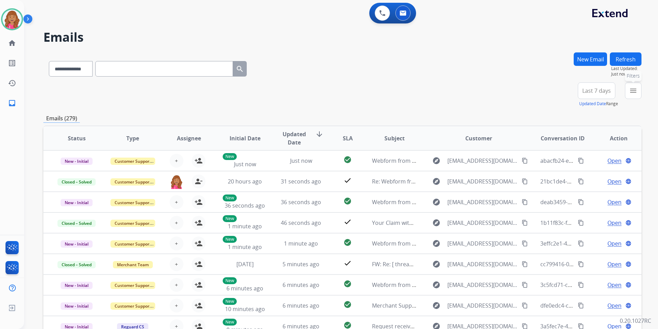
click at [627, 90] on button "menu Filters" at bounding box center [633, 90] width 17 height 17
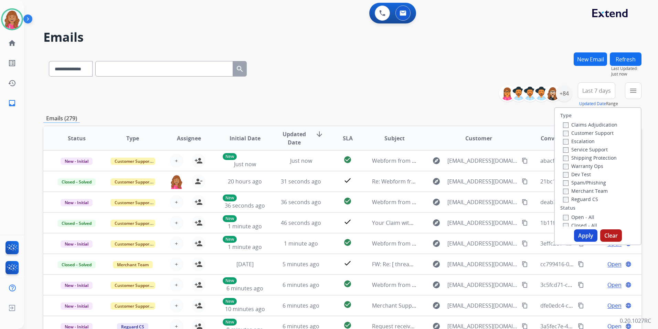
click at [574, 214] on label "Open - All" at bounding box center [578, 217] width 31 height 7
click at [576, 201] on label "Reguard CS" at bounding box center [580, 199] width 35 height 7
click at [603, 154] on div "Shipping Protection" at bounding box center [590, 157] width 54 height 8
click at [601, 156] on label "Shipping Protection" at bounding box center [590, 157] width 54 height 7
drag, startPoint x: 600, startPoint y: 133, endPoint x: 600, endPoint y: 137, distance: 3.8
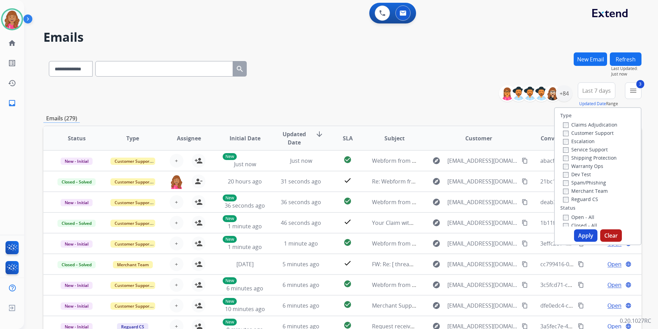
click at [600, 134] on label "Customer Support" at bounding box center [588, 132] width 51 height 7
click at [588, 230] on button "Apply" at bounding box center [585, 235] width 23 height 12
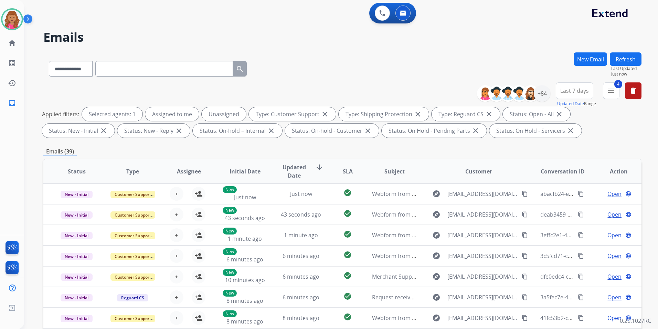
click at [403, 55] on div "**********" at bounding box center [342, 67] width 599 height 30
click at [14, 22] on img at bounding box center [11, 19] width 19 height 19
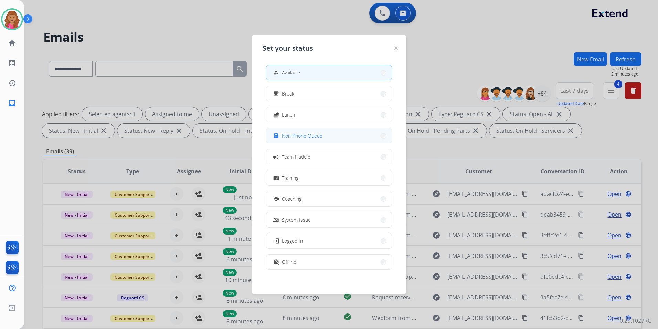
click at [338, 132] on button "assignment Non-Phone Queue" at bounding box center [329, 135] width 125 height 15
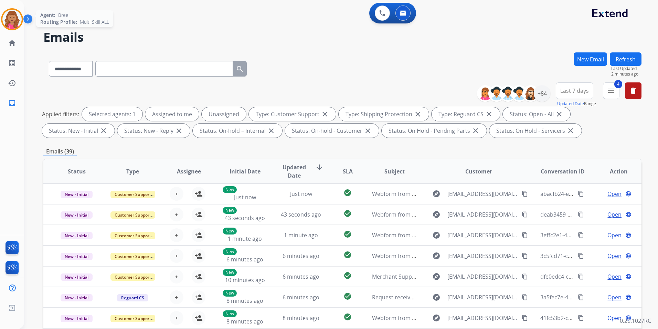
click at [21, 22] on div at bounding box center [12, 19] width 22 height 22
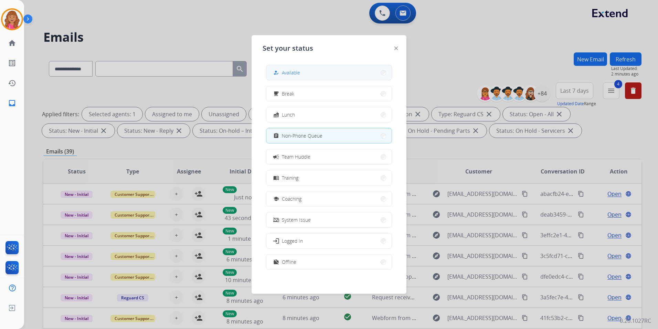
click at [291, 69] on span "Available" at bounding box center [291, 72] width 18 height 7
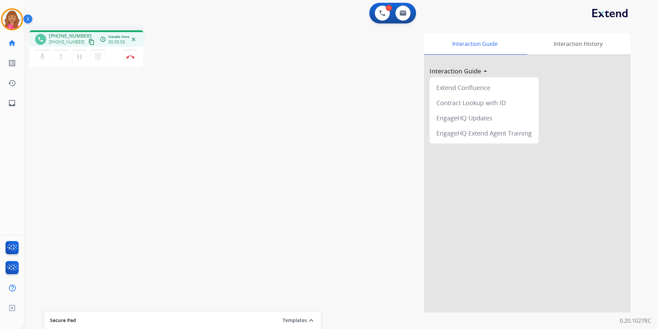
click at [89, 43] on mat-icon "content_copy" at bounding box center [92, 42] width 6 height 6
click at [83, 57] on mat-icon "pause" at bounding box center [79, 57] width 8 height 8
click at [82, 56] on mat-icon "play_arrow" at bounding box center [79, 57] width 8 height 8
click at [81, 56] on mat-icon "pause" at bounding box center [79, 57] width 8 height 8
click at [82, 59] on mat-icon "play_arrow" at bounding box center [79, 57] width 8 height 8
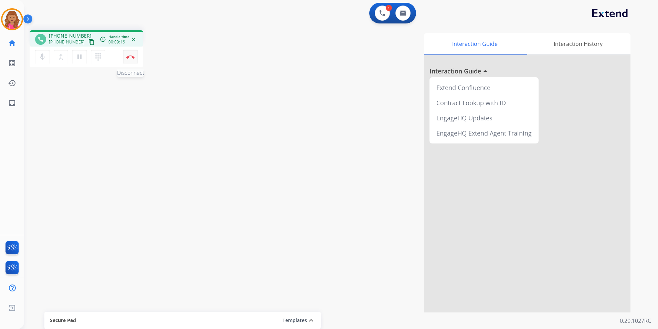
click at [128, 56] on img at bounding box center [130, 56] width 8 height 3
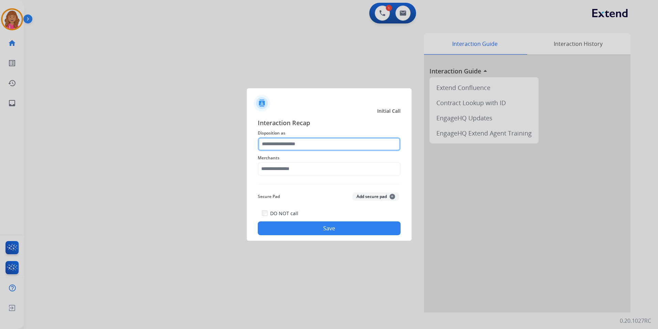
click at [273, 144] on input "text" at bounding box center [329, 144] width 143 height 14
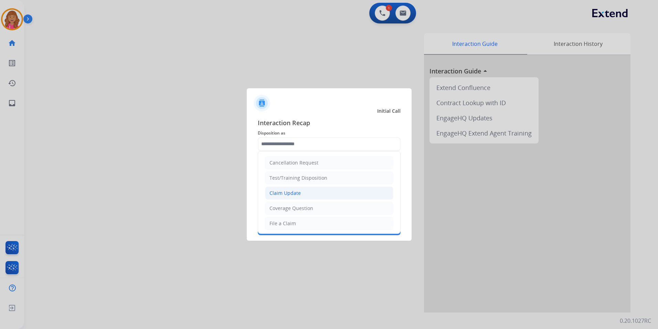
click at [290, 194] on div "Claim Update" at bounding box center [285, 192] width 31 height 7
type input "**********"
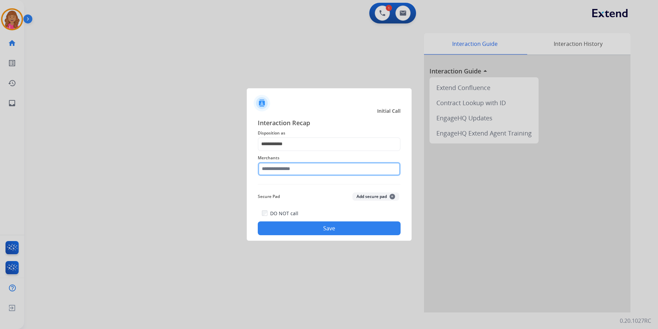
click at [285, 171] on input "text" at bounding box center [329, 169] width 143 height 14
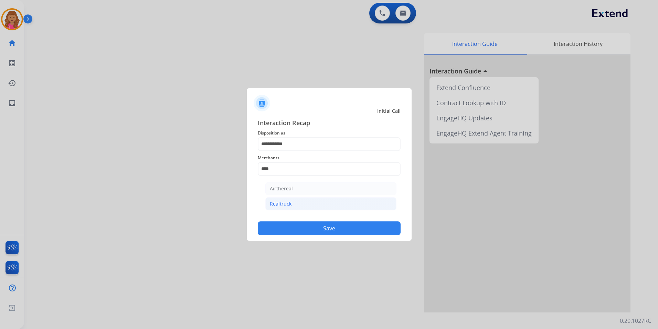
click at [281, 198] on li "Realtruck" at bounding box center [331, 203] width 131 height 13
type input "*********"
click at [288, 219] on div "DO NOT call Save" at bounding box center [329, 222] width 143 height 26
click at [300, 236] on div "**********" at bounding box center [329, 176] width 165 height 128
click at [301, 231] on button "Save" at bounding box center [329, 228] width 143 height 14
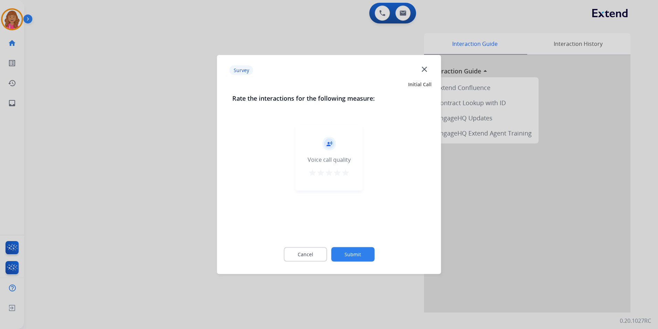
click at [311, 242] on div "Cancel Submit" at bounding box center [329, 254] width 194 height 31
click at [314, 252] on button "Cancel" at bounding box center [305, 254] width 43 height 14
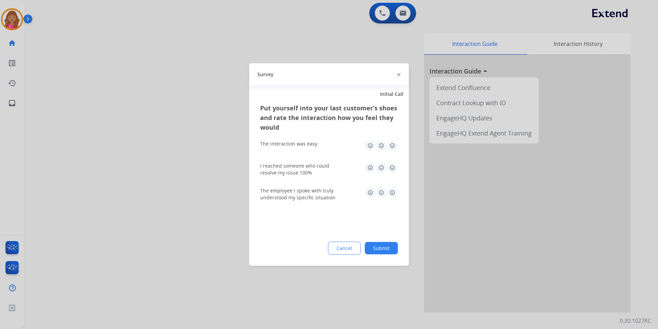
click at [346, 256] on div "Put yourself into your last customer’s shoes and rate the interaction how you f…" at bounding box center [329, 184] width 160 height 163
click at [347, 253] on button "Cancel" at bounding box center [344, 247] width 33 height 13
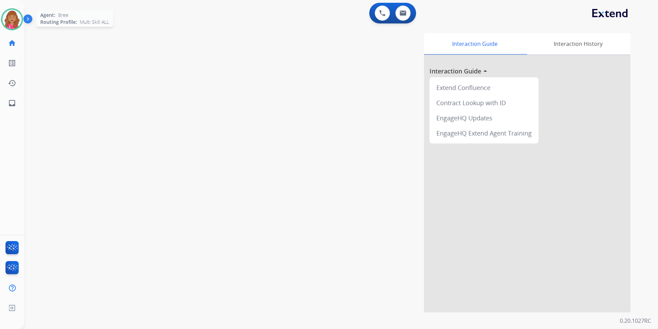
click at [18, 19] on img at bounding box center [11, 19] width 19 height 19
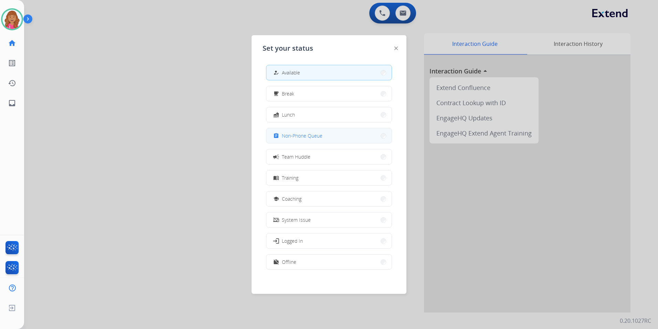
click at [314, 139] on span "Non-Phone Queue" at bounding box center [302, 135] width 41 height 7
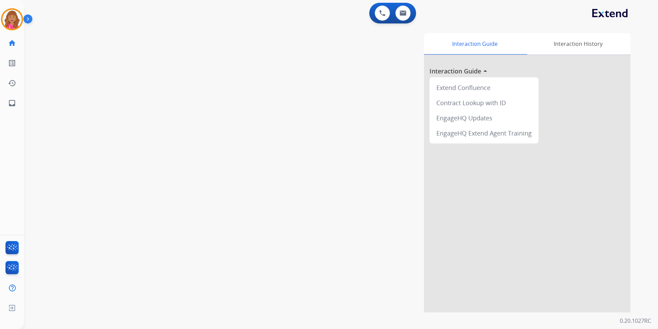
click at [24, 16] on img at bounding box center [29, 20] width 12 height 13
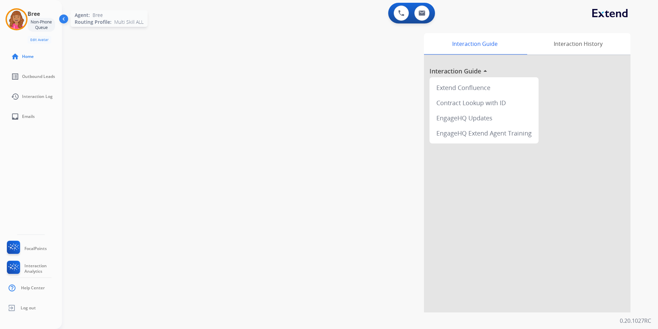
click at [22, 15] on img at bounding box center [16, 19] width 19 height 19
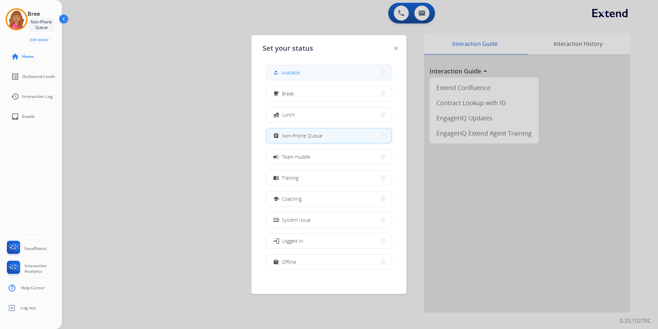
click at [294, 73] on span "Available" at bounding box center [291, 72] width 18 height 7
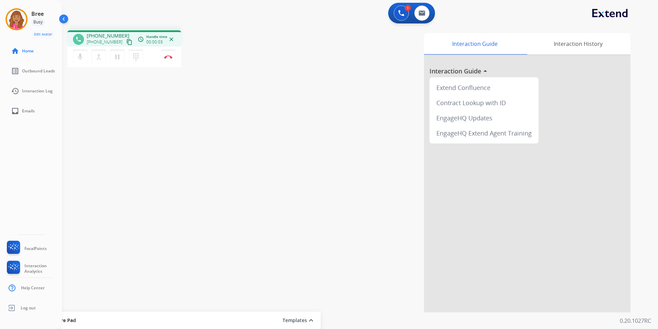
click at [126, 43] on mat-icon "content_copy" at bounding box center [129, 42] width 6 height 6
click at [426, 11] on button at bounding box center [422, 13] width 15 height 15
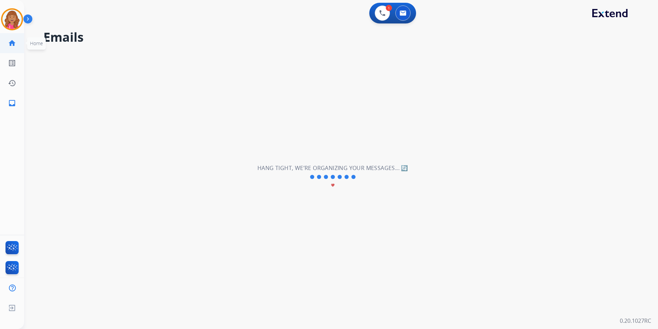
click at [9, 45] on mat-icon "home" at bounding box center [12, 43] width 8 height 8
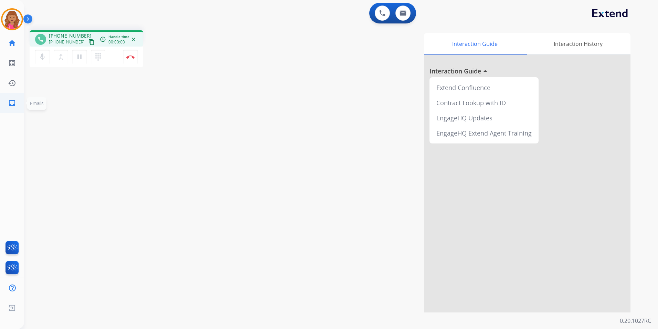
click at [12, 102] on mat-icon "inbox" at bounding box center [12, 103] width 8 height 8
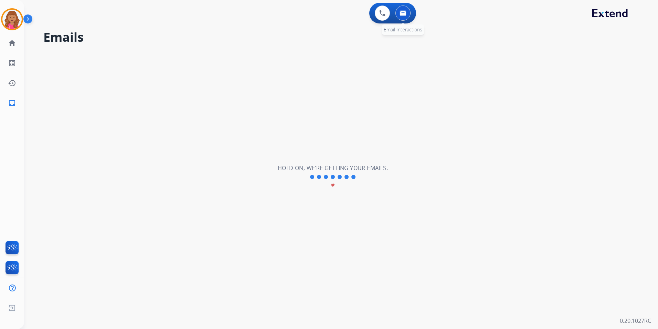
click at [401, 12] on img at bounding box center [403, 13] width 7 height 6
click at [405, 10] on button at bounding box center [403, 13] width 15 height 15
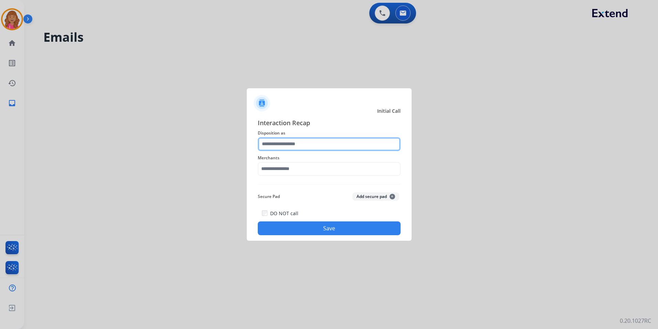
click at [325, 138] on input "text" at bounding box center [329, 144] width 143 height 14
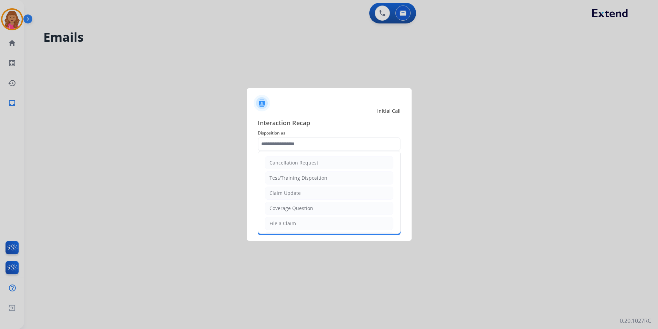
click at [301, 199] on ul "Cancellation Request Test/Training Disposition Claim Update Coverage Question F…" at bounding box center [329, 245] width 142 height 189
drag, startPoint x: 298, startPoint y: 195, endPoint x: 293, endPoint y: 187, distance: 8.9
click at [298, 194] on div "Claim Update" at bounding box center [285, 192] width 31 height 7
type input "**********"
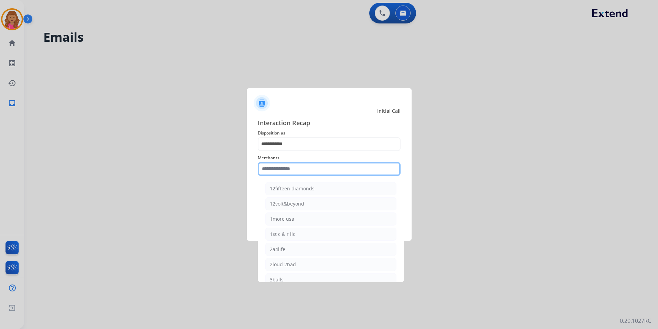
click at [289, 173] on input "text" at bounding box center [329, 169] width 143 height 14
drag, startPoint x: 336, startPoint y: 192, endPoint x: 333, endPoint y: 190, distance: 3.7
click at [336, 191] on li "[PERSON_NAME]" at bounding box center [331, 188] width 131 height 13
type input "**********"
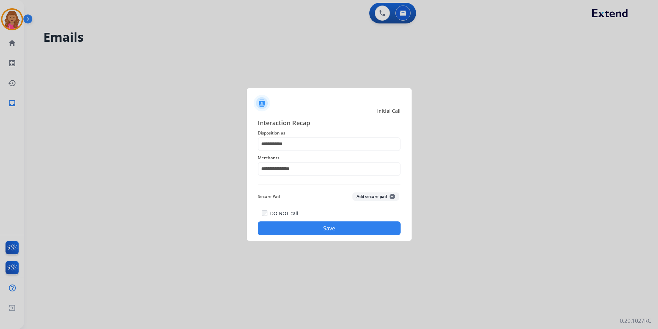
click at [299, 228] on button "Save" at bounding box center [329, 228] width 143 height 14
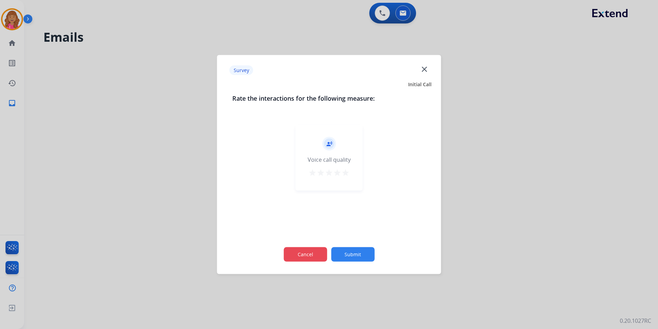
click at [306, 253] on button "Cancel" at bounding box center [305, 254] width 43 height 14
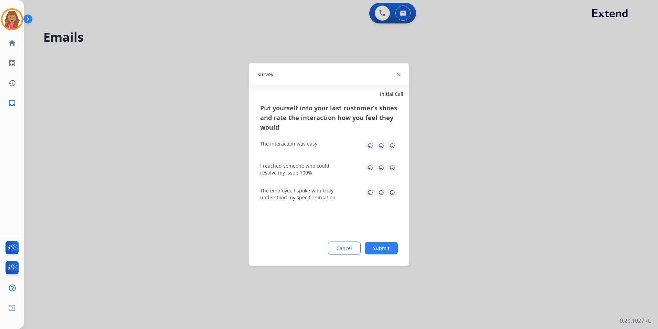
click at [326, 252] on div "Cancel Submit" at bounding box center [329, 247] width 138 height 13
click at [344, 253] on button "Cancel" at bounding box center [345, 248] width 32 height 12
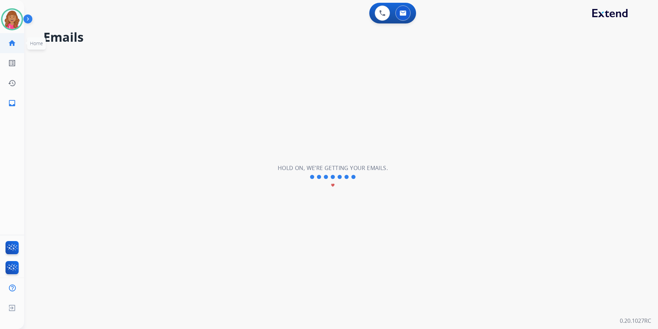
click at [9, 40] on mat-icon "home" at bounding box center [12, 43] width 8 height 8
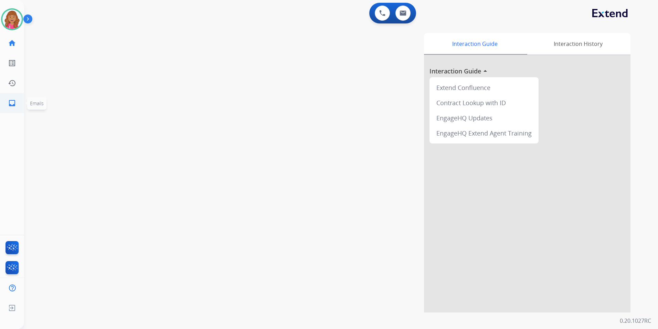
click at [3, 105] on link "inbox Emails" at bounding box center [11, 102] width 19 height 19
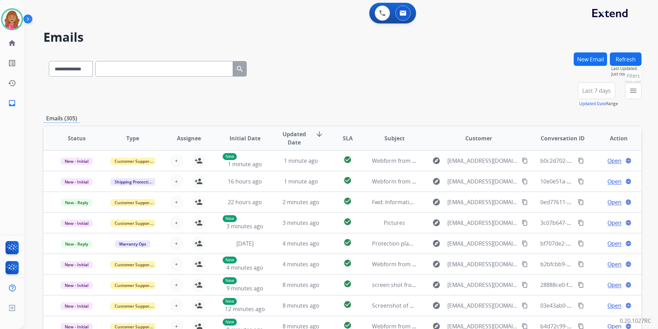
click at [633, 91] on mat-icon "menu" at bounding box center [634, 90] width 8 height 8
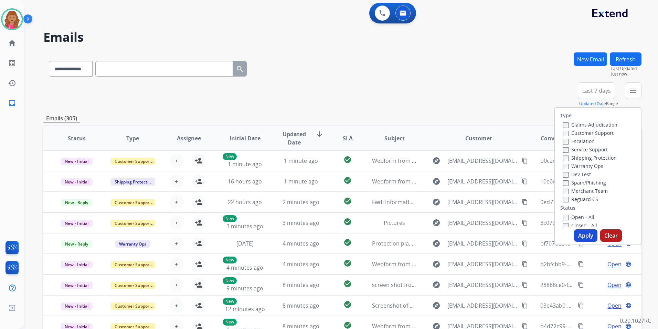
click at [586, 216] on label "Open - All" at bounding box center [578, 217] width 31 height 7
click at [583, 201] on label "Reguard CS" at bounding box center [580, 199] width 35 height 7
click at [594, 156] on label "Shipping Protection" at bounding box center [590, 157] width 54 height 7
click at [592, 132] on label "Customer Support" at bounding box center [588, 132] width 51 height 7
click at [582, 240] on button "Apply" at bounding box center [585, 235] width 23 height 12
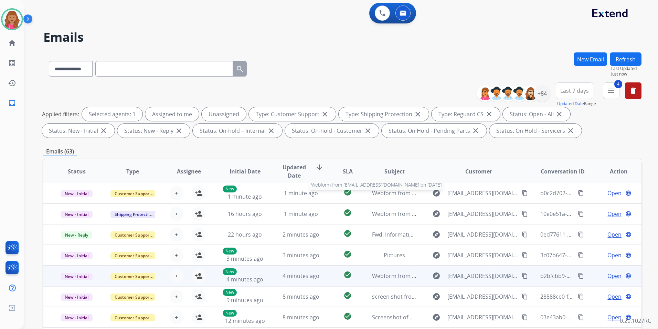
scroll to position [96, 0]
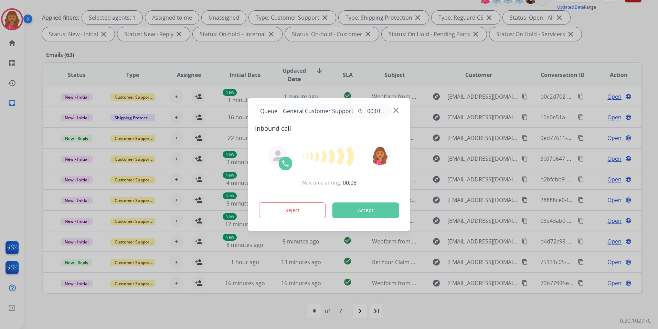
click at [387, 110] on div "Queue General Customer Support timer 00:01" at bounding box center [323, 111] width 137 height 14
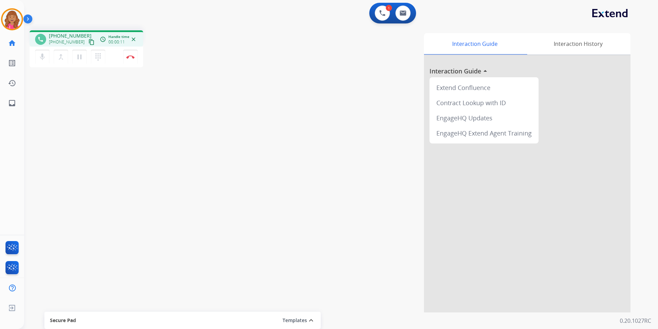
click at [87, 42] on button "content_copy" at bounding box center [91, 42] width 8 height 8
click at [76, 61] on button "pause Hold" at bounding box center [79, 57] width 14 height 14
click at [85, 57] on button "play_arrow Hold" at bounding box center [79, 57] width 14 height 14
click at [127, 60] on button "Disconnect" at bounding box center [130, 57] width 14 height 14
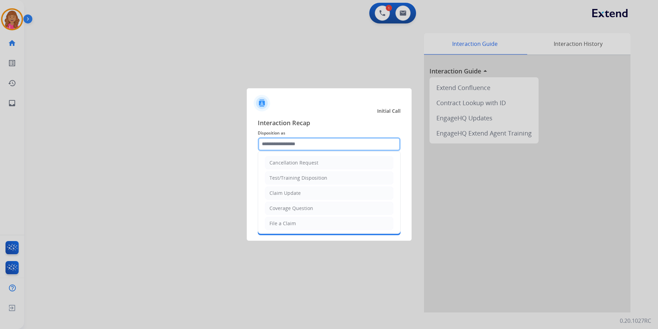
click at [323, 142] on input "text" at bounding box center [329, 144] width 143 height 14
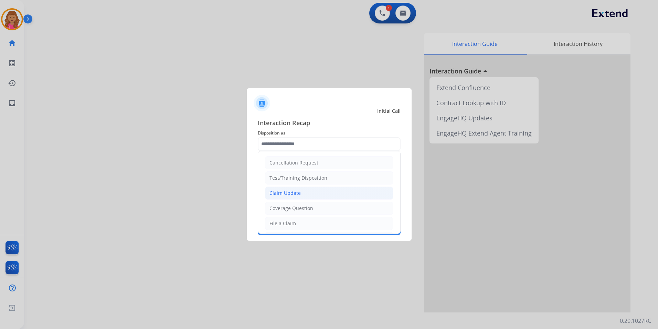
click at [308, 193] on li "Claim Update" at bounding box center [329, 192] width 128 height 13
type input "**********"
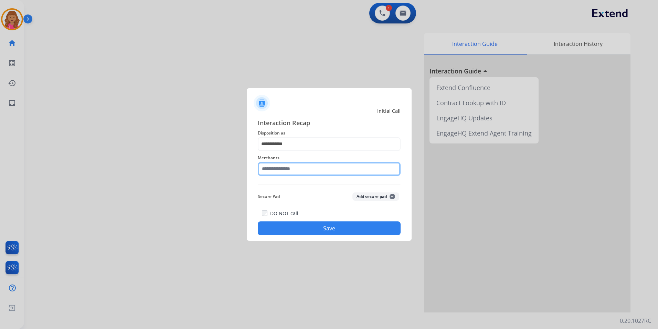
click at [298, 165] on input "text" at bounding box center [329, 169] width 143 height 14
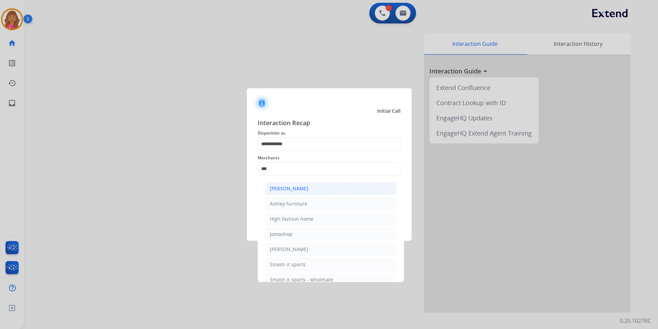
click at [313, 190] on li "[PERSON_NAME]" at bounding box center [331, 188] width 131 height 13
type input "**********"
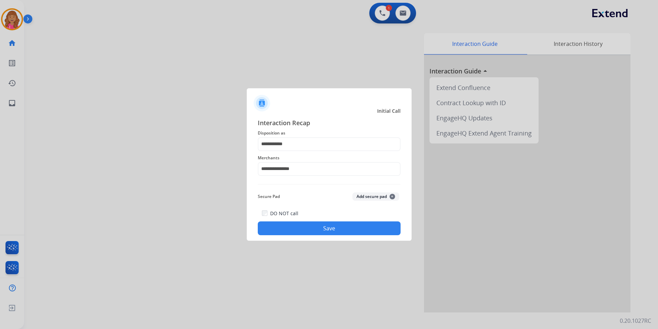
click at [314, 222] on button "Save" at bounding box center [329, 228] width 143 height 14
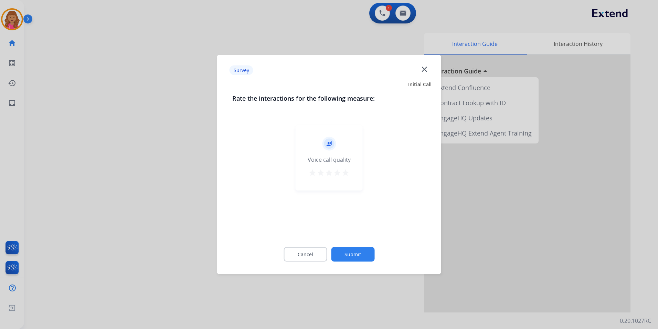
click at [317, 246] on div "Cancel Submit" at bounding box center [329, 254] width 194 height 31
click at [316, 250] on button "Cancel" at bounding box center [305, 254] width 43 height 14
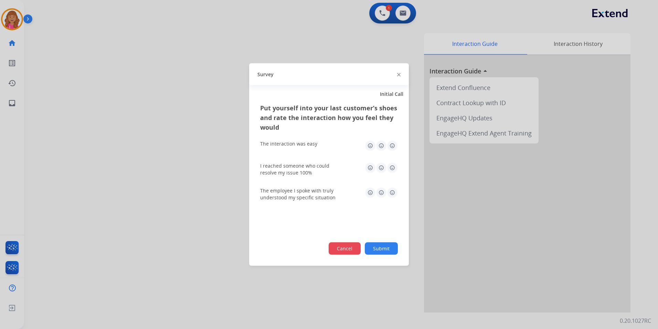
click at [346, 249] on button "Cancel" at bounding box center [345, 248] width 32 height 12
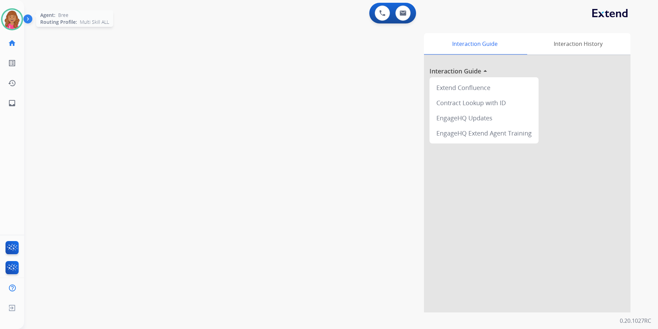
drag, startPoint x: 16, startPoint y: 11, endPoint x: 18, endPoint y: 14, distance: 3.7
click at [16, 10] on img at bounding box center [11, 19] width 19 height 19
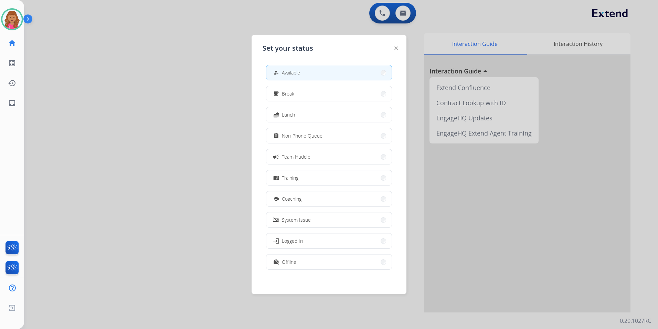
click at [322, 134] on span "Non-Phone Queue" at bounding box center [302, 135] width 41 height 7
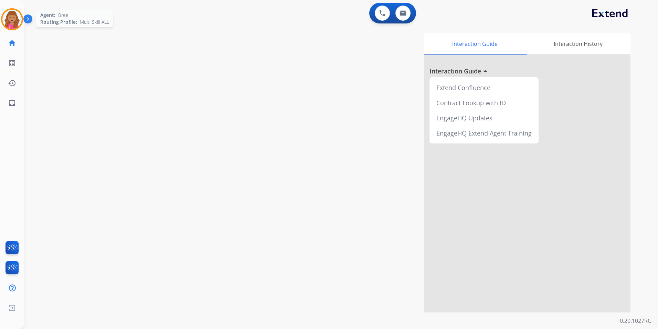
click at [5, 25] on img at bounding box center [11, 19] width 19 height 19
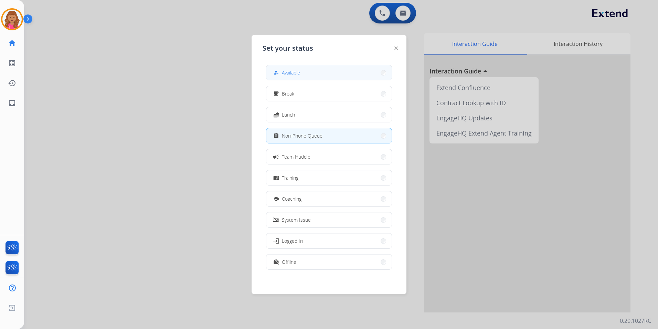
click at [321, 72] on button "how_to_reg Available" at bounding box center [329, 72] width 125 height 15
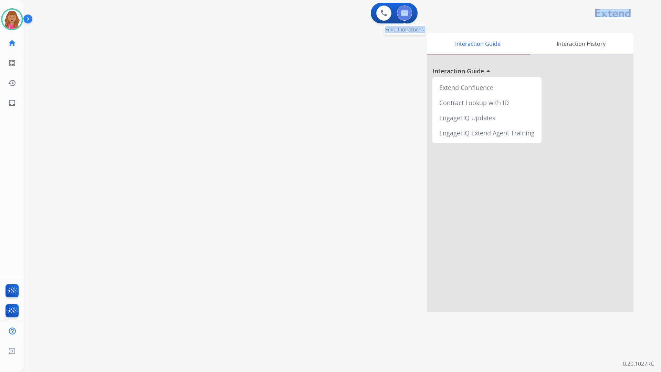
click at [401, 16] on div "0 Voice Interactions 0 Email Interactions swap_horiz Break voice bridge close_f…" at bounding box center [342, 186] width 637 height 372
click at [506, 20] on div "0 Voice Interactions 0 Email Interactions" at bounding box center [338, 14] width 612 height 22
click at [475, 0] on app-navbar "0 Voice Interactions 0 Email Interactions" at bounding box center [334, 12] width 621 height 25
click at [384, 66] on div "Interaction Guide Interaction History Interaction Guide arrow_drop_up Extend Co…" at bounding box center [431, 172] width 406 height 279
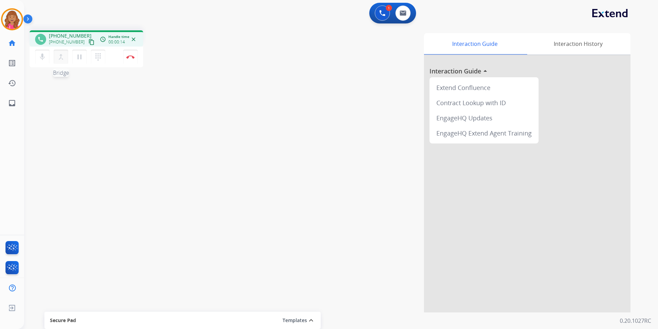
drag, startPoint x: 85, startPoint y: 43, endPoint x: 61, endPoint y: 52, distance: 26.2
click at [89, 43] on mat-icon "content_copy" at bounding box center [92, 42] width 6 height 6
click at [131, 58] on img at bounding box center [130, 56] width 8 height 3
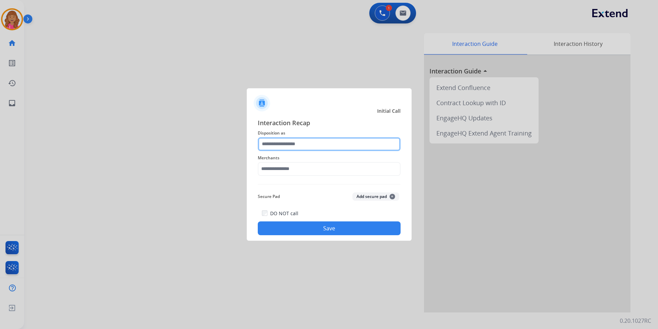
drag, startPoint x: 335, startPoint y: 151, endPoint x: 329, endPoint y: 145, distance: 9.0
click at [329, 145] on input "text" at bounding box center [329, 144] width 143 height 14
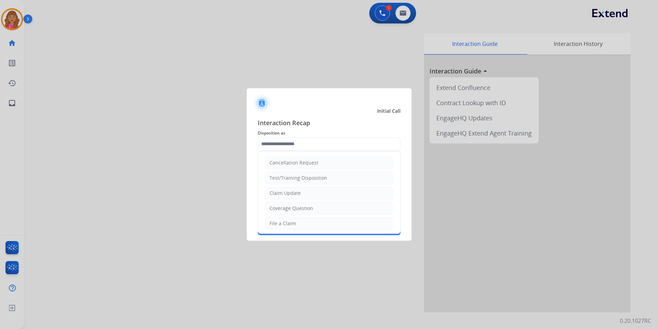
click at [297, 191] on div "Claim Update" at bounding box center [285, 192] width 31 height 7
type input "**********"
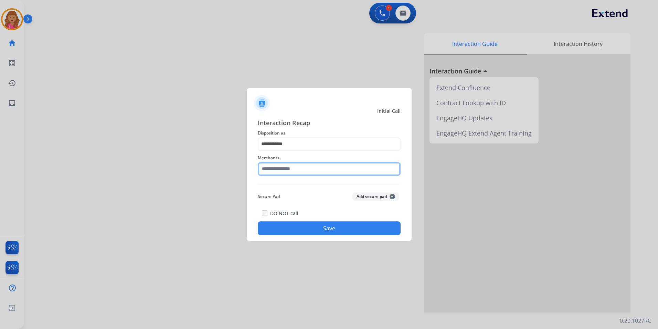
click at [294, 166] on input "text" at bounding box center [329, 169] width 143 height 14
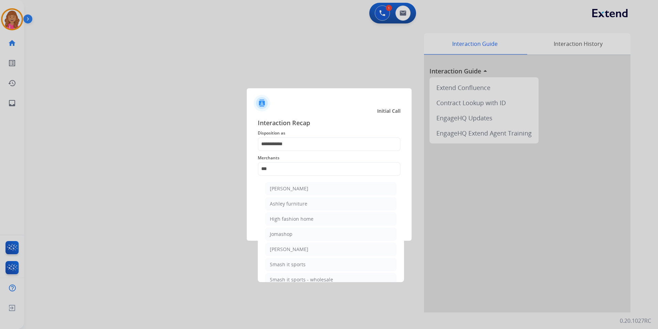
click at [310, 201] on li "Ashley furniture" at bounding box center [331, 203] width 131 height 13
type input "**********"
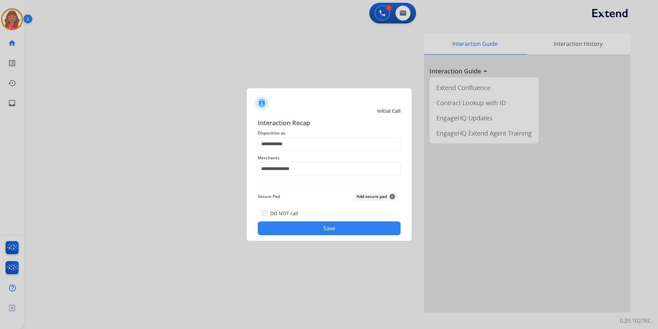
click at [296, 232] on button "Save" at bounding box center [329, 228] width 143 height 14
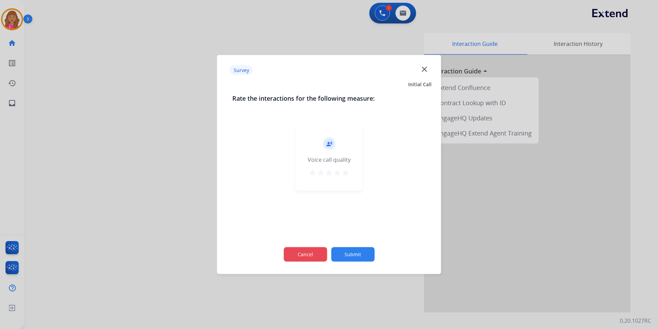
click at [313, 249] on button "Cancel" at bounding box center [305, 254] width 43 height 14
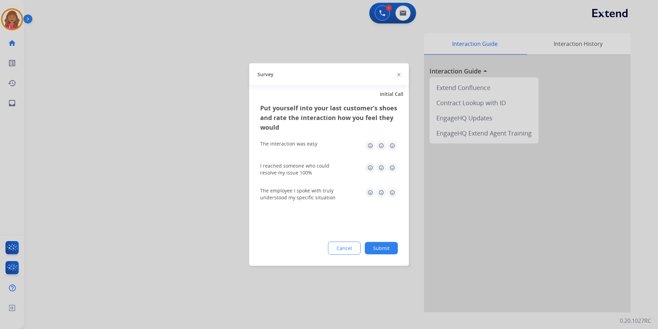
click at [339, 245] on button "Cancel" at bounding box center [344, 247] width 33 height 13
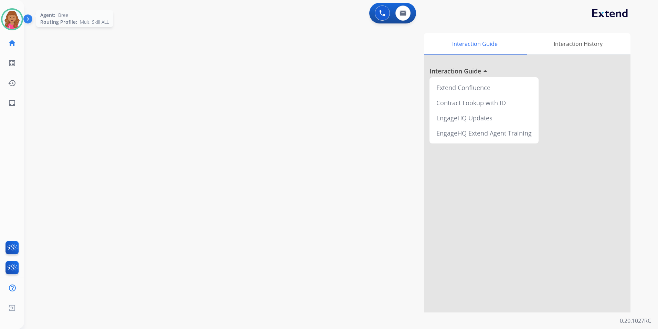
drag, startPoint x: 14, startPoint y: 19, endPoint x: 18, endPoint y: 21, distance: 4.0
click at [14, 19] on img at bounding box center [11, 19] width 19 height 19
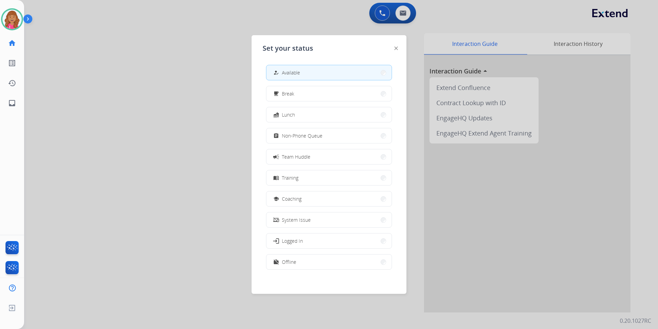
click at [178, 84] on div at bounding box center [329, 164] width 658 height 329
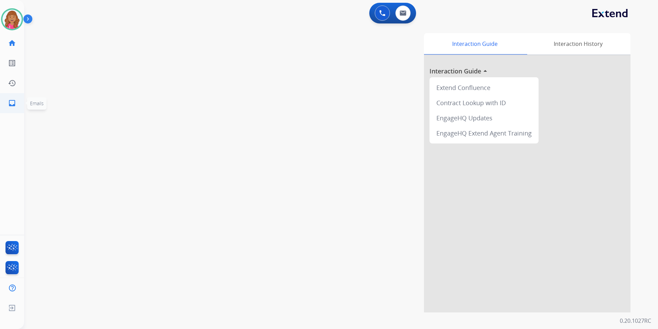
click at [7, 103] on link "inbox Emails" at bounding box center [11, 102] width 19 height 19
select select "**********"
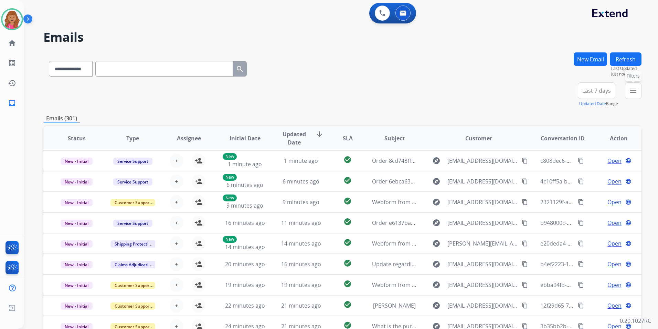
click at [634, 86] on mat-icon "menu" at bounding box center [634, 90] width 8 height 8
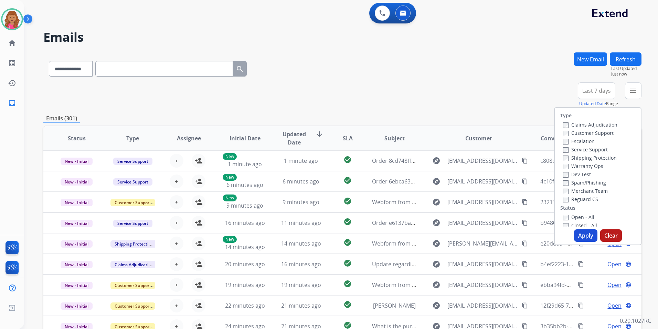
click at [576, 215] on label "Open - All" at bounding box center [578, 217] width 31 height 7
click at [580, 195] on div "Reguard CS" at bounding box center [590, 199] width 54 height 8
click at [580, 196] on label "Reguard CS" at bounding box center [580, 199] width 35 height 7
click at [580, 237] on button "Apply" at bounding box center [585, 235] width 23 height 12
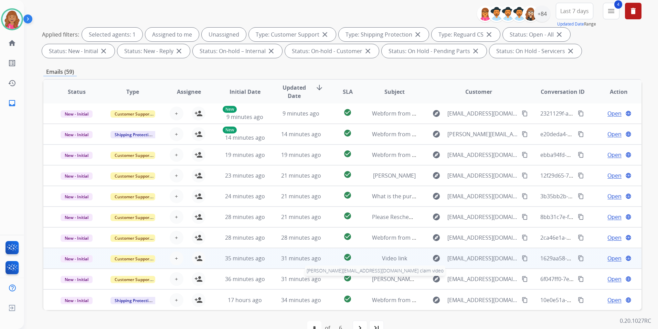
scroll to position [96, 0]
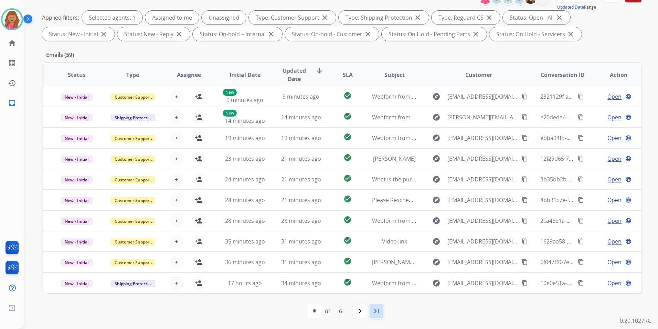
click at [380, 313] on mat-icon "last_page" at bounding box center [377, 310] width 8 height 8
select select "*"
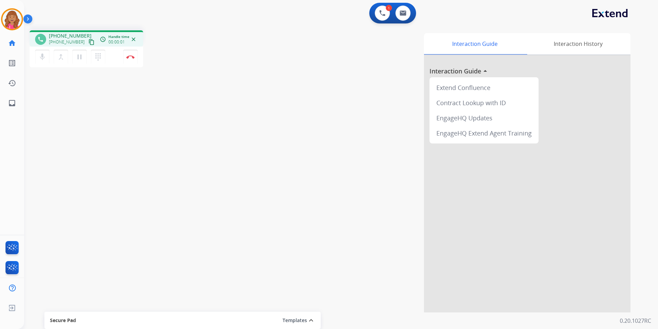
click at [89, 43] on mat-icon "content_copy" at bounding box center [92, 42] width 6 height 6
click at [77, 58] on mat-icon "pause" at bounding box center [79, 57] width 8 height 8
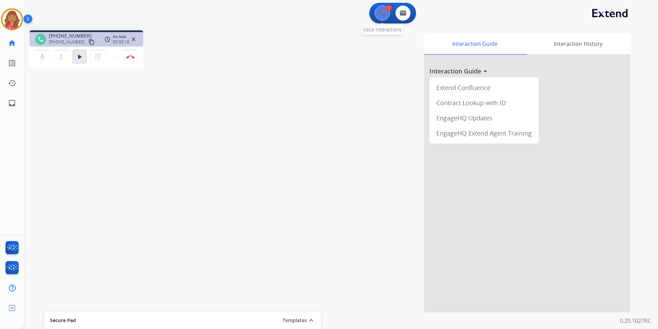
click at [376, 12] on button at bounding box center [382, 13] width 15 height 15
click at [382, 16] on button at bounding box center [382, 13] width 15 height 15
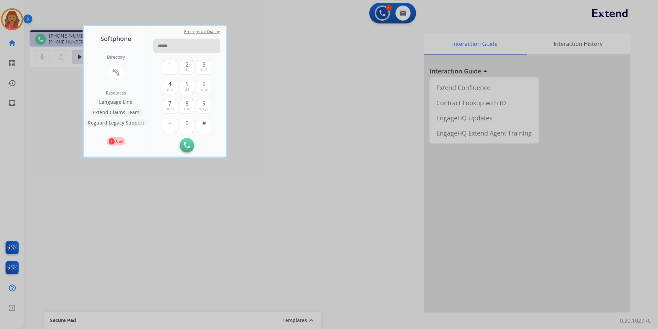
click at [209, 45] on input "tel" at bounding box center [187, 46] width 67 height 14
type input "**********"
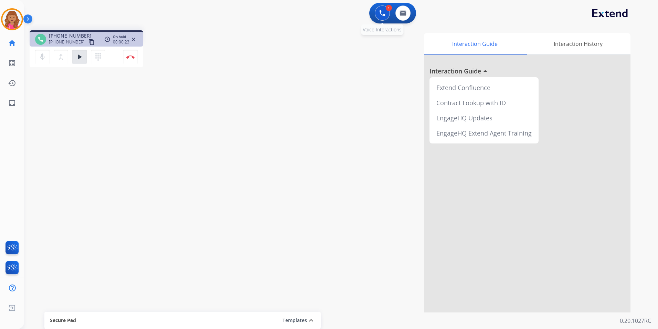
click at [382, 17] on button at bounding box center [382, 13] width 15 height 15
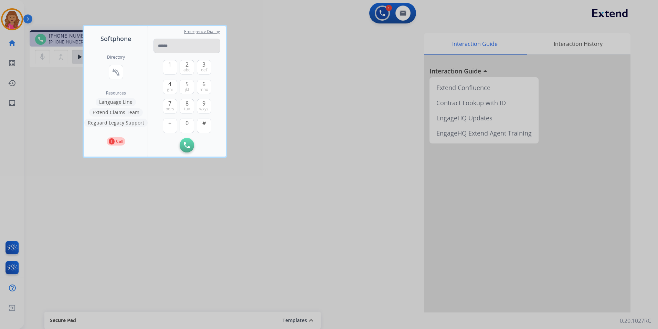
click at [212, 39] on input "tel" at bounding box center [187, 46] width 67 height 14
type input "**********"
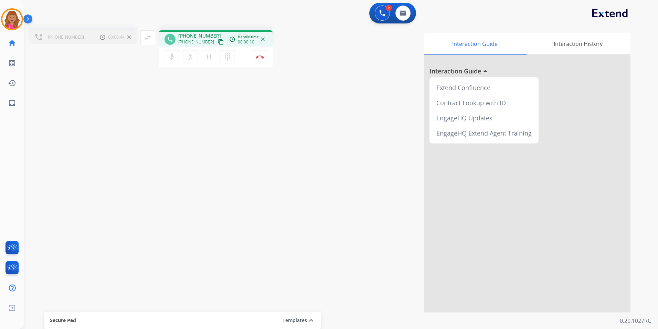
click at [268, 57] on div "mic Mute merge_type Bridge pause Hold dialpad Dialpad Disconnect" at bounding box center [216, 56] width 114 height 21
click at [264, 57] on button "Disconnect" at bounding box center [260, 57] width 14 height 14
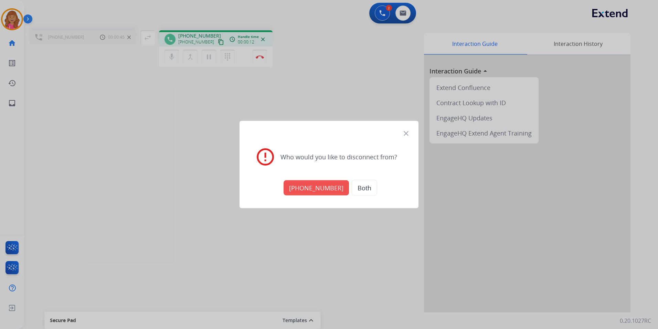
click at [318, 187] on button "[PHONE_NUMBER]" at bounding box center [316, 187] width 65 height 15
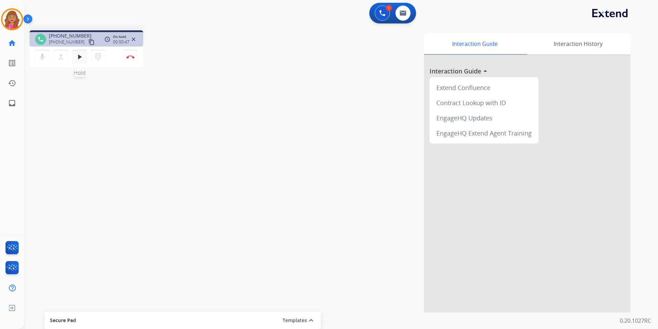
click at [82, 60] on mat-icon "play_arrow" at bounding box center [79, 57] width 8 height 8
click at [84, 59] on button "pause Hold" at bounding box center [79, 57] width 14 height 14
click at [379, 13] on button at bounding box center [382, 13] width 15 height 15
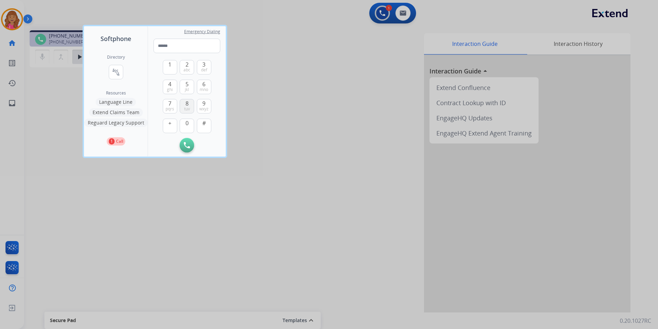
drag, startPoint x: 189, startPoint y: 101, endPoint x: 193, endPoint y: 112, distance: 11.5
click at [190, 101] on button "8 tuv" at bounding box center [187, 106] width 14 height 14
click at [187, 125] on span "0" at bounding box center [187, 123] width 3 height 8
click at [188, 125] on span "0" at bounding box center [187, 123] width 3 height 8
click at [187, 106] on span "tuv" at bounding box center [187, 109] width 6 height 6
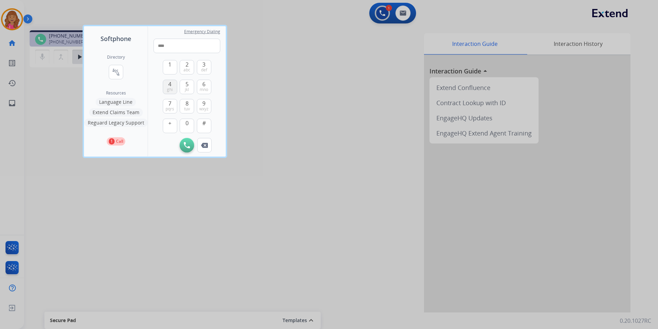
click at [172, 83] on button "4 ghi" at bounding box center [170, 87] width 14 height 14
click at [200, 66] on button "3 def" at bounding box center [204, 67] width 14 height 14
click at [187, 71] on span "abc" at bounding box center [187, 70] width 7 height 6
click at [168, 91] on span "ghi" at bounding box center [170, 90] width 6 height 6
drag, startPoint x: 168, startPoint y: 91, endPoint x: 185, endPoint y: 91, distance: 17.6
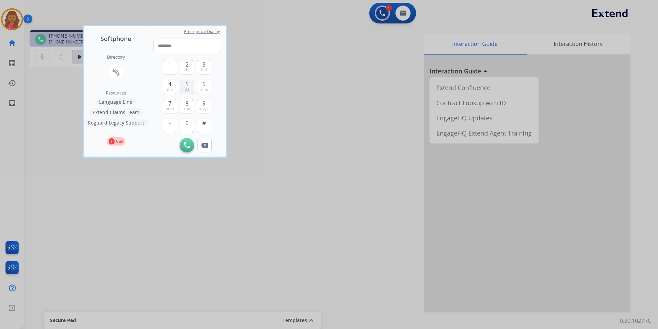
click at [168, 91] on span "ghi" at bounding box center [170, 90] width 6 height 6
type input "*********"
click at [197, 88] on div "6 mno" at bounding box center [204, 87] width 14 height 14
click at [189, 144] on img at bounding box center [187, 145] width 6 height 6
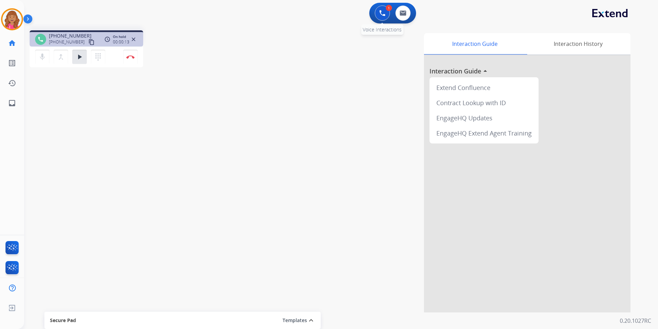
click at [384, 19] on button at bounding box center [382, 13] width 15 height 15
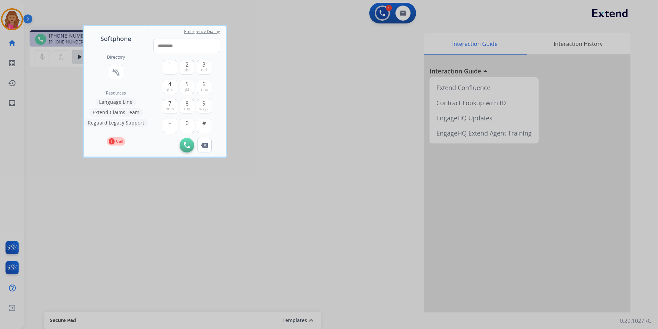
type input "**********"
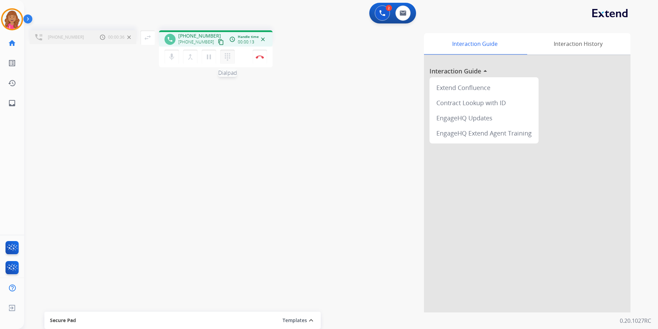
click at [226, 57] on mat-icon "dialpad" at bounding box center [228, 57] width 8 height 8
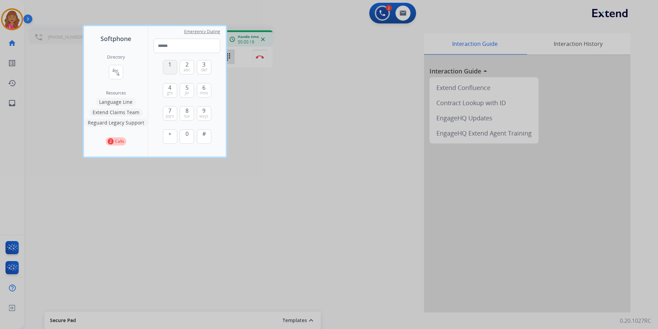
click at [173, 69] on button "1" at bounding box center [170, 67] width 14 height 14
drag, startPoint x: 206, startPoint y: 114, endPoint x: 176, endPoint y: 87, distance: 40.5
click at [205, 114] on span "wxyz" at bounding box center [203, 116] width 9 height 6
click at [166, 66] on button "1" at bounding box center [170, 67] width 14 height 14
click at [166, 112] on button "7 pqrs" at bounding box center [170, 113] width 14 height 14
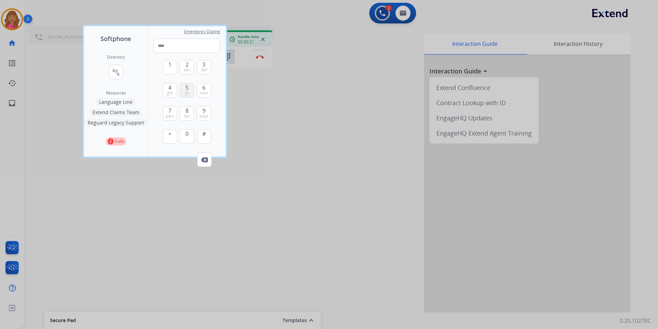
click at [185, 93] on span "jkl" at bounding box center [187, 93] width 4 height 6
click at [205, 112] on span "9" at bounding box center [203, 110] width 3 height 8
drag, startPoint x: 171, startPoint y: 90, endPoint x: 181, endPoint y: 82, distance: 13.2
click at [172, 91] on span "ghi" at bounding box center [170, 93] width 6 height 6
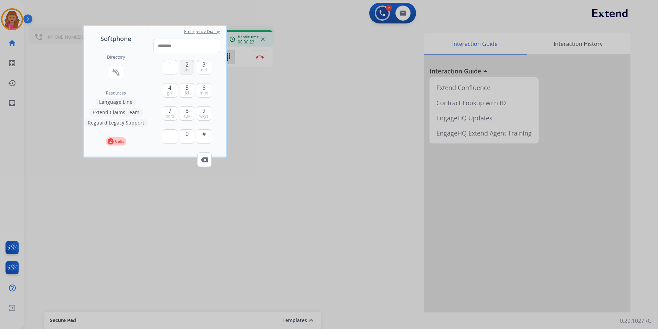
click at [185, 69] on span "abc" at bounding box center [187, 70] width 7 height 6
drag, startPoint x: 186, startPoint y: 84, endPoint x: 184, endPoint y: 74, distance: 10.7
click at [186, 85] on span "5" at bounding box center [187, 87] width 3 height 8
click at [183, 65] on button "2 abc" at bounding box center [187, 67] width 14 height 14
click at [173, 64] on button "1" at bounding box center [170, 67] width 14 height 14
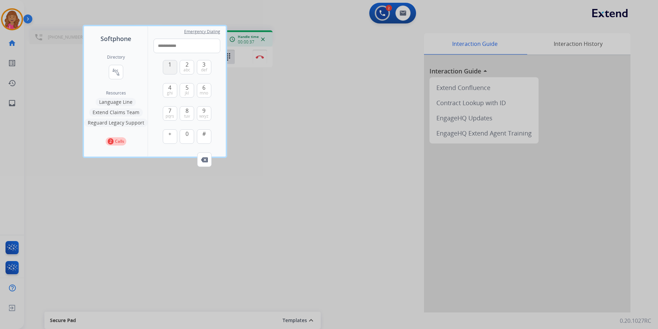
type input "**********"
click at [257, 137] on div at bounding box center [329, 164] width 658 height 329
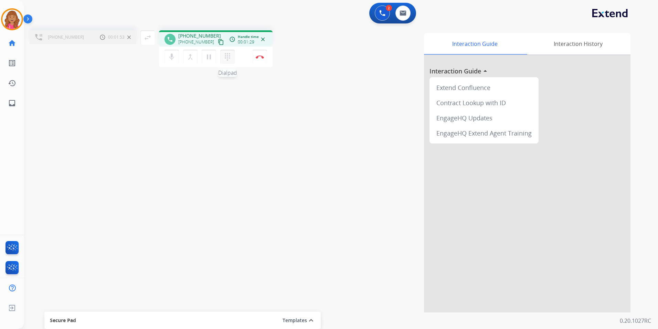
click at [227, 57] on mat-icon "dialpad" at bounding box center [228, 57] width 8 height 8
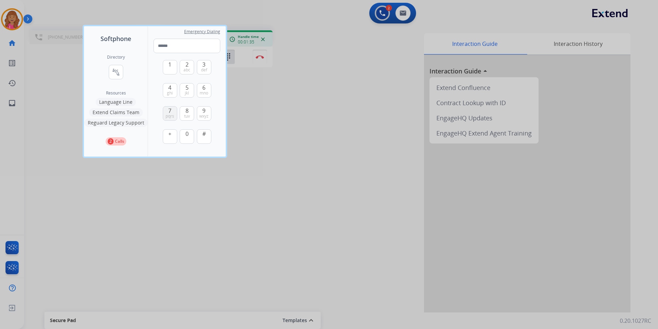
click at [171, 112] on span "7" at bounding box center [169, 110] width 3 height 8
type input "*"
click at [343, 126] on div at bounding box center [329, 164] width 658 height 329
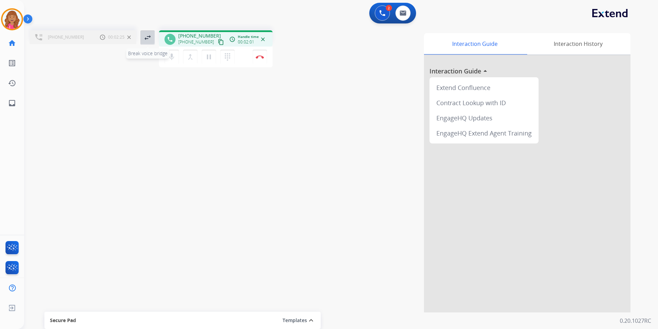
click at [148, 38] on mat-icon "swap_horiz" at bounding box center [148, 37] width 8 height 8
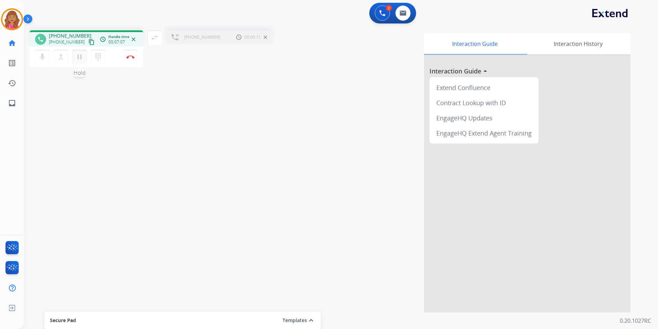
click at [80, 58] on mat-icon "pause" at bounding box center [79, 57] width 8 height 8
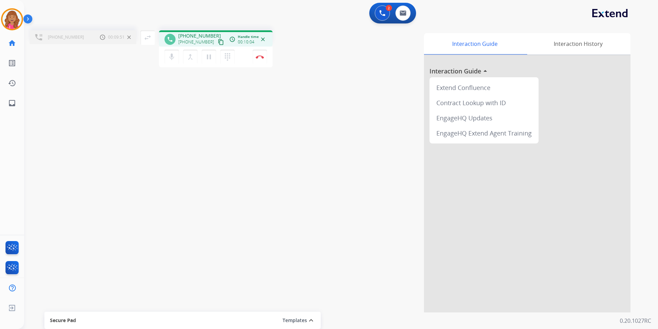
click at [236, 151] on div "[PHONE_NUMBER] Call metrics Hold 00:09:51 00:09:51 swap_horiz Break voice bridg…" at bounding box center [333, 168] width 618 height 287
click at [150, 40] on mat-icon "swap_horiz" at bounding box center [148, 37] width 8 height 8
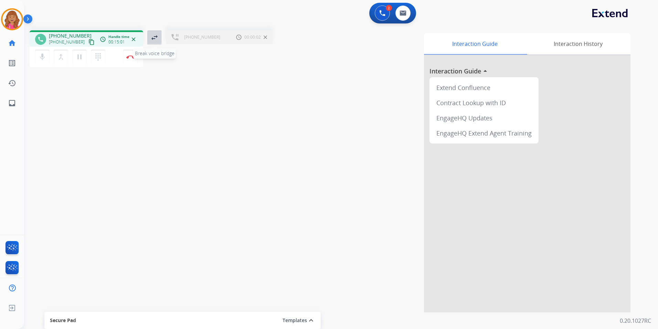
click at [153, 41] on mat-icon "swap_horiz" at bounding box center [154, 37] width 8 height 8
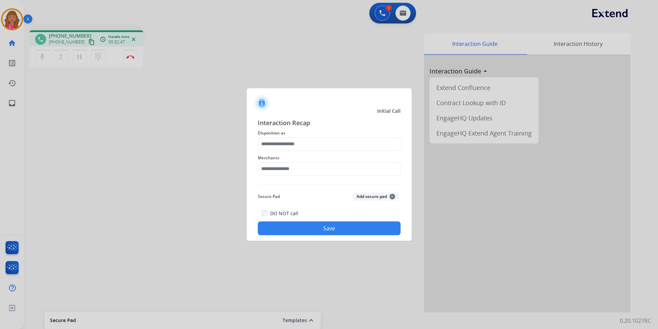
click at [334, 154] on span "Merchants" at bounding box center [329, 158] width 143 height 8
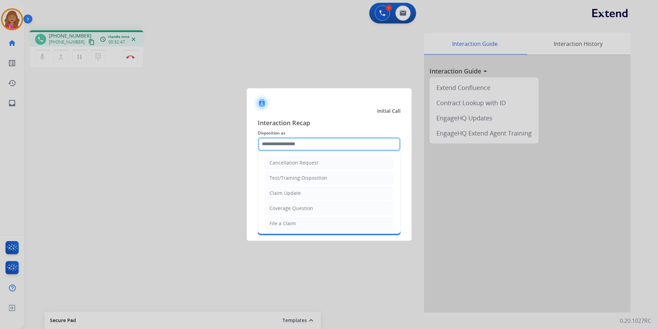
click at [337, 148] on input "text" at bounding box center [329, 144] width 143 height 14
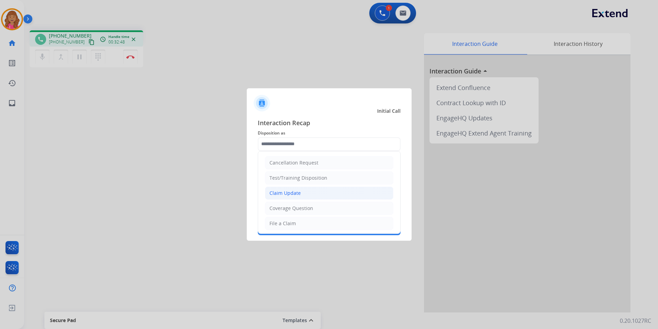
click at [322, 193] on li "Claim Update" at bounding box center [329, 192] width 128 height 13
type input "**********"
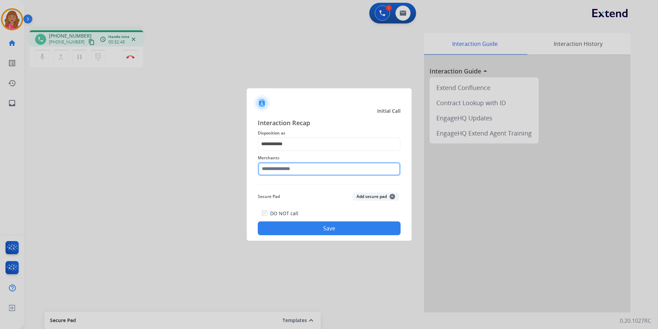
click at [309, 174] on input "text" at bounding box center [329, 169] width 143 height 14
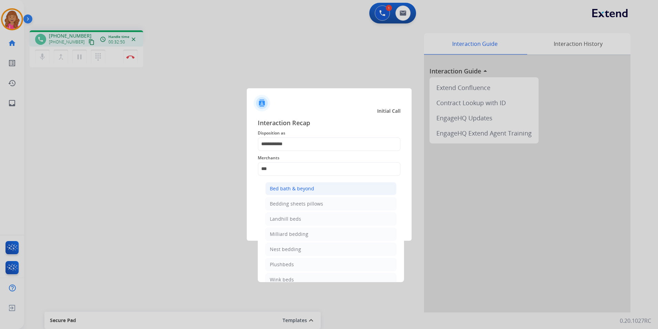
click at [306, 184] on li "Bed bath & beyond" at bounding box center [331, 188] width 131 height 13
type input "**********"
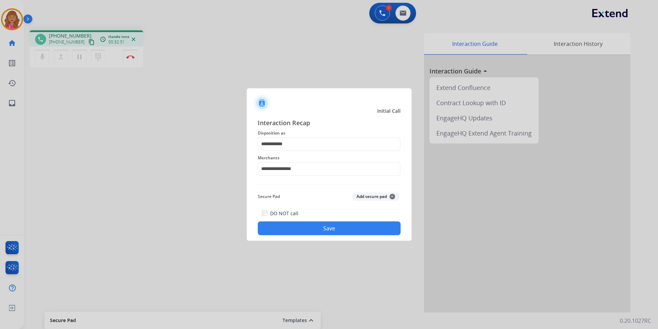
click at [304, 208] on div "**********" at bounding box center [329, 176] width 143 height 117
click at [308, 225] on button "Save" at bounding box center [329, 228] width 143 height 14
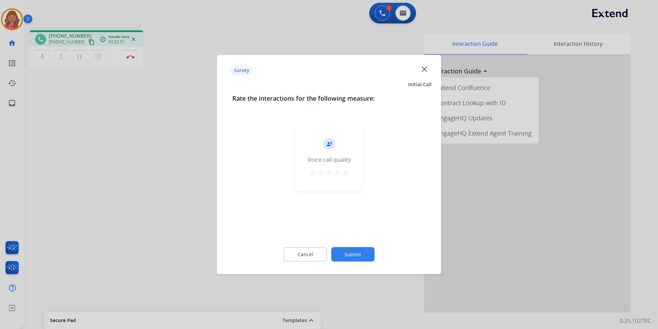
click at [325, 239] on div "Cancel Submit" at bounding box center [329, 254] width 194 height 31
click at [314, 250] on button "Cancel" at bounding box center [305, 254] width 43 height 14
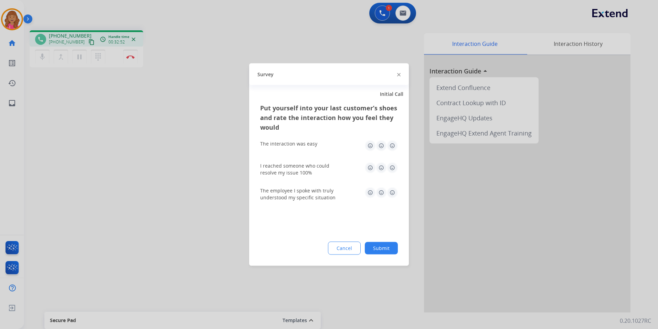
click at [337, 247] on button "Cancel" at bounding box center [344, 247] width 33 height 13
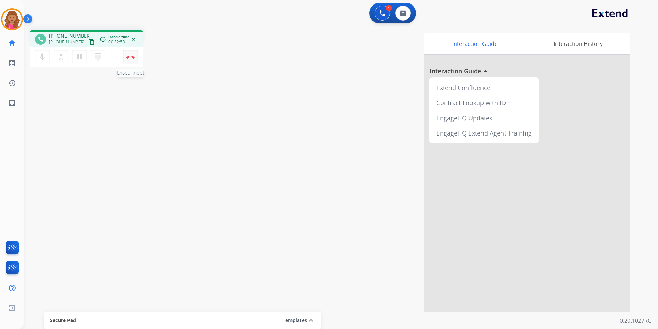
click at [137, 60] on div "mic Mute merge_type Bridge pause Hold dialpad Dialpad Disconnect" at bounding box center [87, 56] width 114 height 21
click at [133, 59] on button "Disconnect" at bounding box center [130, 57] width 14 height 14
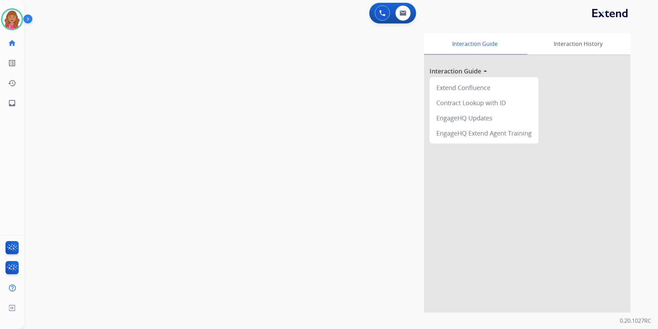
drag, startPoint x: 141, startPoint y: 44, endPoint x: 140, endPoint y: 39, distance: 5.6
click at [142, 44] on div "swap_horiz Break voice bridge close_fullscreen Connect 3-Way Call merge_type Se…" at bounding box center [333, 168] width 618 height 287
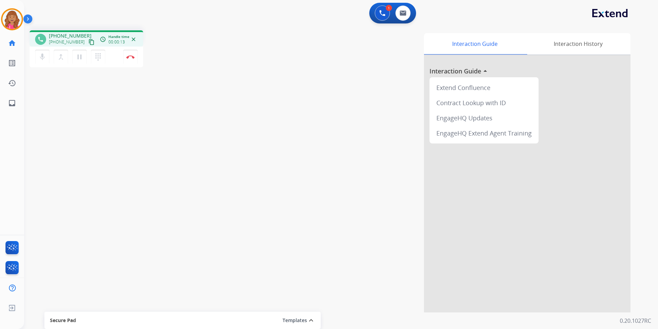
click at [87, 39] on button "content_copy" at bounding box center [91, 42] width 8 height 8
click at [132, 56] on img at bounding box center [130, 56] width 8 height 3
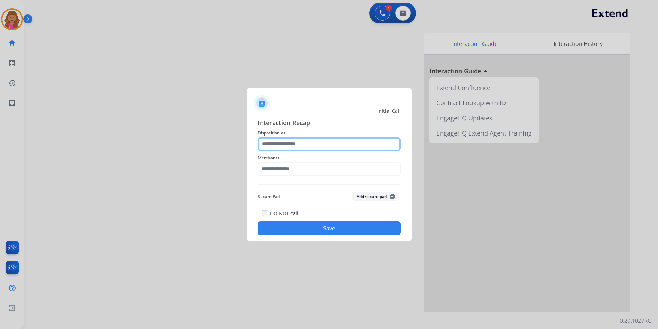
drag, startPoint x: 274, startPoint y: 136, endPoint x: 278, endPoint y: 140, distance: 5.6
click at [278, 140] on input "text" at bounding box center [329, 144] width 143 height 14
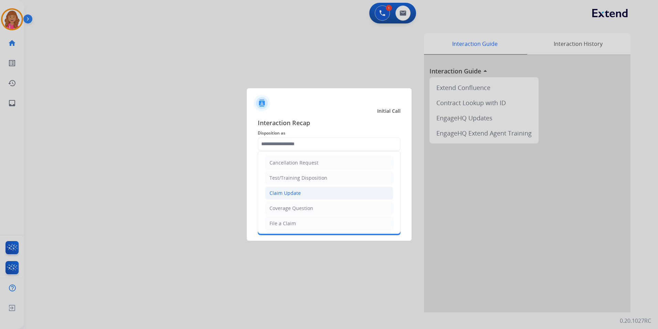
click at [299, 193] on div "Claim Update" at bounding box center [285, 192] width 31 height 7
type input "**********"
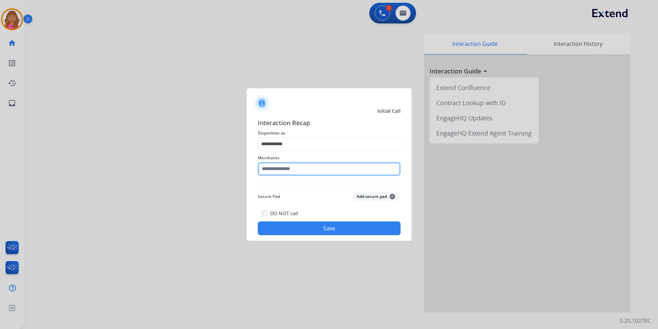
click at [303, 174] on input "text" at bounding box center [329, 169] width 143 height 14
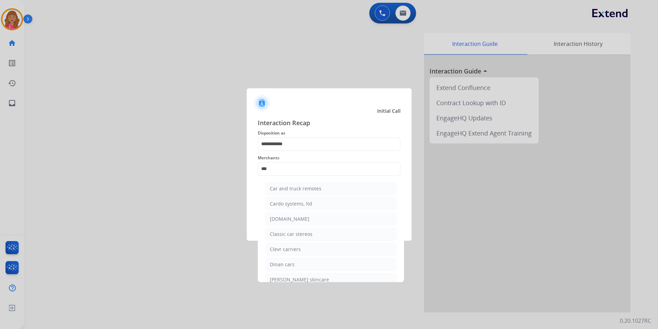
click at [287, 220] on div "[DOMAIN_NAME]" at bounding box center [290, 218] width 40 height 7
type input "**********"
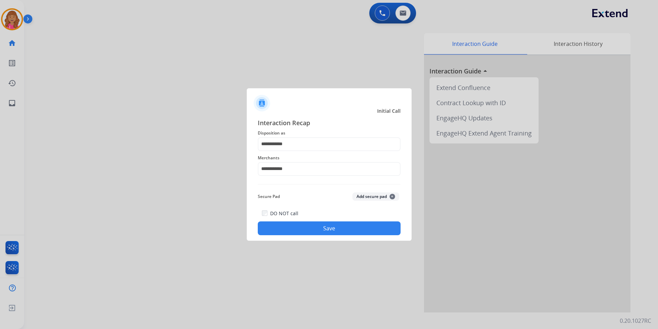
click at [292, 226] on button "Save" at bounding box center [329, 228] width 143 height 14
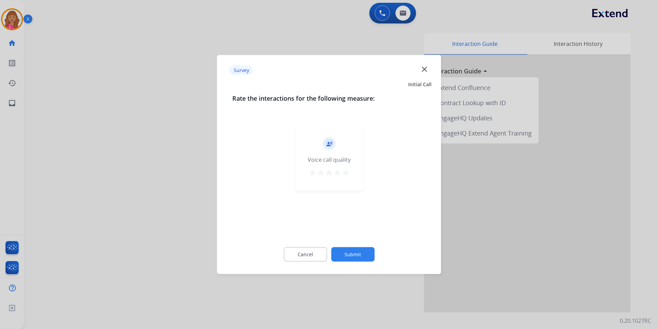
drag, startPoint x: 309, startPoint y: 237, endPoint x: 308, endPoint y: 243, distance: 5.9
click at [309, 238] on div "record_voice_over Voice call quality star star star star star" at bounding box center [329, 178] width 194 height 119
click at [308, 249] on button "Cancel" at bounding box center [305, 254] width 43 height 14
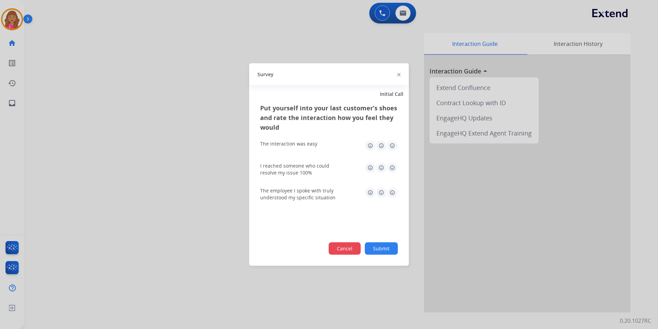
click at [335, 251] on button "Cancel" at bounding box center [345, 248] width 32 height 12
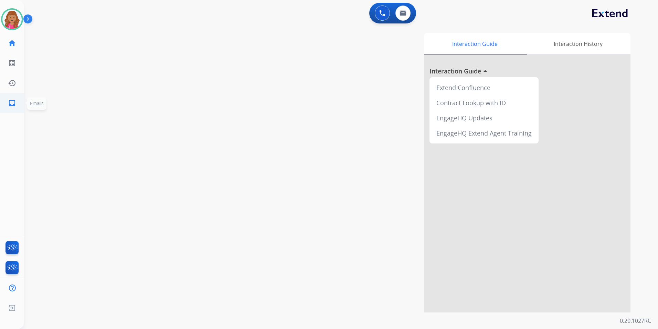
click at [11, 94] on link "inbox Emails" at bounding box center [11, 102] width 19 height 19
select select "**********"
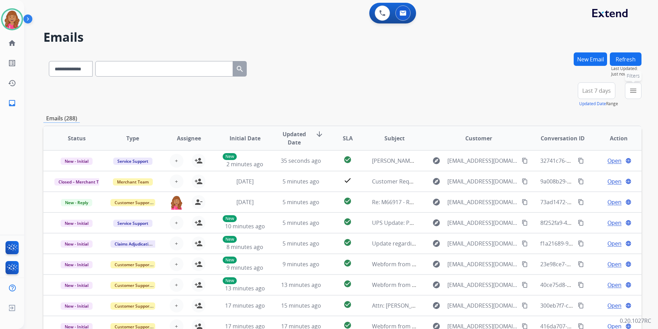
click at [641, 93] on button "menu Filters" at bounding box center [633, 90] width 17 height 17
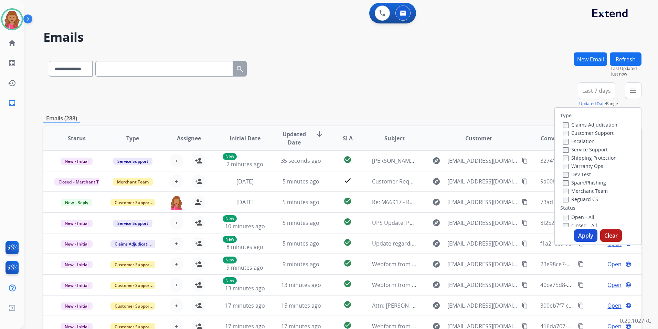
click at [580, 217] on label "Open - All" at bounding box center [578, 217] width 31 height 7
click at [586, 198] on label "Reguard CS" at bounding box center [580, 199] width 35 height 7
click at [601, 159] on label "Shipping Protection" at bounding box center [590, 157] width 54 height 7
click at [599, 132] on label "Customer Support" at bounding box center [588, 132] width 51 height 7
click at [588, 239] on button "Apply" at bounding box center [585, 235] width 23 height 12
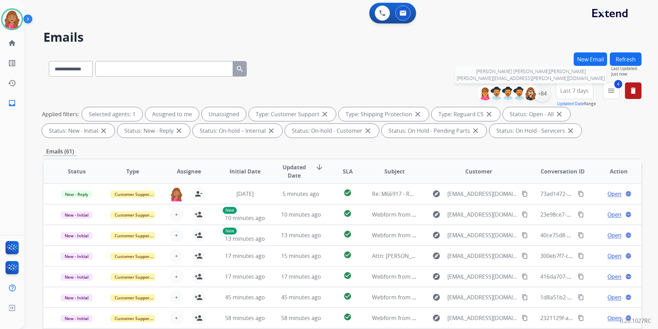
click at [538, 95] on div "+84" at bounding box center [542, 93] width 17 height 17
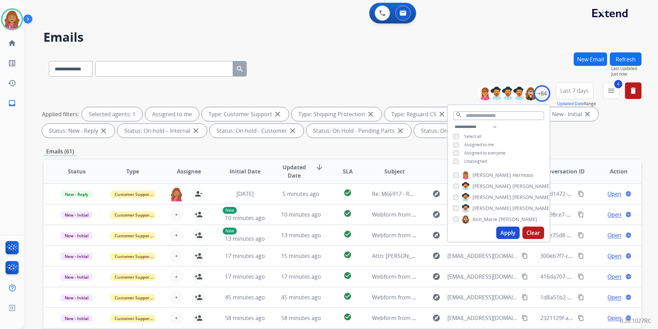
click at [508, 232] on button "Apply" at bounding box center [508, 232] width 23 height 12
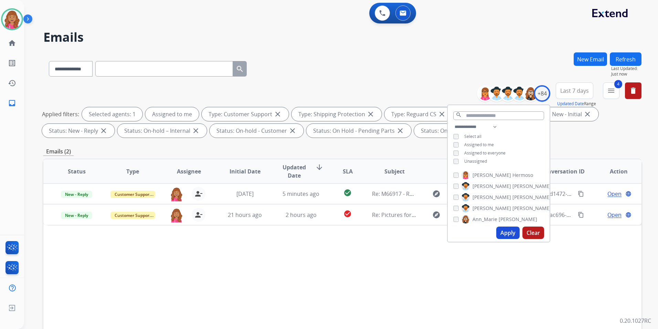
click at [364, 270] on div "Status Type Assignee Initial Date Updated Date arrow_downward SLA Subject Custo…" at bounding box center [342, 273] width 599 height 231
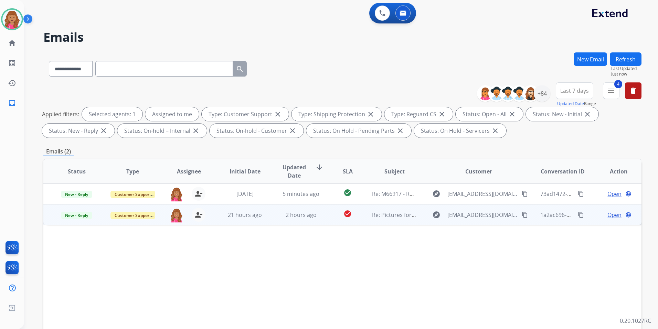
click at [610, 215] on span "Open" at bounding box center [615, 214] width 14 height 8
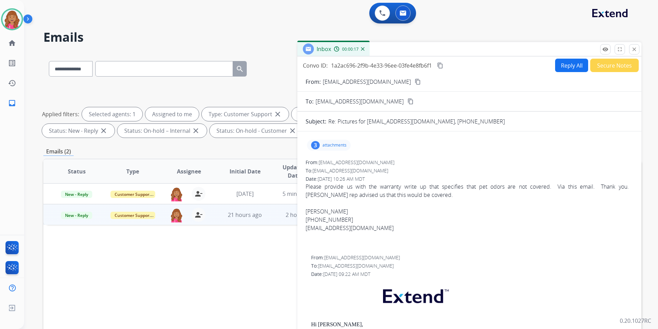
click at [337, 145] on p "attachments" at bounding box center [335, 145] width 24 height 6
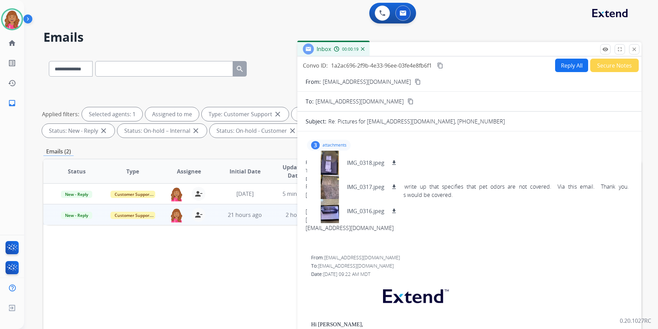
drag, startPoint x: 340, startPoint y: 144, endPoint x: 346, endPoint y: 149, distance: 8.6
click at [340, 144] on p "attachments" at bounding box center [335, 145] width 24 height 6
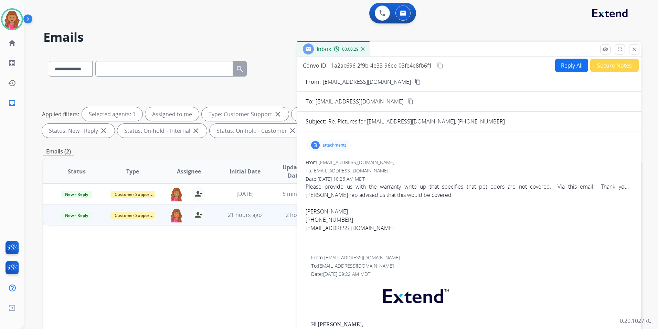
drag, startPoint x: 380, startPoint y: 77, endPoint x: 385, endPoint y: 92, distance: 16.3
click at [415, 80] on mat-icon "content_copy" at bounding box center [418, 82] width 6 height 6
click at [567, 62] on button "Reply All" at bounding box center [571, 65] width 33 height 13
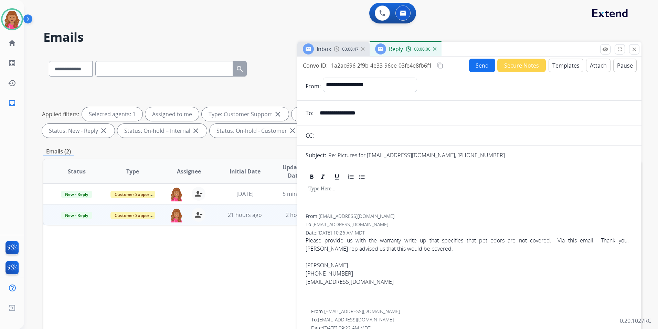
click at [565, 68] on button "Templates" at bounding box center [566, 65] width 35 height 13
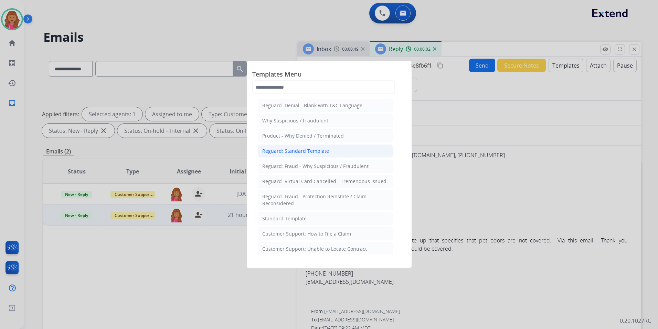
click at [327, 148] on li "Reguard: Standard Template" at bounding box center [325, 150] width 135 height 13
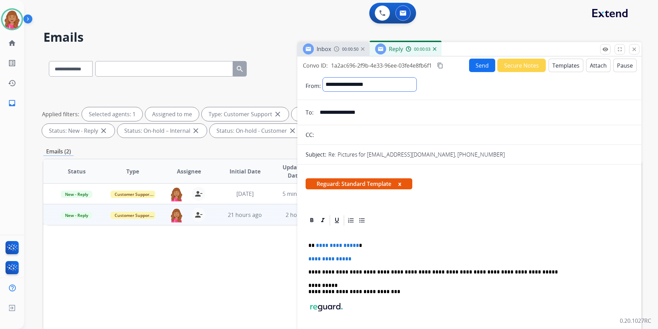
click at [400, 90] on select "**********" at bounding box center [370, 84] width 94 height 14
select select "**********"
click at [323, 77] on select "**********" at bounding box center [370, 84] width 94 height 14
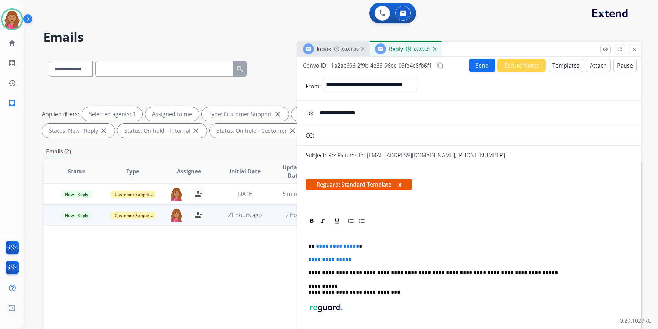
click at [354, 244] on span "**********" at bounding box center [337, 245] width 43 height 5
click at [355, 246] on p "**********" at bounding box center [467, 246] width 317 height 6
drag, startPoint x: 592, startPoint y: 67, endPoint x: 586, endPoint y: 65, distance: 6.1
click at [586, 65] on button "Attach" at bounding box center [598, 65] width 24 height 13
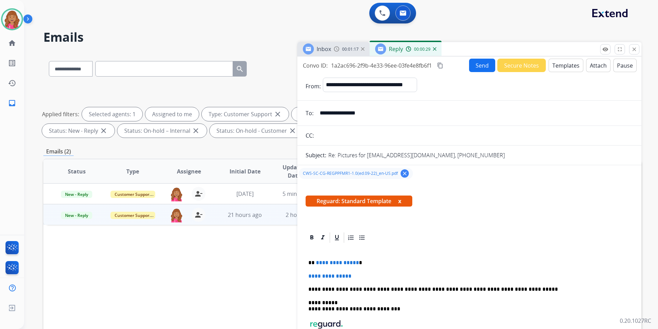
click at [355, 262] on p "**********" at bounding box center [467, 262] width 317 height 6
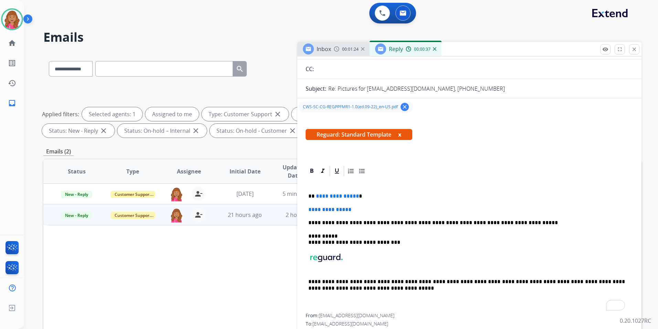
scroll to position [26, 0]
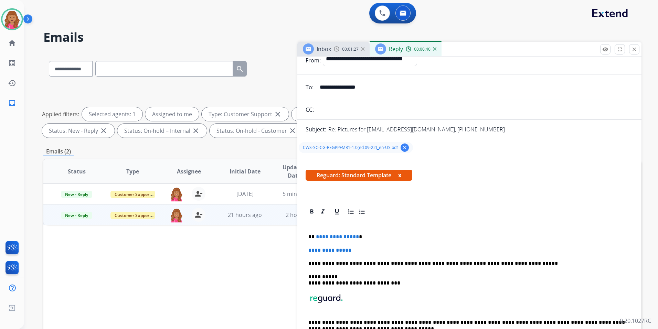
click at [354, 237] on span "**********" at bounding box center [337, 236] width 43 height 5
drag, startPoint x: 361, startPoint y: 246, endPoint x: 292, endPoint y: 243, distance: 68.6
click at [292, 243] on div "**********" at bounding box center [342, 238] width 599 height 373
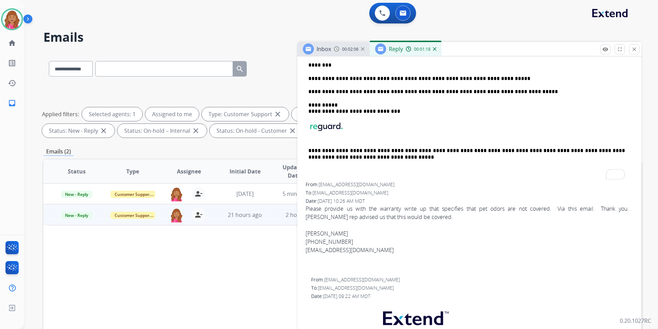
scroll to position [0, 0]
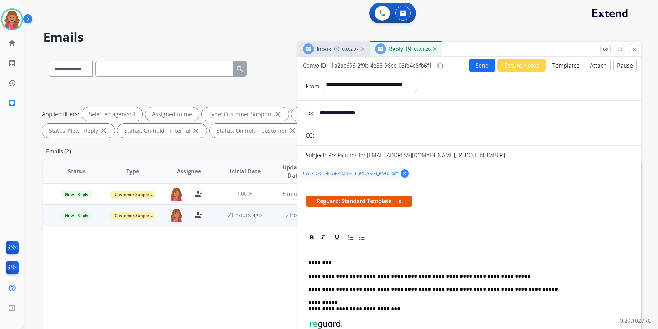
click at [485, 66] on button "Send" at bounding box center [482, 65] width 26 height 13
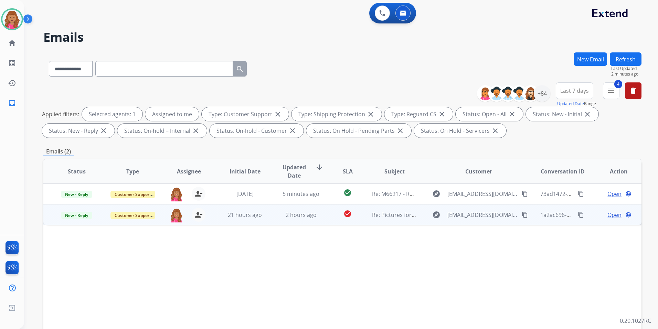
click at [611, 216] on span "Open" at bounding box center [615, 214] width 14 height 8
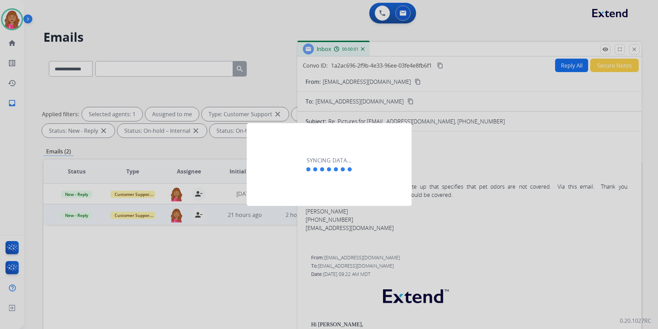
click at [556, 170] on div at bounding box center [329, 164] width 658 height 329
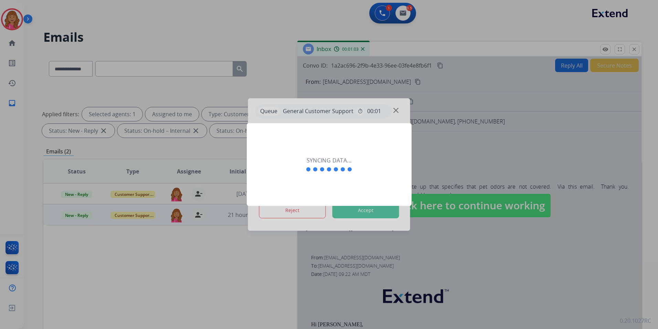
click at [405, 111] on div at bounding box center [329, 164] width 658 height 329
drag, startPoint x: 403, startPoint y: 115, endPoint x: 400, endPoint y: 111, distance: 4.2
click at [402, 113] on div at bounding box center [329, 164] width 658 height 329
click at [399, 111] on div at bounding box center [329, 164] width 658 height 329
click at [398, 111] on div at bounding box center [329, 164] width 658 height 329
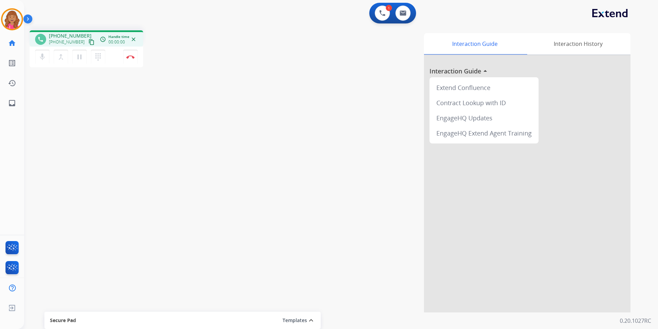
click at [89, 41] on mat-icon "content_copy" at bounding box center [92, 42] width 6 height 6
click at [132, 60] on button "Disconnect" at bounding box center [130, 57] width 14 height 14
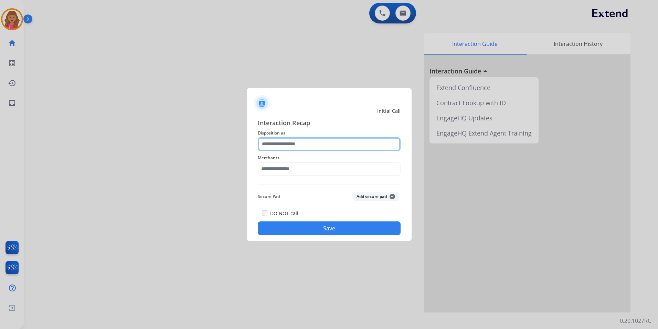
click at [335, 149] on input "text" at bounding box center [329, 144] width 143 height 14
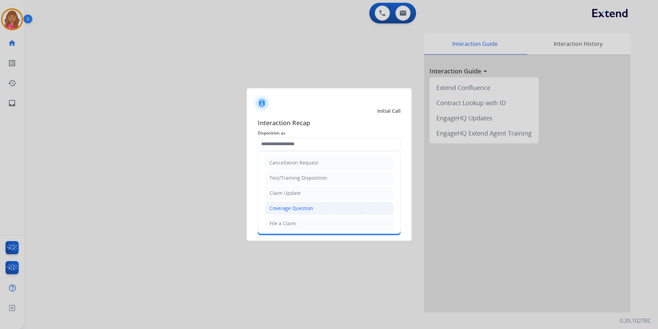
click at [328, 208] on li "Coverage Question" at bounding box center [329, 207] width 128 height 13
type input "**********"
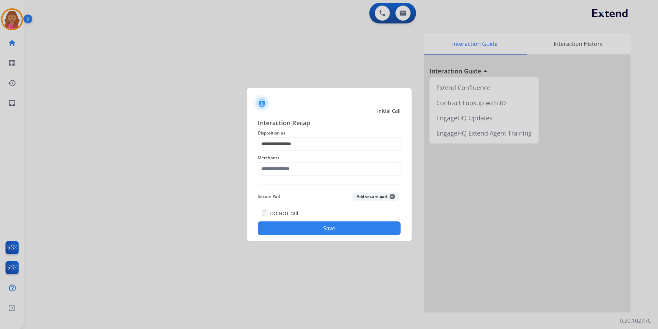
click at [320, 179] on div "**********" at bounding box center [329, 176] width 143 height 117
click at [318, 173] on input "text" at bounding box center [329, 169] width 143 height 14
click at [327, 185] on li "Not found" at bounding box center [331, 188] width 131 height 13
type input "*********"
click at [328, 225] on button "Save" at bounding box center [329, 228] width 143 height 14
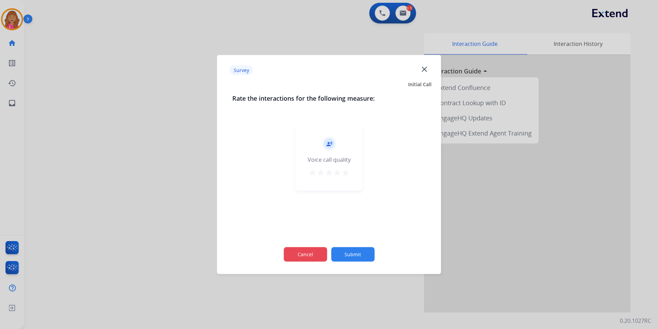
click at [310, 257] on button "Cancel" at bounding box center [305, 254] width 43 height 14
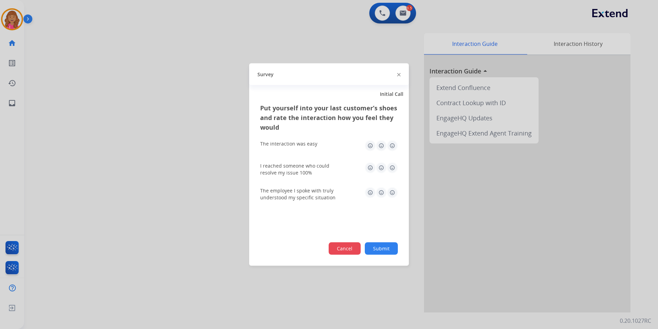
click at [353, 253] on button "Cancel" at bounding box center [345, 248] width 32 height 12
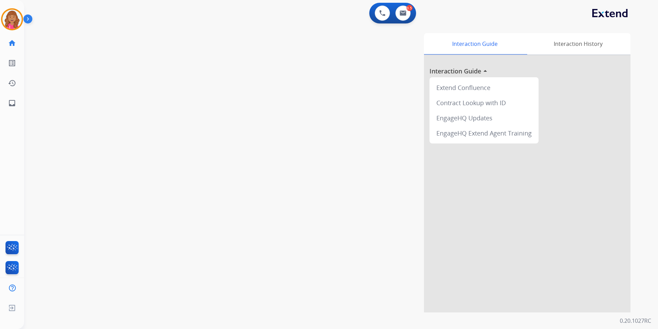
drag, startPoint x: 353, startPoint y: 257, endPoint x: 383, endPoint y: 75, distance: 184.3
click at [382, 76] on div "Interaction Guide Interaction History Interaction Guide arrow_drop_up Extend Co…" at bounding box center [429, 172] width 403 height 279
click at [407, 12] on button at bounding box center [403, 13] width 15 height 15
select select "**********"
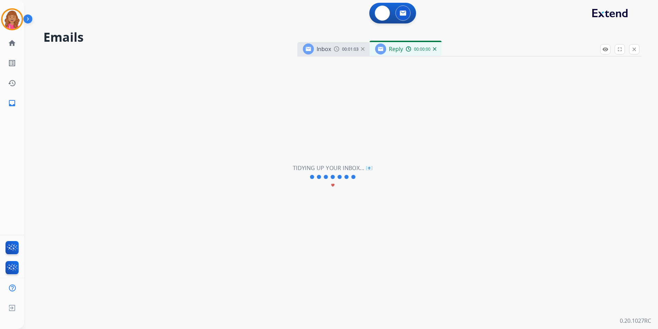
select select "**********"
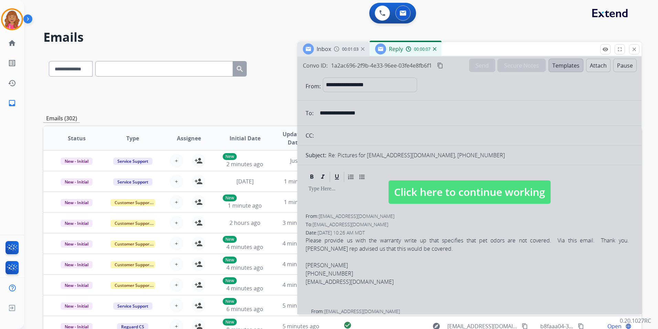
click at [468, 197] on span "Click here to continue working" at bounding box center [470, 191] width 162 height 23
select select
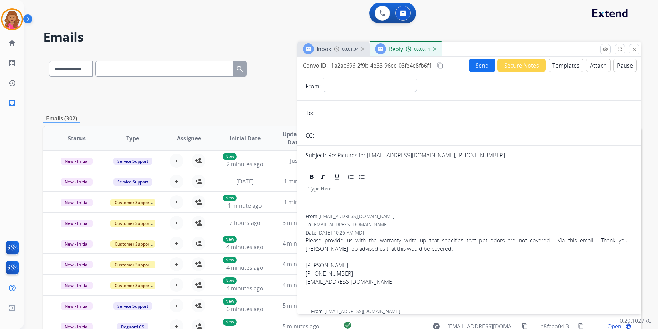
click at [434, 49] on img at bounding box center [434, 48] width 3 height 3
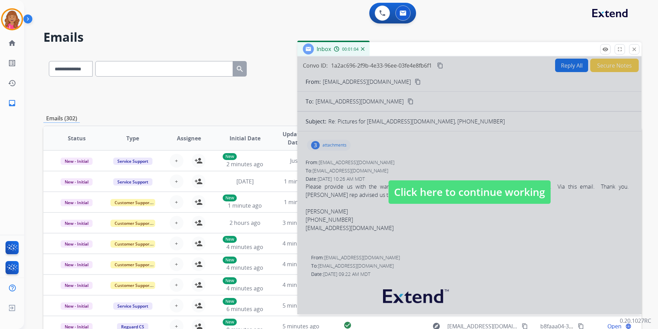
click at [420, 189] on span "Click here to continue working" at bounding box center [470, 191] width 162 height 23
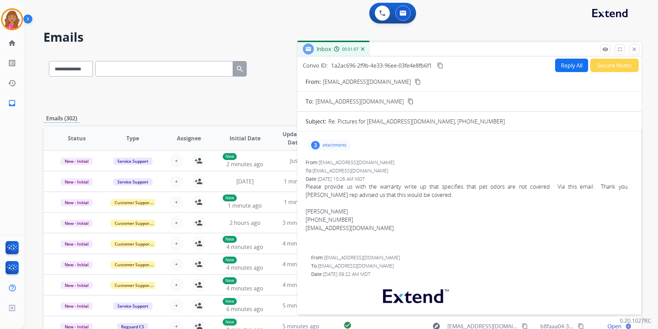
click at [557, 66] on button "Reply All" at bounding box center [571, 65] width 33 height 13
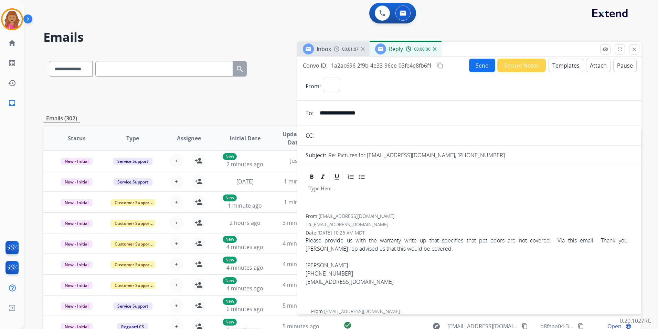
click at [558, 66] on button "Templates" at bounding box center [566, 65] width 35 height 13
select select "**********"
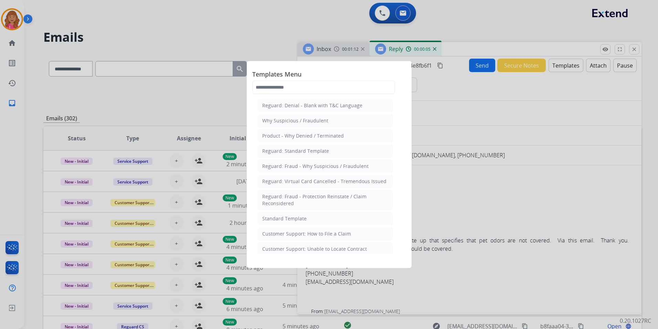
click at [308, 216] on li "Standard Template" at bounding box center [325, 218] width 135 height 13
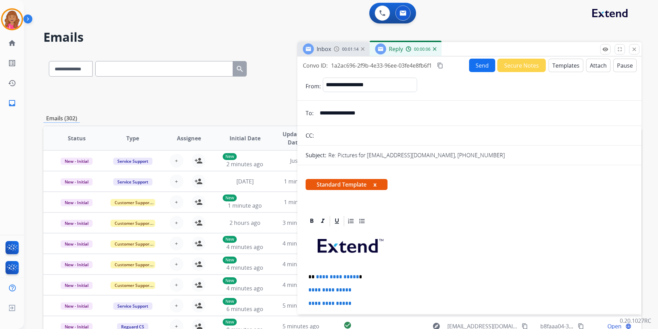
click at [355, 276] on span "**********" at bounding box center [337, 276] width 43 height 5
click at [355, 277] on p "**********" at bounding box center [467, 276] width 317 height 6
drag, startPoint x: 365, startPoint y: 296, endPoint x: 331, endPoint y: 295, distance: 33.4
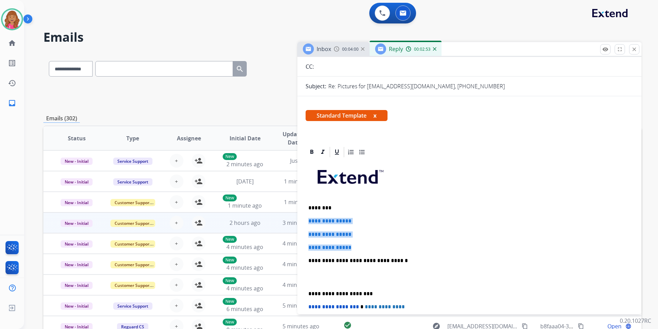
drag, startPoint x: 357, startPoint y: 246, endPoint x: 290, endPoint y: 216, distance: 73.2
click at [290, 216] on div "**********" at bounding box center [342, 222] width 599 height 340
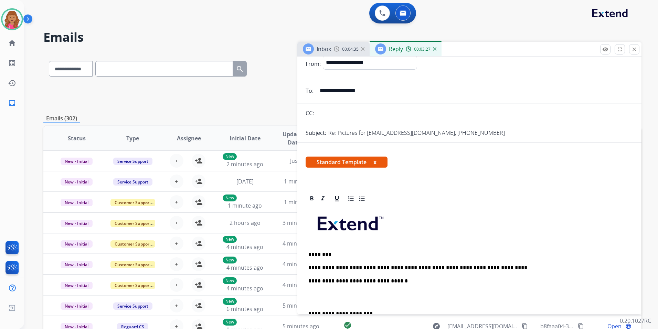
scroll to position [0, 0]
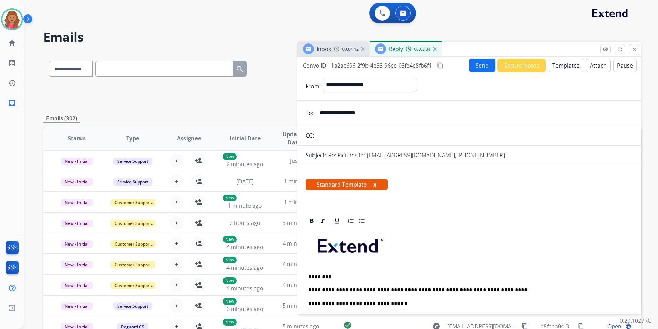
click at [586, 67] on button "Attach" at bounding box center [598, 65] width 24 height 13
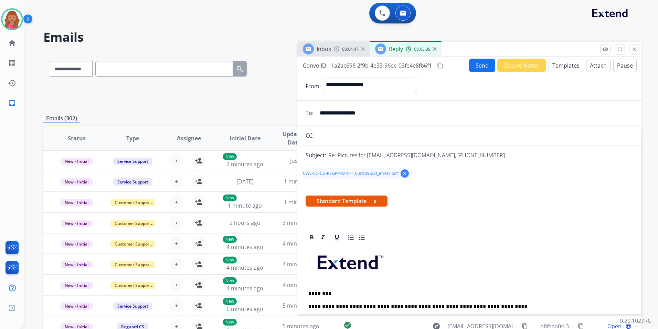
click at [470, 62] on button "Send" at bounding box center [482, 65] width 26 height 13
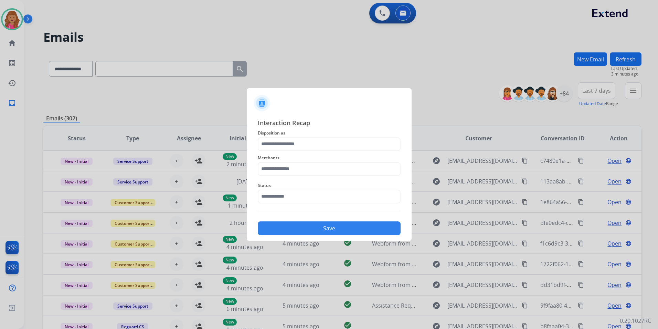
click at [328, 154] on span "Merchants" at bounding box center [329, 158] width 143 height 8
click at [324, 148] on input "text" at bounding box center [329, 144] width 143 height 14
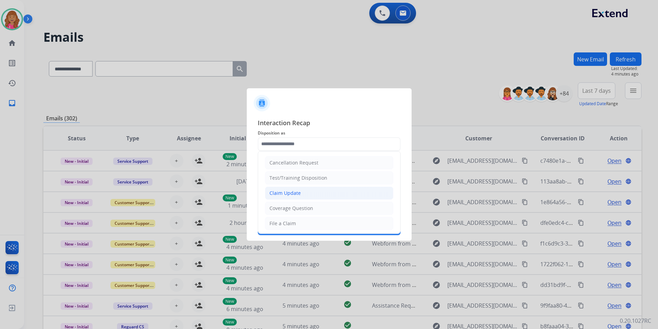
click at [312, 196] on li "Claim Update" at bounding box center [329, 192] width 128 height 13
type input "**********"
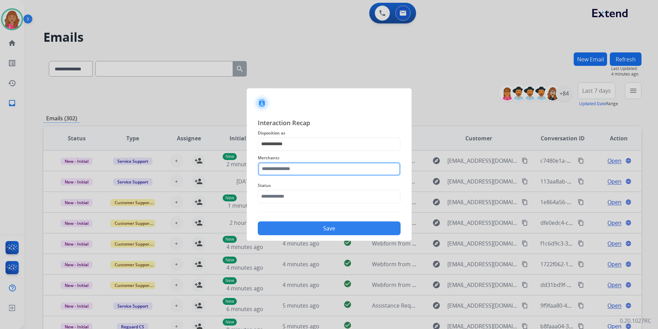
click at [302, 173] on input "text" at bounding box center [329, 169] width 143 height 14
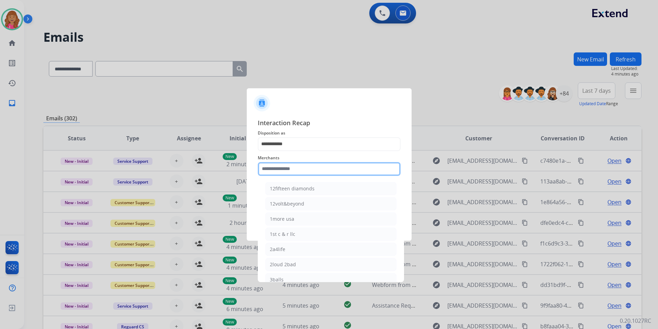
click at [323, 169] on input "text" at bounding box center [329, 169] width 143 height 14
click at [321, 192] on li "[PERSON_NAME]" at bounding box center [331, 188] width 131 height 13
type input "**********"
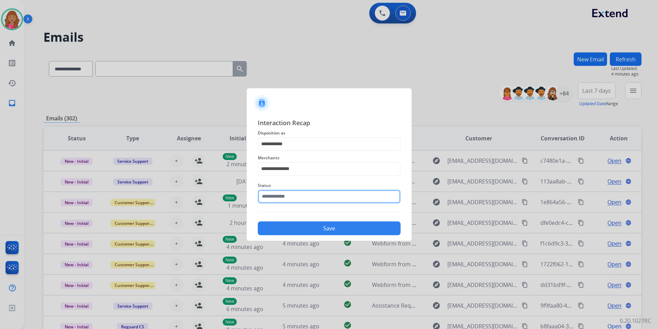
click at [319, 190] on input "text" at bounding box center [329, 196] width 143 height 14
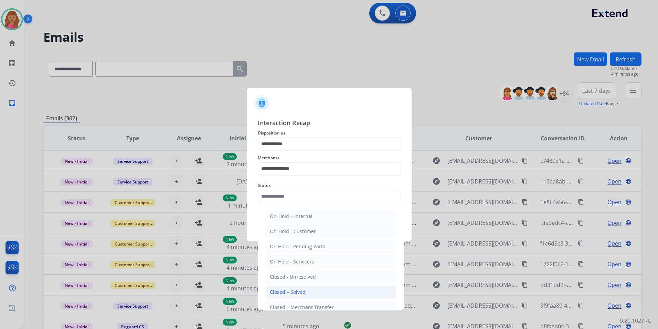
click at [304, 289] on div "Closed – Solved" at bounding box center [288, 291] width 36 height 7
type input "**********"
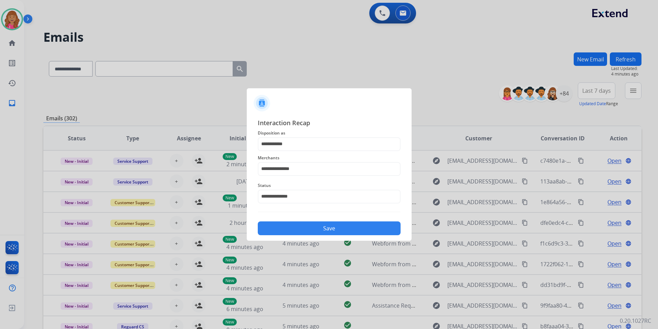
drag, startPoint x: 323, startPoint y: 231, endPoint x: 319, endPoint y: 235, distance: 5.9
click at [324, 231] on button "Save" at bounding box center [329, 228] width 143 height 14
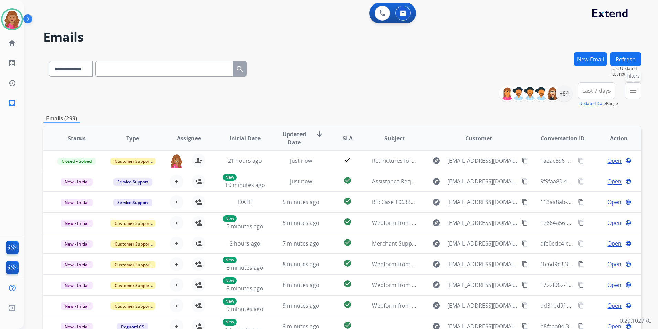
click at [638, 90] on button "menu Filters" at bounding box center [633, 90] width 17 height 17
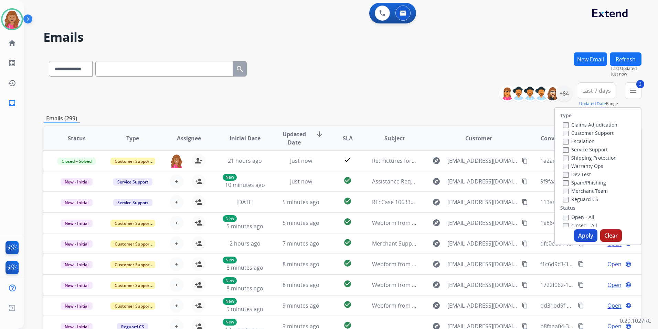
click at [571, 157] on label "Shipping Protection" at bounding box center [590, 157] width 54 height 7
click at [575, 135] on label "Customer Support" at bounding box center [588, 132] width 51 height 7
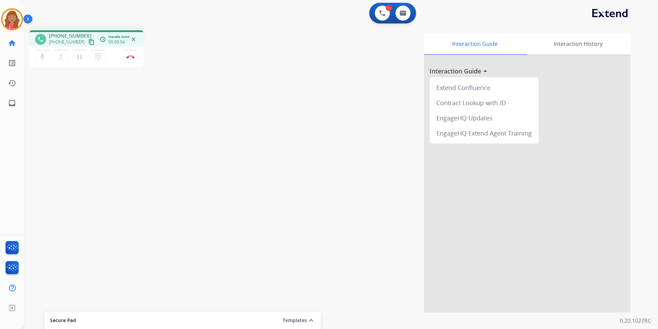
click at [89, 42] on mat-icon "content_copy" at bounding box center [92, 42] width 6 height 6
click at [133, 62] on button "Disconnect" at bounding box center [130, 57] width 14 height 14
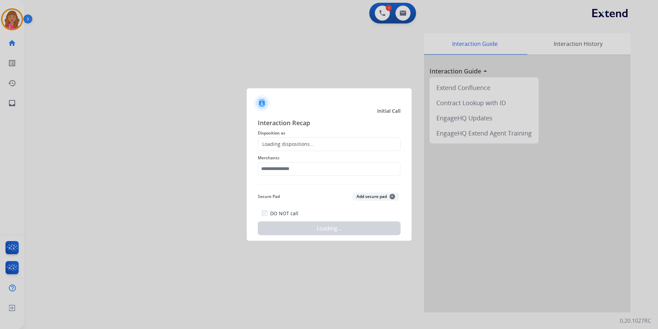
click at [324, 154] on span "Merchants" at bounding box center [329, 158] width 143 height 8
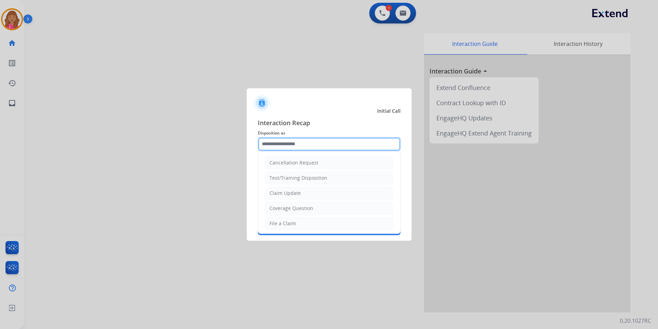
click at [322, 146] on input "text" at bounding box center [329, 144] width 143 height 14
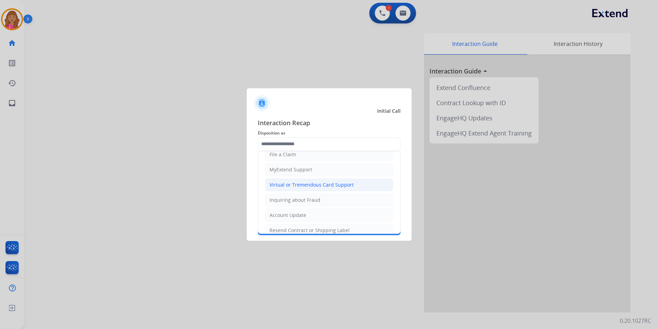
drag, startPoint x: 346, startPoint y: 187, endPoint x: 337, endPoint y: 182, distance: 10.2
click at [346, 187] on div "Virtual or Tremendous Card Support" at bounding box center [312, 184] width 84 height 7
type input "**********"
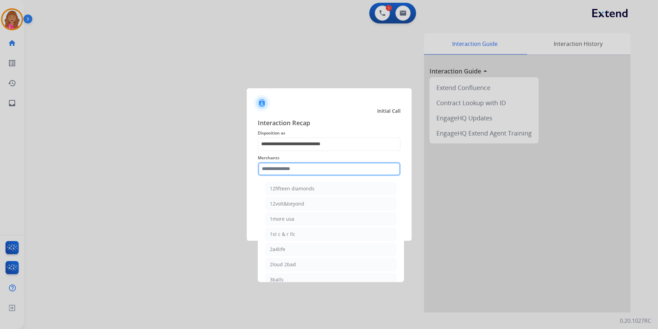
click at [315, 165] on input "text" at bounding box center [329, 169] width 143 height 14
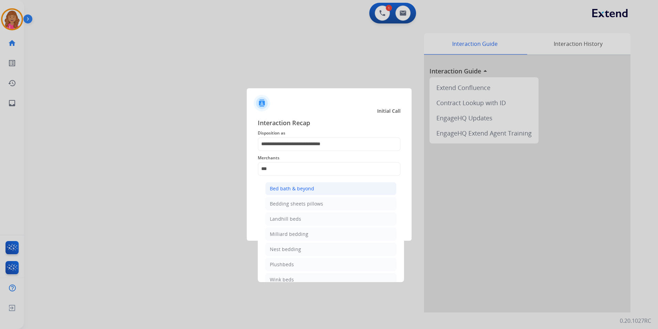
click at [306, 187] on div "Bed bath & beyond" at bounding box center [292, 188] width 44 height 7
type input "**********"
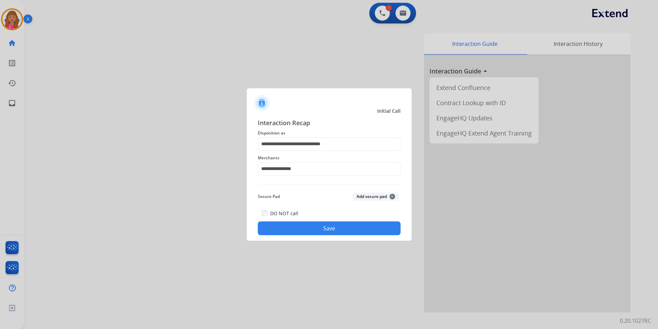
click at [313, 228] on button "Save" at bounding box center [329, 228] width 143 height 14
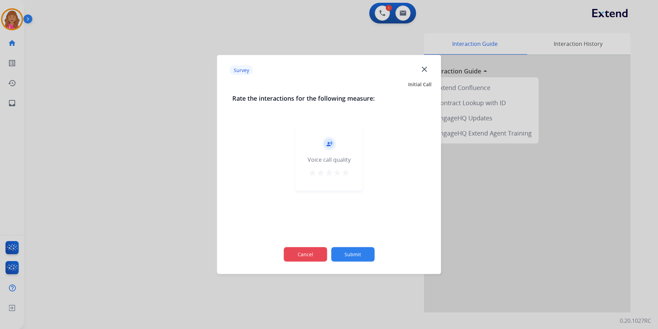
click at [319, 254] on button "Cancel" at bounding box center [305, 254] width 43 height 14
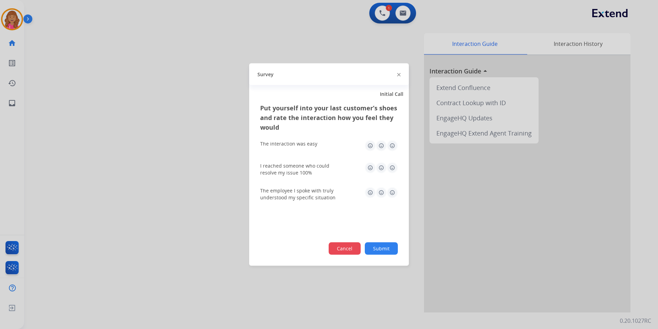
click at [334, 249] on button "Cancel" at bounding box center [345, 248] width 32 height 12
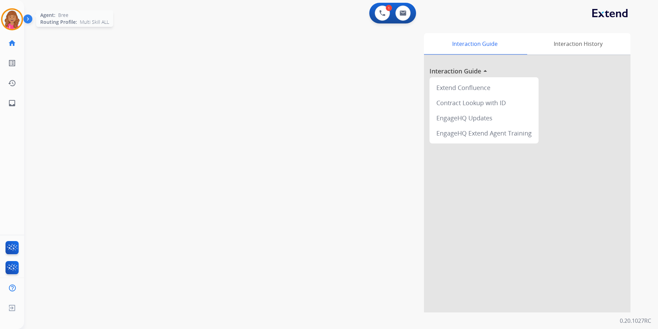
click at [18, 21] on img at bounding box center [11, 19] width 19 height 19
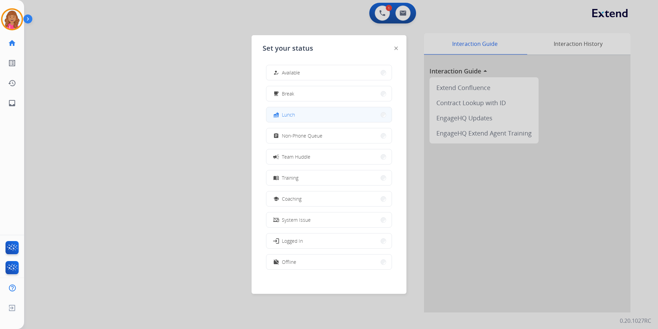
click at [327, 111] on button "fastfood Lunch" at bounding box center [329, 114] width 125 height 15
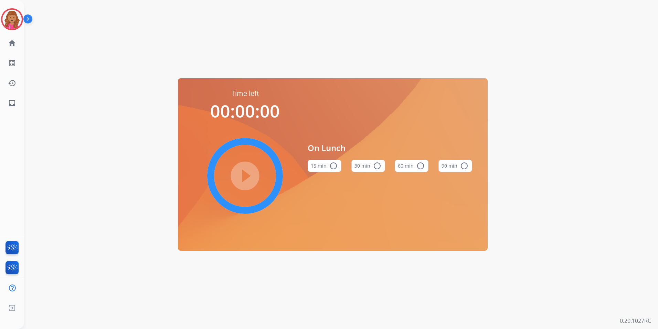
click at [413, 164] on button "60 min radio_button_unchecked" at bounding box center [412, 165] width 34 height 12
